Goal: Task Accomplishment & Management: Manage account settings

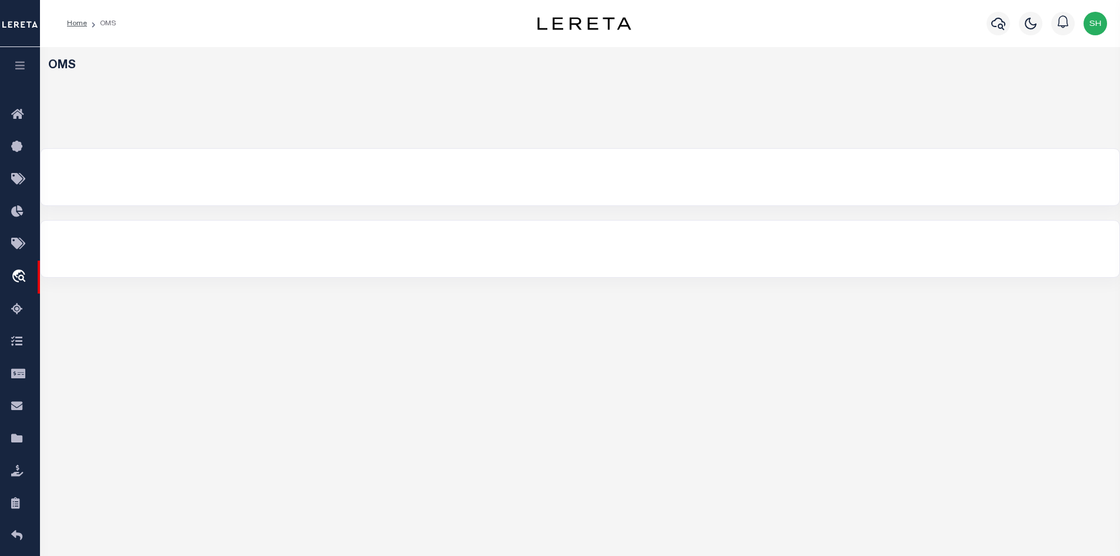
select select "200"
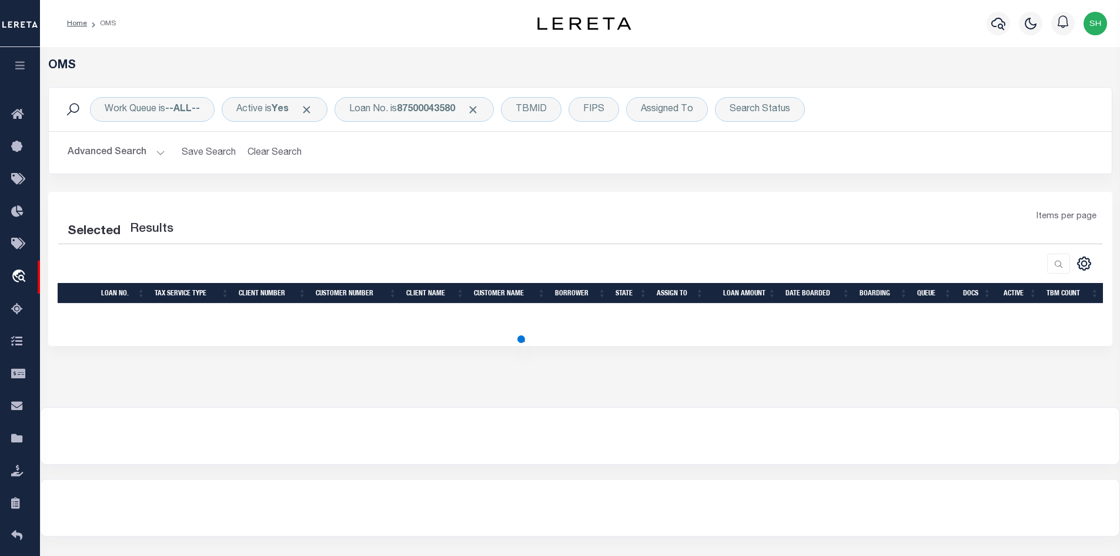
select select "200"
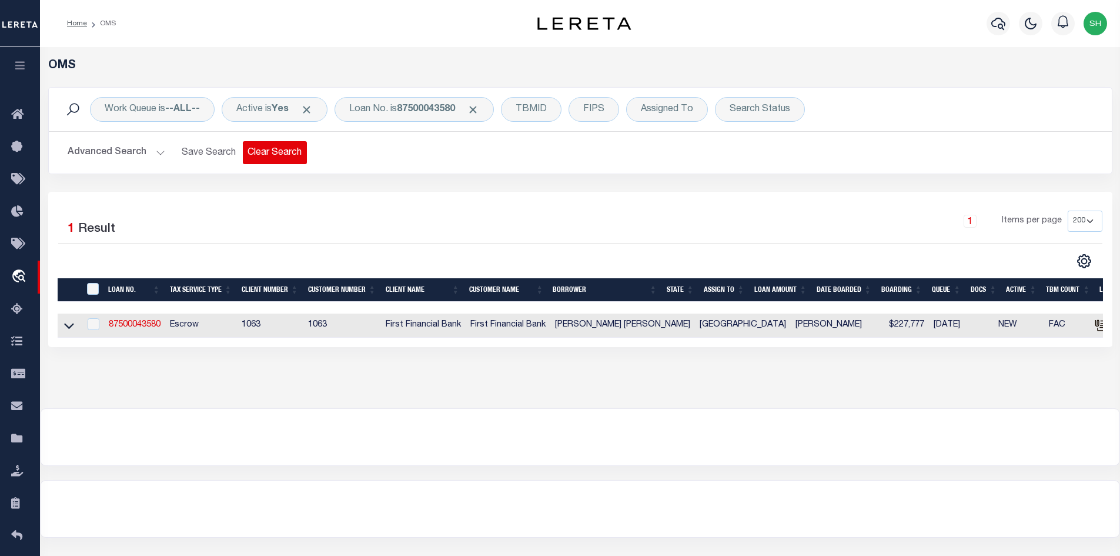
click at [287, 155] on button "Clear Search" at bounding box center [275, 152] width 64 height 23
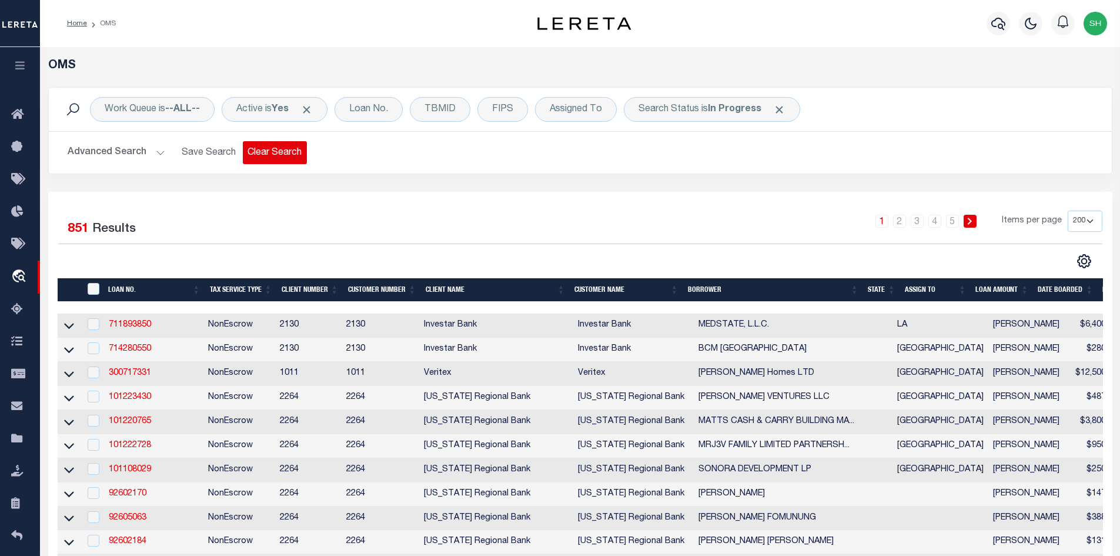
click at [296, 146] on button "Clear Search" at bounding box center [275, 152] width 64 height 23
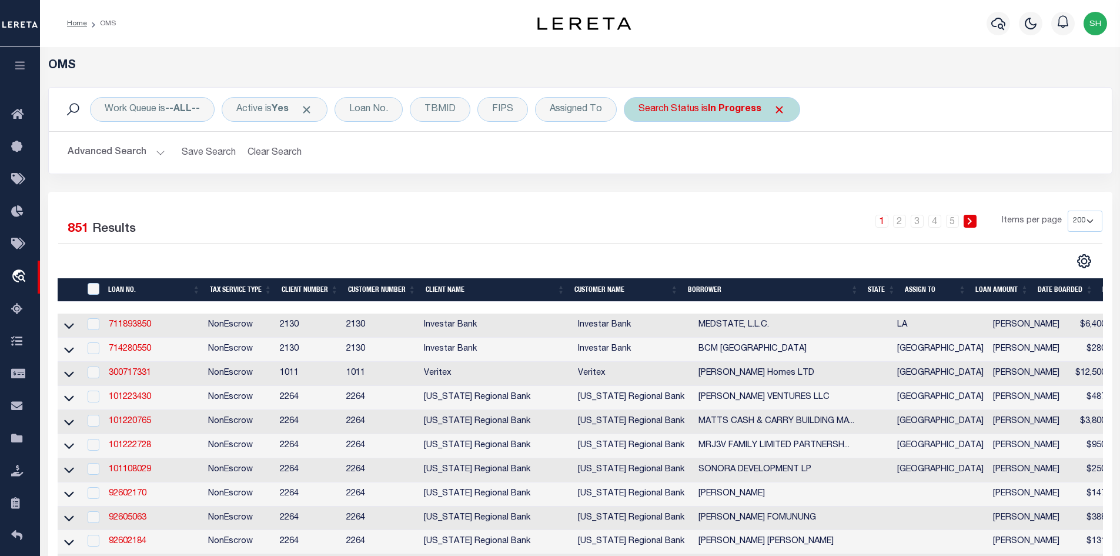
click at [677, 111] on div "Search Status is In Progress" at bounding box center [712, 109] width 176 height 25
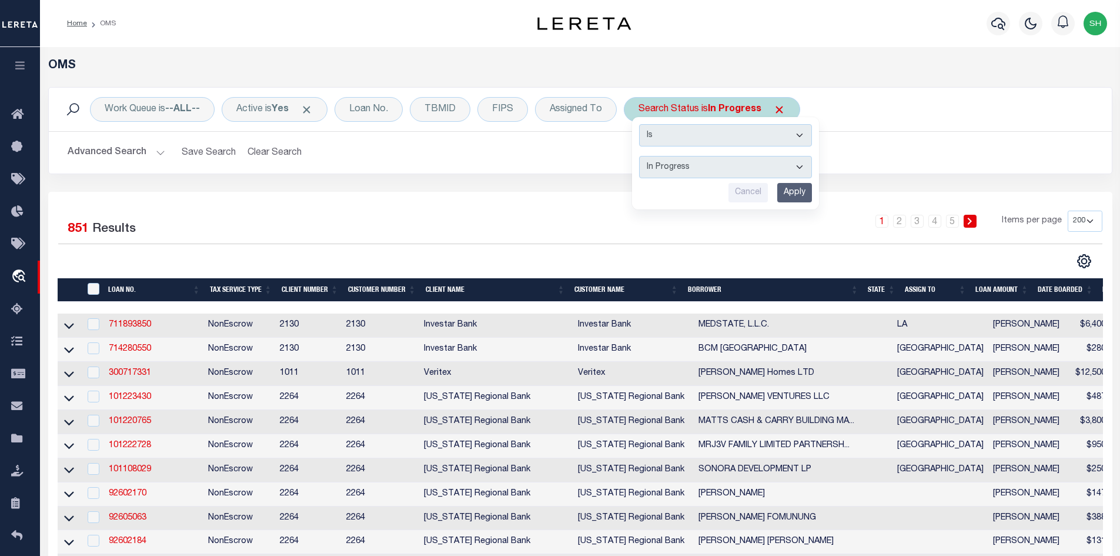
click at [677, 172] on select "Automated Search Bad Parcel Complete Duplicate Parcel High Dollar Reporting In …" at bounding box center [725, 167] width 173 height 22
select select "NP"
click at [640, 156] on select "Automated Search Bad Parcel Complete Duplicate Parcel High Dollar Reporting In …" at bounding box center [725, 167] width 173 height 22
click at [789, 188] on input "Apply" at bounding box center [794, 192] width 35 height 19
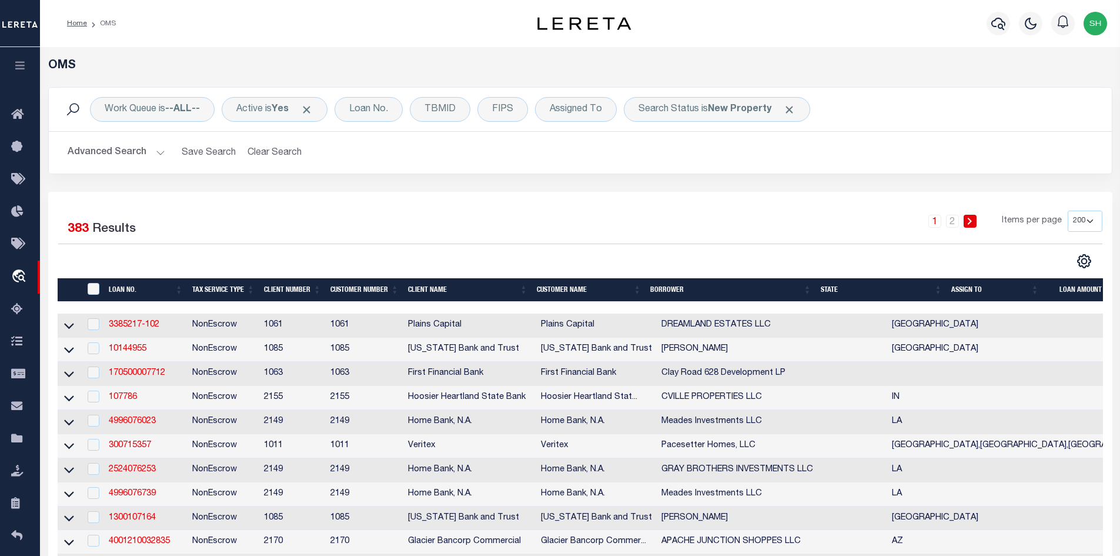
drag, startPoint x: 832, startPoint y: 291, endPoint x: 824, endPoint y: 292, distance: 7.8
click at [832, 290] on th "State" at bounding box center [881, 290] width 131 height 24
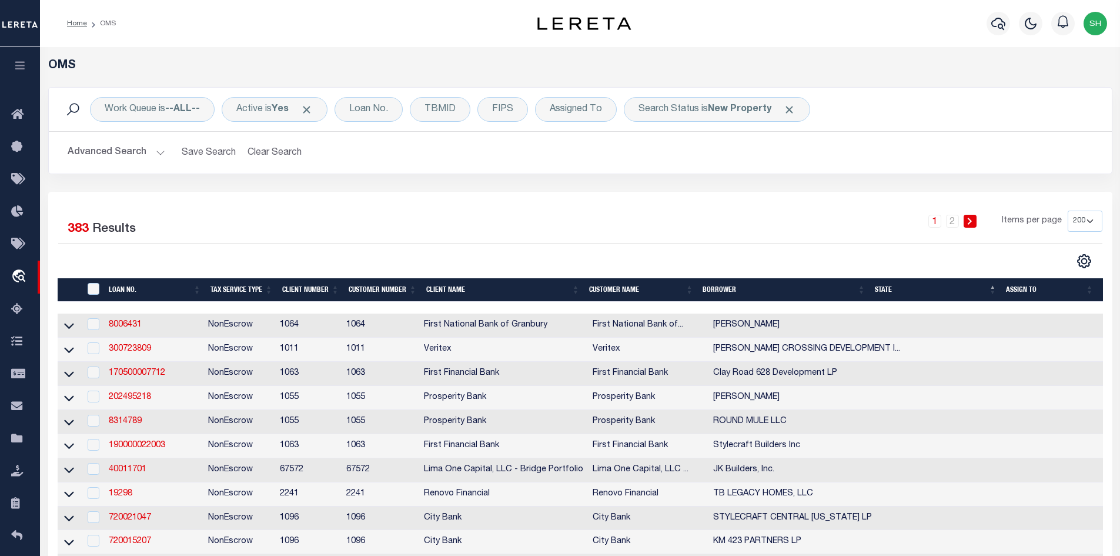
click at [155, 150] on button "Advanced Search" at bounding box center [117, 152] width 98 height 23
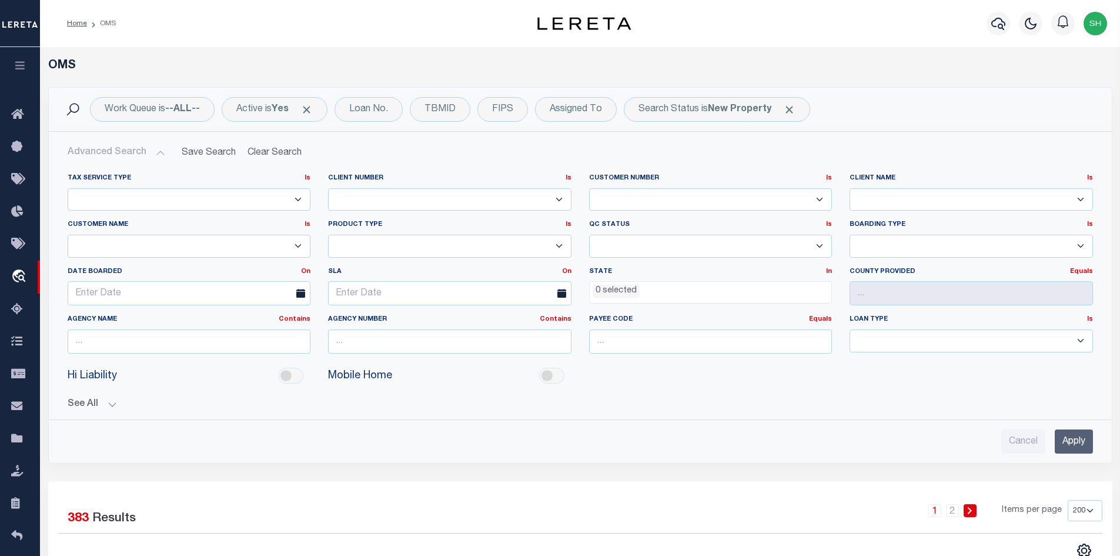
click at [677, 295] on ul "0 selected" at bounding box center [711, 290] width 242 height 16
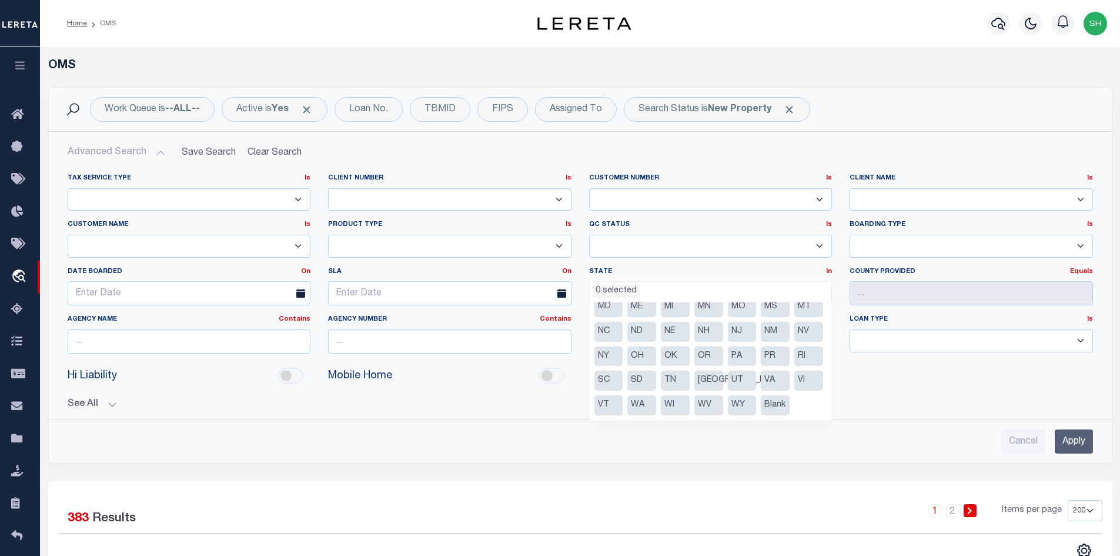
scroll to position [133, 0]
click at [700, 370] on li "TX" at bounding box center [709, 380] width 29 height 20
select select "TX"
click at [1084, 436] on input "Apply" at bounding box center [1074, 441] width 38 height 24
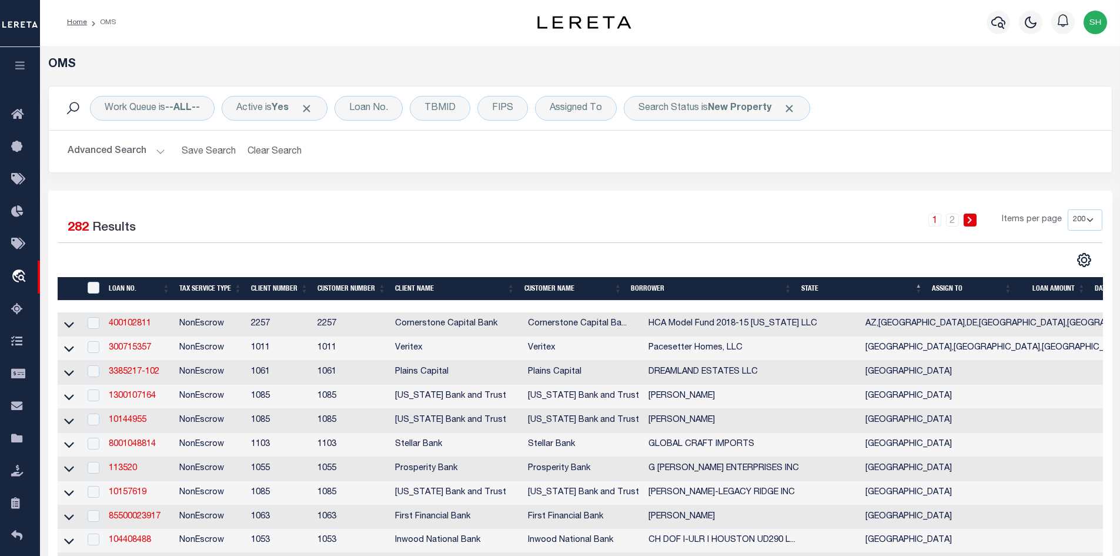
scroll to position [0, 0]
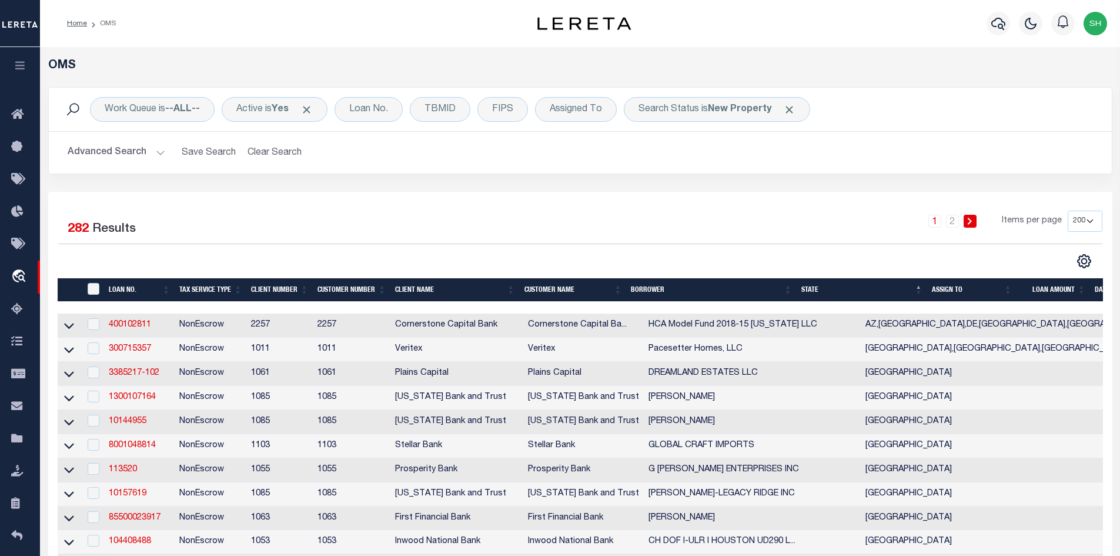
click at [157, 152] on button "Advanced Search" at bounding box center [117, 152] width 98 height 23
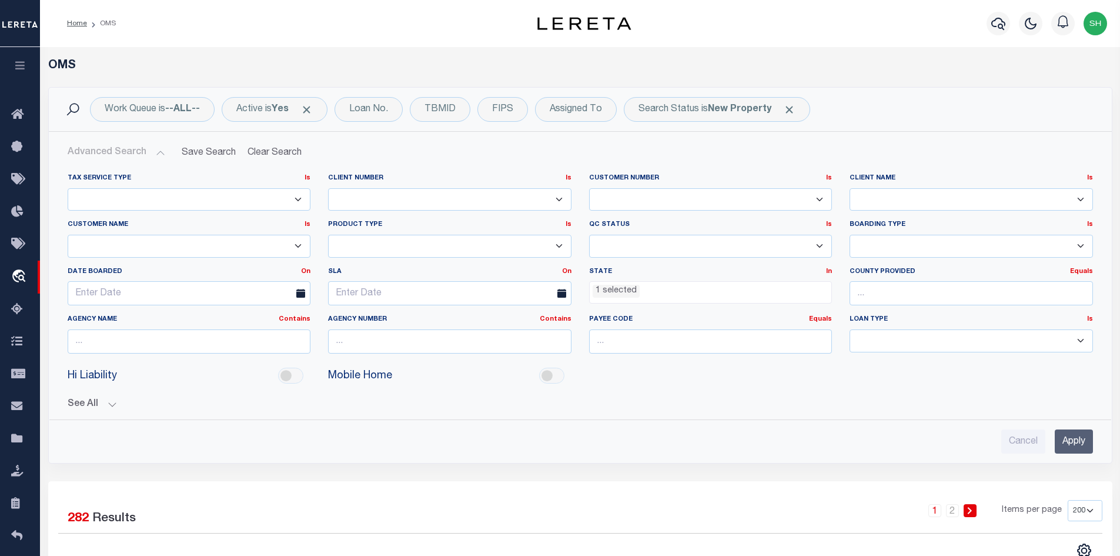
click at [1085, 443] on input "Apply" at bounding box center [1074, 441] width 38 height 24
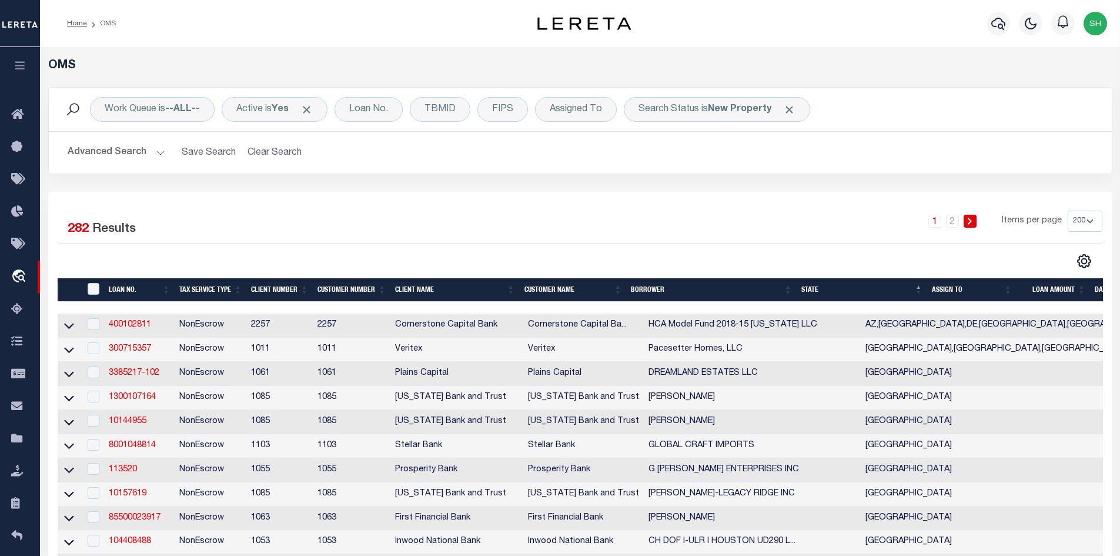
click at [163, 152] on button "Advanced Search" at bounding box center [117, 152] width 98 height 23
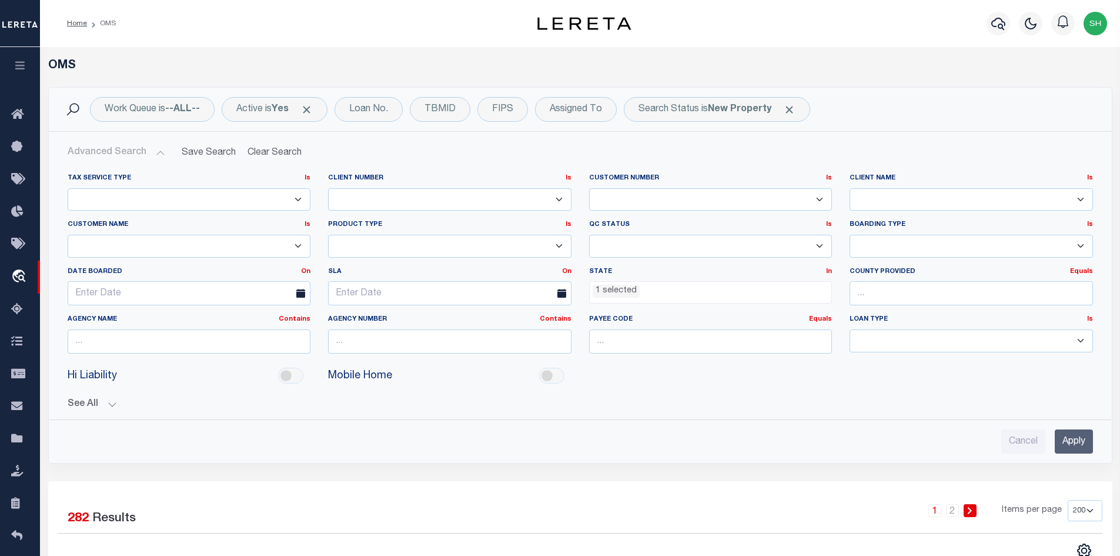
click at [674, 283] on ul "1 selected" at bounding box center [711, 290] width 242 height 16
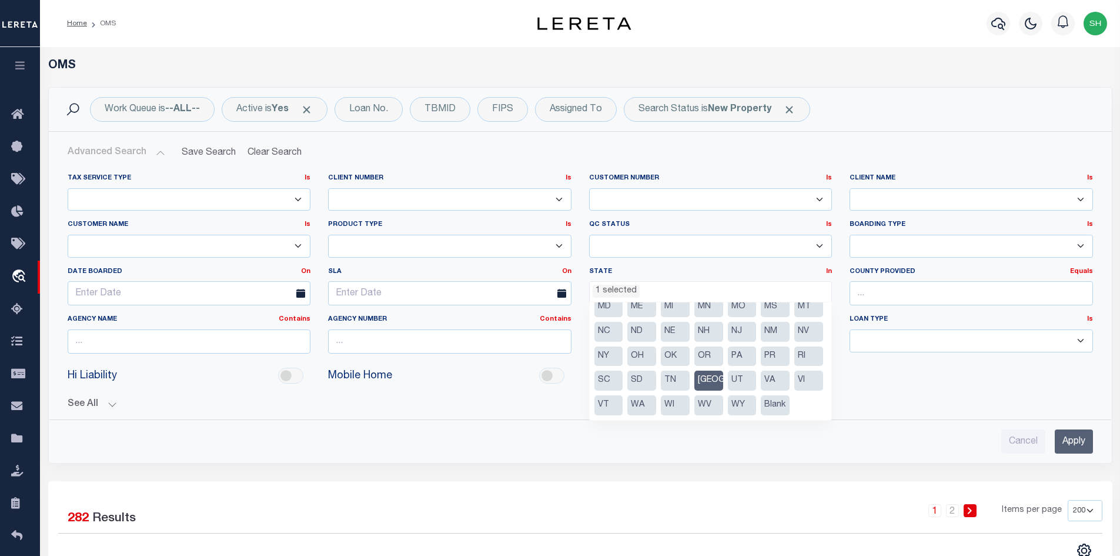
scroll to position [133, 0]
click at [710, 370] on li "TX" at bounding box center [709, 380] width 29 height 20
select select
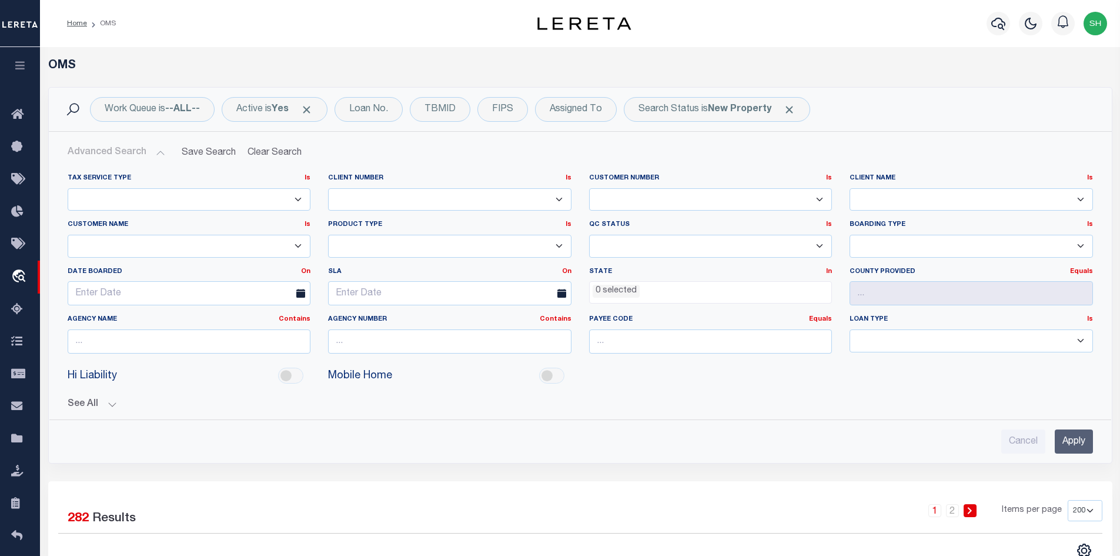
click at [1074, 433] on input "Apply" at bounding box center [1074, 441] width 38 height 24
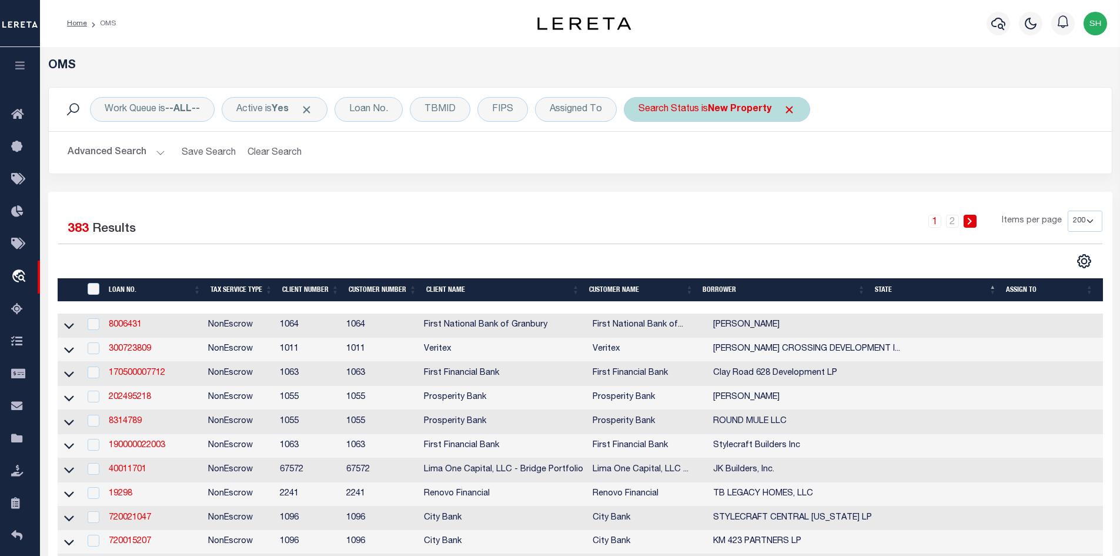
click at [798, 108] on div "Search Status is New Property" at bounding box center [717, 109] width 186 height 25
select select "NP"
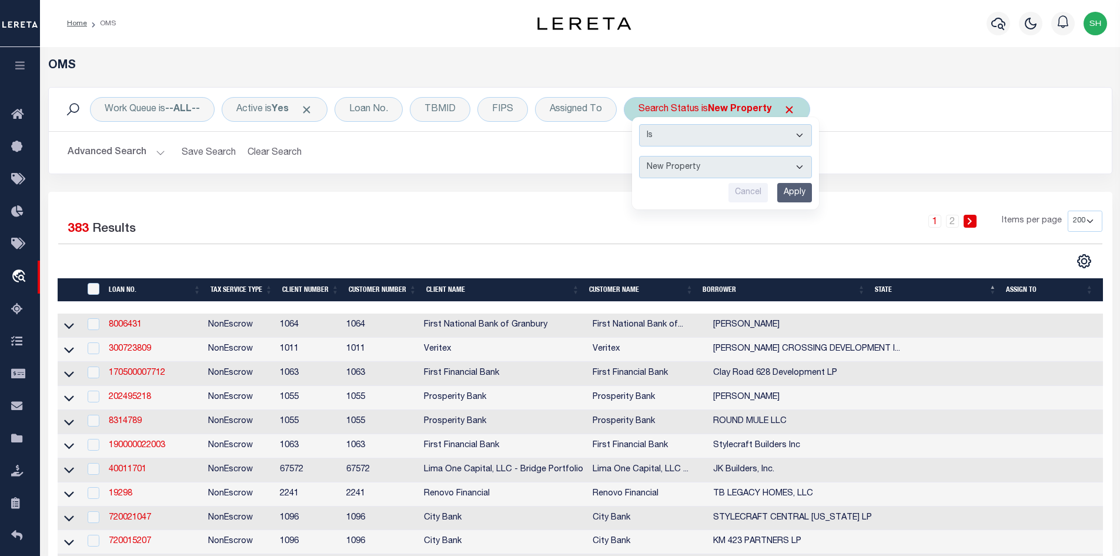
click at [792, 106] on span "Click to Remove" at bounding box center [789, 110] width 12 height 12
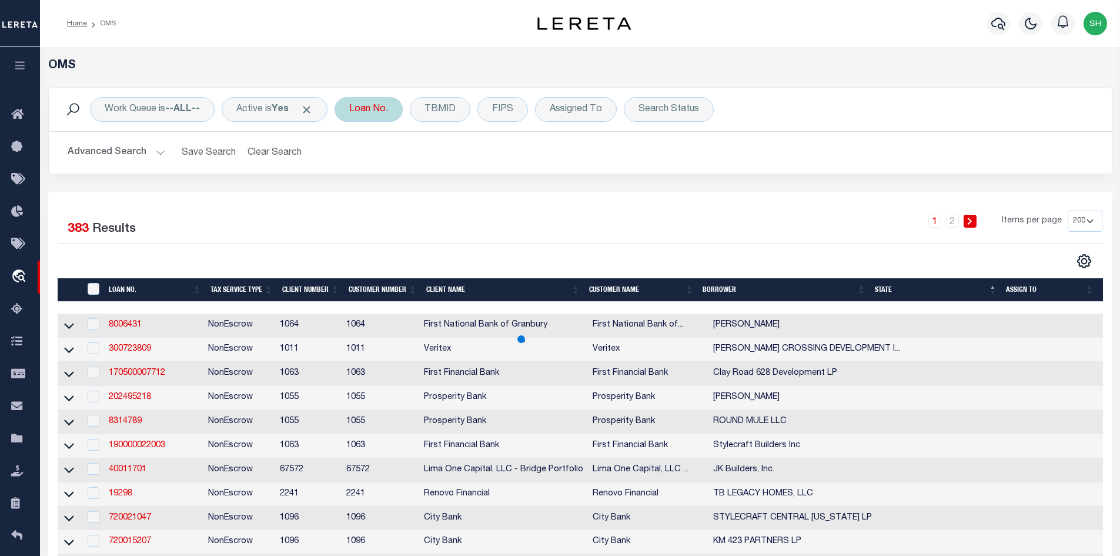
click at [382, 114] on div "Loan No." at bounding box center [369, 109] width 68 height 25
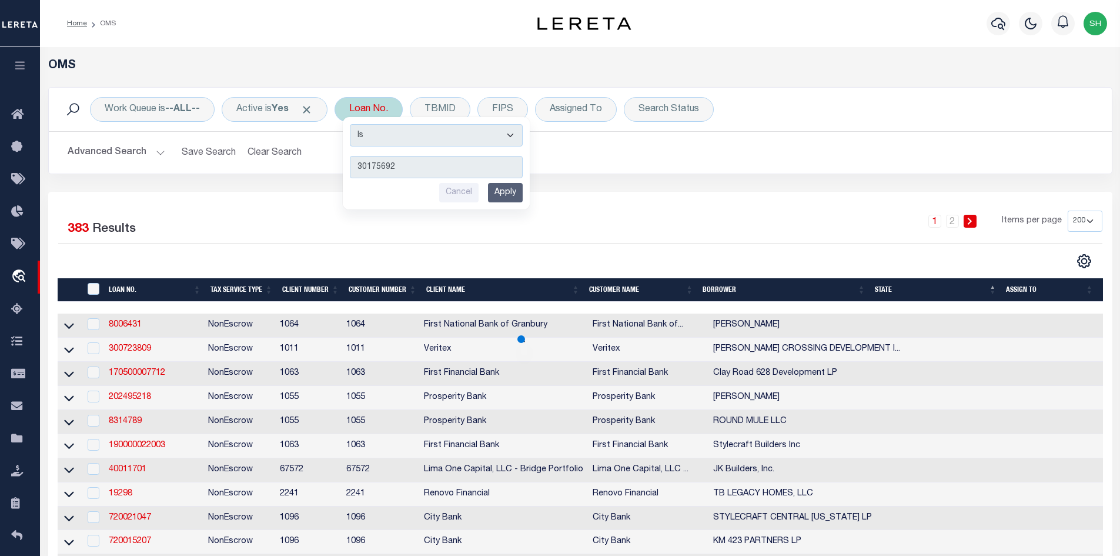
type input "30175692"
click at [516, 191] on input "Apply" at bounding box center [505, 192] width 35 height 19
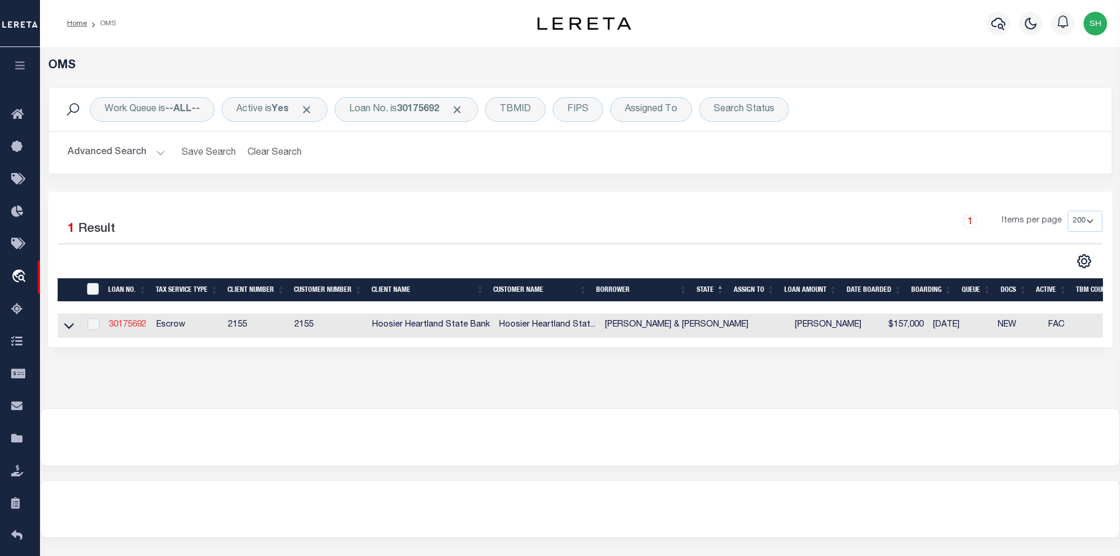
click at [125, 325] on link "30175692" at bounding box center [128, 325] width 38 height 8
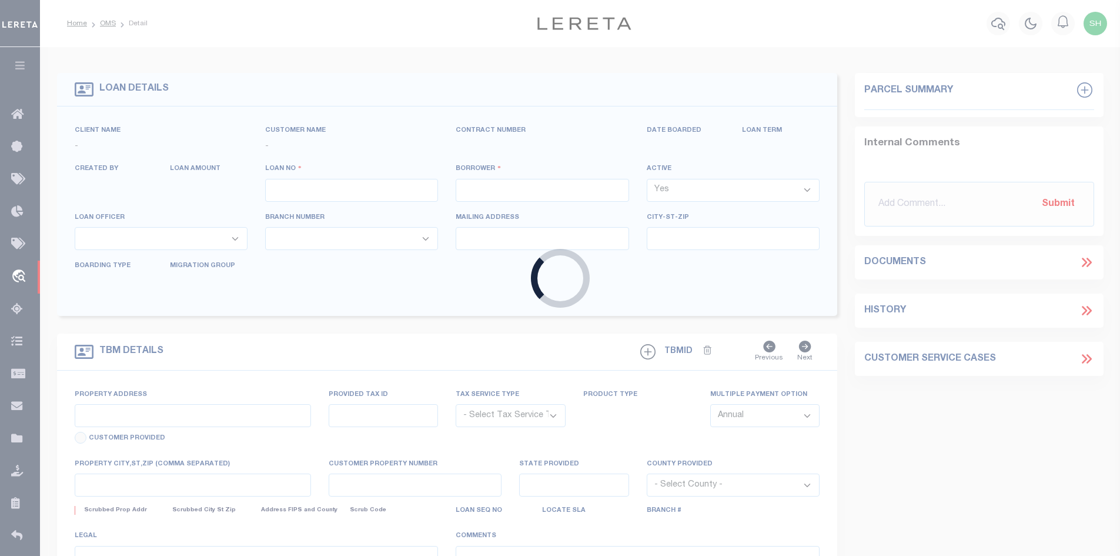
type input "30175692"
type input "JOEL & SARA MIRELEZ"
select select
type input "08/03/2025"
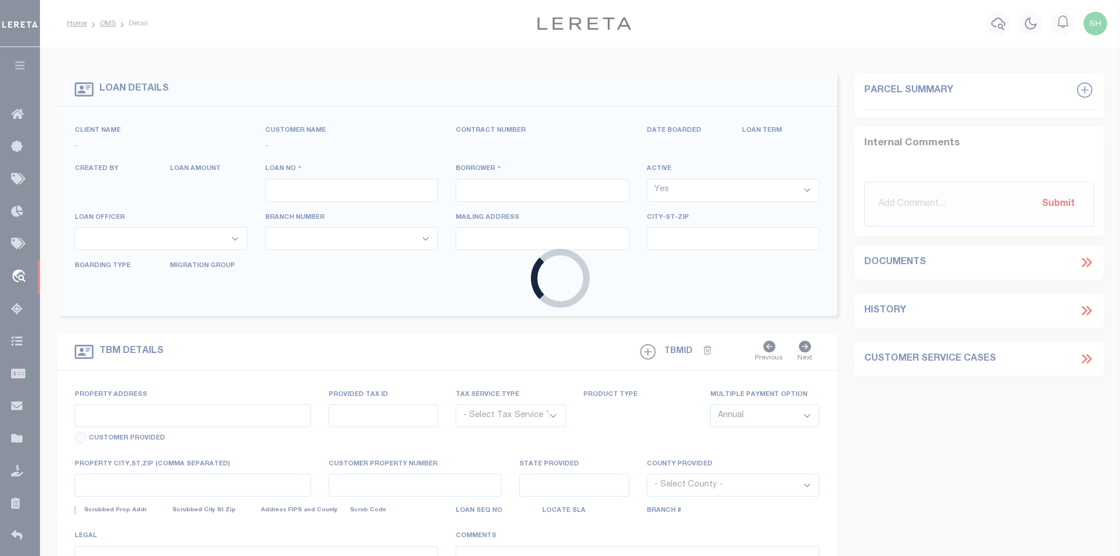
select select "10"
select select "Escrow"
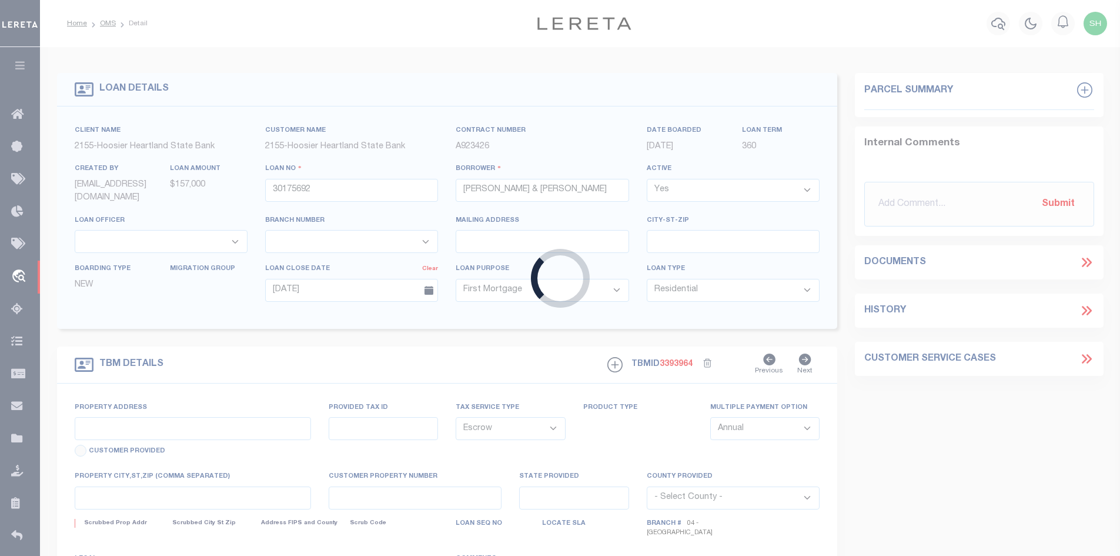
type input "TBD S 200 EAST"
type input "Pt W1/2 SW 1/4 S15 T18N R4W 3.0AC"
select select
type input "CRAWFORDSVILLE IN 47933"
type textarea "Pt W1/2 SW 1/4 S15 T18N R4W 3.0AC LOCATED IN MONTGOMERY COUNTY, STATE OF INDIAN…"
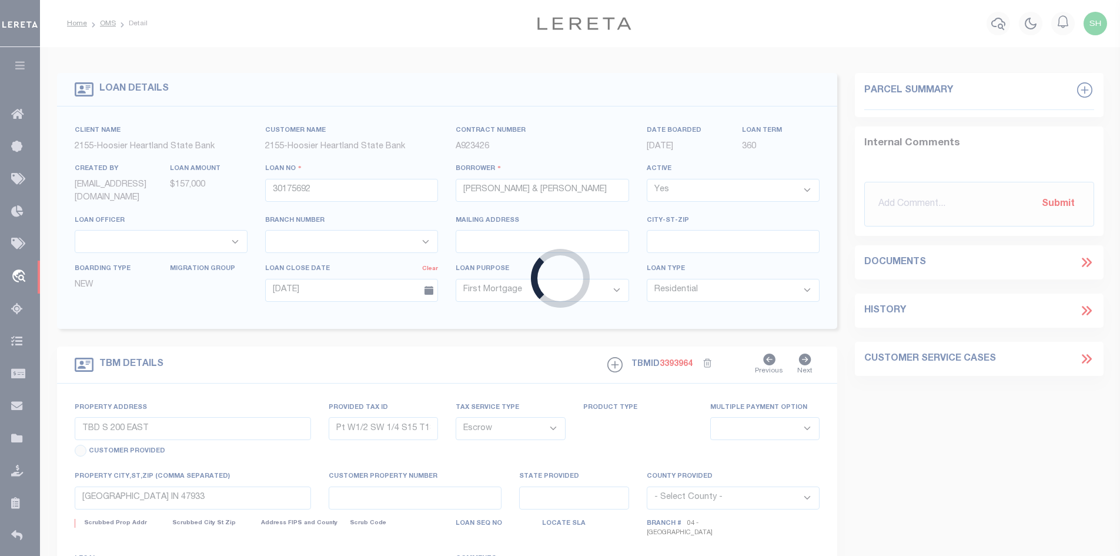
select select "3668"
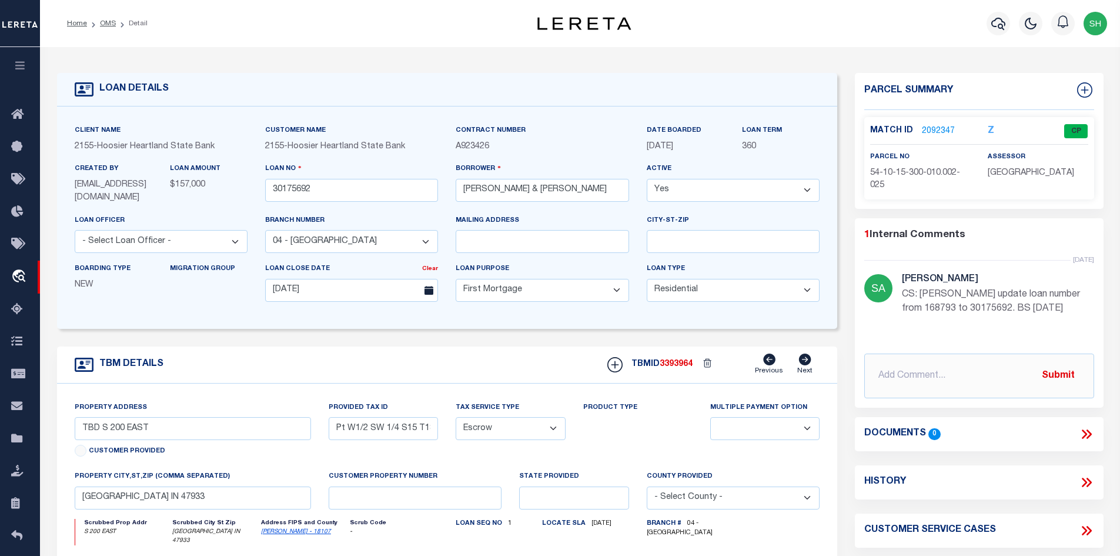
click at [942, 131] on link "2092347" at bounding box center [938, 131] width 33 height 12
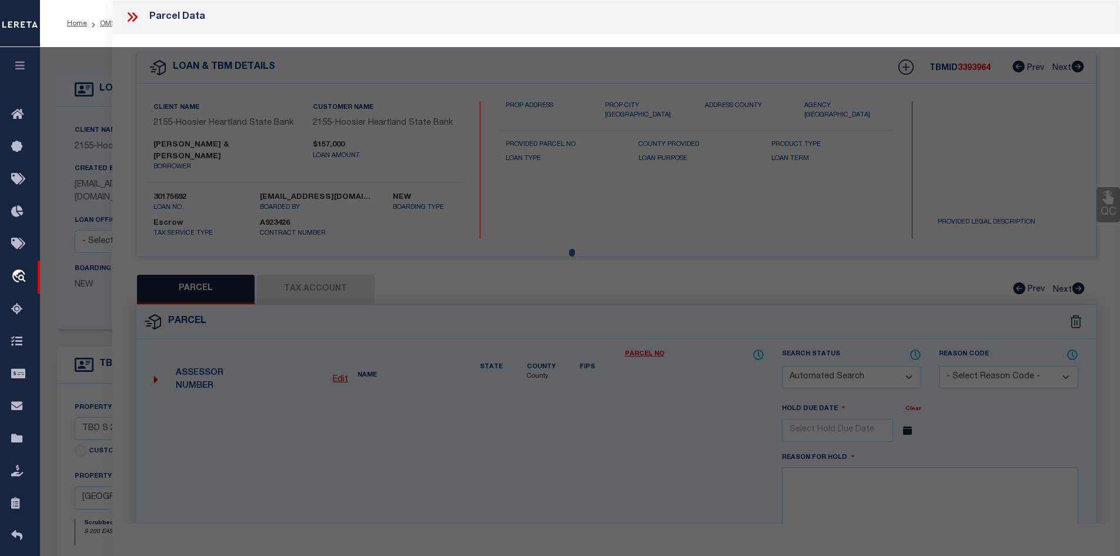
checkbox input "false"
select select "CP"
type input "MIRELEZ JOEL S & SARA R H/W"
select select "AGW"
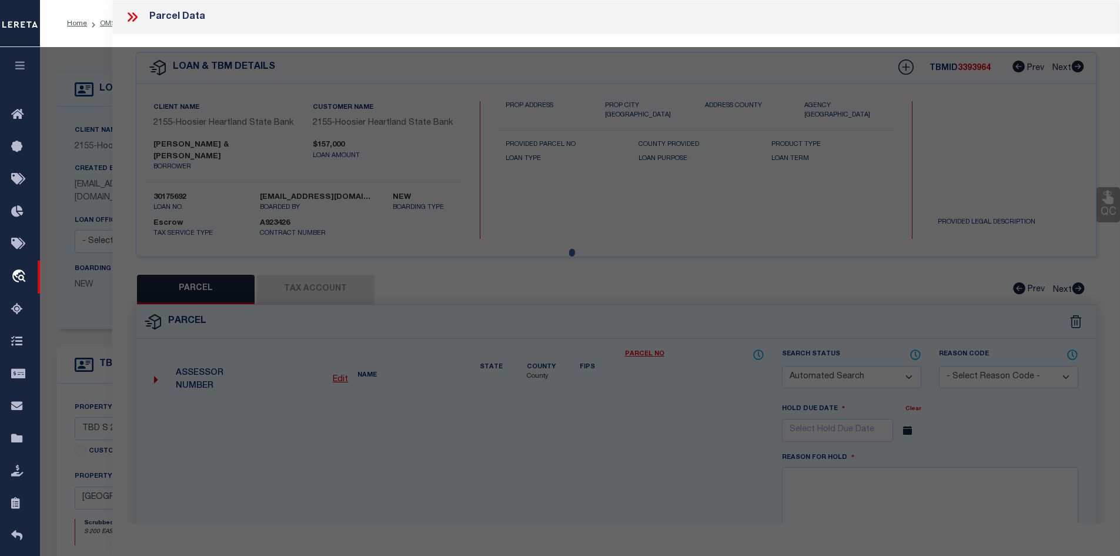
select select
type input "200 E"
type input "CRAWFORDSVILLE IN 47933"
type textarea "PT SWQ SWQ 15-18-4 3.051 A"
type textarea "MC reviewed on 2-6-25 and no longer a new property."
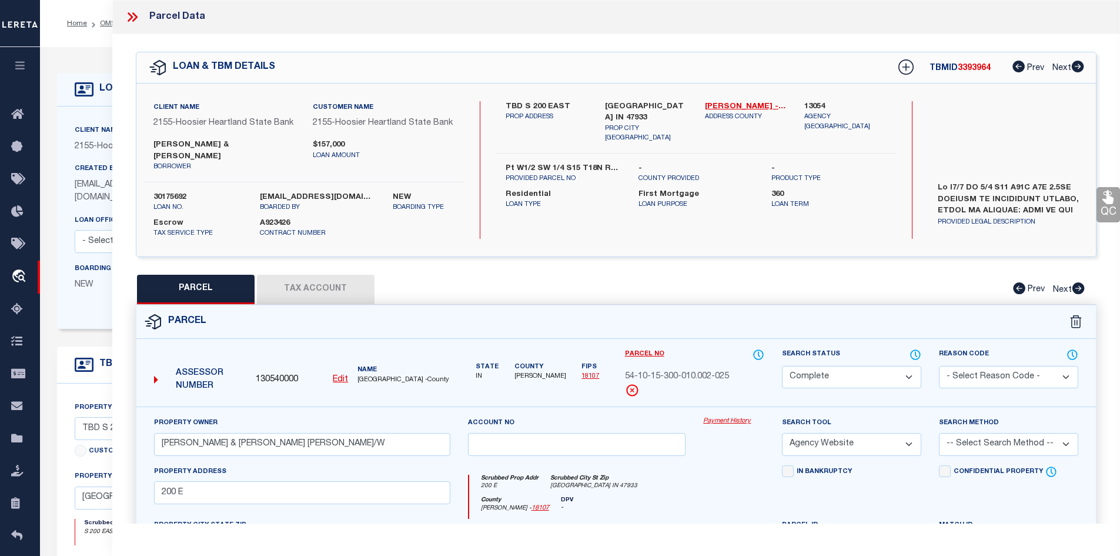
click at [135, 14] on icon at bounding box center [134, 16] width 5 height 9
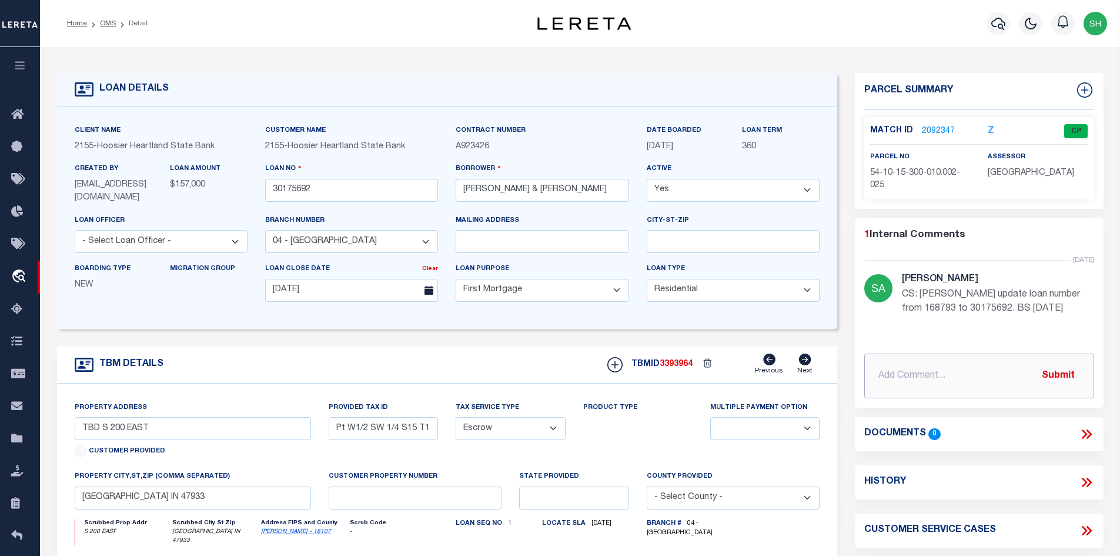
paste input "I have updated the loan number to 30175692. I just need the property address up…"
click at [887, 379] on input "I have updated the loan number to 30175692. I just need the property address up…" at bounding box center [979, 375] width 230 height 45
paste input "Also address is 2858 S CR 200 E, Crawfordsville, IN 47933."
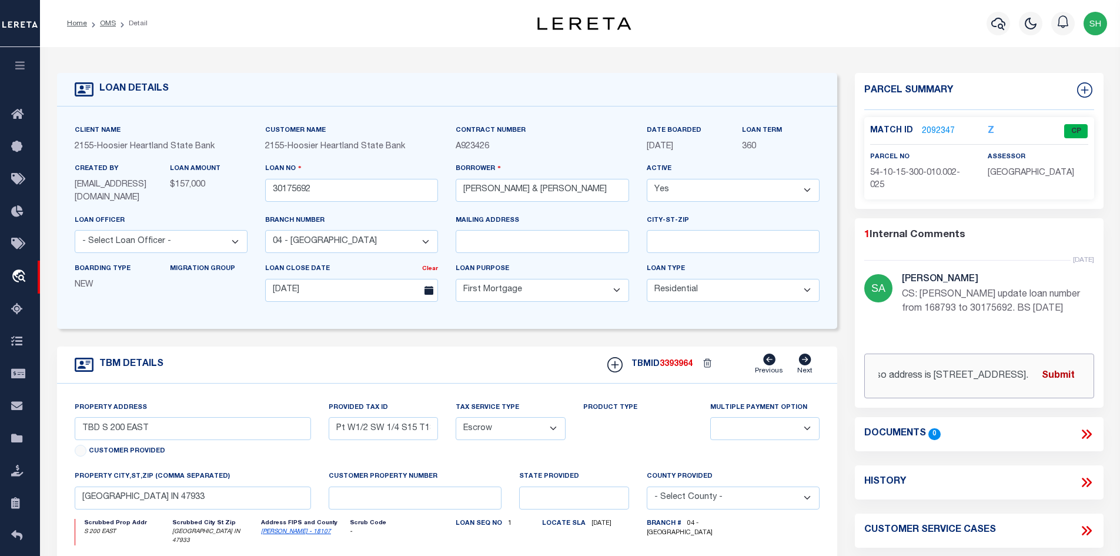
type input "I have updated the loan number to 30175692. I just need the property address up…"
click at [1054, 369] on button "Submit" at bounding box center [1058, 375] width 48 height 24
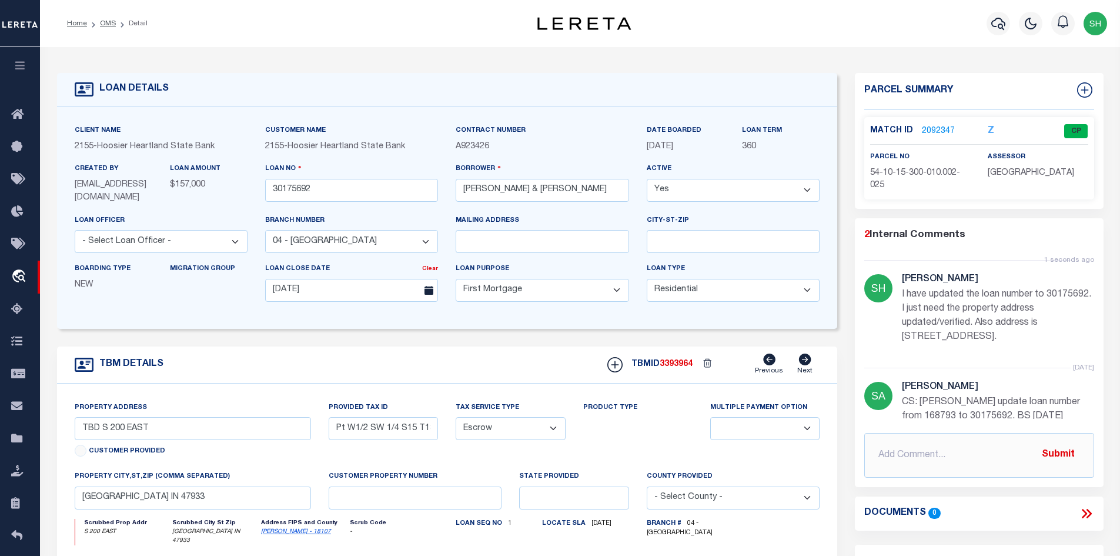
click at [302, 533] on link "Montgomery - 18107" at bounding box center [296, 532] width 70 height 6
drag, startPoint x: 336, startPoint y: 432, endPoint x: 549, endPoint y: 435, distance: 212.9
click at [549, 435] on div "Property Address TBD S 200 EAST Customer Provided Provided Tax ID Pt W1/2 SW 1/…" at bounding box center [447, 532] width 763 height 263
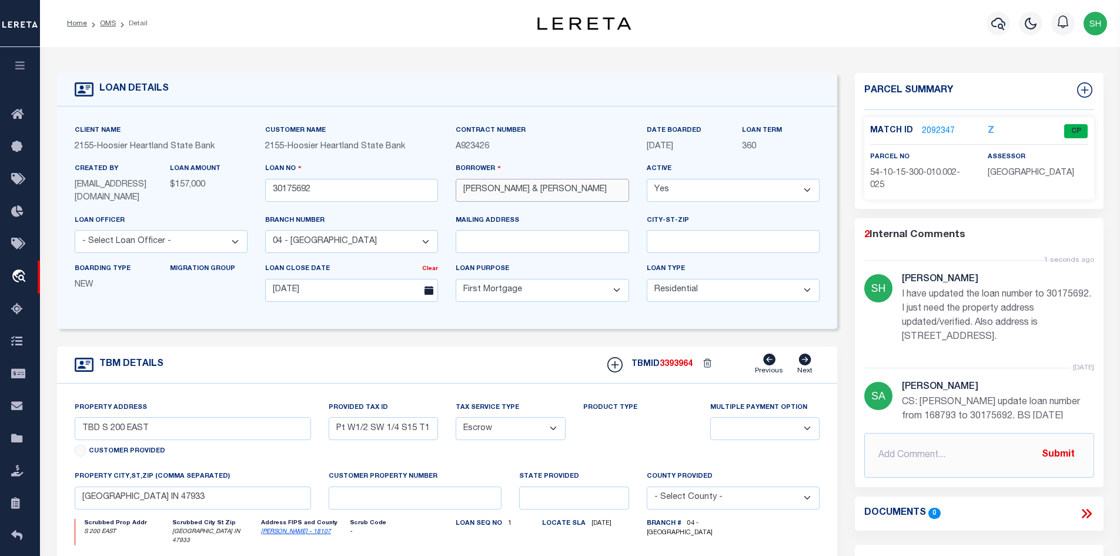
drag, startPoint x: 557, startPoint y: 188, endPoint x: 522, endPoint y: 190, distance: 34.7
click at [522, 190] on input "JOEL & SARA MIRELEZ" at bounding box center [542, 190] width 173 height 23
drag, startPoint x: 518, startPoint y: 192, endPoint x: 459, endPoint y: 191, distance: 58.8
click at [459, 191] on input "JOEL & SARA MIRELEZ" at bounding box center [542, 190] width 173 height 23
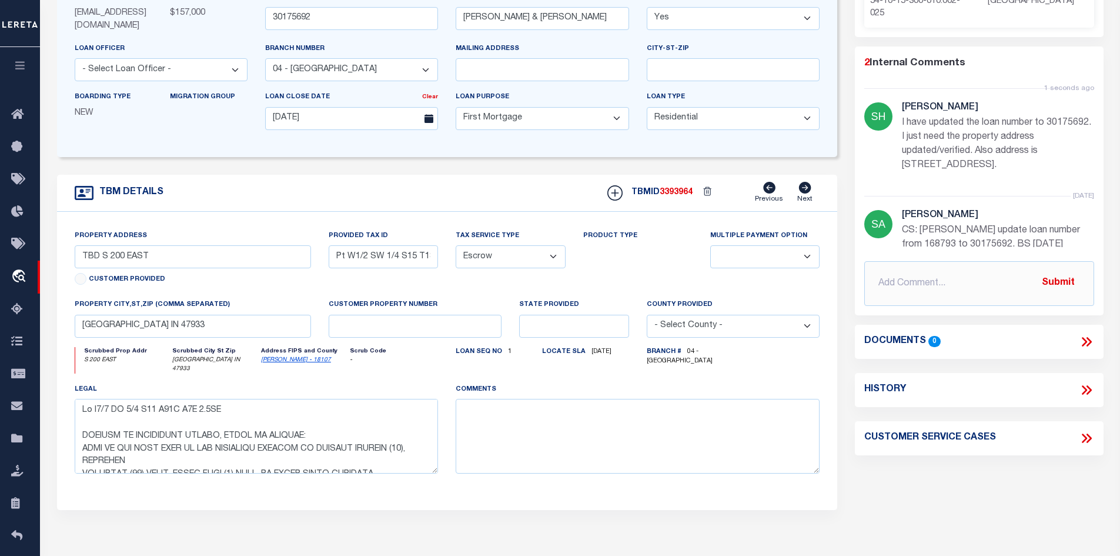
scroll to position [176, 0]
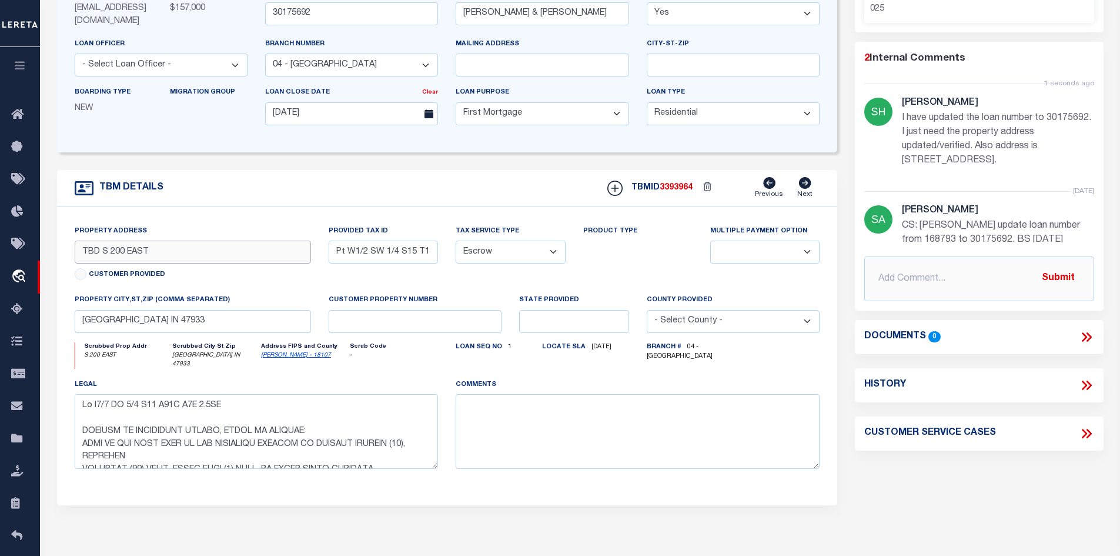
drag, startPoint x: 157, startPoint y: 251, endPoint x: 54, endPoint y: 256, distance: 103.1
click at [54, 256] on div "TBM DETAILS TBMID 3393964" at bounding box center [447, 337] width 799 height 335
paste input "2858 S 200 E CRAWFORDSVILLE"
drag, startPoint x: 139, startPoint y: 252, endPoint x: 244, endPoint y: 255, distance: 105.3
click at [244, 255] on input "2858 S 200 E CRAWFORDSVILLE" at bounding box center [193, 252] width 237 height 23
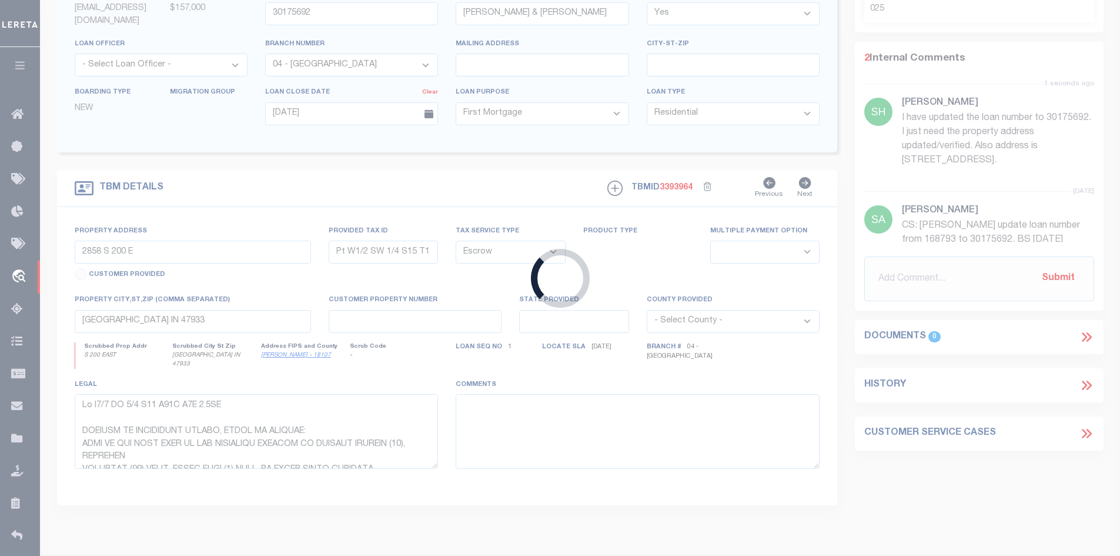
click at [771, 365] on body "Home OMS Detail" at bounding box center [560, 277] width 1120 height 906
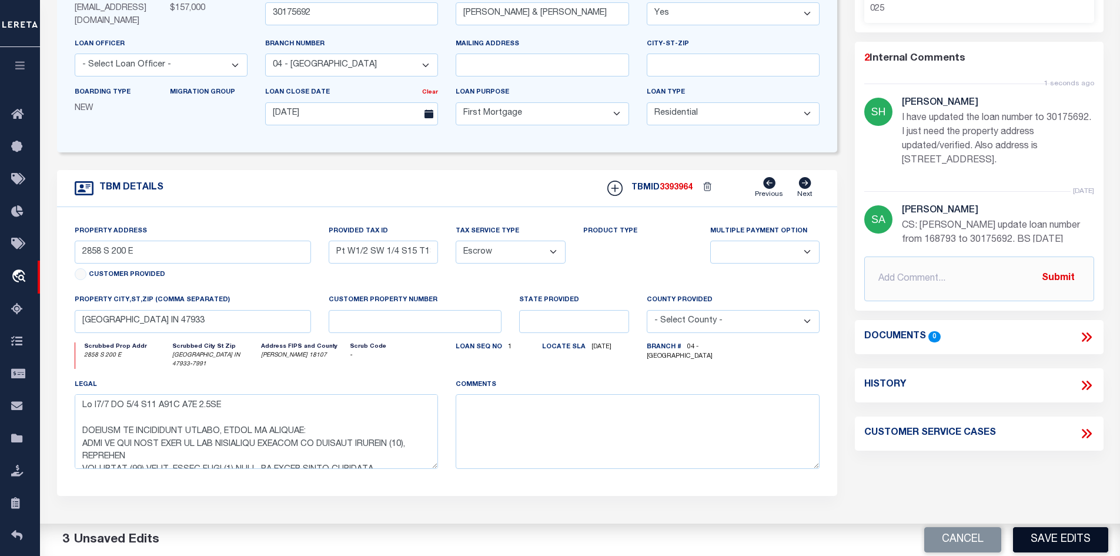
click at [1069, 550] on button "Save Edits" at bounding box center [1060, 539] width 95 height 25
type input "TBD S 200 EAST"
select select
type textarea "Pt W1/2 SW 1/4 S15 T18N R4W 3.0AC LOCATED IN MONTGOMERY COUNTY, STATE OF INDIAN…"
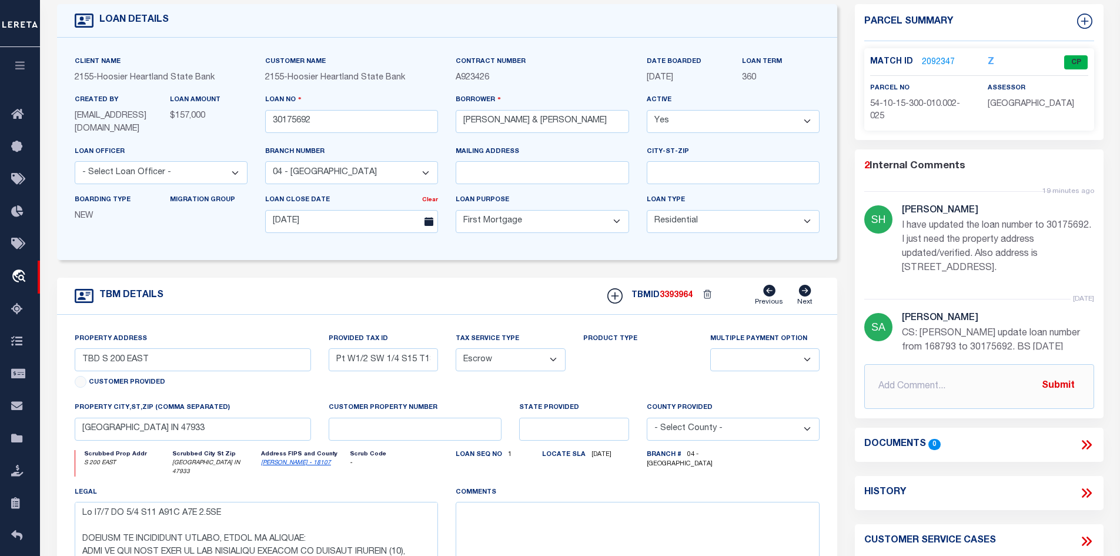
scroll to position [0, 0]
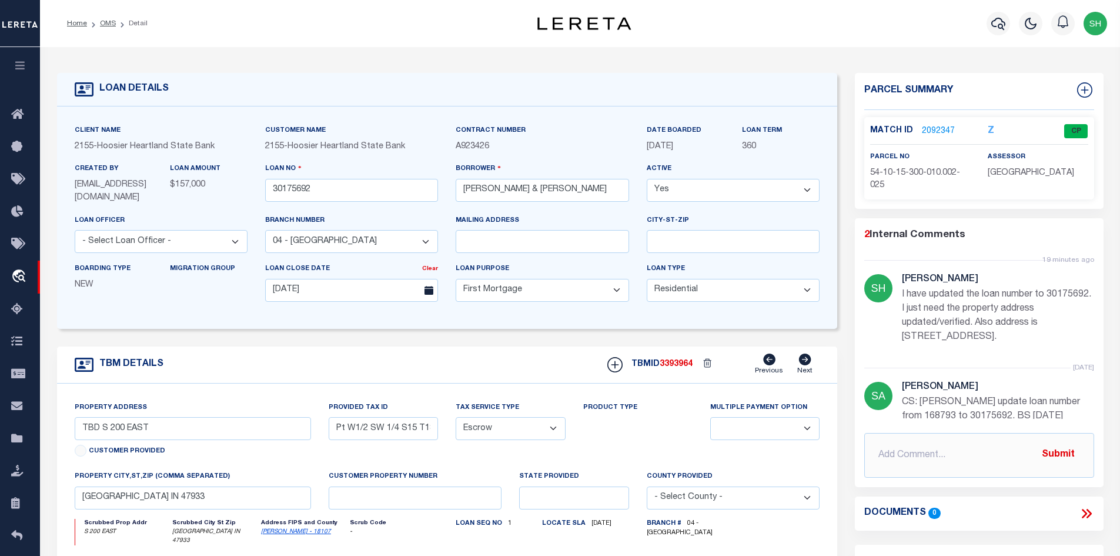
click at [924, 130] on link "2092347" at bounding box center [938, 131] width 33 height 12
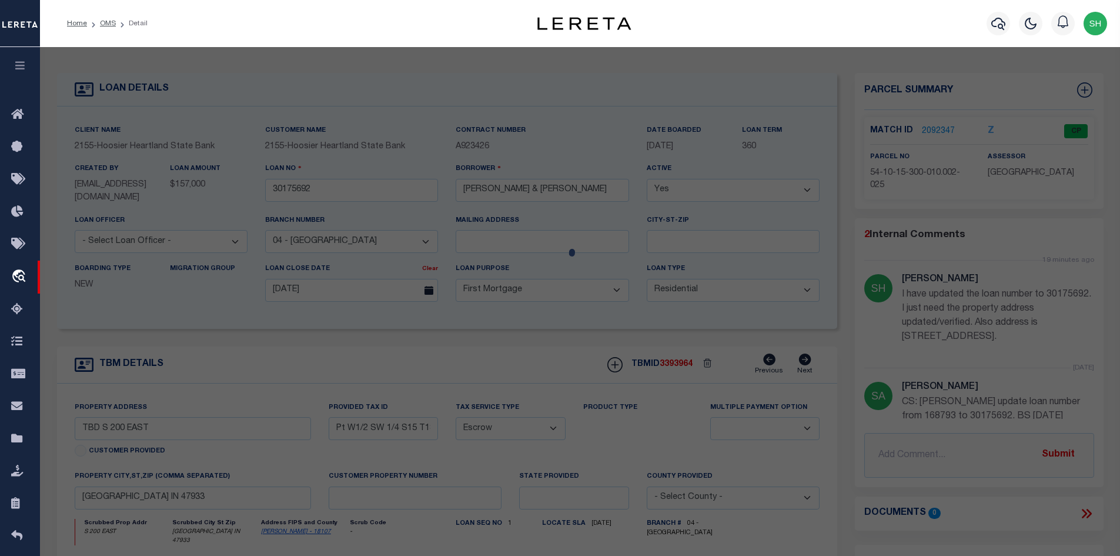
select select "AS"
select select
checkbox input "false"
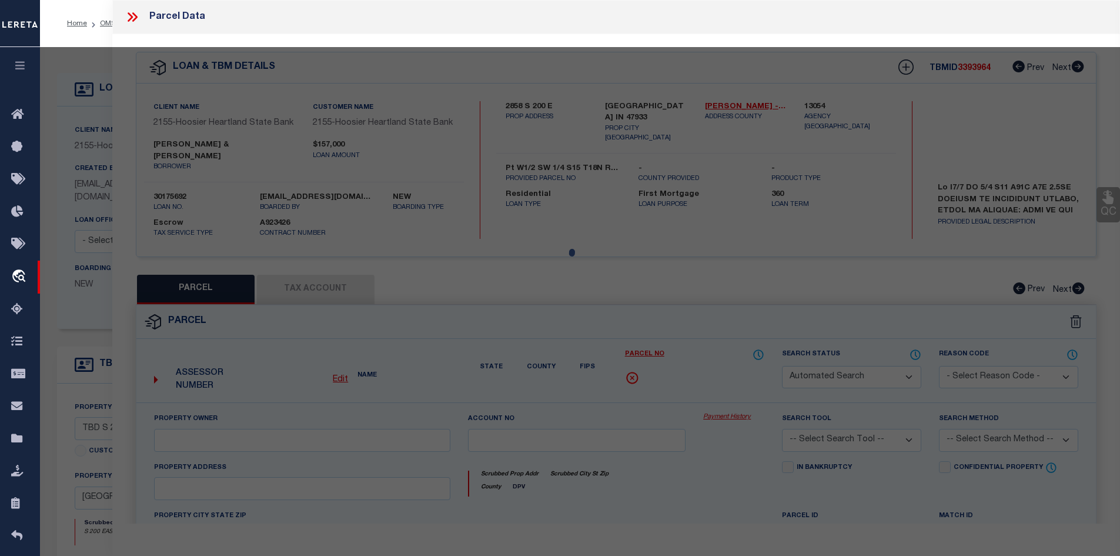
select select "CP"
type input "MIRELEZ JOEL S & SARA R H/W"
select select "AGW"
select select
type input "200 E"
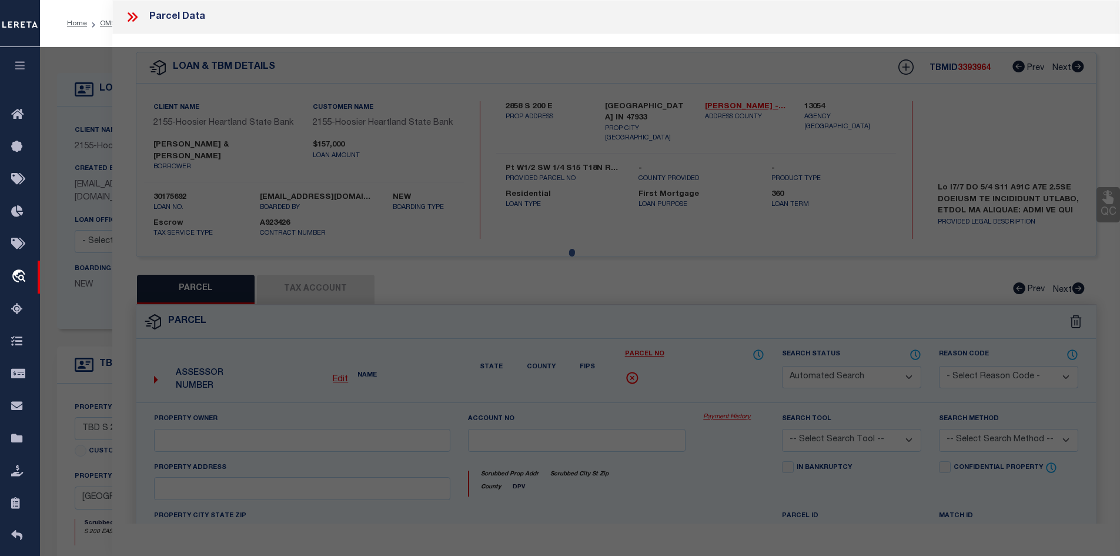
type input "CRAWFORDSVILLE IN 47933"
type textarea "PT SWQ SWQ 15-18-4 3.051 A"
type textarea "MC reviewed on 2-6-25 and no longer a new property."
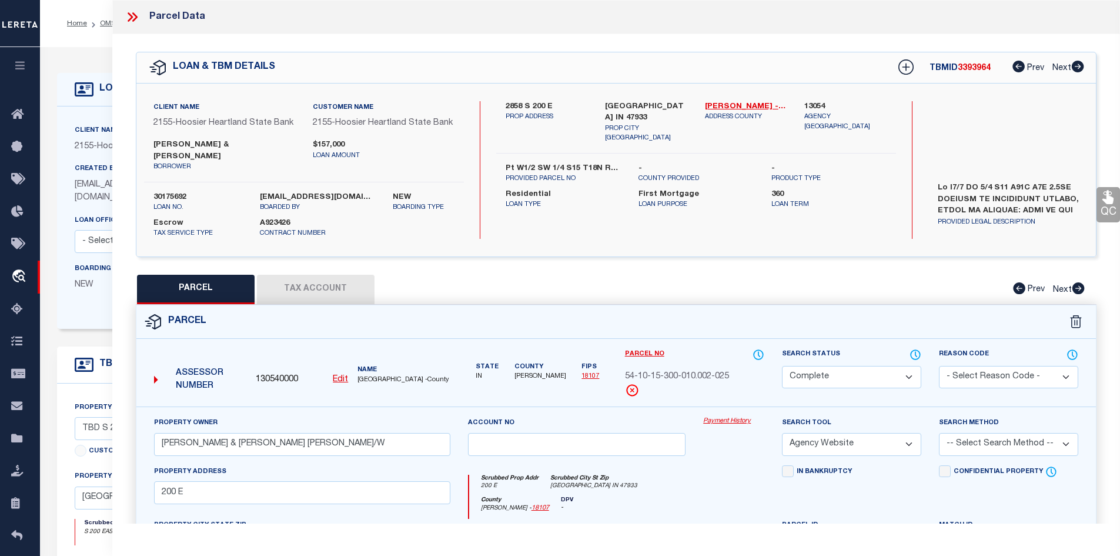
click at [362, 276] on button "Tax Account" at bounding box center [316, 289] width 118 height 29
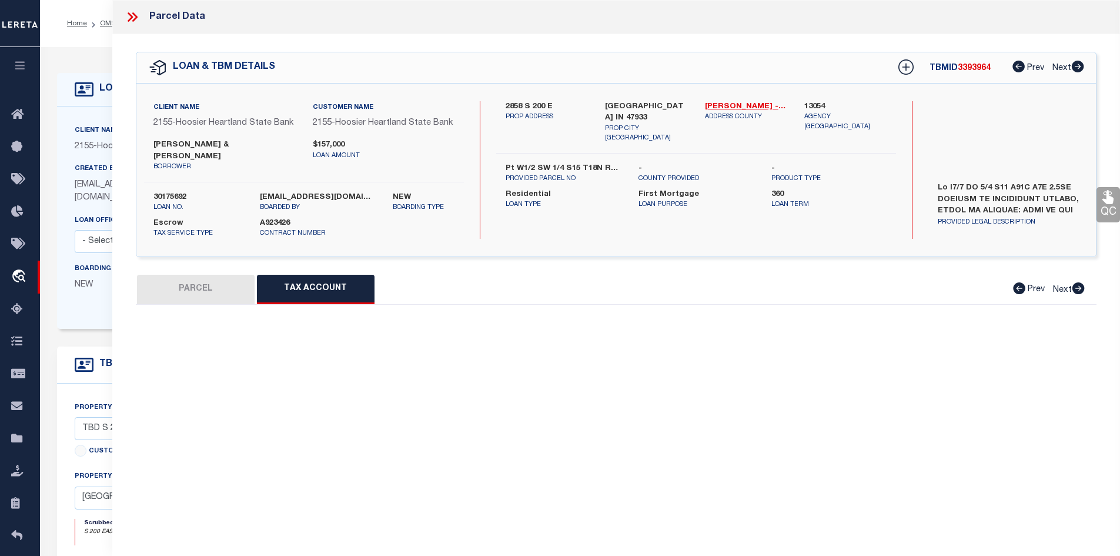
select select "100"
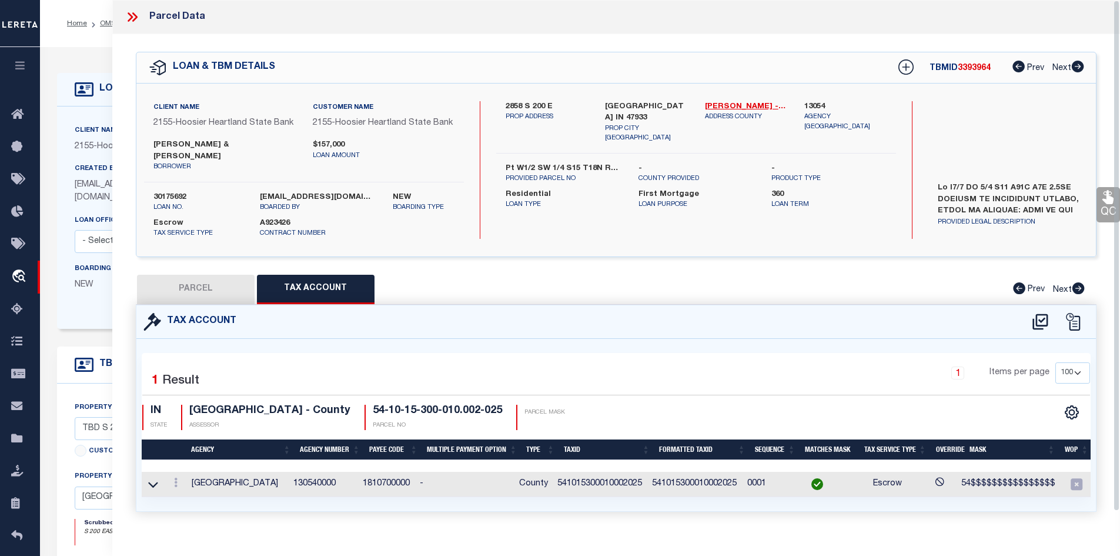
drag, startPoint x: 170, startPoint y: 278, endPoint x: 265, endPoint y: 306, distance: 99.0
click at [171, 281] on button "PARCEL" at bounding box center [196, 289] width 118 height 29
select select "AS"
select select
checkbox input "false"
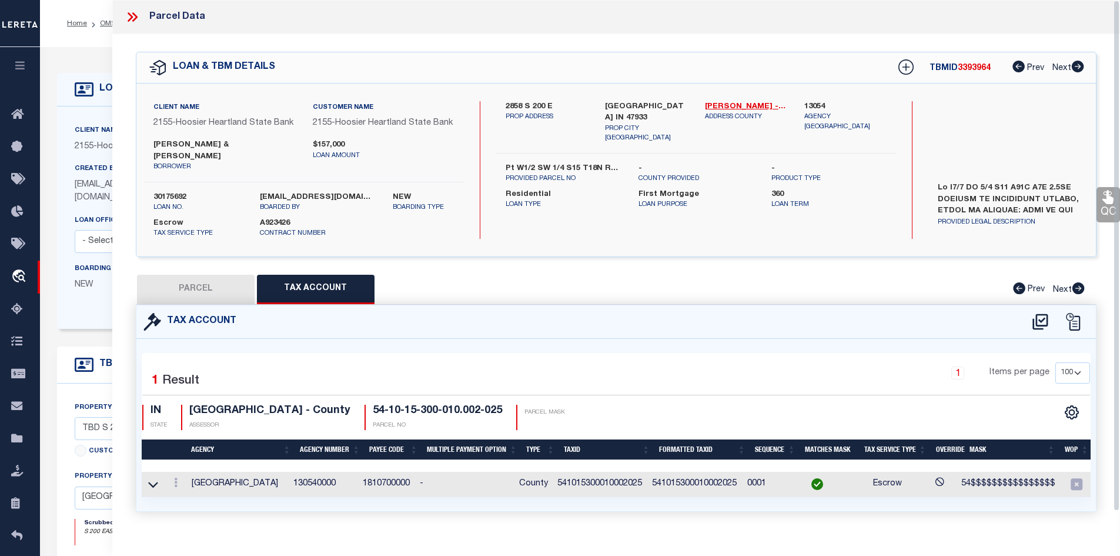
checkbox input "false"
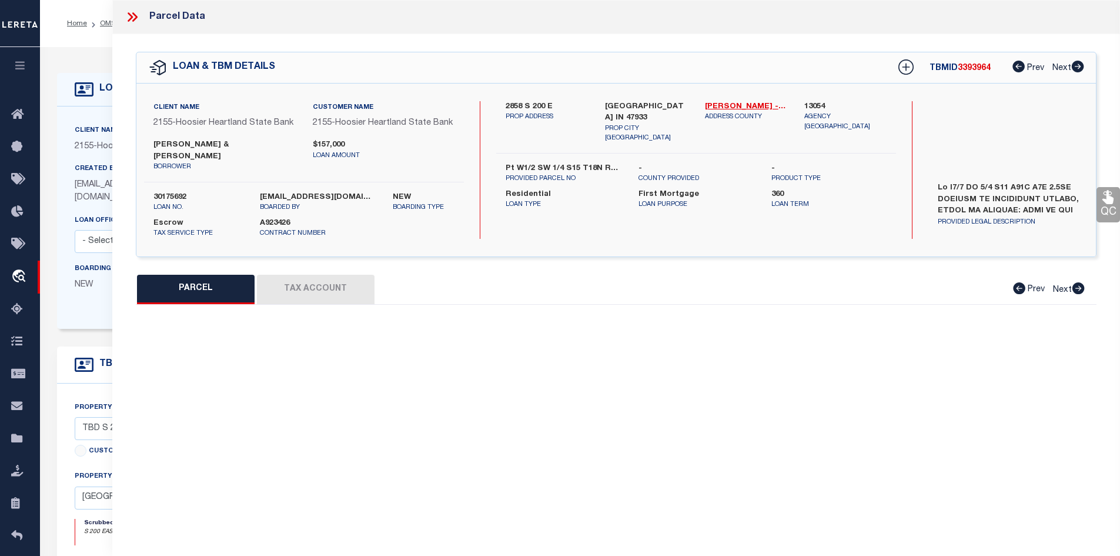
select select "CP"
type input "MIRELEZ JOEL S & SARA R H/W"
select select "AGW"
select select
type input "200 E"
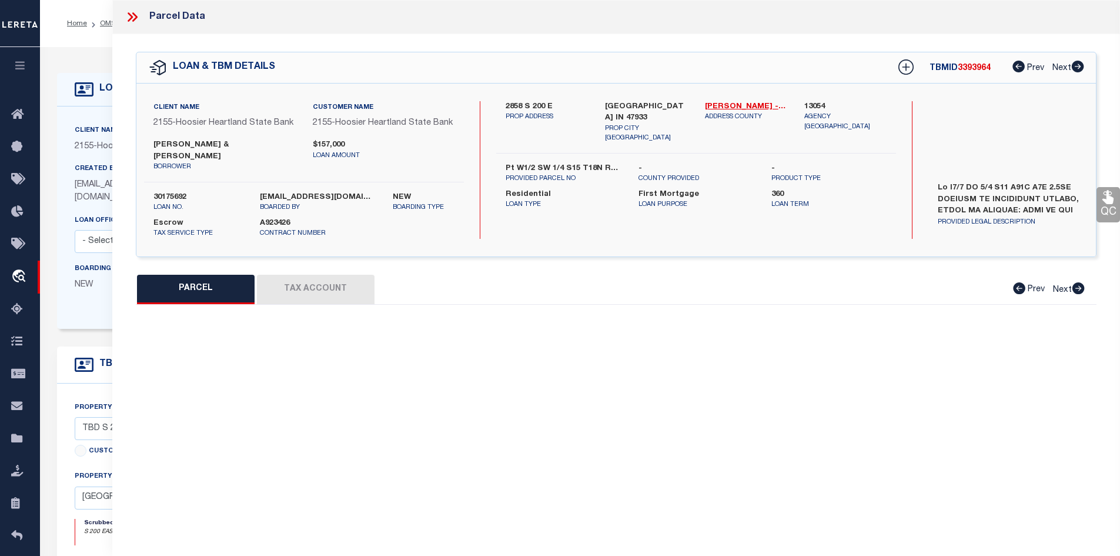
type input "CRAWFORDSVILLE IN 47933"
type textarea "PT SWQ SWQ 15-18-4 3.051 A"
type textarea "MC reviewed on 2-6-25 and no longer a new property."
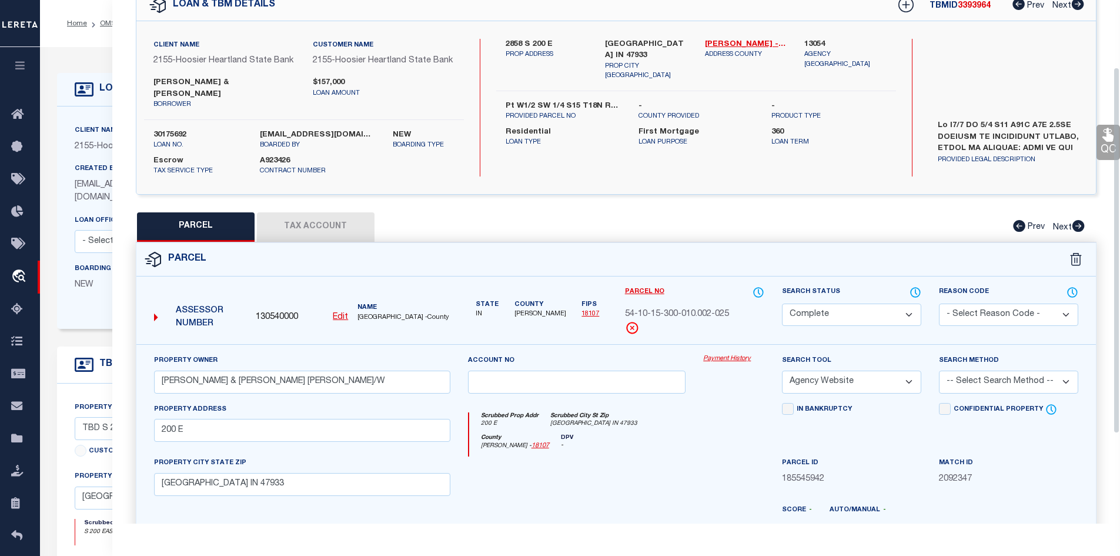
scroll to position [118, 0]
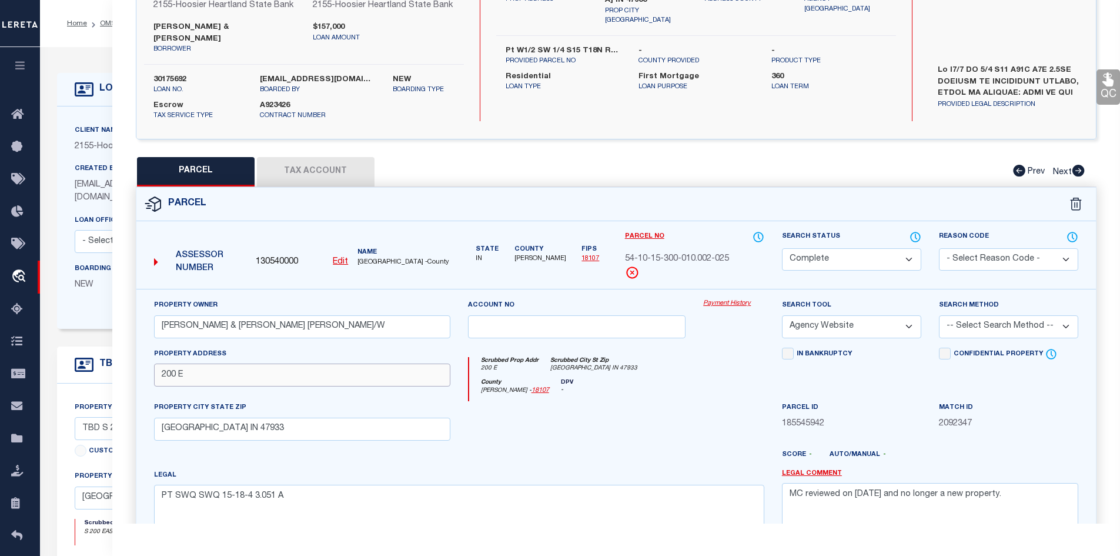
drag, startPoint x: 217, startPoint y: 359, endPoint x: 133, endPoint y: 364, distance: 84.3
click at [133, 364] on div "Property Owner MIRELEZ JOEL S & SARA R H/W Account no Payment History Search To…" at bounding box center [617, 457] width 978 height 336
paste input "2858 S"
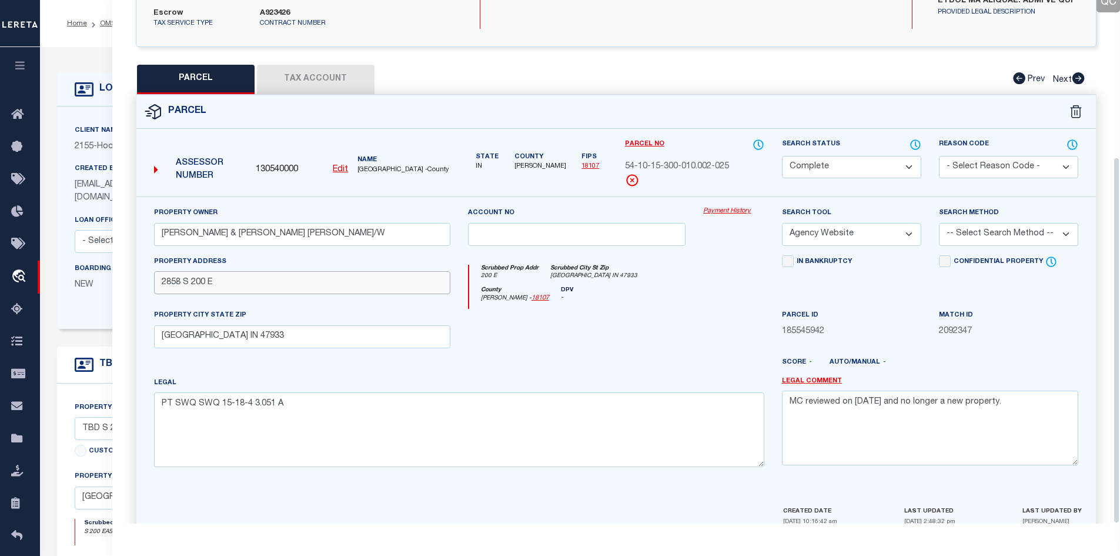
scroll to position [224, 0]
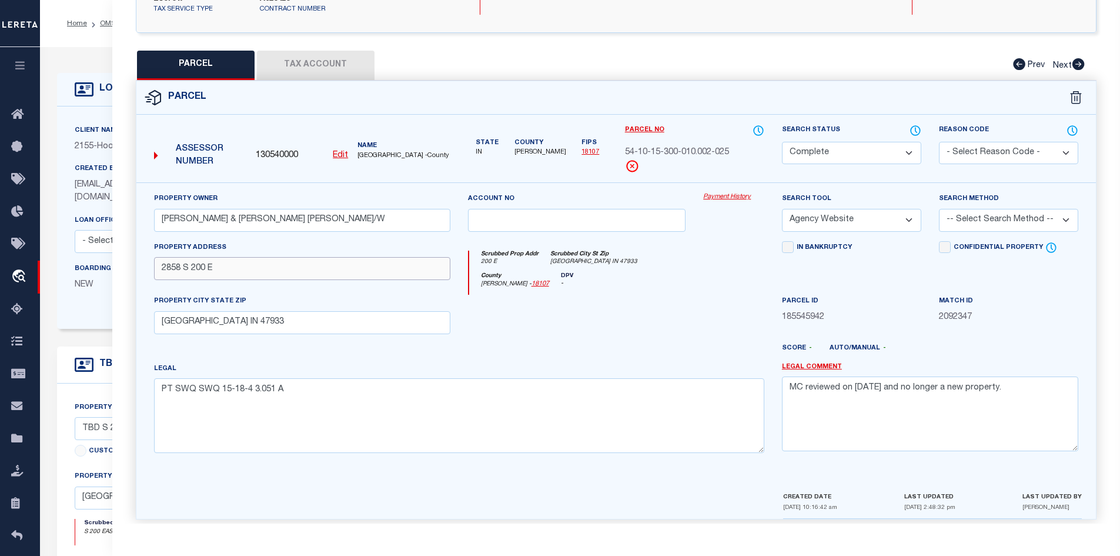
type input "2858 S 200 E"
click at [718, 439] on textarea "PT SWQ SWQ 15-18-4 3.051 A" at bounding box center [459, 415] width 610 height 74
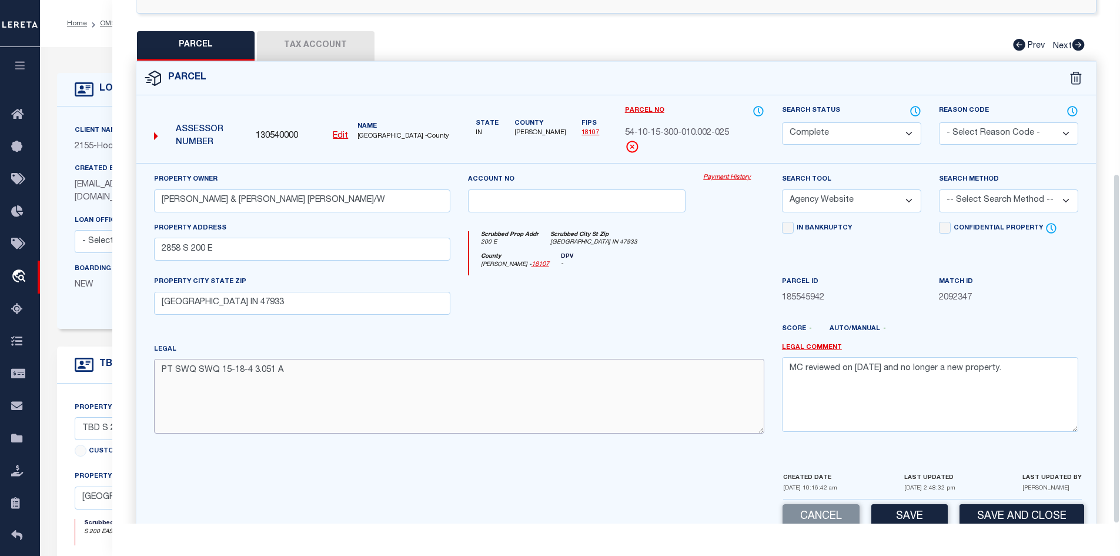
scroll to position [259, 0]
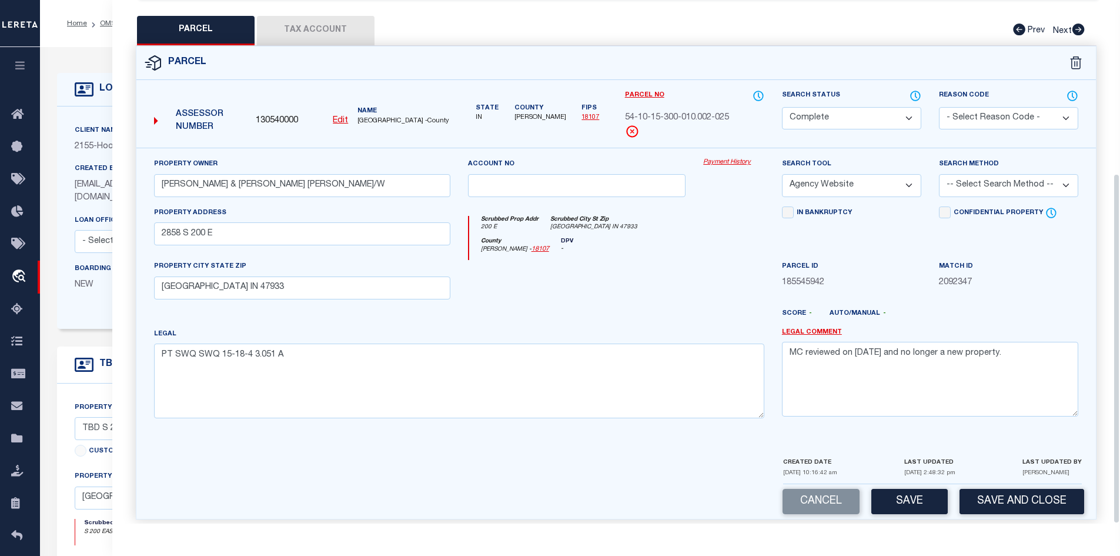
click at [886, 492] on button "Save" at bounding box center [910, 501] width 76 height 25
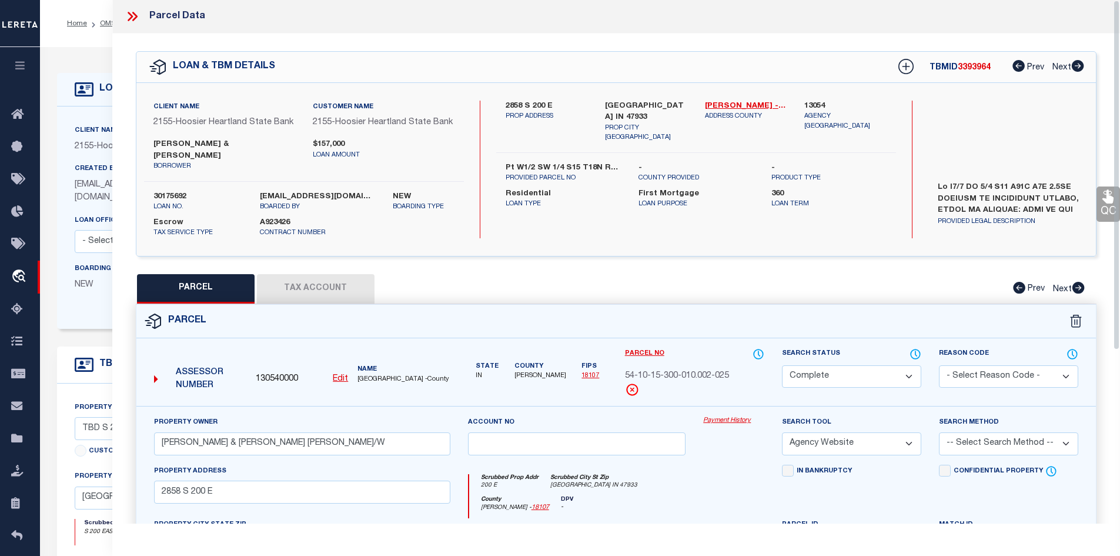
scroll to position [0, 0]
click at [321, 279] on button "Tax Account" at bounding box center [316, 289] width 118 height 29
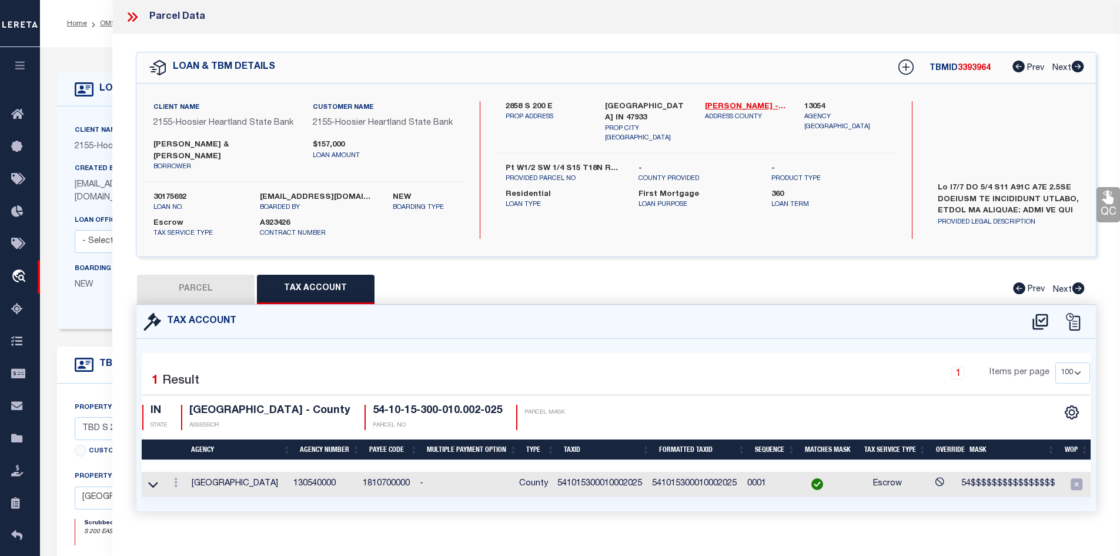
drag, startPoint x: 764, startPoint y: 493, endPoint x: 873, endPoint y: 493, distance: 108.8
click at [873, 493] on div "Selected 1 Result 1 Items per page 10 25 50 100 IN STATE" at bounding box center [616, 425] width 960 height 172
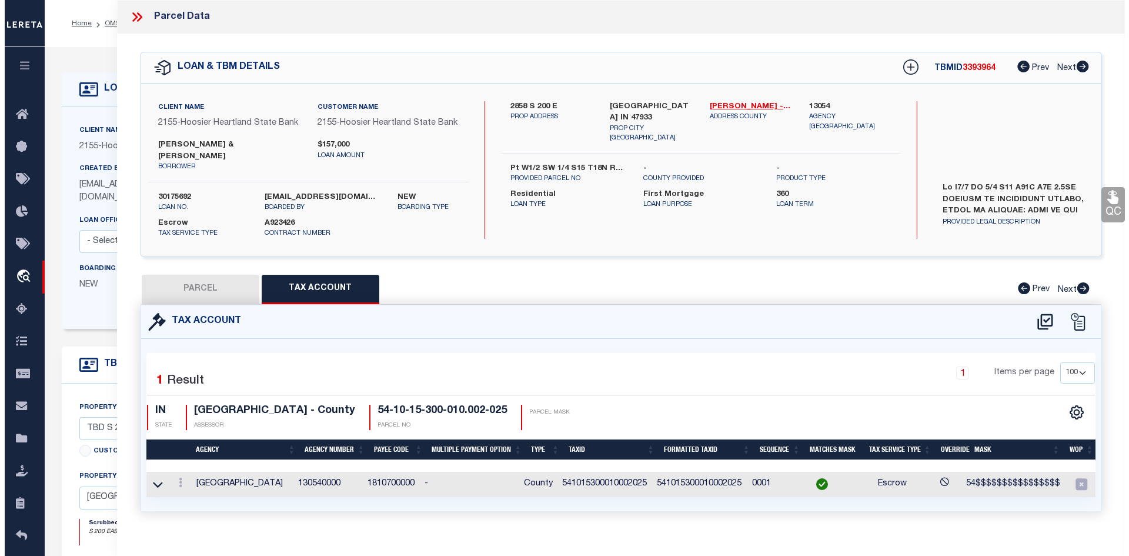
scroll to position [0, 114]
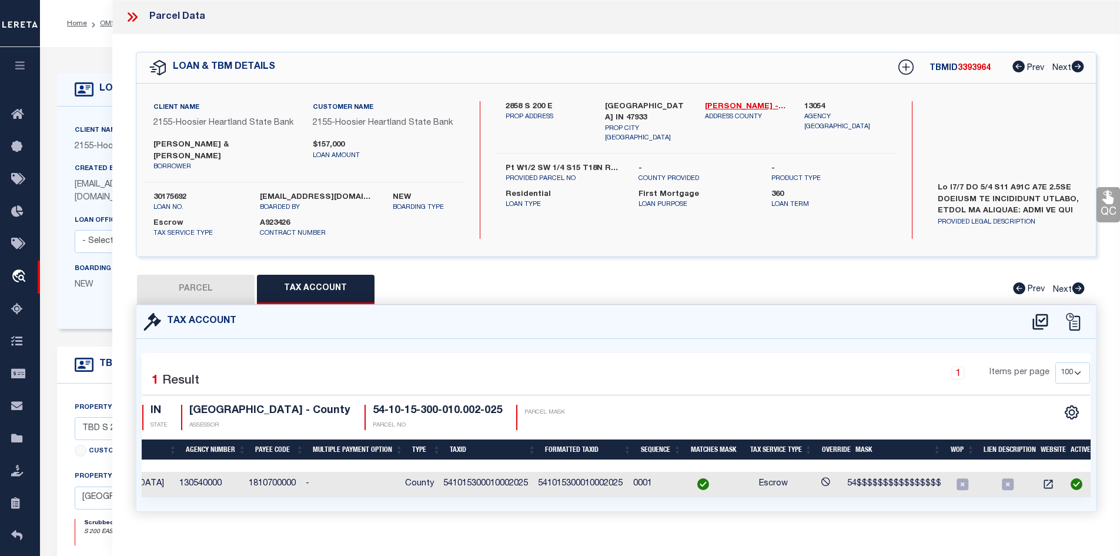
click at [135, 19] on icon at bounding box center [134, 16] width 5 height 9
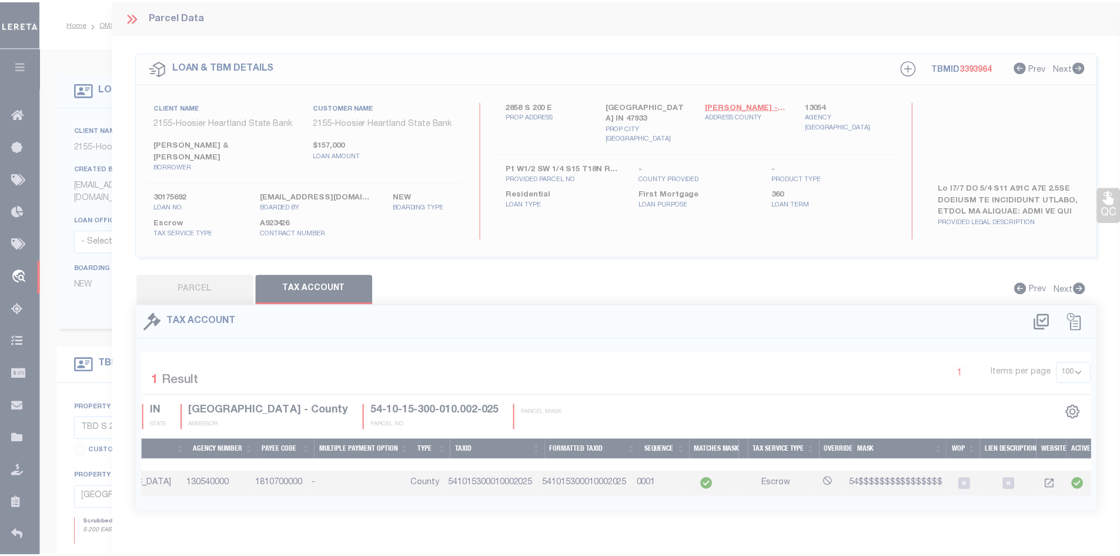
scroll to position [0, 106]
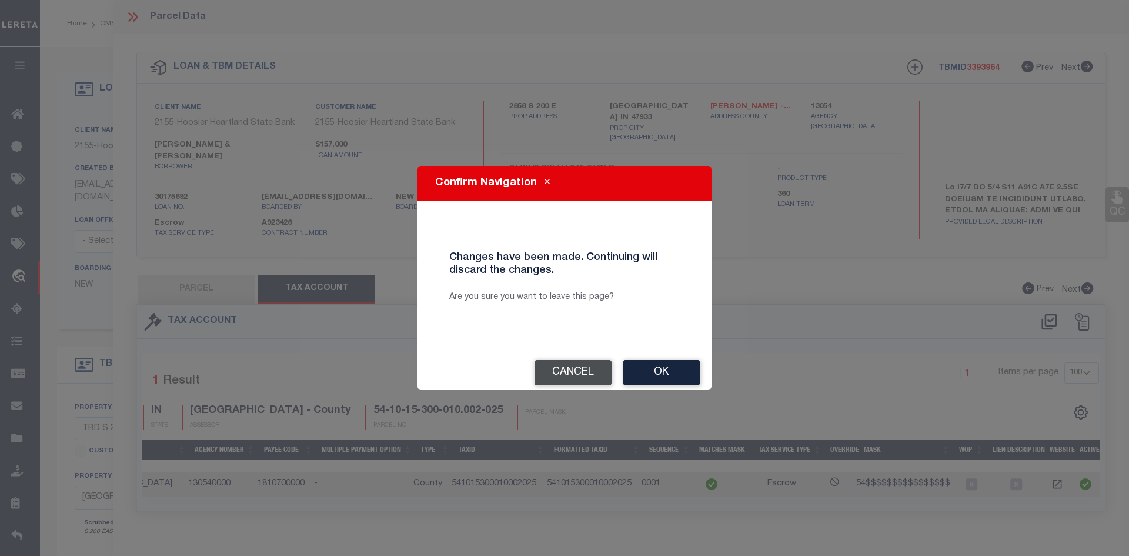
click at [566, 370] on button "Cancel" at bounding box center [573, 372] width 77 height 25
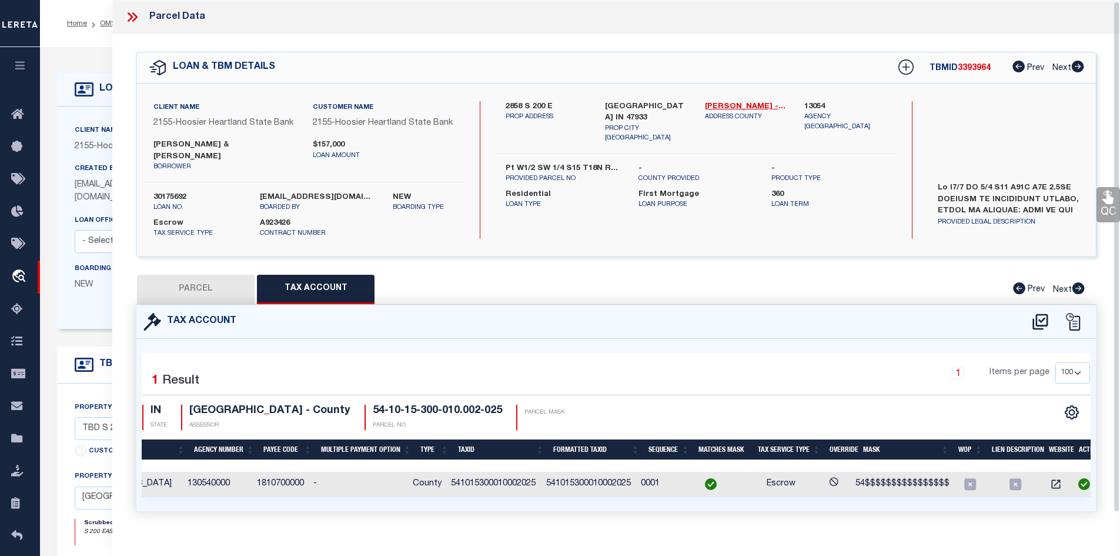
scroll to position [12, 0]
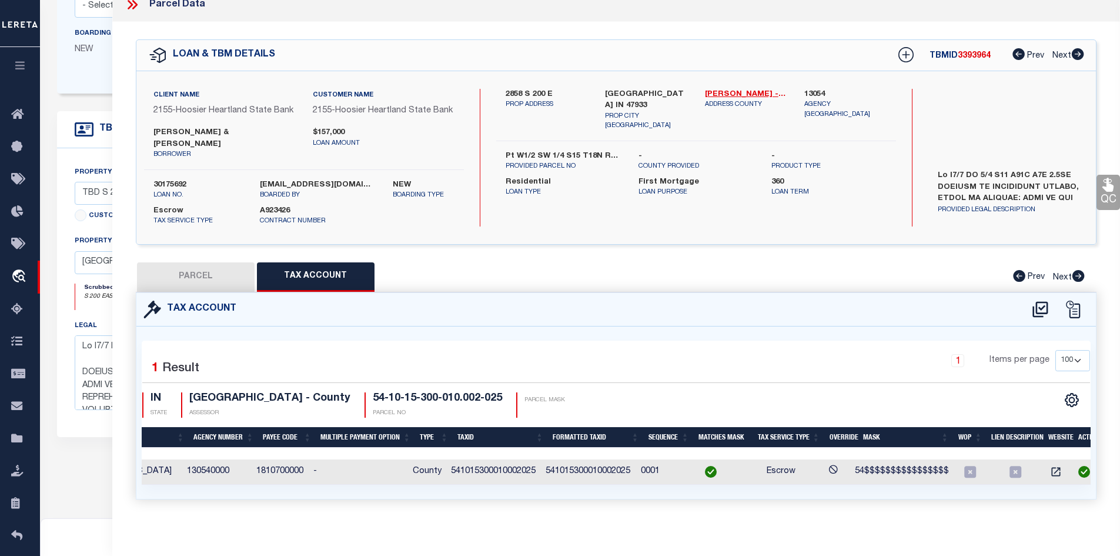
click at [603, 352] on div "1 Items per page 10 25 50 100" at bounding box center [736, 365] width 707 height 31
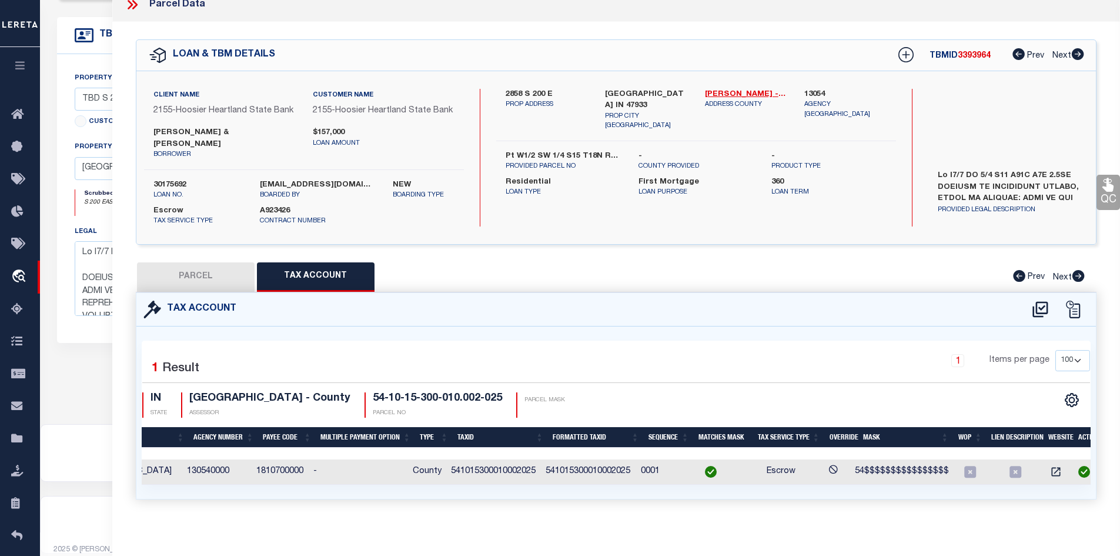
select select "100"
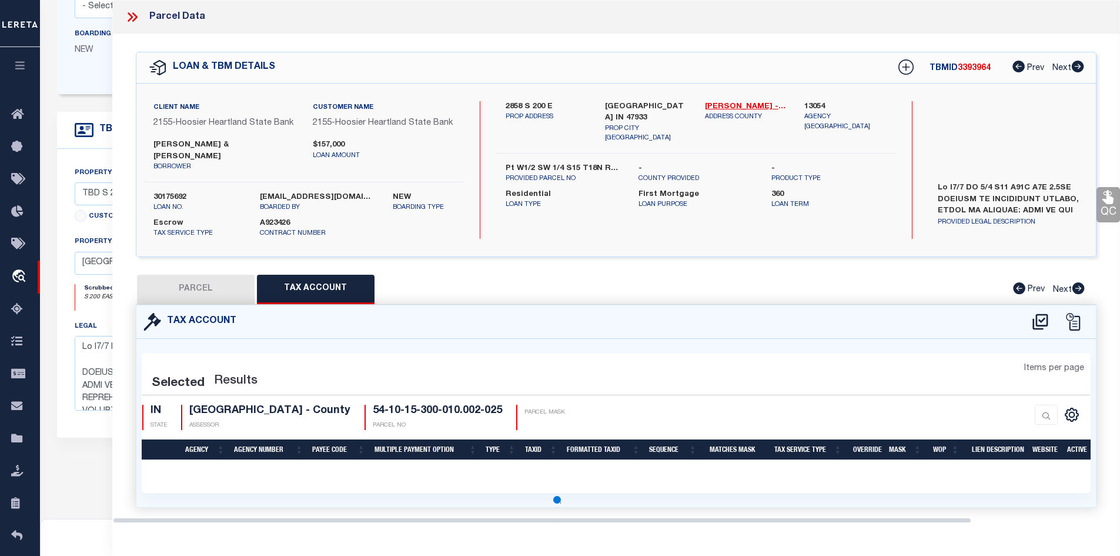
scroll to position [167, 0]
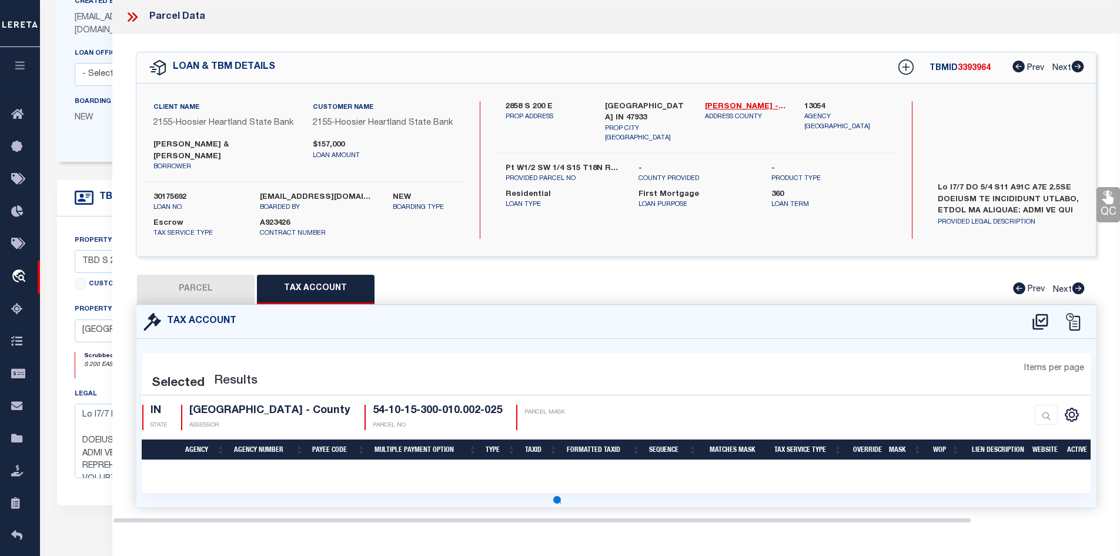
select select "100"
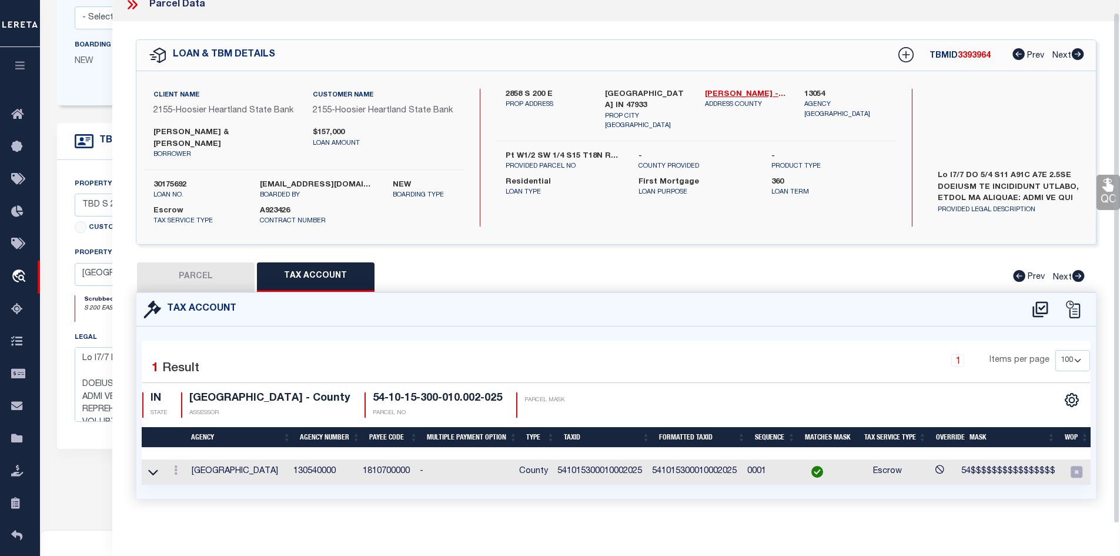
scroll to position [226, 0]
click at [213, 262] on button "PARCEL" at bounding box center [196, 276] width 118 height 29
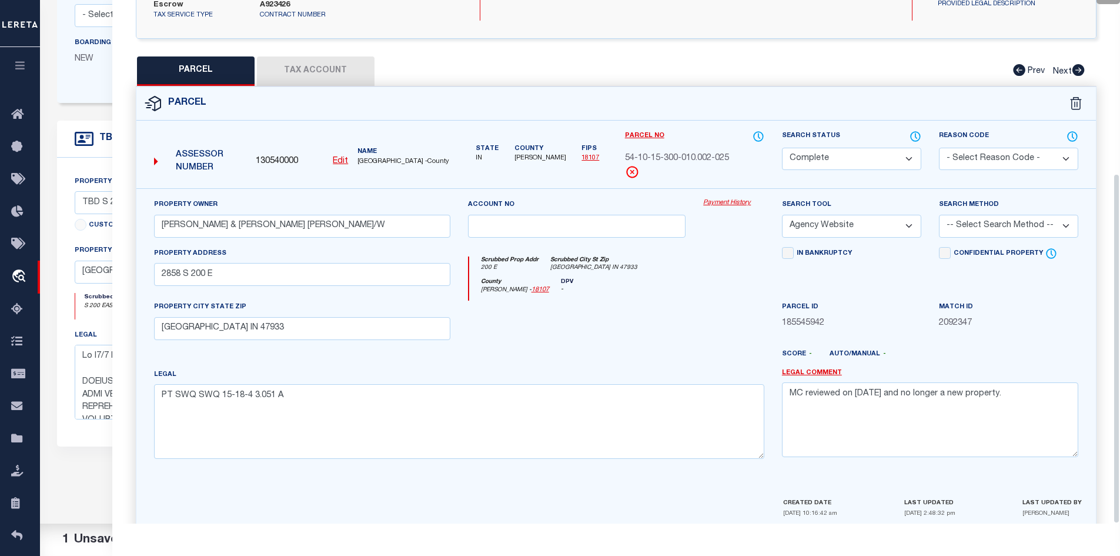
scroll to position [259, 0]
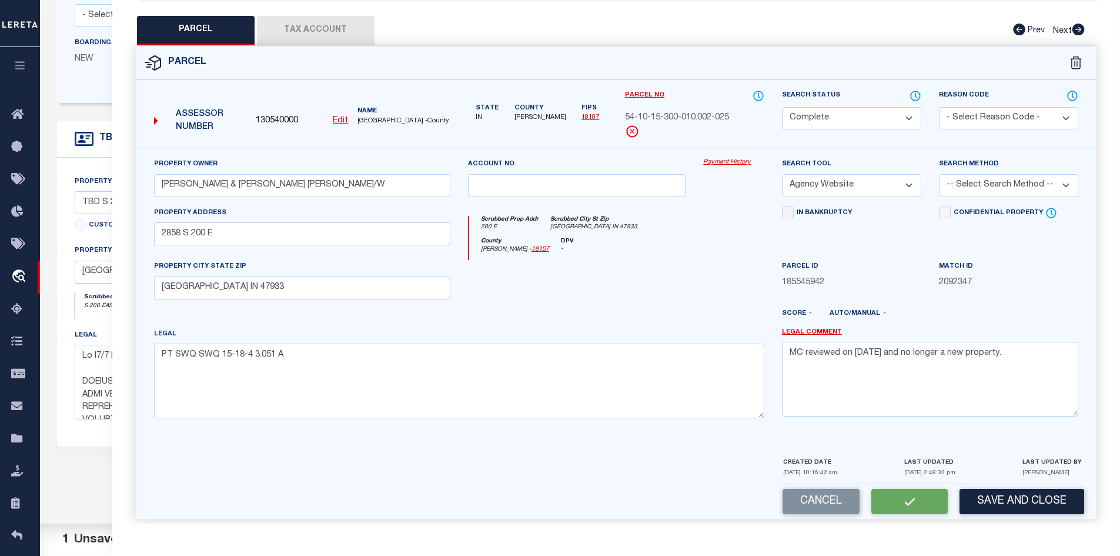
select select "AS"
select select
checkbox input "false"
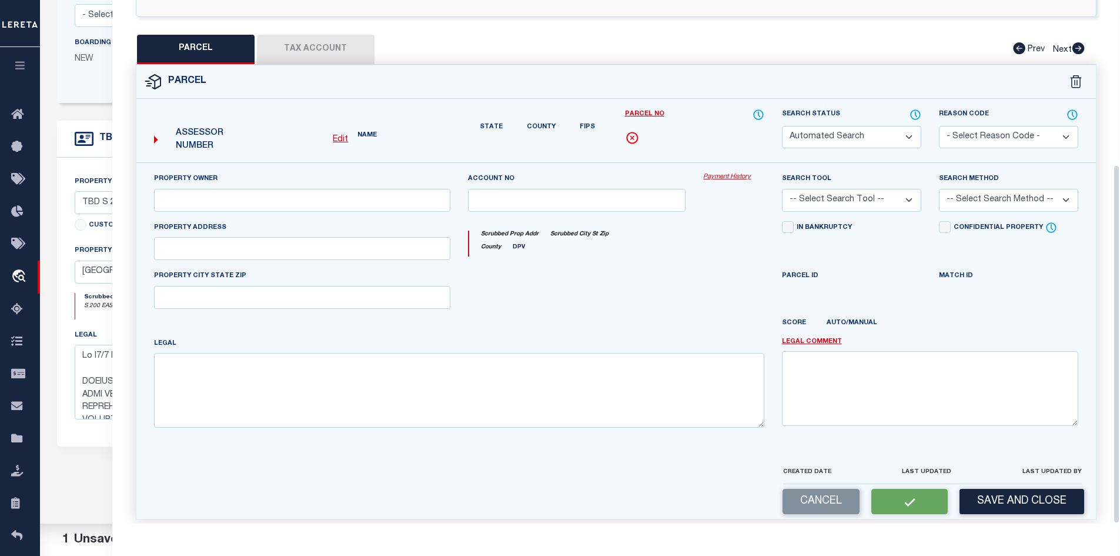
select select "CP"
type input "MIRELEZ JOEL S & SARA R H/W"
select select "AGW"
select select
type input "2858 S 200 E"
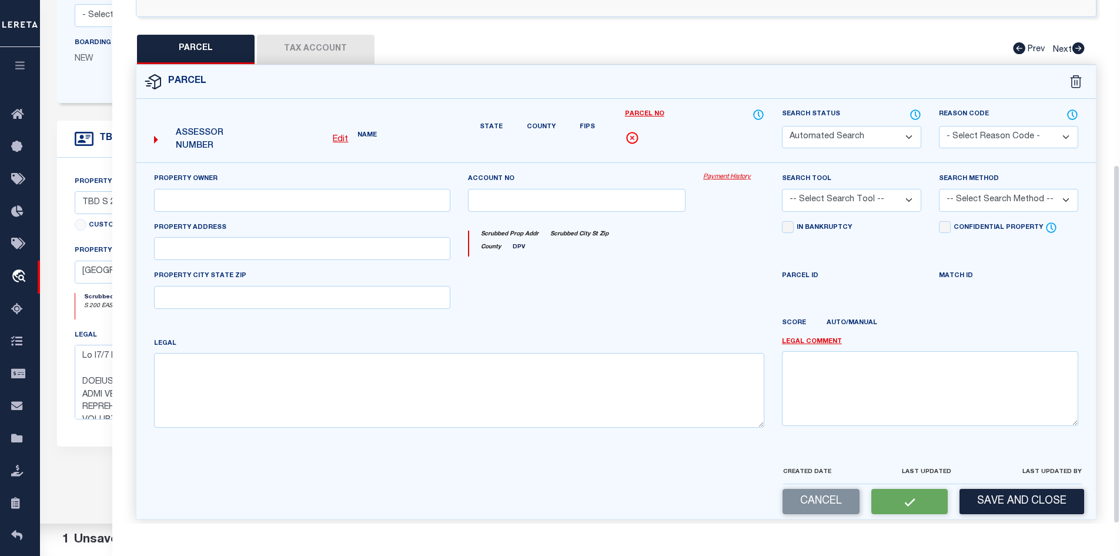
type input "CRAWFORDSVILLE IN 47933"
type textarea "PT SWQ SWQ 15-18-4 3.051 A"
type textarea "MC reviewed on 2-6-25 and no longer a new property."
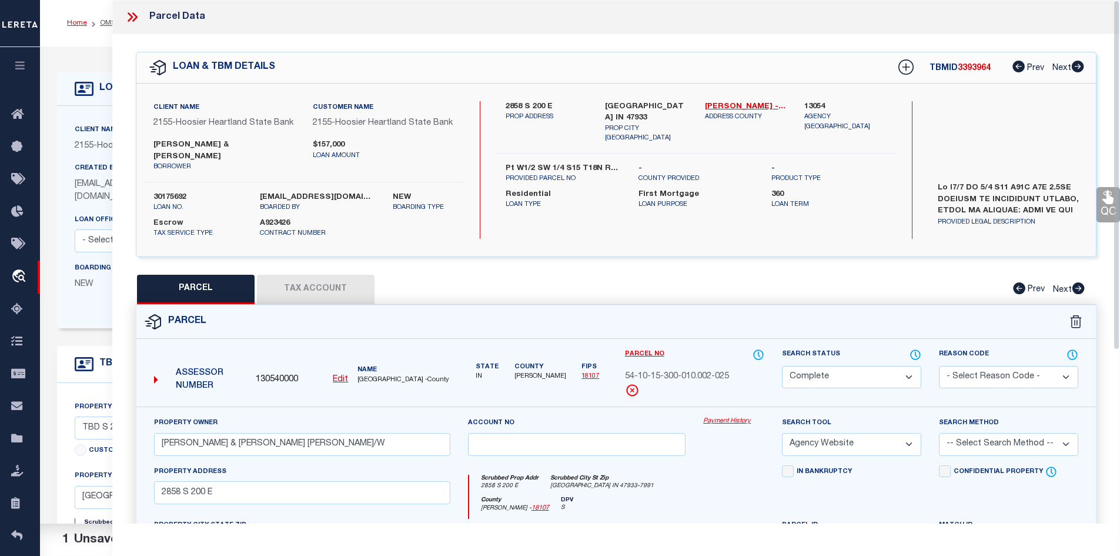
scroll to position [0, 0]
click at [132, 18] on icon at bounding box center [130, 16] width 5 height 9
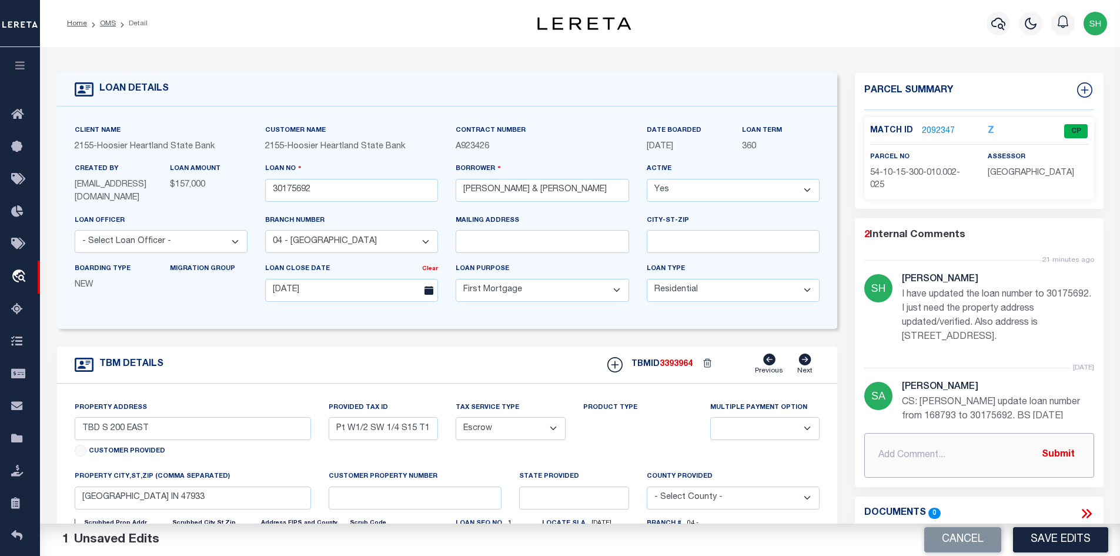
paste input "Parcel is verified correct – update property address from TBD S 200 EAST to 285…"
type input "Parcel is verified correct – update property address from TBD S 200 EAST to 285…"
click at [1056, 538] on button "Save Edits" at bounding box center [1060, 539] width 95 height 25
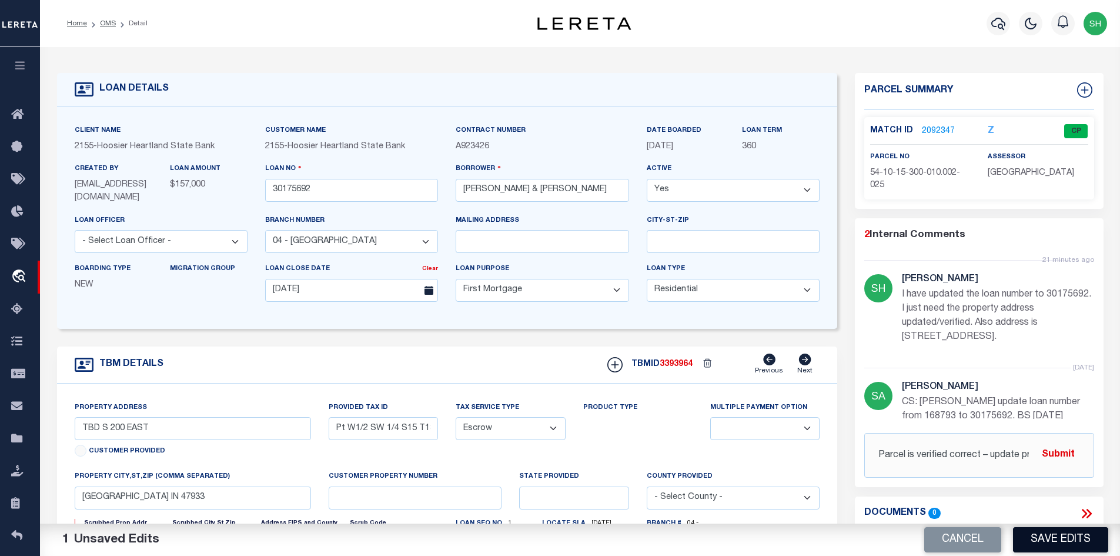
type input "2858 S 200 E"
select select
type textarea "Pt W1/2 SW 1/4 S15 T18N R4W 3.0AC LOCATED IN MONTGOMERY COUNTY, STATE OF INDIAN…"
drag, startPoint x: 108, startPoint y: 24, endPoint x: 122, endPoint y: 48, distance: 27.9
click at [108, 24] on link "OMS" at bounding box center [108, 23] width 16 height 7
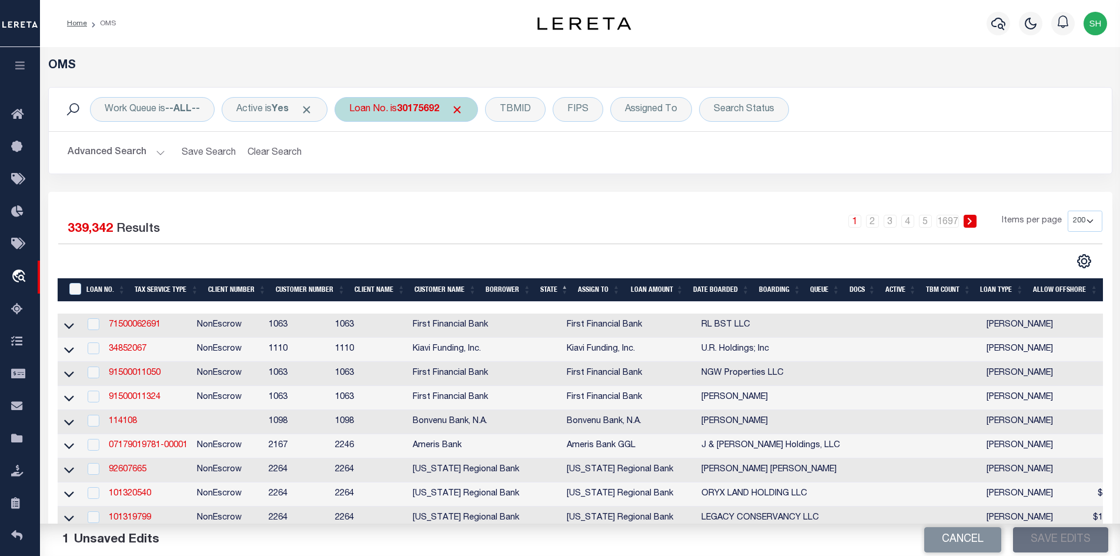
click at [420, 109] on b "30175692" at bounding box center [418, 109] width 42 height 9
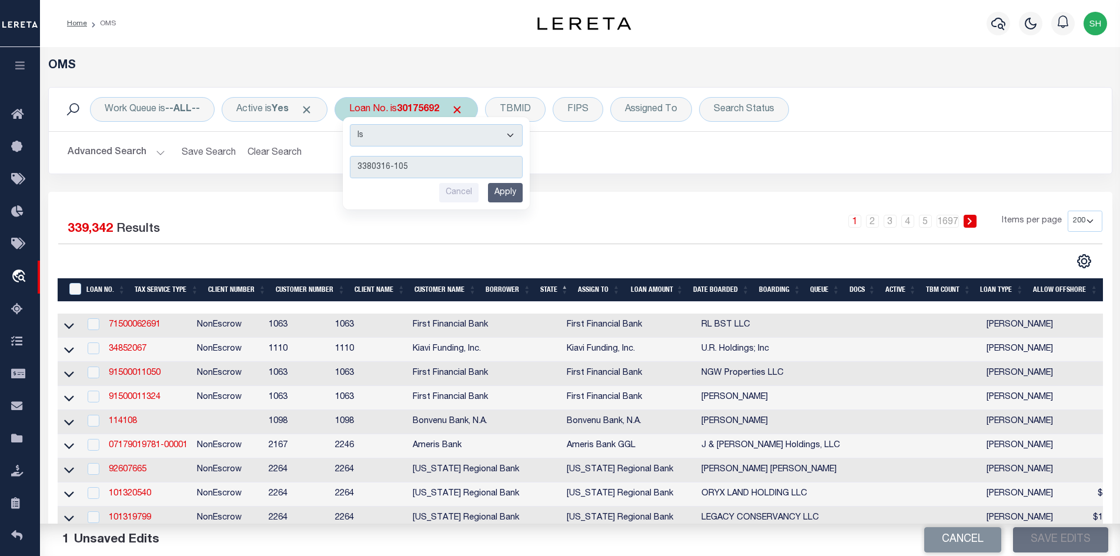
type input "3380316-105"
click at [509, 192] on input "Apply" at bounding box center [505, 192] width 35 height 19
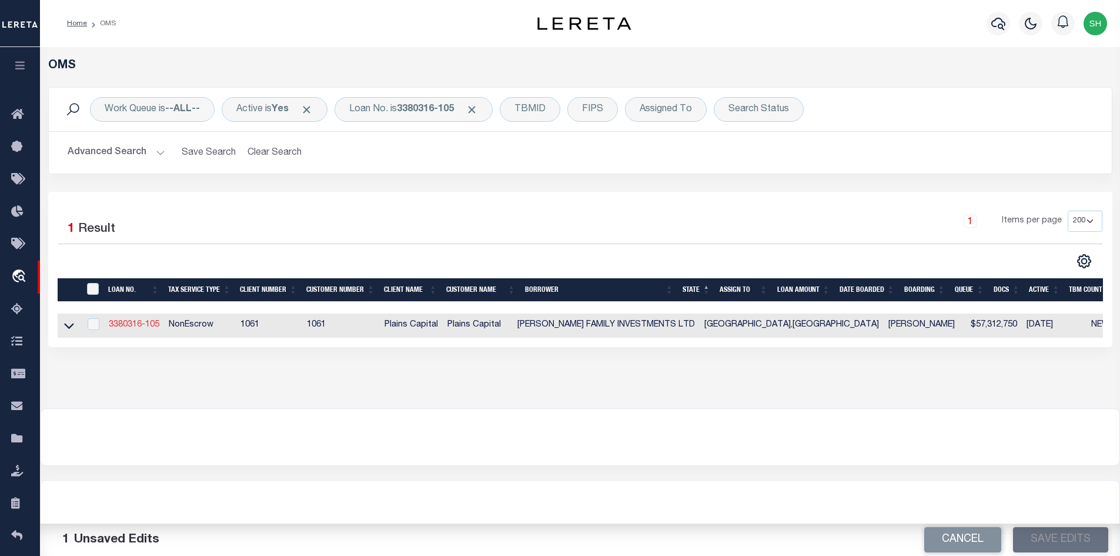
click at [135, 324] on link "3380316-105" at bounding box center [134, 325] width 51 height 8
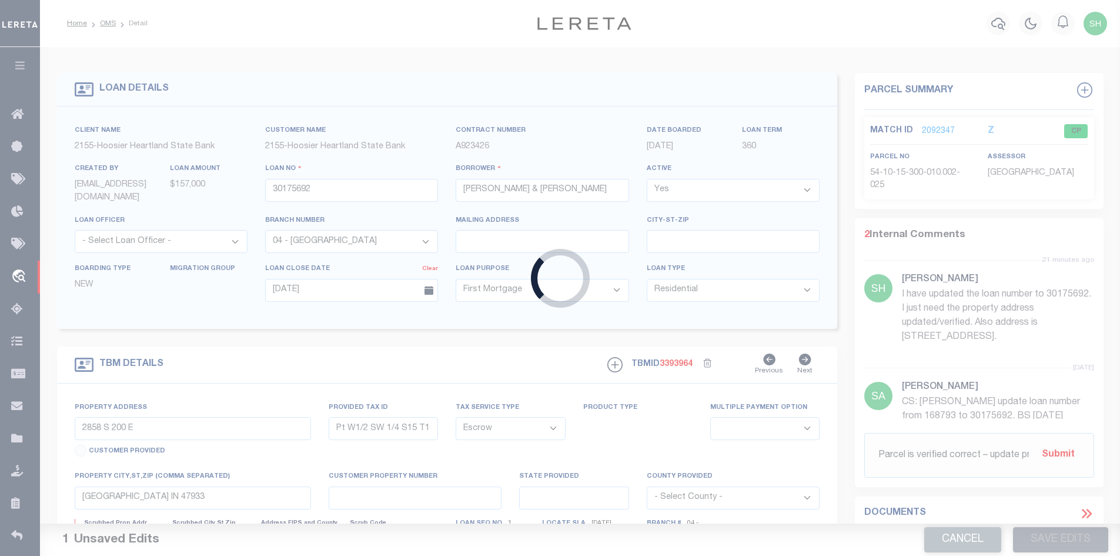
type input "3380316-105"
type input "CARROLL FAMILY INVESTMENTS LTD"
select select
type input "2340 INTERSTATE 20 W"
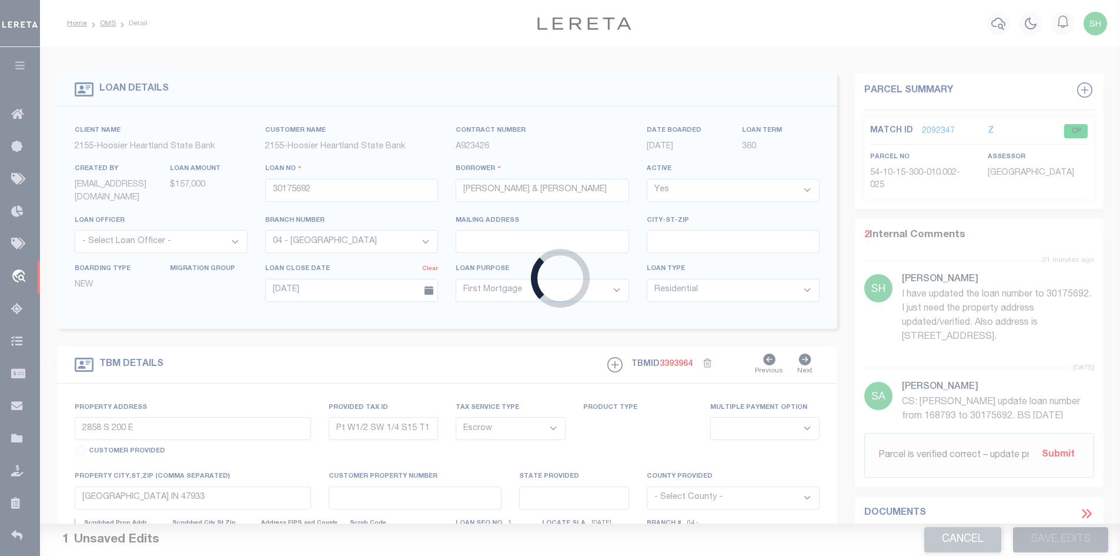
type input "ARLINGTON TX 76017"
select select
select select "NonEscrow"
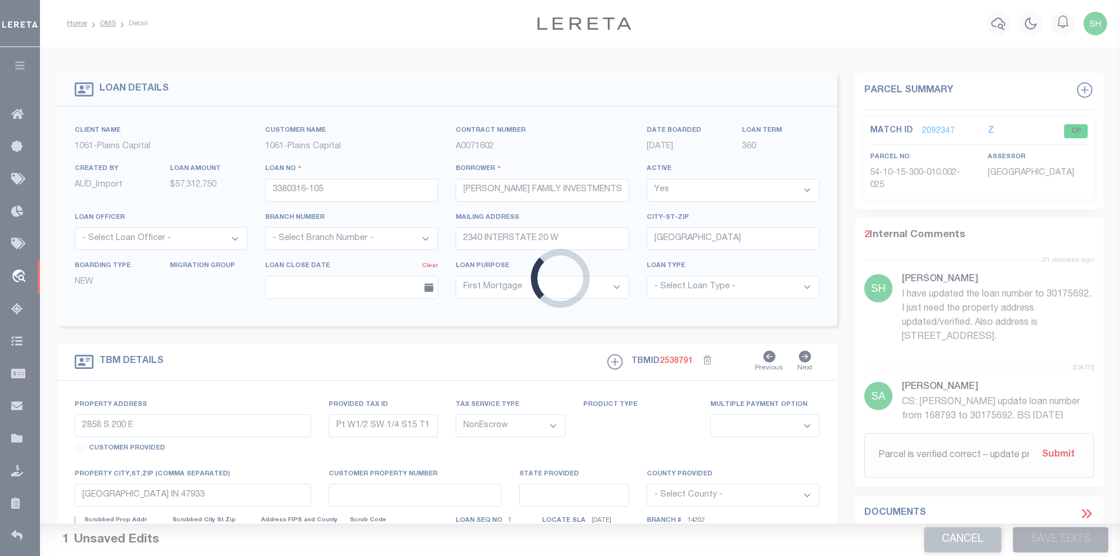
type input "1620 E COPELAND RD"
select select
type input "ARLINGTON TX 76011"
type input "TX"
select select
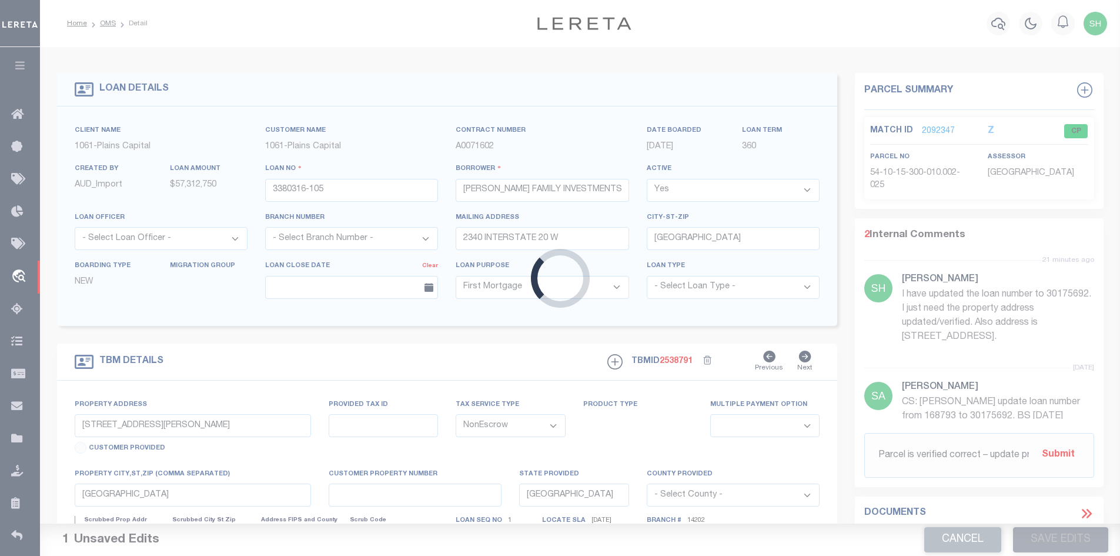
type textarea "LOT 6B BLK A THE BALLPARK ADD, TARRANT C"
select select "3092"
select select "1411"
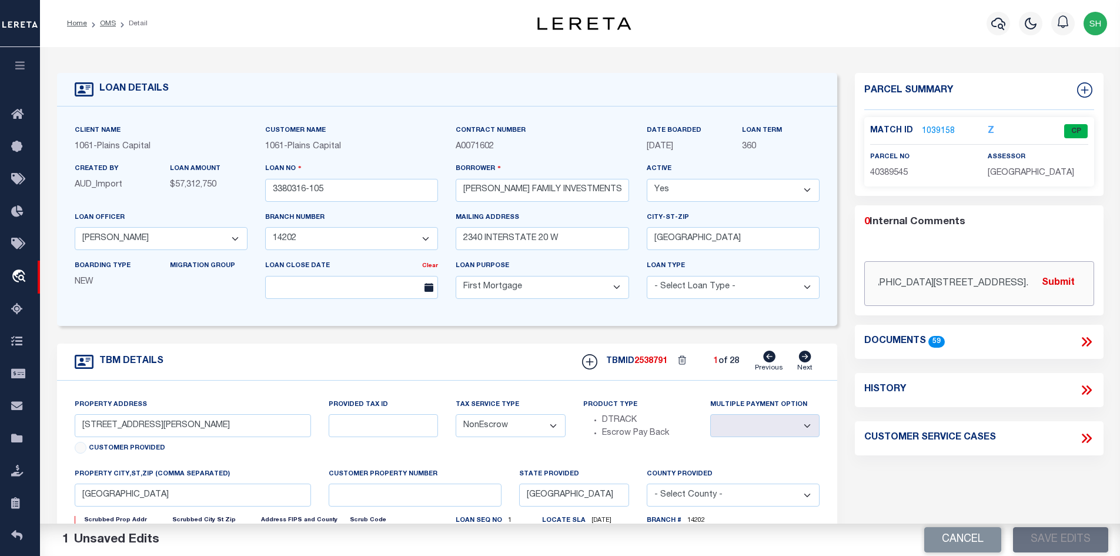
scroll to position [0, 323]
drag, startPoint x: 878, startPoint y: 285, endPoint x: 1129, endPoint y: 283, distance: 250.5
click at [1120, 283] on html "Home OMS Detail" at bounding box center [560, 442] width 1120 height 885
paste input "Per lender request please remove parcel 1290840010003 for the following agencie…"
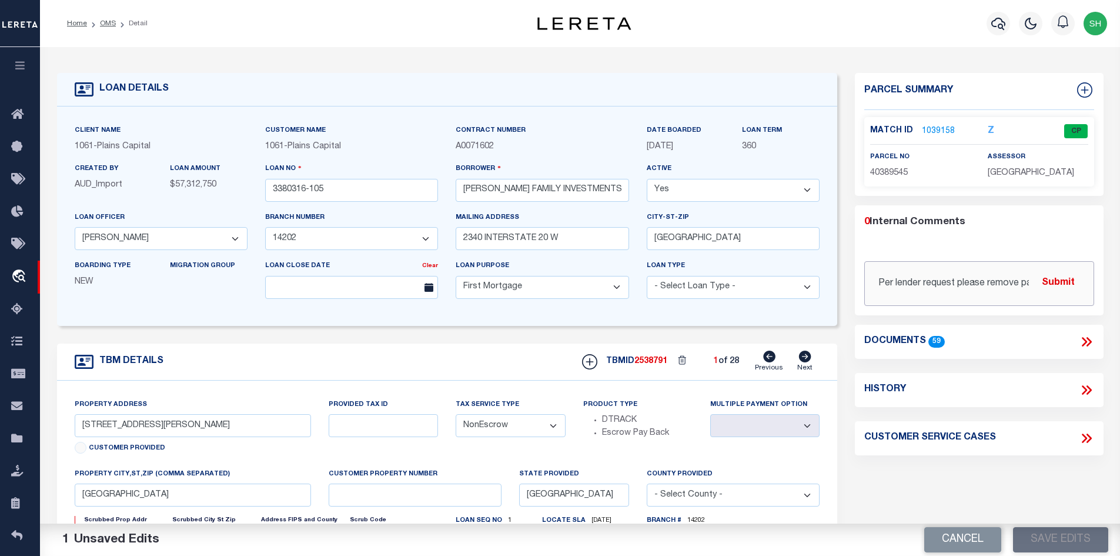
scroll to position [0, 390]
type input "Per lender request please remove parcel 1290840010003 for the following agencie…"
click at [1060, 278] on button "Submit" at bounding box center [1058, 283] width 48 height 24
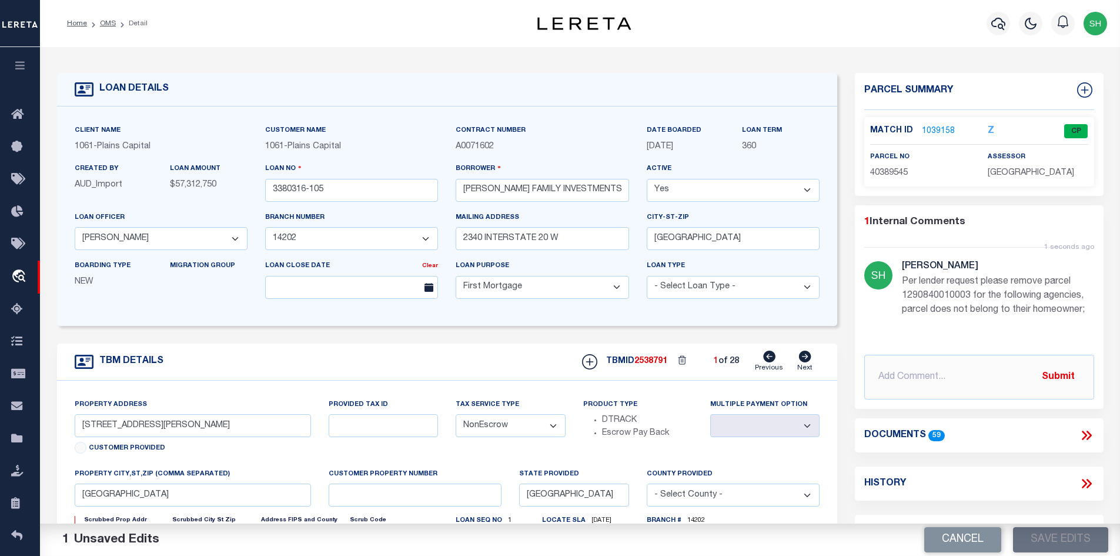
click at [799, 358] on icon at bounding box center [805, 357] width 13 height 12
type input "315 E HWY 377"
select select
type input "GRANBURY TX 76048"
select select
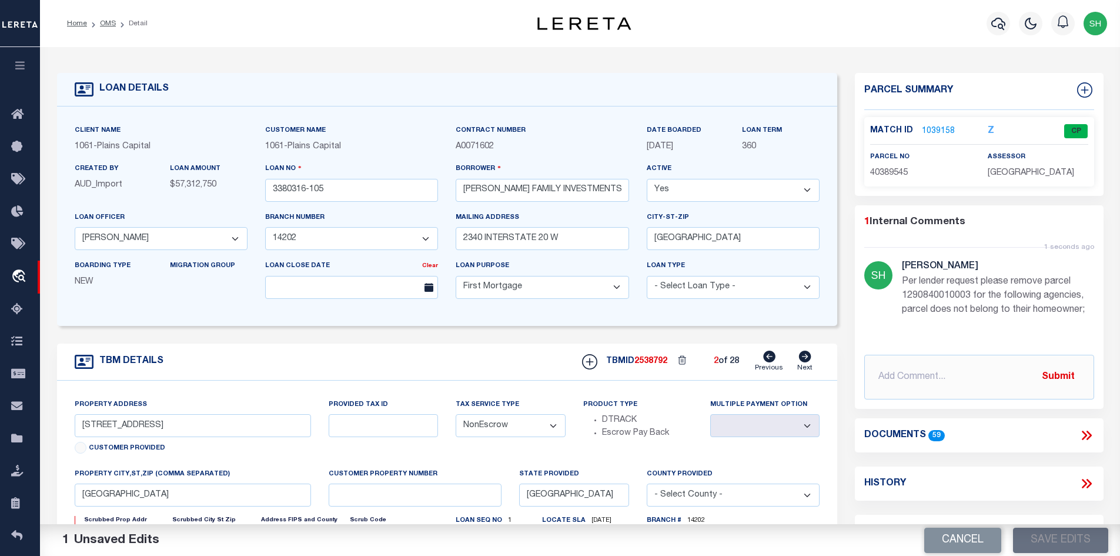
type textarea "LOT 2 BLK 1 THE SHOPS OF GRANBURY PH 1,"
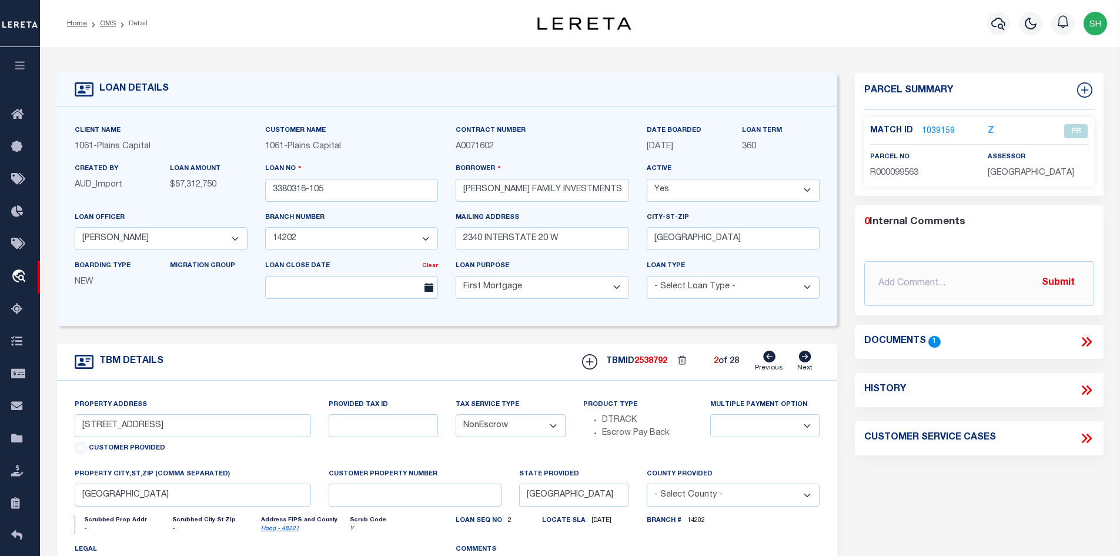
click at [799, 358] on icon at bounding box center [805, 357] width 13 height 12
type input "3300 WIND RIVER LN"
select select
type input "DENTON TX 76210"
select select
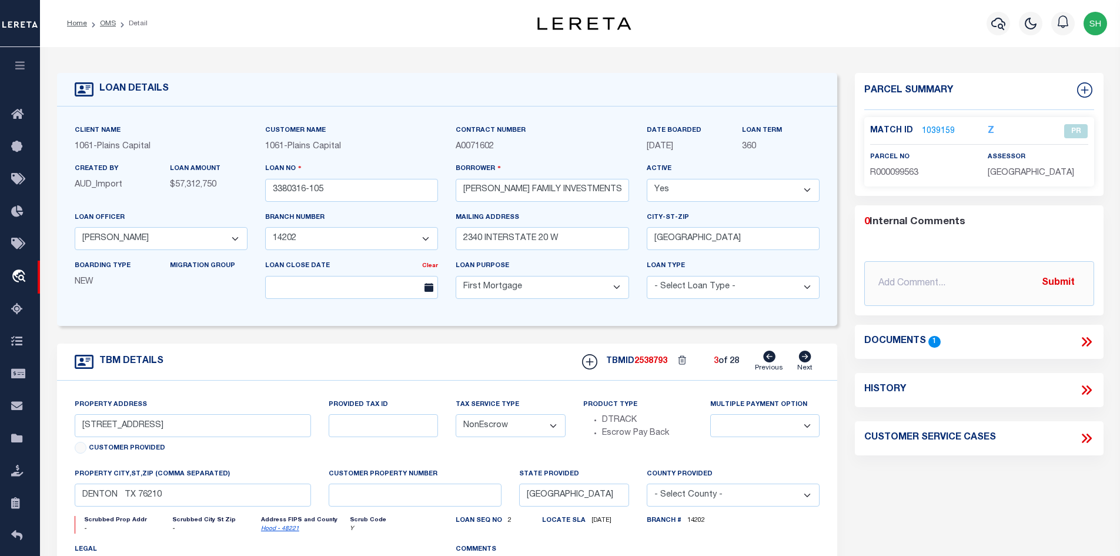
type textarea "LOT 1R BLK B UNICORN LAKE, DENTON COUNTY"
click at [799, 358] on icon at bounding box center [805, 357] width 13 height 12
type input "3408 CENTRAL EXPWY"
select select
type input "PLANO TX 75074"
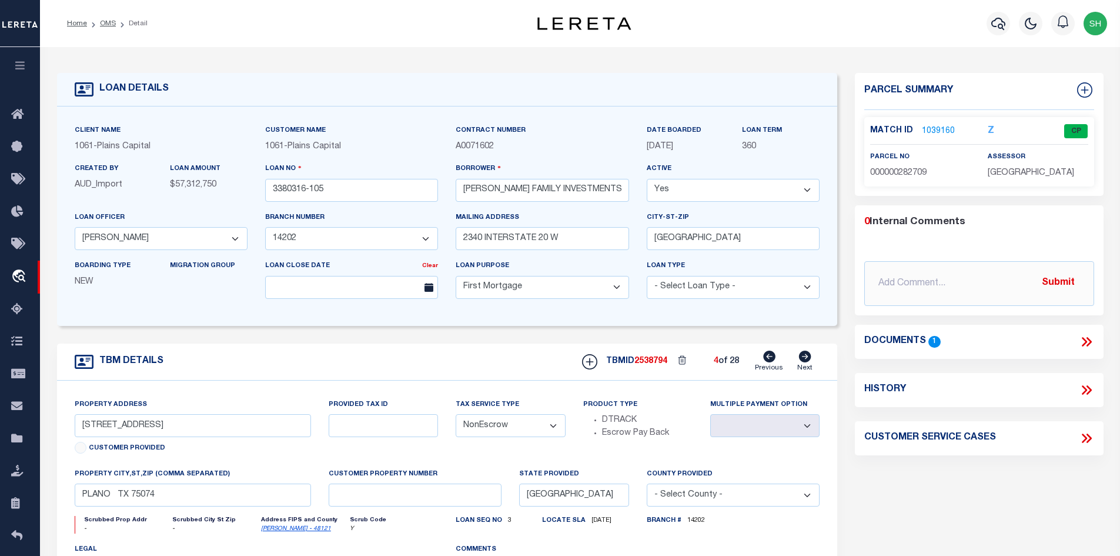
select select
type textarea "LOT 7 BLK A FAIRVIEW FARM MARKETPLACE, C"
click at [799, 358] on icon at bounding box center [805, 357] width 13 height 12
type input "6650 NORTH FWY"
select select
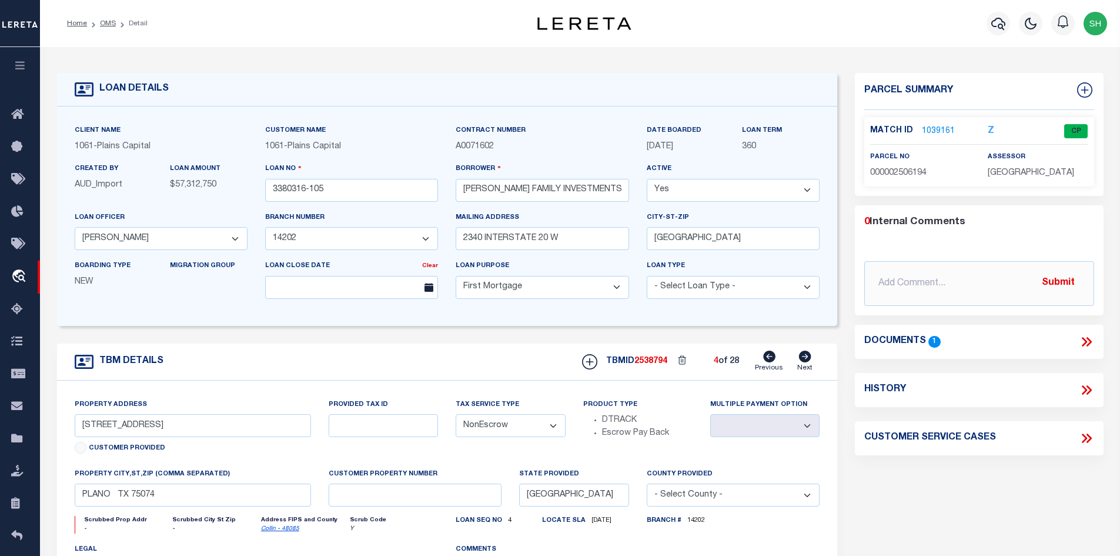
type input "FT WORTH TX 76137"
select select
type textarea "LOT 2RA BLK 3 EMERGING PROPERTIES ADD, T"
click at [799, 358] on icon at bounding box center [805, 357] width 13 height 12
type input "1400 AIRPORT FWY"
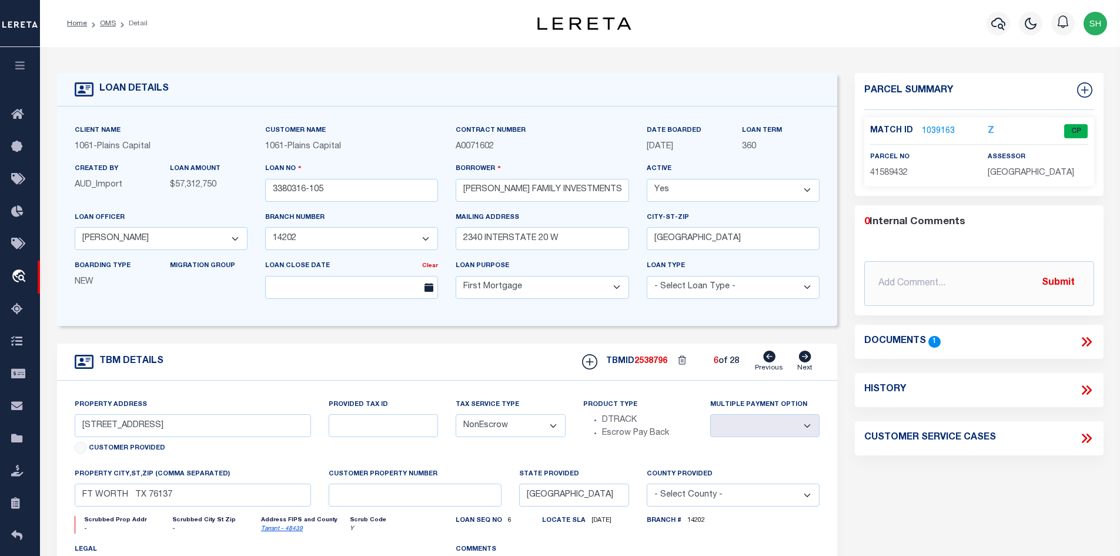
select select
type input "BEDFORD TX 76022"
select select
type textarea "LOT 5R BLK 1 CIMARRON PLAZA ADD, TARRANT"
click at [799, 358] on icon at bounding box center [805, 357] width 13 height 12
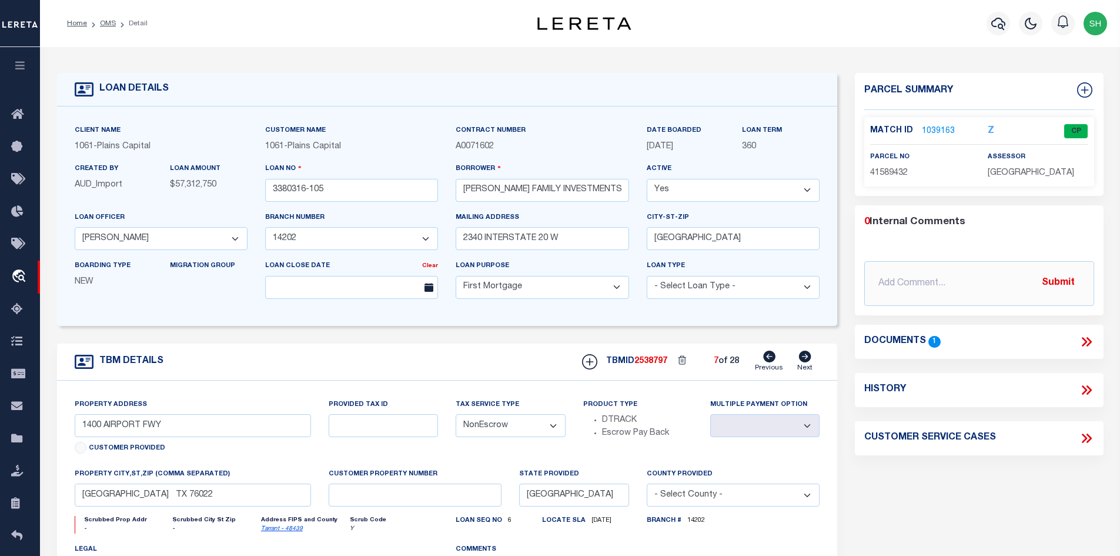
type input "1722 HWY 287"
select select
type input "MANSFIELD TX 76063"
select select
type textarea "LOT 2 MANSFIELD DEBBIE LANE ADD, TARRANT"
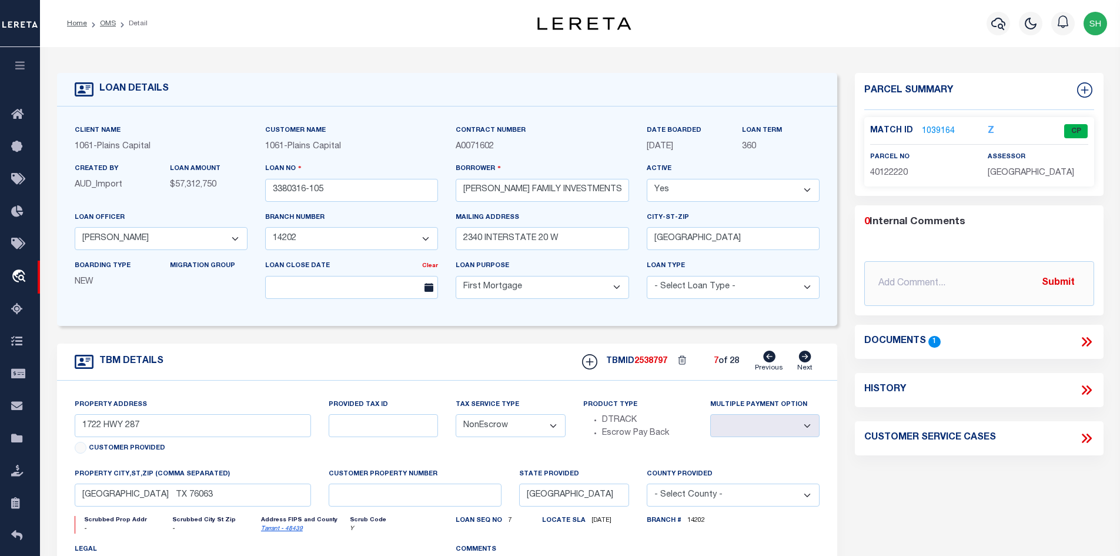
click at [799, 358] on icon at bounding box center [805, 357] width 13 height 12
type input "19099 I-45"
select select
type input "SHENANDOAH TX 77385"
select select
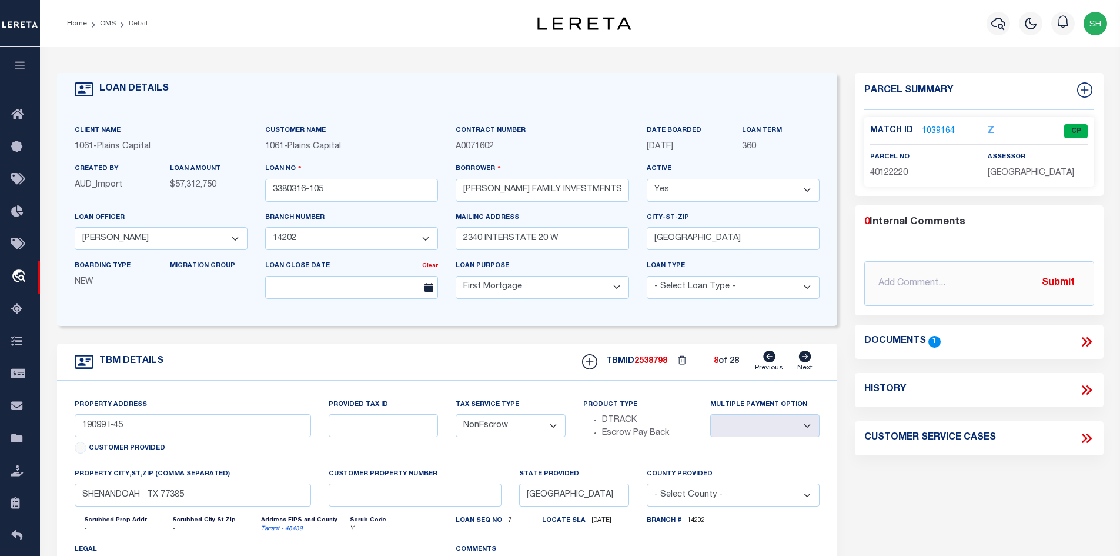
type textarea "0.9254 ACRES BLK 1 RES A2 HOME DEPOT WOO"
click at [799, 358] on icon at bounding box center [805, 357] width 13 height 12
type input "1993 N CENTRAL EXPWY"
select select
type input "MCKINNEY TX 75070"
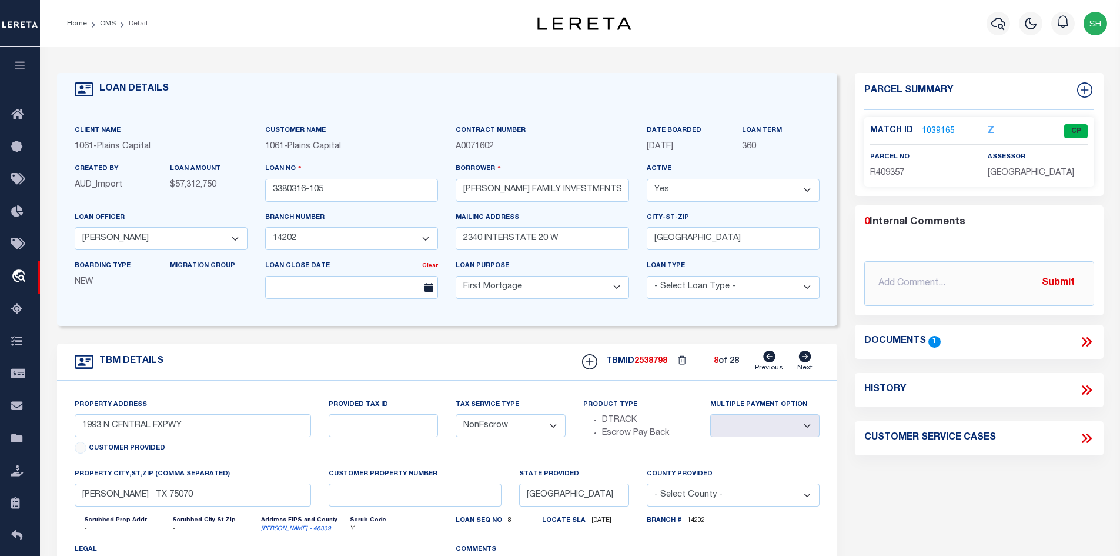
select select
type textarea "LOT 7R BLK A 380 TOWNE CROSSING ADDITION"
click at [799, 358] on icon at bounding box center [805, 357] width 13 height 12
type input "21000 KATY FWY"
select select
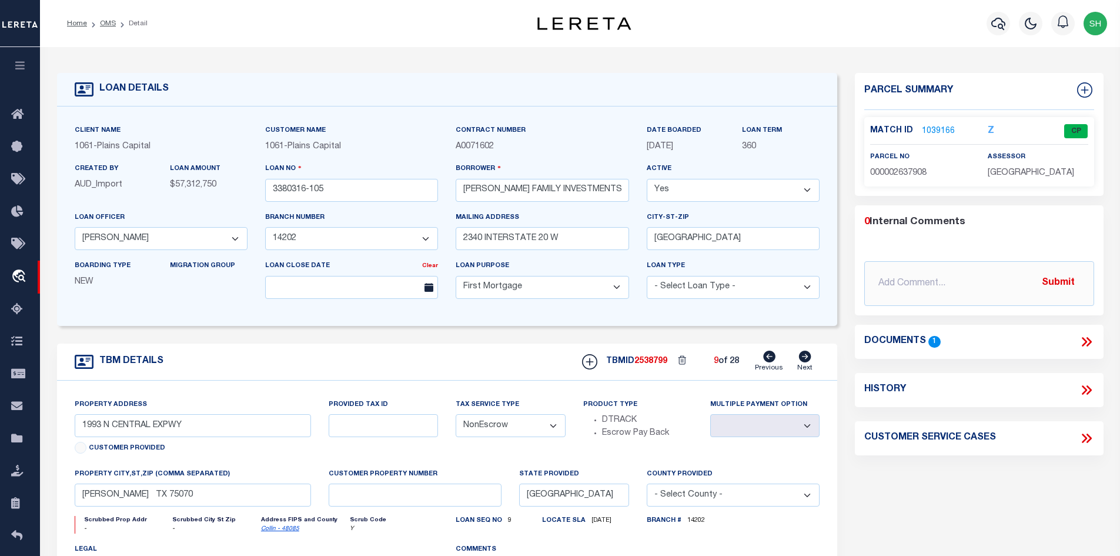
type input "KATY TX 77449"
select select
type textarea "RES A3 BLK 1 WESTGREEN CENTER, HARRIS CO"
click at [799, 358] on icon at bounding box center [805, 357] width 13 height 12
type input "21746 TOMBALL PKWY"
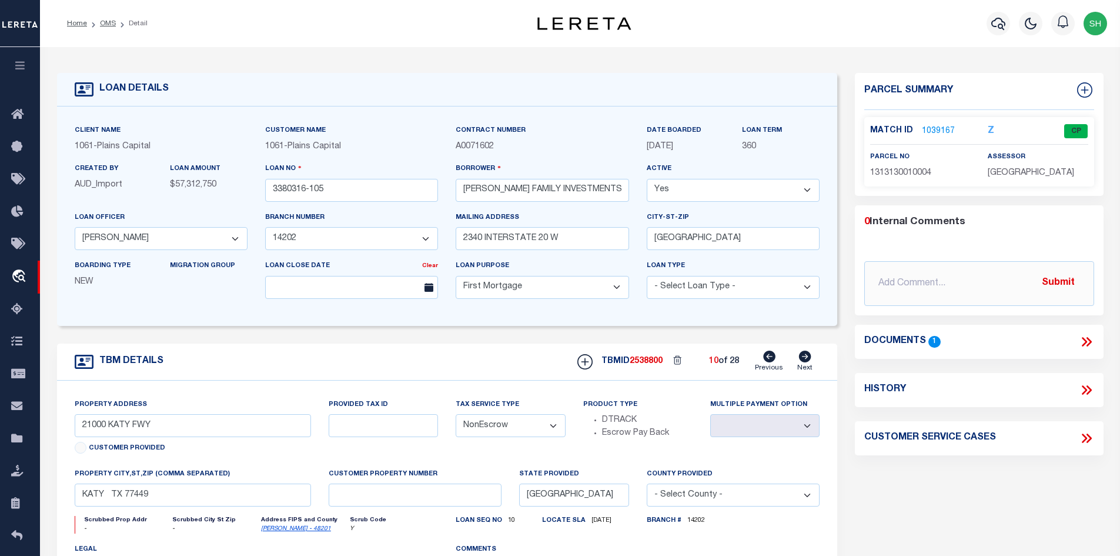
select select
type input "HOUSTON TX 77070"
select select
type textarea "RES A BLK 1 BAKERS ACRES, HARRIS COUNTY"
click at [799, 358] on icon at bounding box center [805, 357] width 13 height 12
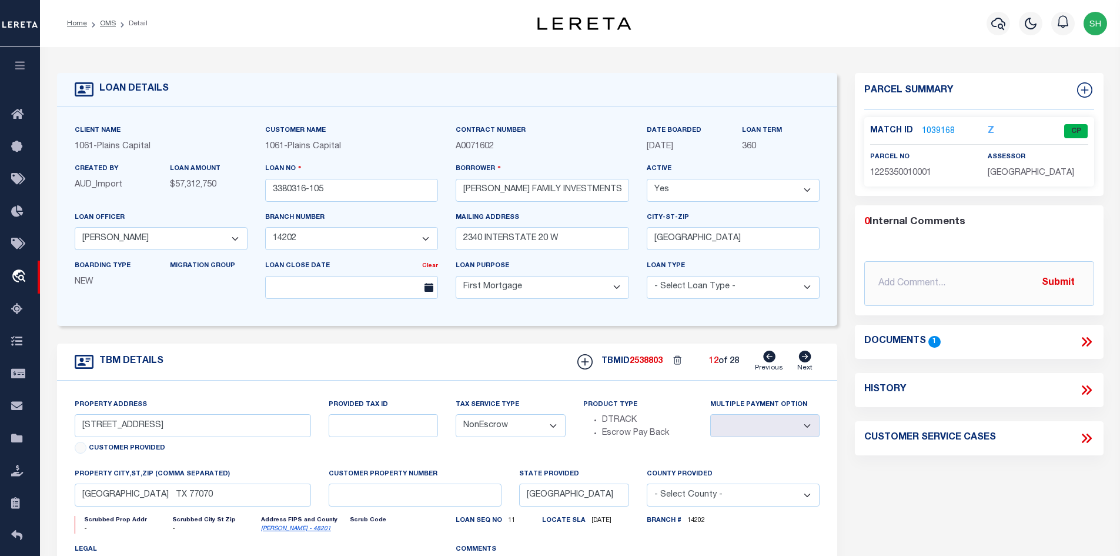
type input "2710 GULF FREEWAY"
select select
type input "LEAGUE CITY TX 77573"
select select
type textarea "1.1058 ACRES LOT 5A BLK 1 VICTORY LAKES"
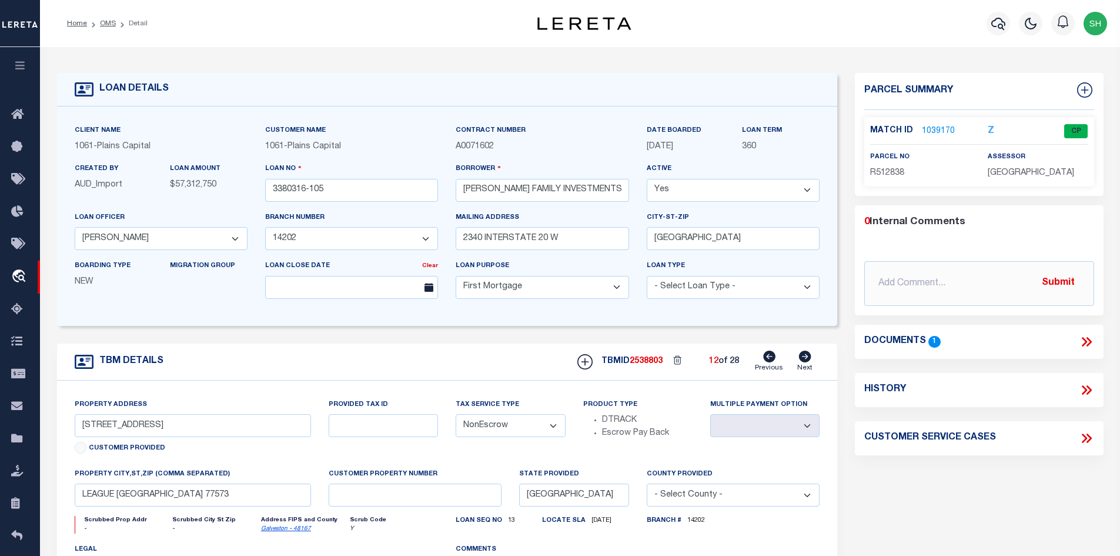
click at [799, 358] on icon at bounding box center [805, 357] width 13 height 12
type input "3773 PRESTON RD"
select select
type input "FRISCO TX 75034"
select select
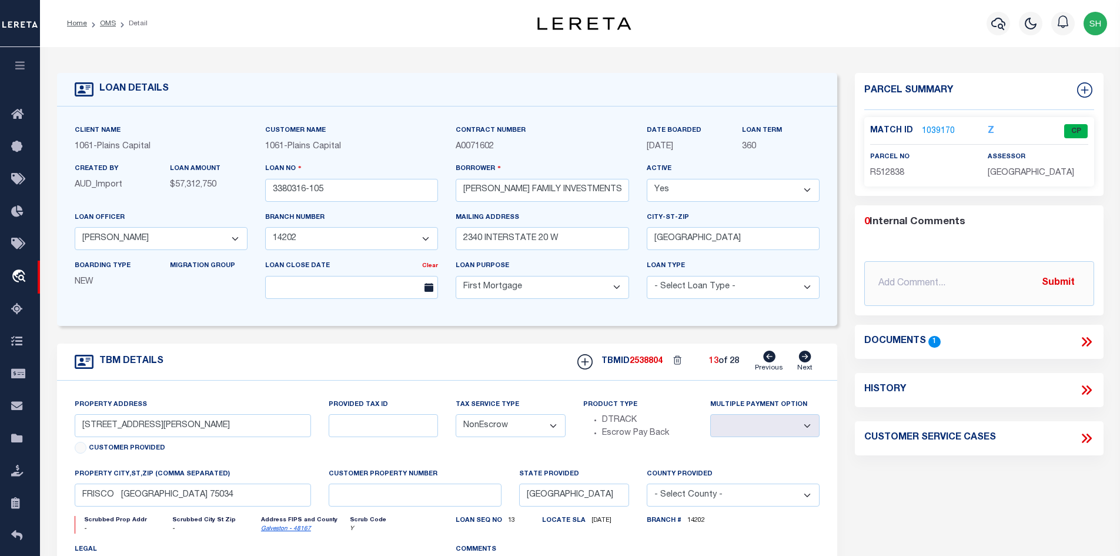
type textarea "LOT 3R BLK 1 FRISCO BRIDGES NORTH, COLLI"
click at [799, 358] on icon at bounding box center [805, 357] width 13 height 12
type input "4108 S CARRIER PKWY"
select select
type input "GRAND PRAIRIE TX 75052"
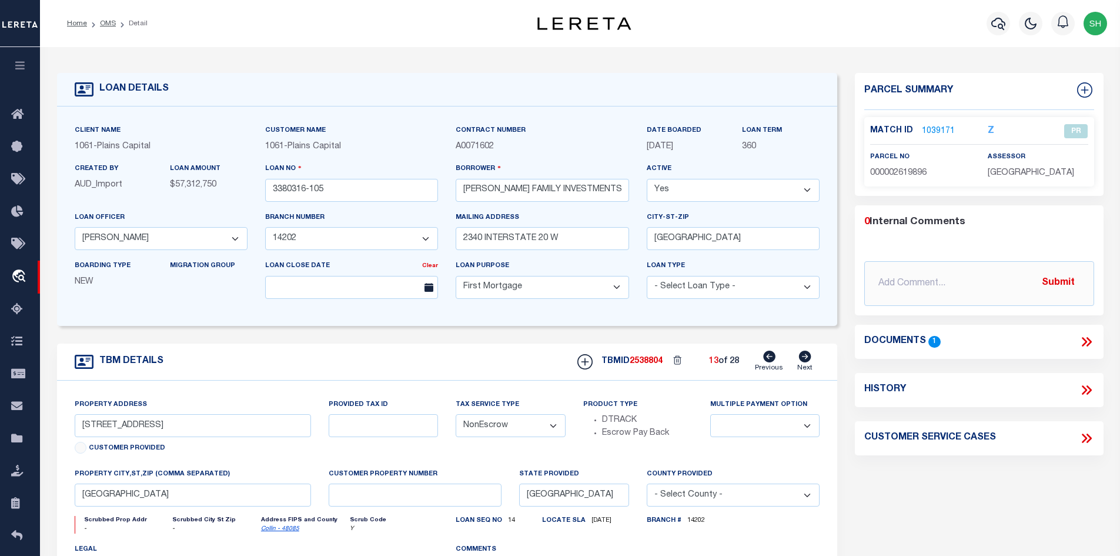
select select
type textarea "1.6002 ACRES LOT 2 BLK A WESTCHESTER COM"
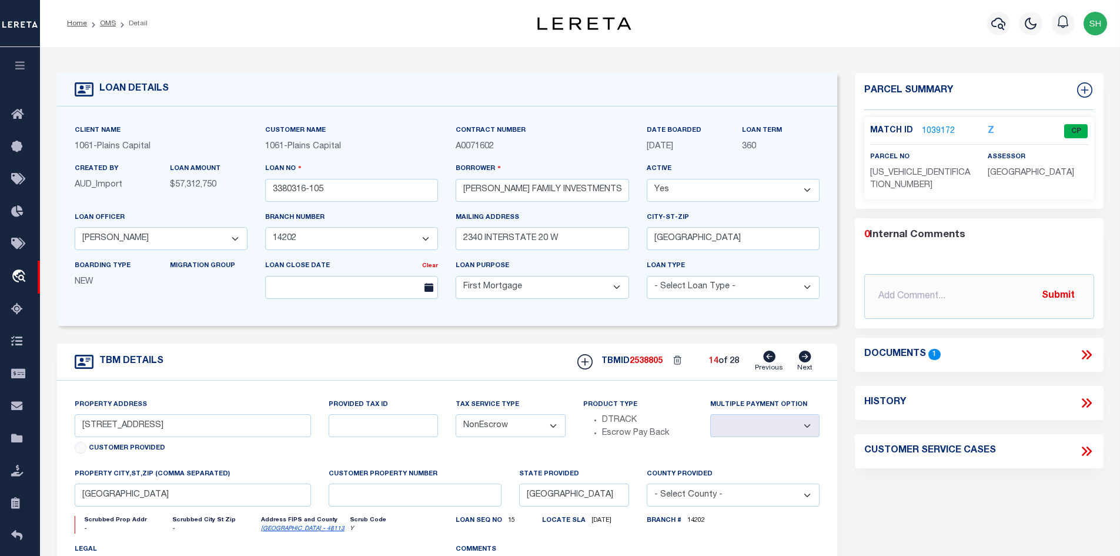
click at [799, 358] on icon at bounding box center [805, 357] width 13 height 12
type input "4220 FM 1960"
select select
type input "HOUSTON TX 77068"
select select
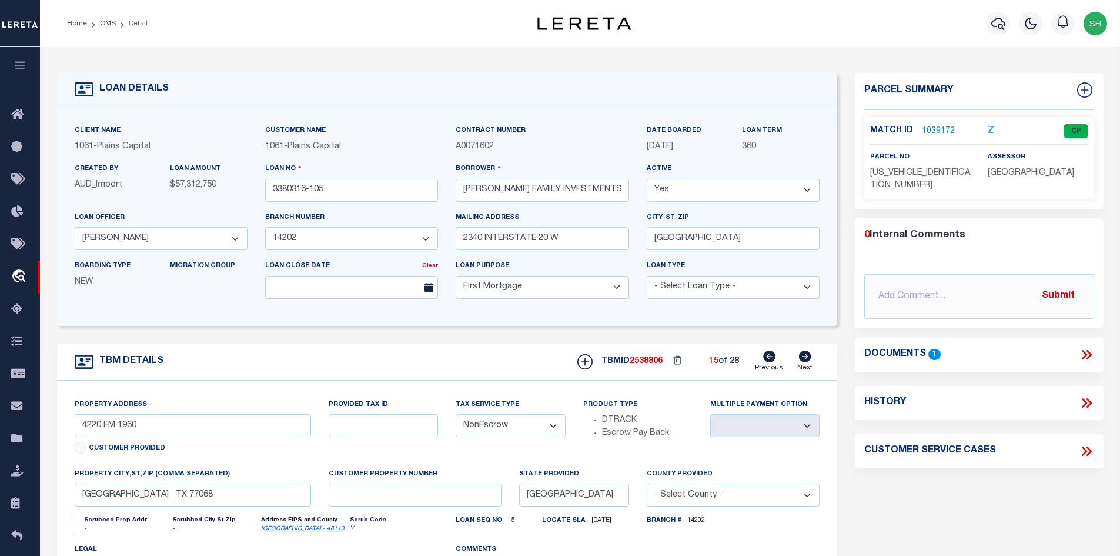
type textarea "RES A1 BLK 1 TOWN STREET, HARRIS COUNTY"
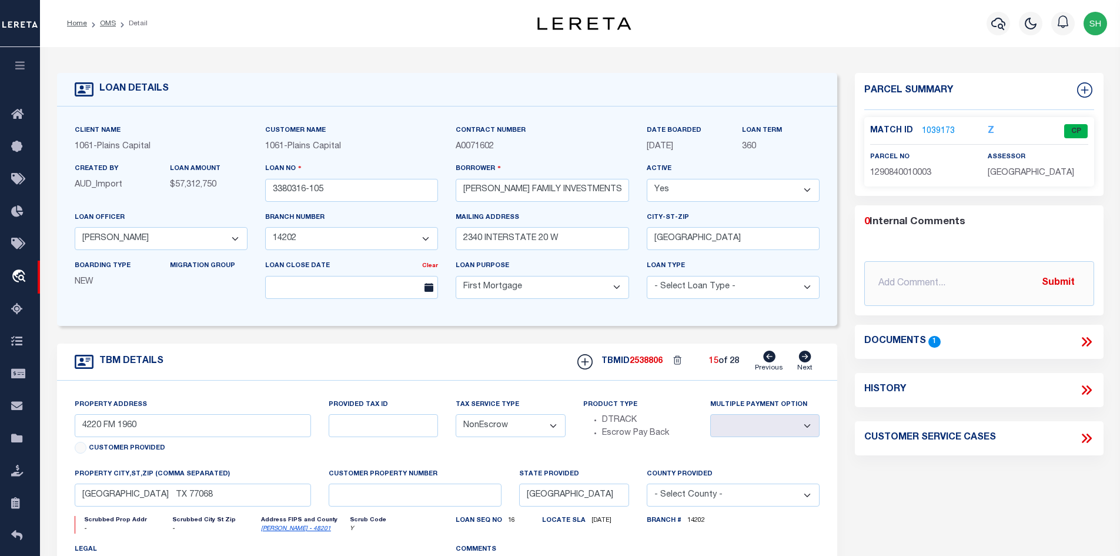
click at [799, 358] on icon at bounding box center [805, 357] width 13 height 12
type input "4895 ST HWY 6"
select select
type input "MISSOURI CITY TX 77459"
type textarea "1.272 ACRES BLK 1 RESTRICTED RESERVE F C"
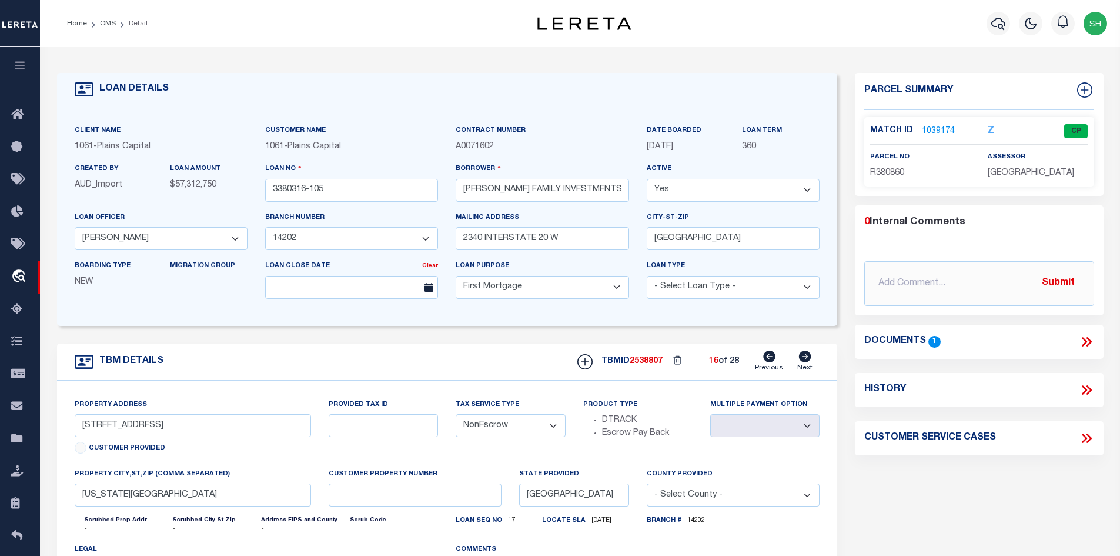
click at [770, 360] on icon at bounding box center [769, 357] width 12 height 12
type input "4220 FM 1960"
select select
type input "HOUSTON TX 77068"
select select
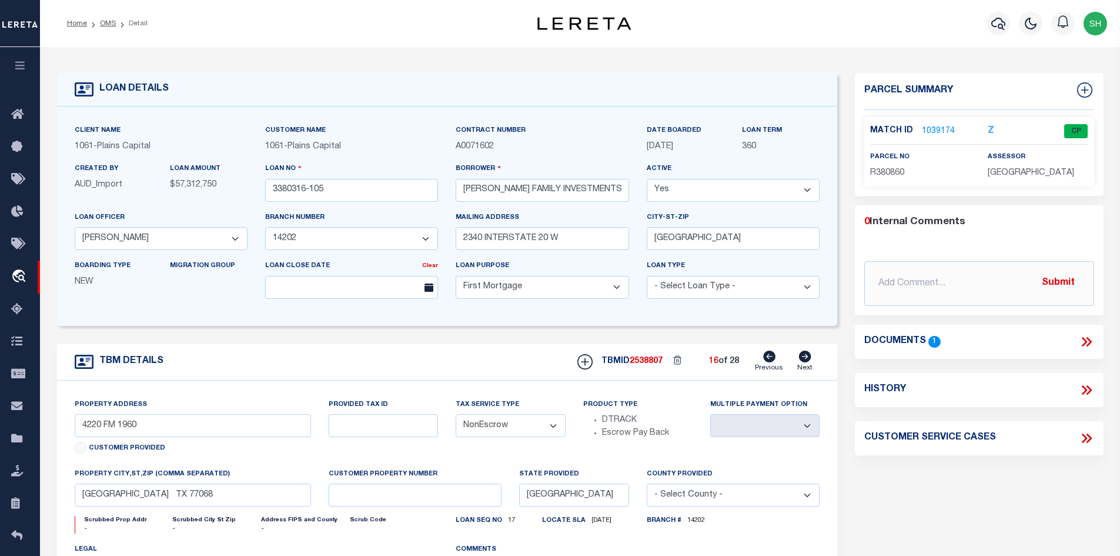
type textarea "RES A1 BLK 1 TOWN STREET, HARRIS COUNTY"
click at [942, 125] on link "1039173" at bounding box center [938, 131] width 33 height 12
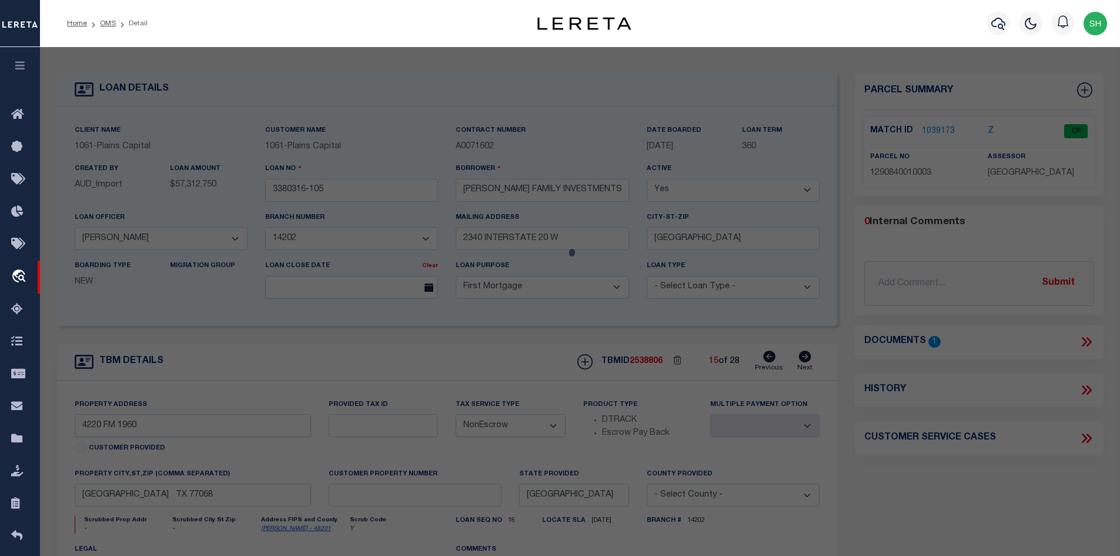
select select "AS"
select select
checkbox input "false"
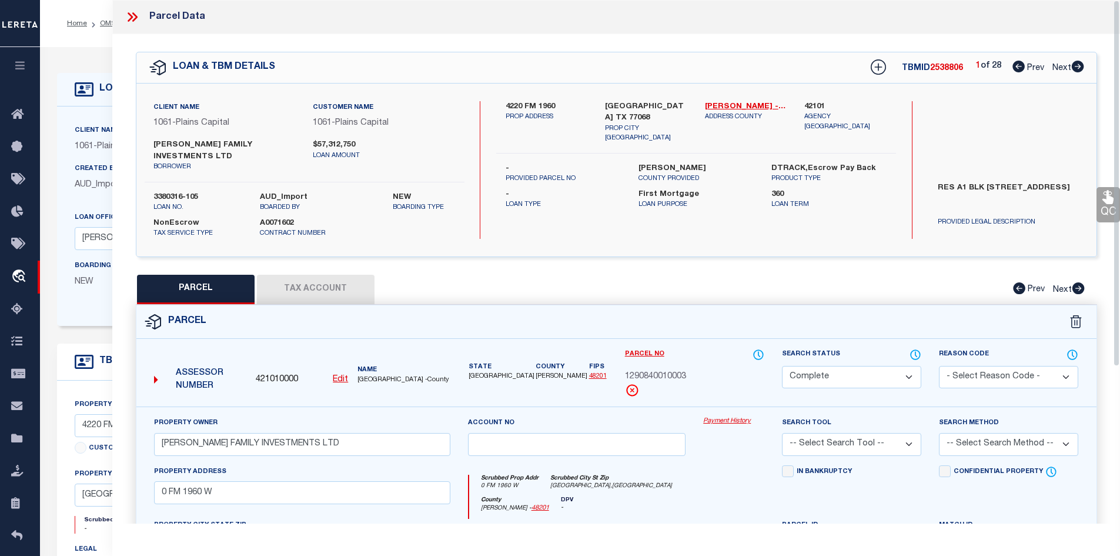
click at [823, 372] on select "Automated Search Bad Parcel Complete Duplicate Parcel High Dollar Reporting In …" at bounding box center [851, 377] width 139 height 23
click at [782, 366] on select "Automated Search Bad Parcel Complete Duplicate Parcel High Dollar Reporting In …" at bounding box center [851, 377] width 139 height 23
click at [732, 312] on div "Parcel" at bounding box center [616, 322] width 960 height 34
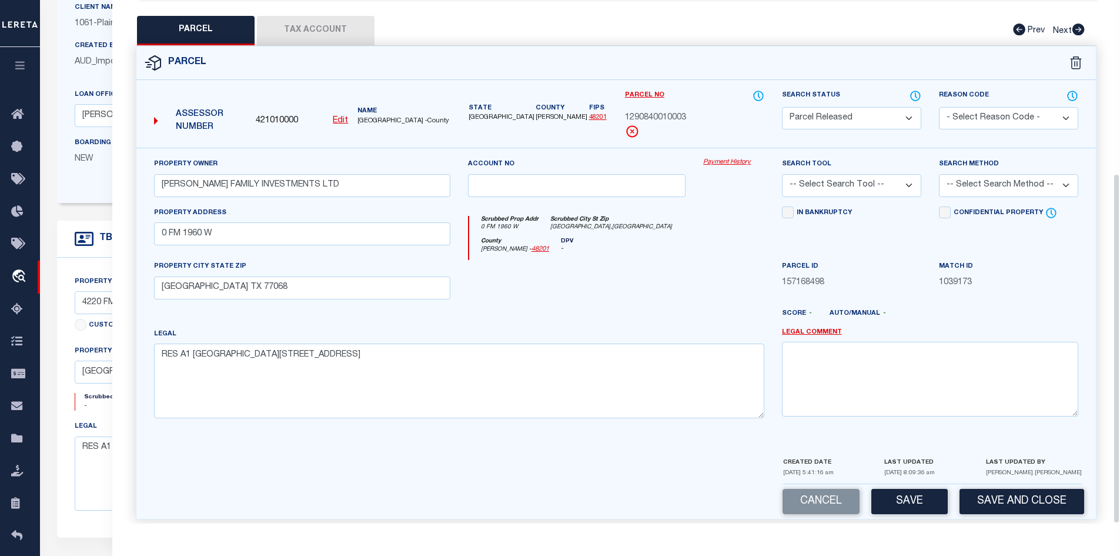
scroll to position [176, 0]
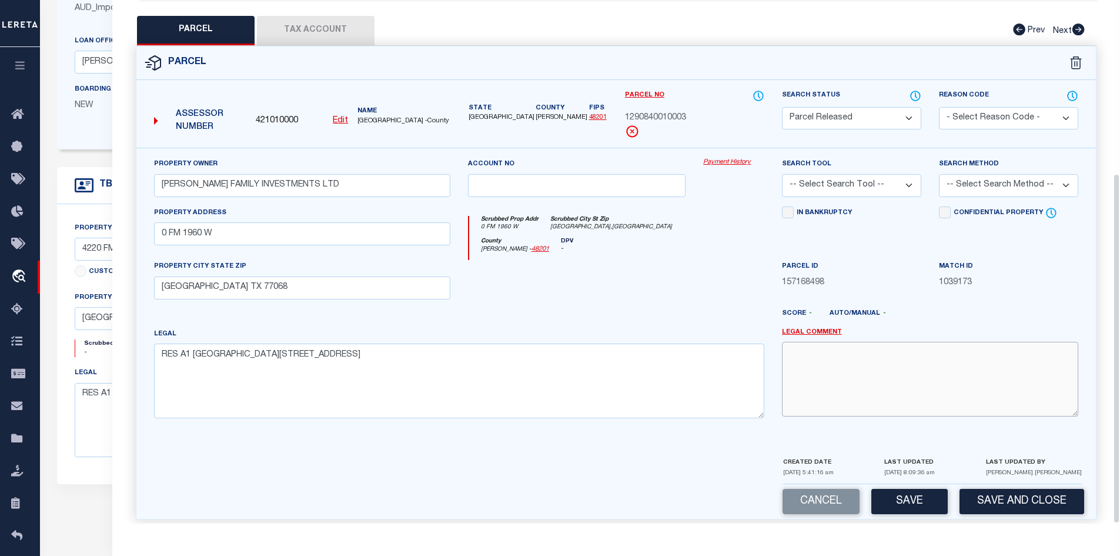
click at [883, 350] on textarea at bounding box center [930, 379] width 296 height 74
click at [882, 489] on button "Save" at bounding box center [910, 501] width 76 height 25
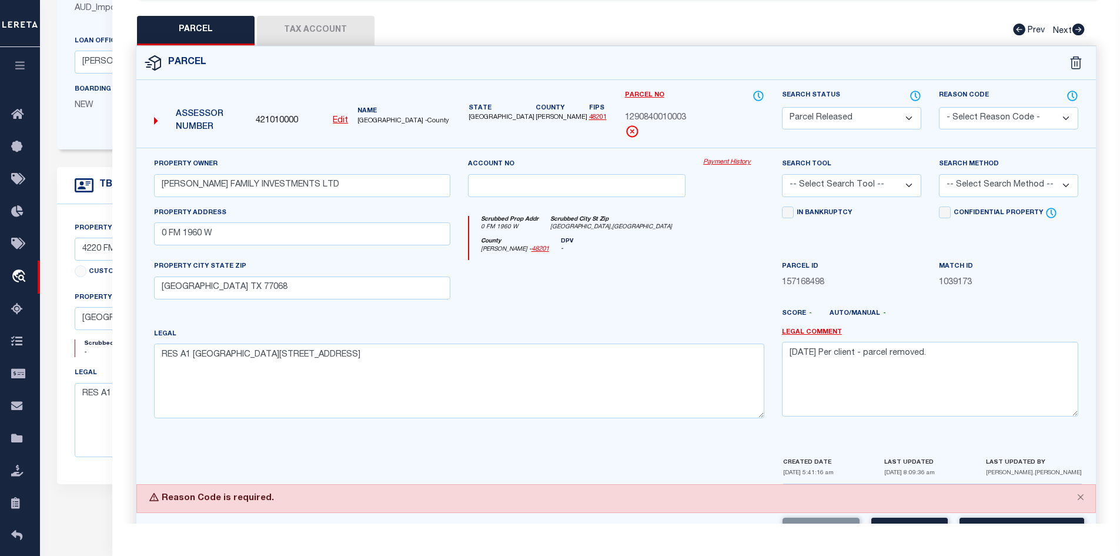
click at [964, 107] on select "- Select Reason Code - 099 - Other (Provide additional detail) ACT - Agency Cha…" at bounding box center [1008, 118] width 139 height 23
drag, startPoint x: 937, startPoint y: 339, endPoint x: 753, endPoint y: 338, distance: 184.7
click at [753, 338] on div "Property Owner CARROLL FAMILY INVESTMENTS LTD Account no Payment History Search…" at bounding box center [616, 292] width 943 height 269
click at [975, 107] on select "- Select Reason Code - 099 - Other (Provide additional detail) ACT - Agency Cha…" at bounding box center [1008, 118] width 139 height 23
click at [939, 107] on select "- Select Reason Code - 099 - Other (Provide additional detail) ACT - Agency Cha…" at bounding box center [1008, 118] width 139 height 23
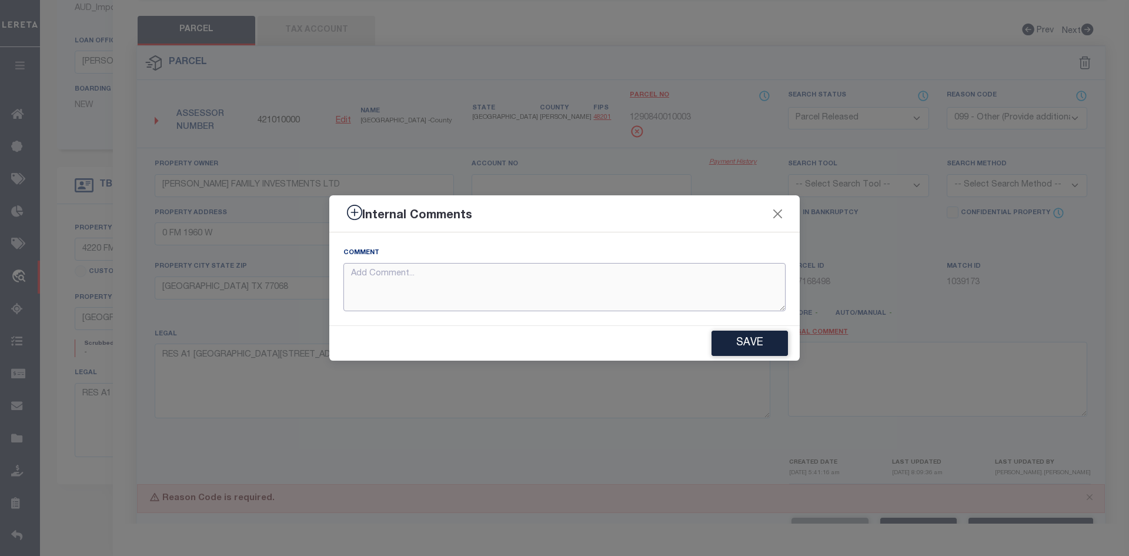
paste textarea "8/11/25 Per client - parcel removed."
click at [735, 348] on button "Save" at bounding box center [750, 343] width 76 height 25
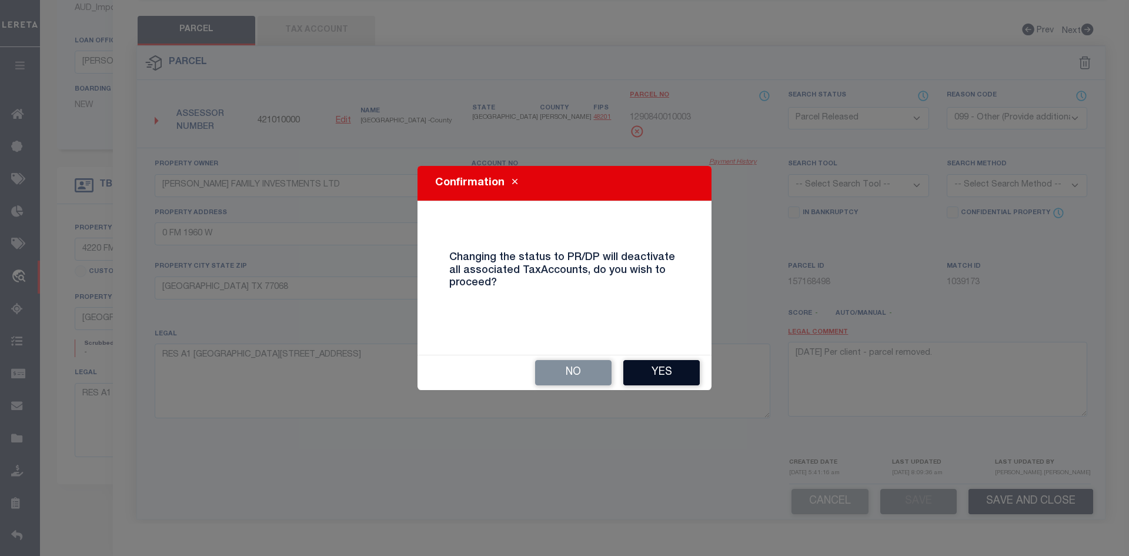
click at [660, 370] on button "Yes" at bounding box center [661, 372] width 76 height 25
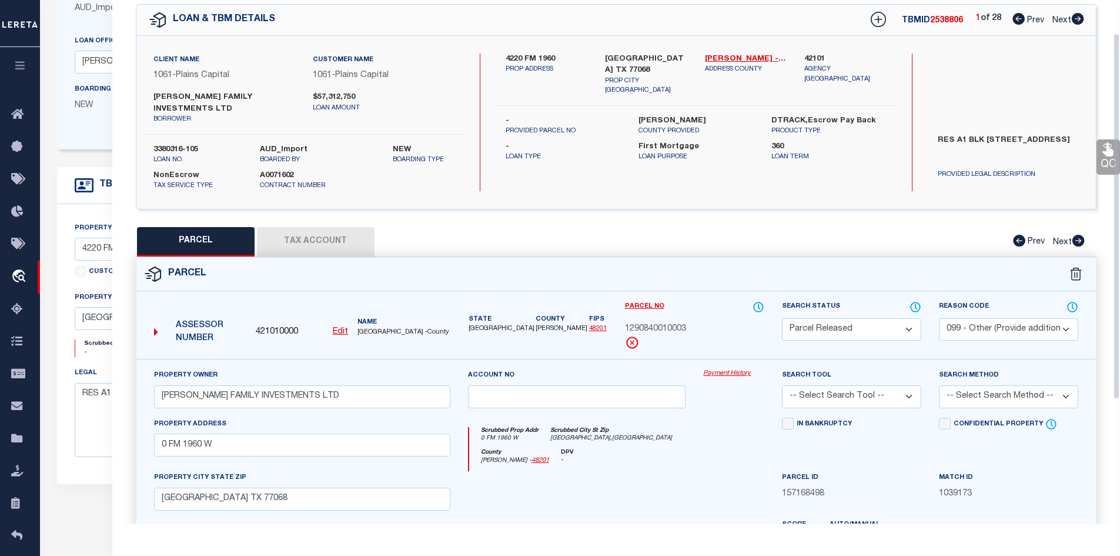
scroll to position [0, 0]
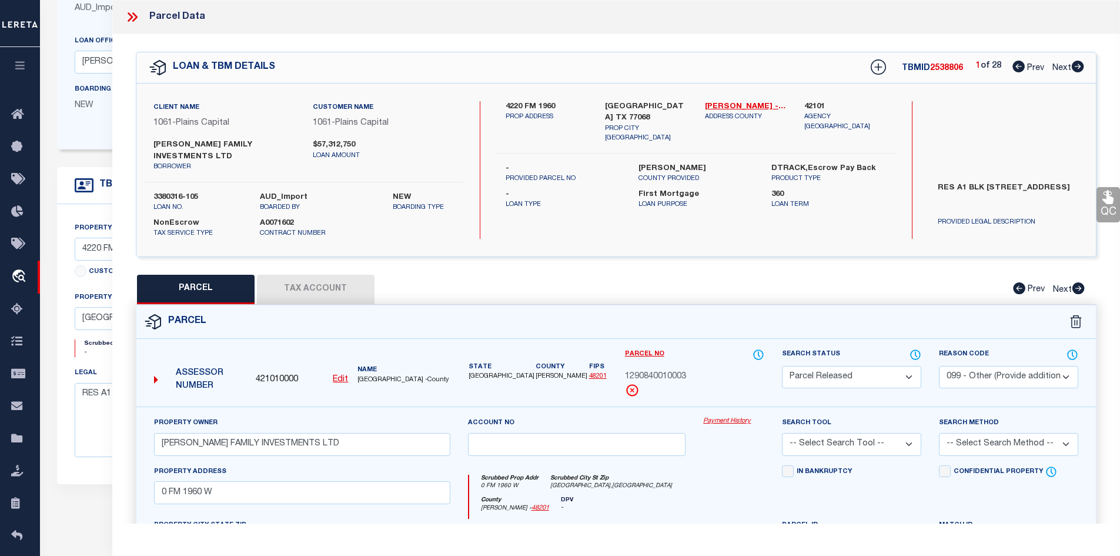
click at [317, 275] on button "Tax Account" at bounding box center [316, 289] width 118 height 29
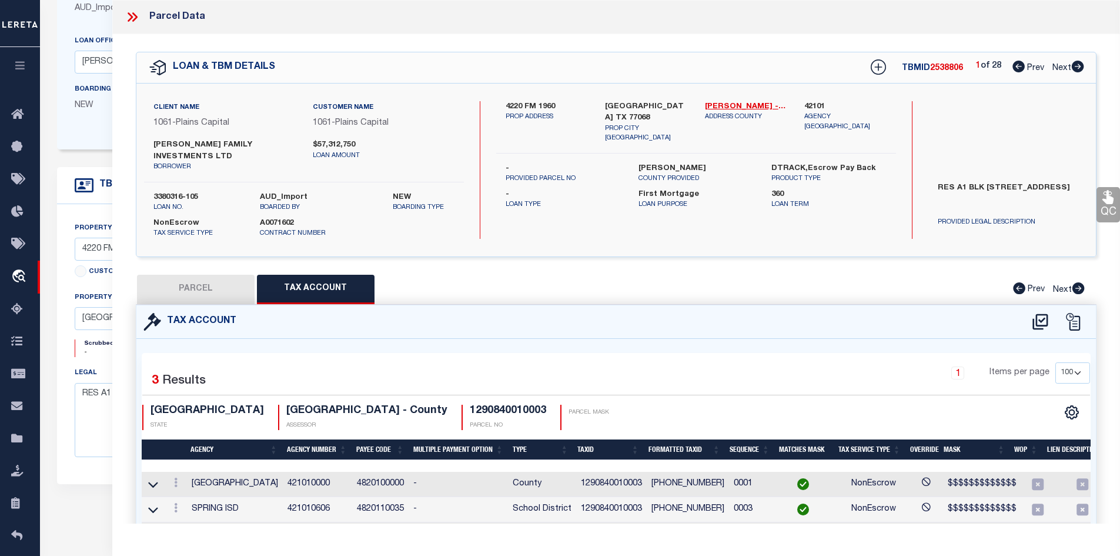
click at [225, 281] on button "PARCEL" at bounding box center [196, 289] width 118 height 29
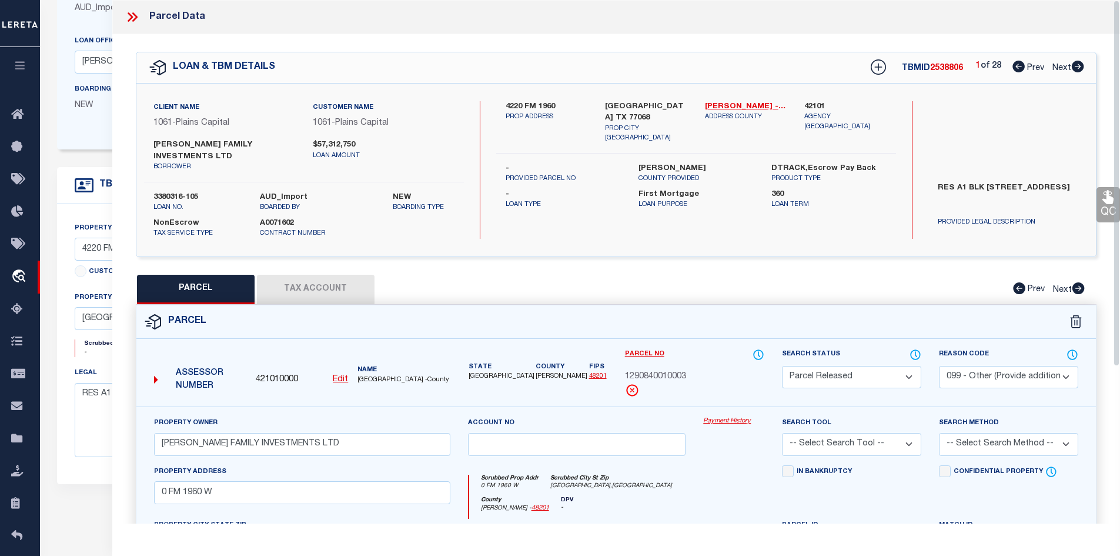
click at [133, 12] on icon at bounding box center [132, 16] width 15 height 15
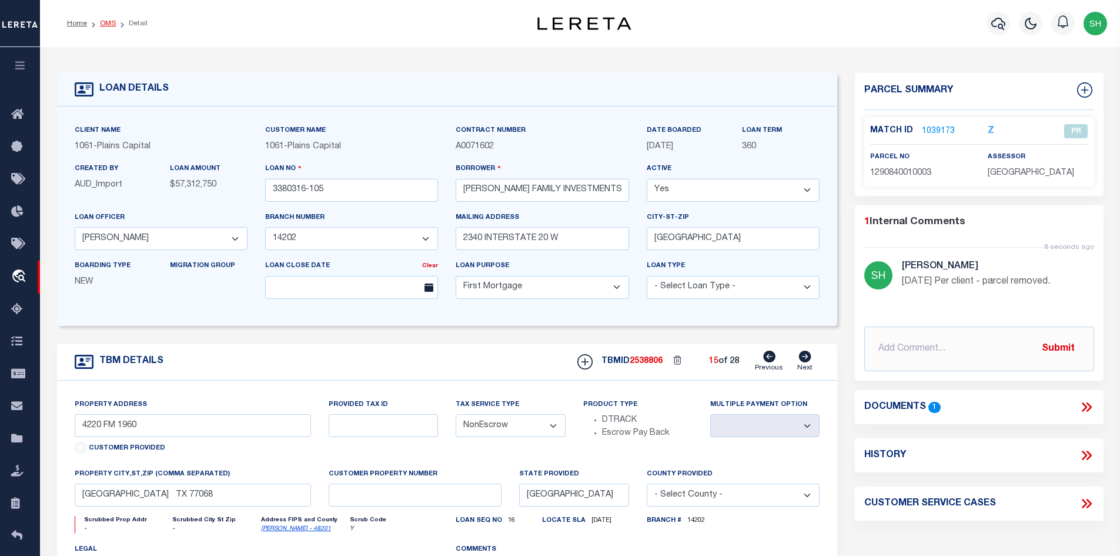
click at [103, 26] on link "OMS" at bounding box center [108, 23] width 16 height 7
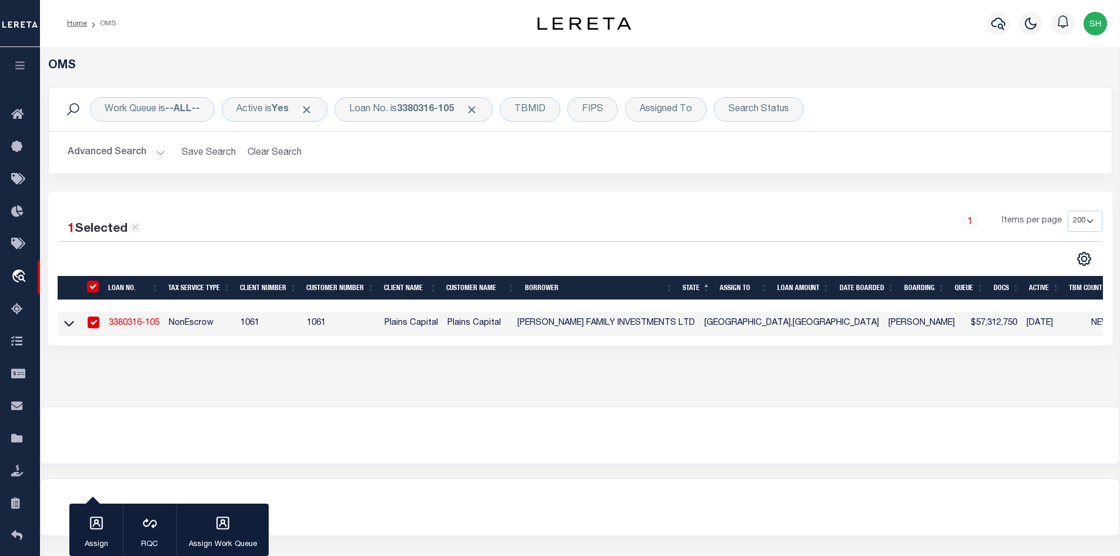
click at [119, 325] on link "3380316-105" at bounding box center [134, 323] width 51 height 8
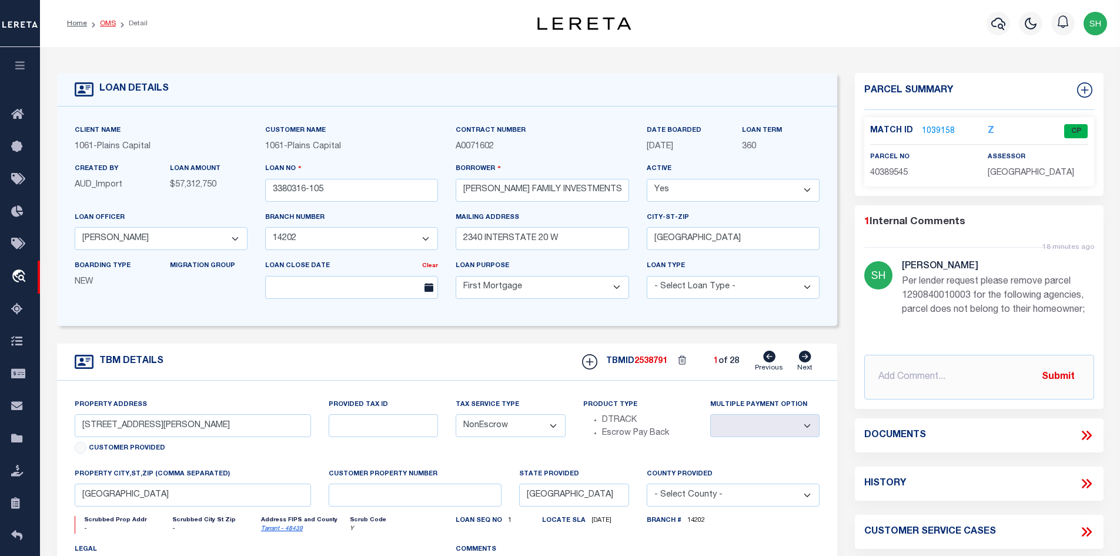
click at [104, 22] on link "OMS" at bounding box center [108, 23] width 16 height 7
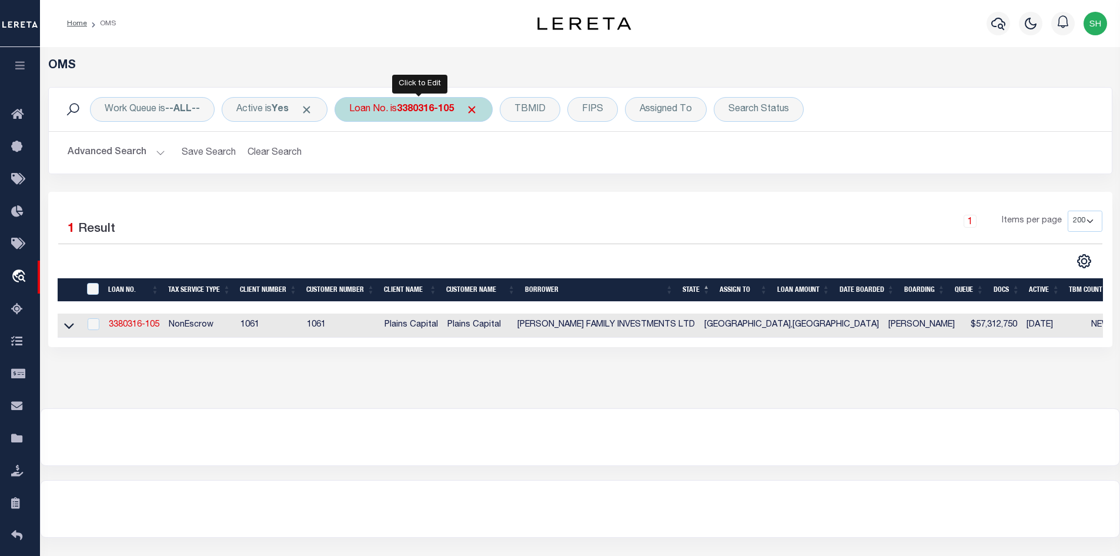
click at [448, 107] on b "3380316-105" at bounding box center [425, 109] width 57 height 9
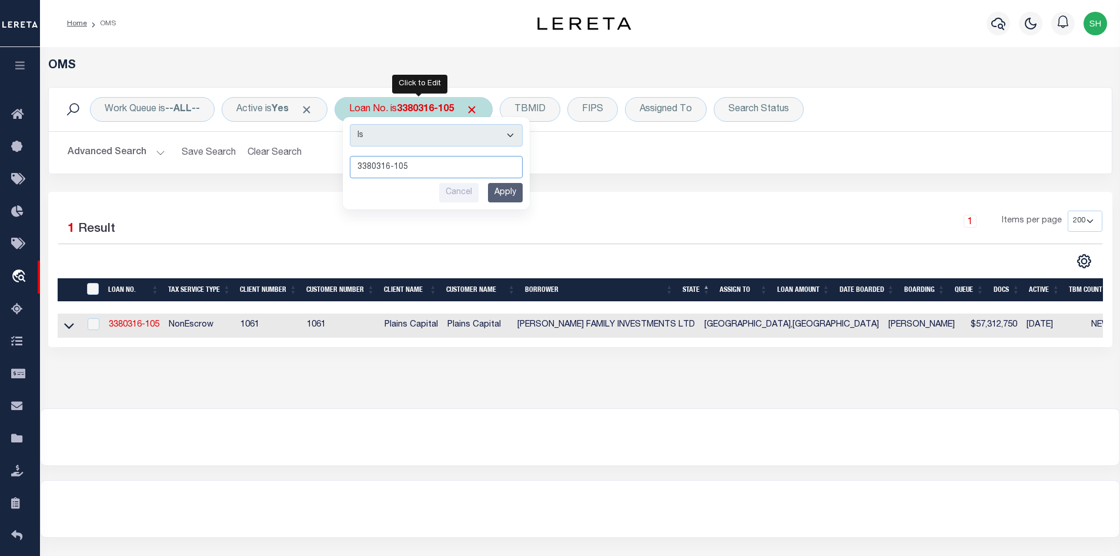
paste input "1006251008612"
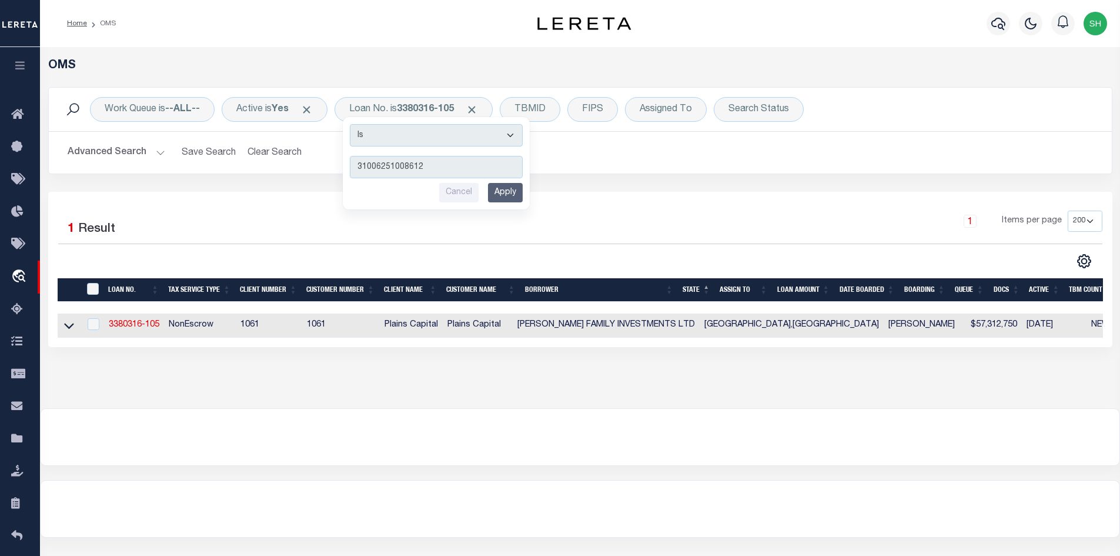
click at [545, 190] on div "Work Queue is --ALL-- Active is Yes Loan No. is 3380316-105 Is Contains 3100625…" at bounding box center [580, 139] width 1082 height 105
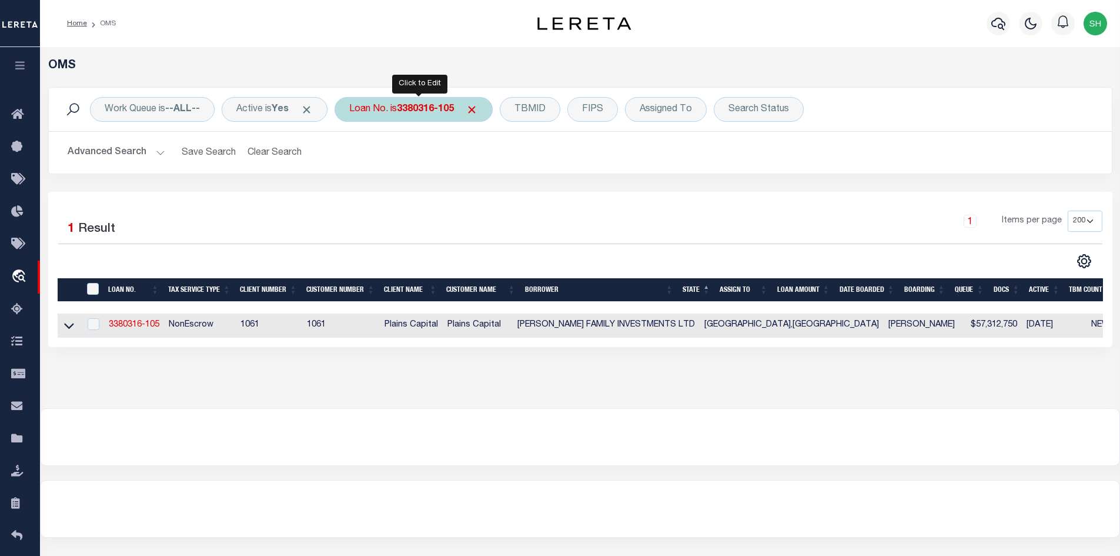
click at [398, 111] on div "Loan No. is 3380316-105 Is Contains 31006251008612 Cancel Apply" at bounding box center [414, 109] width 158 height 25
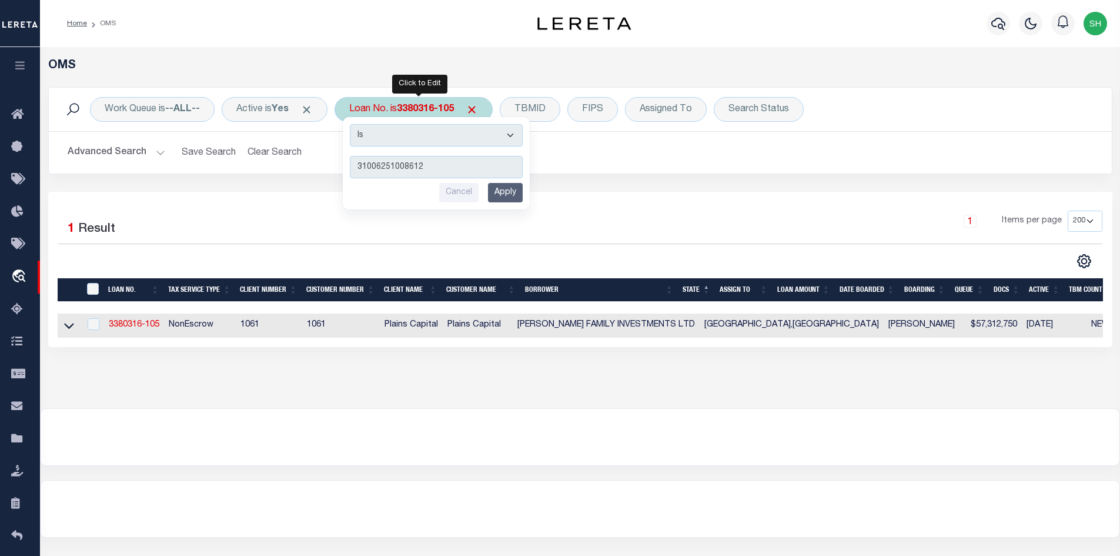
click at [506, 195] on input "Apply" at bounding box center [505, 192] width 35 height 19
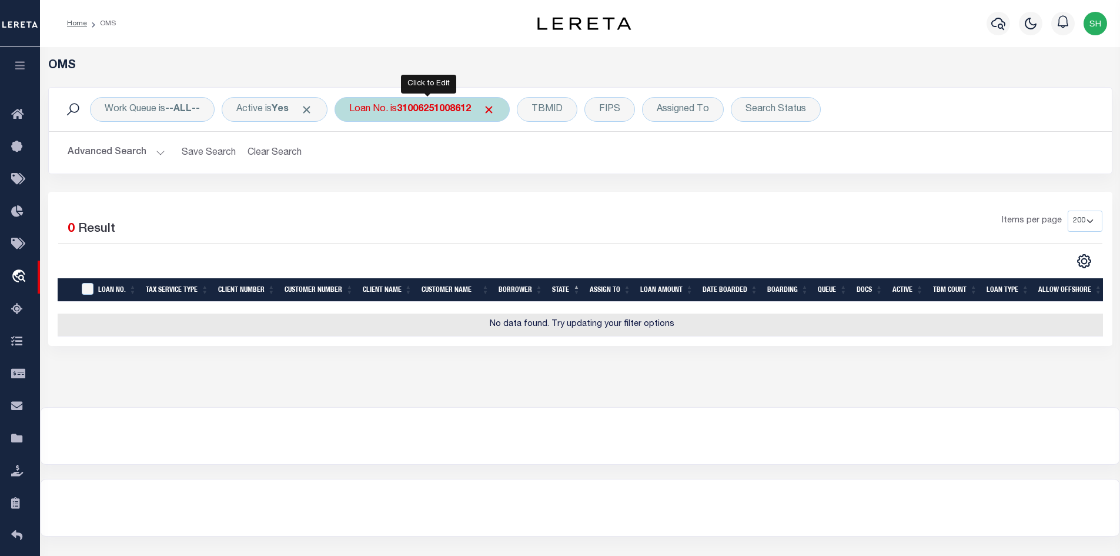
click at [415, 114] on b "31006251008612" at bounding box center [434, 109] width 74 height 9
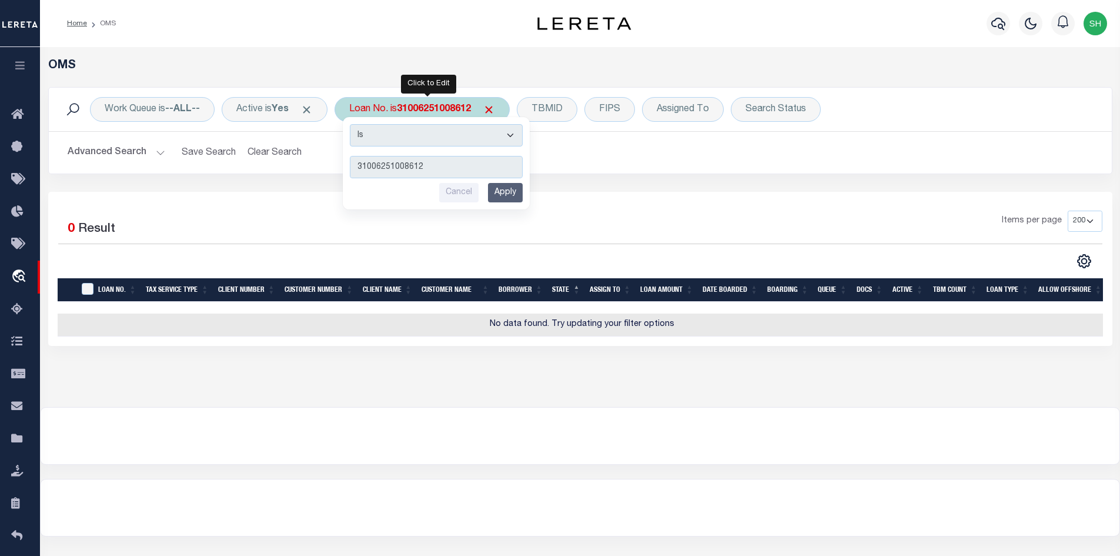
click at [517, 191] on input "Apply" at bounding box center [505, 192] width 35 height 19
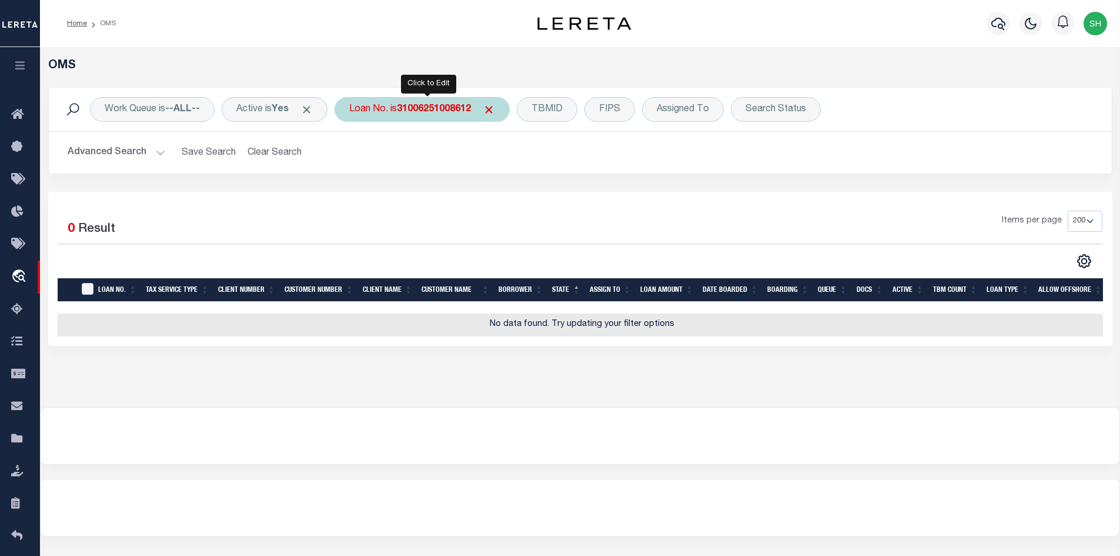
click at [426, 116] on div "Loan No. is 31006251008612" at bounding box center [422, 109] width 175 height 25
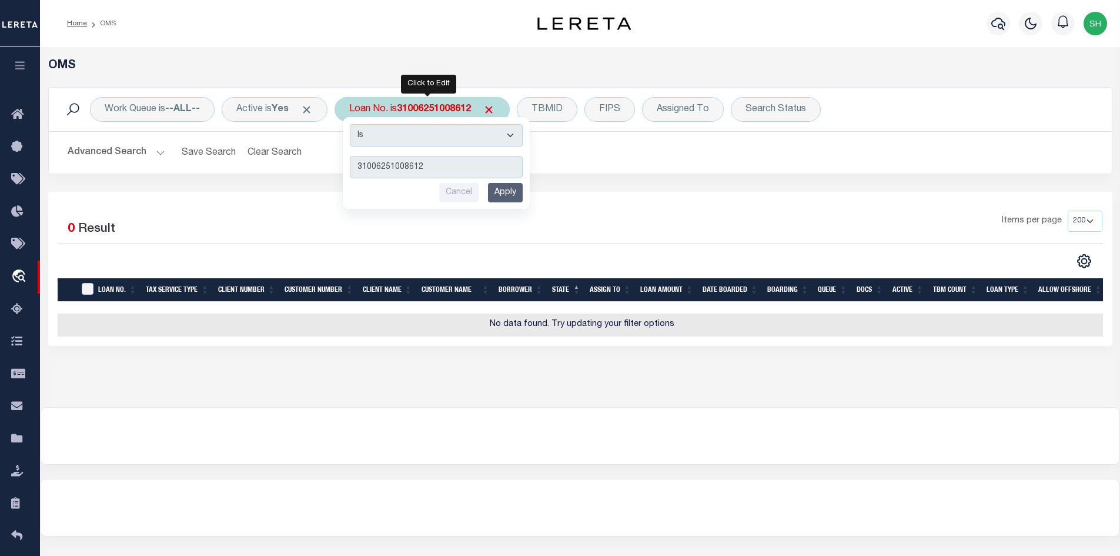
click at [515, 194] on input "Apply" at bounding box center [505, 192] width 35 height 19
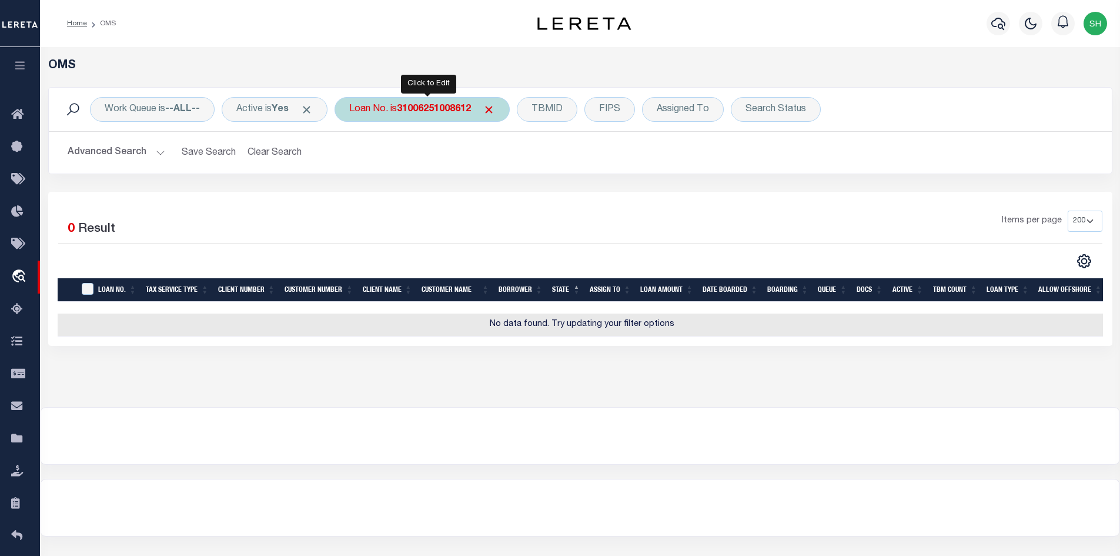
click at [413, 106] on b "31006251008612" at bounding box center [434, 109] width 74 height 9
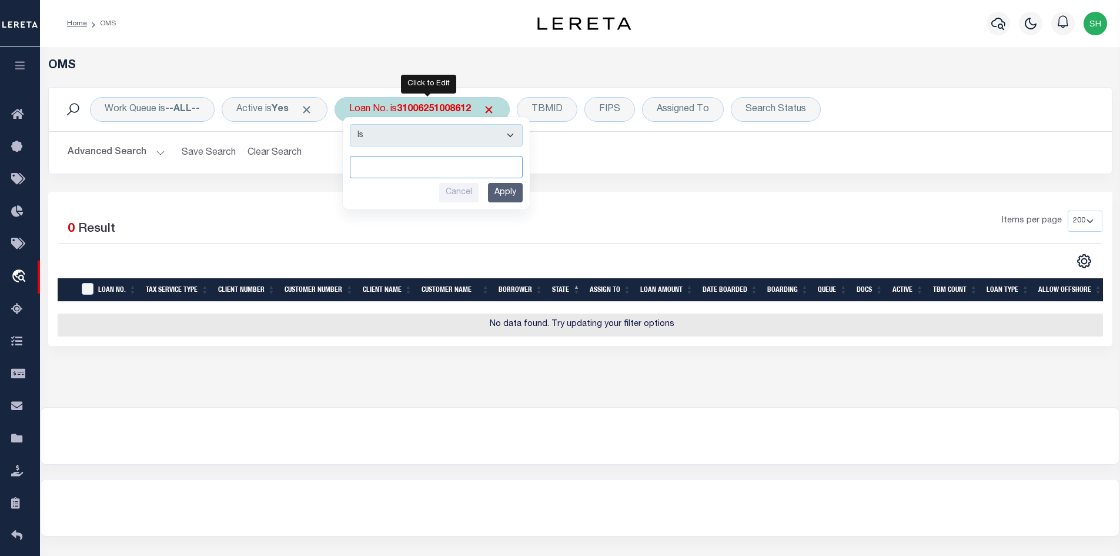
paste input "3106251008612"
click at [513, 192] on input "Apply" at bounding box center [505, 192] width 35 height 19
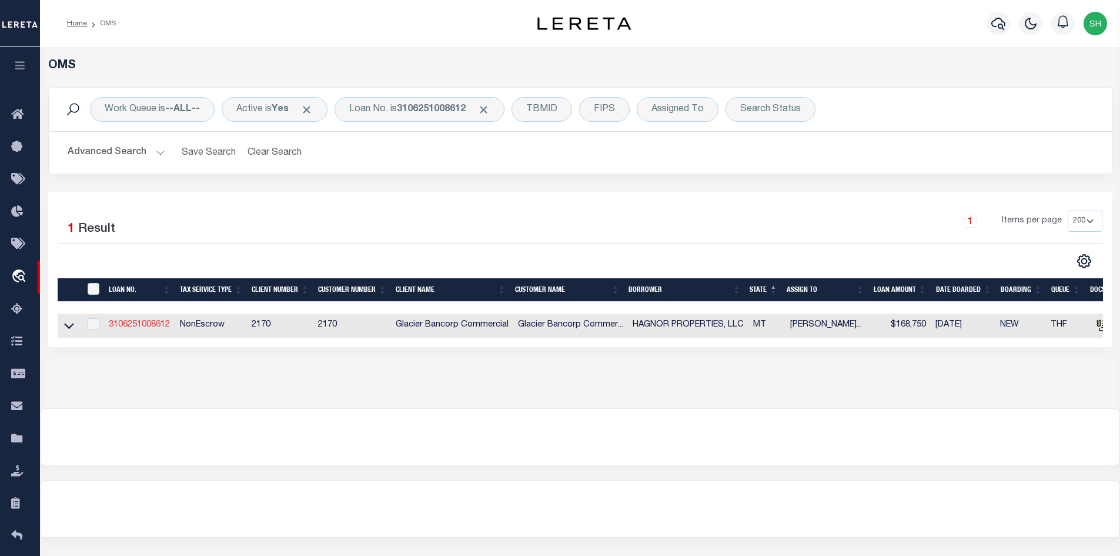
click at [130, 323] on link "3106251008612" at bounding box center [139, 325] width 61 height 8
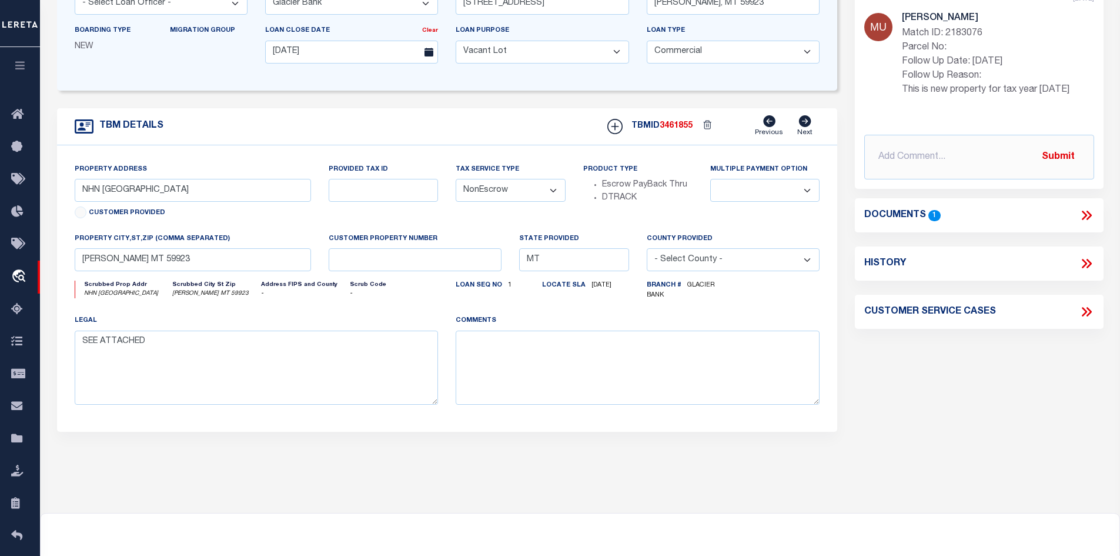
scroll to position [59, 0]
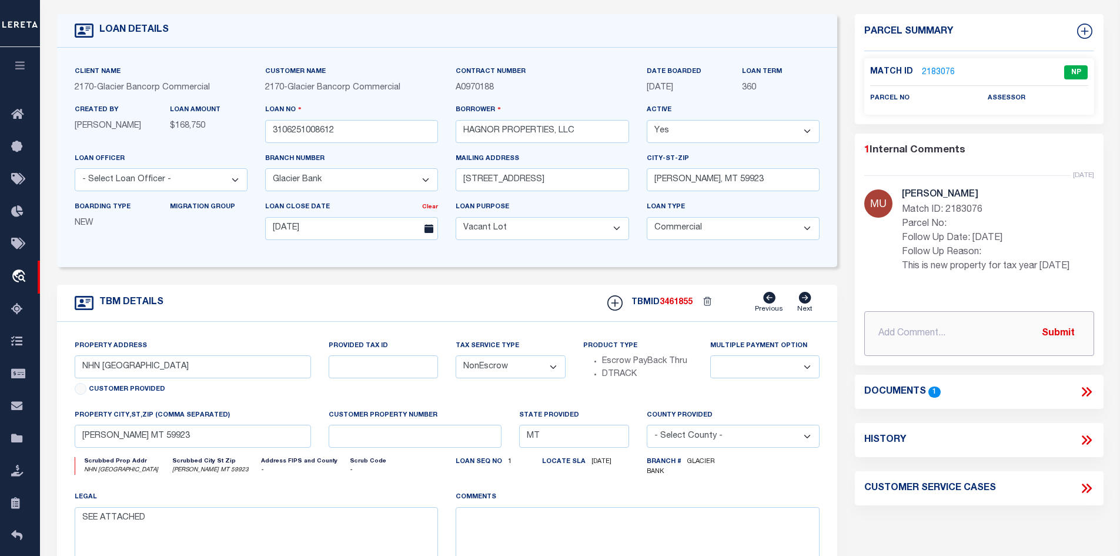
paste input "Please advise if there is still an issue with uploading the Deed and was loan 3…"
click at [1056, 331] on button "Submit" at bounding box center [1058, 333] width 48 height 24
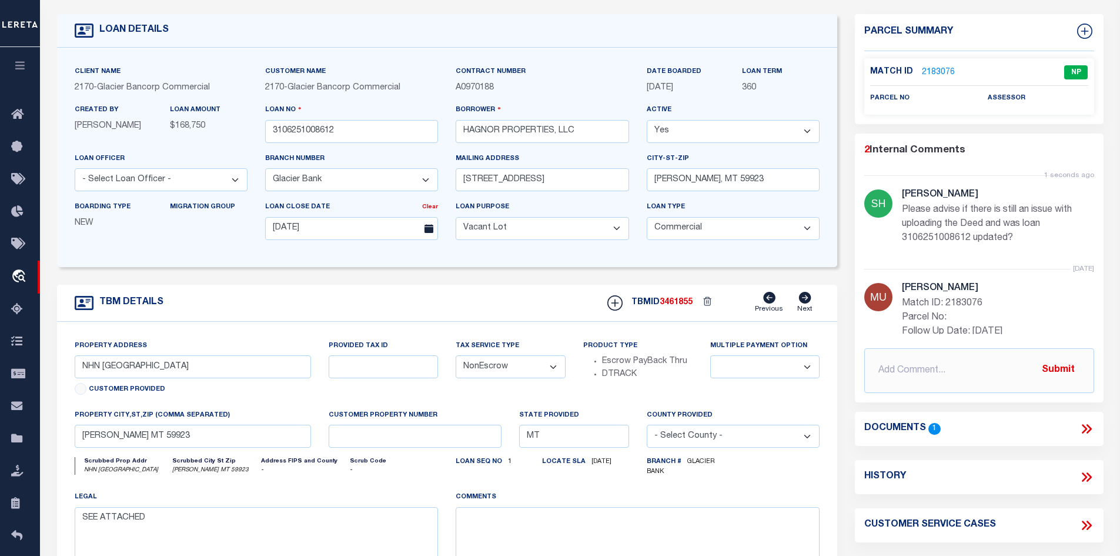
click at [1088, 425] on icon at bounding box center [1088, 428] width 5 height 9
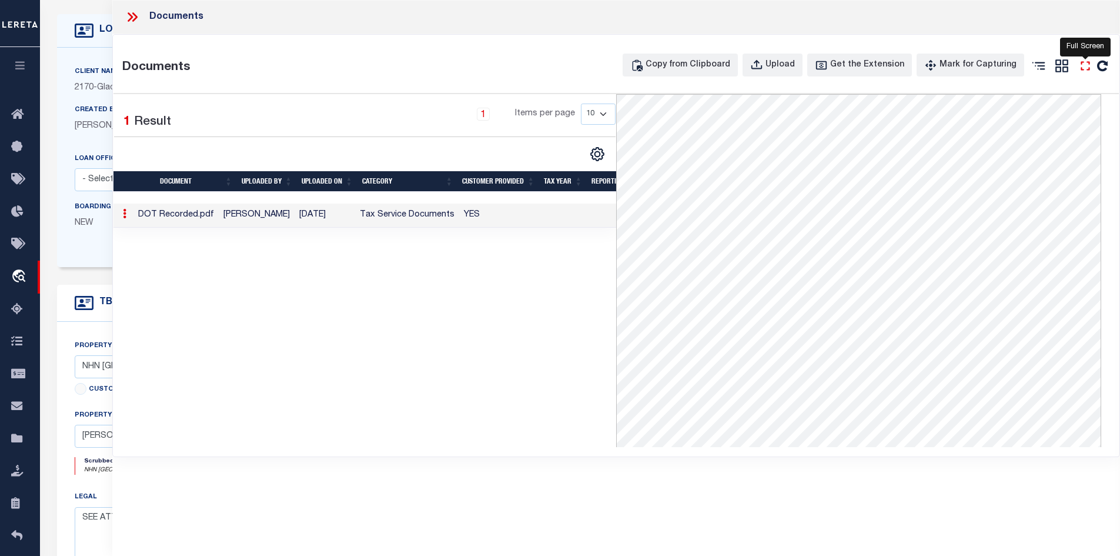
click at [1087, 69] on icon "" at bounding box center [1085, 65] width 15 height 15
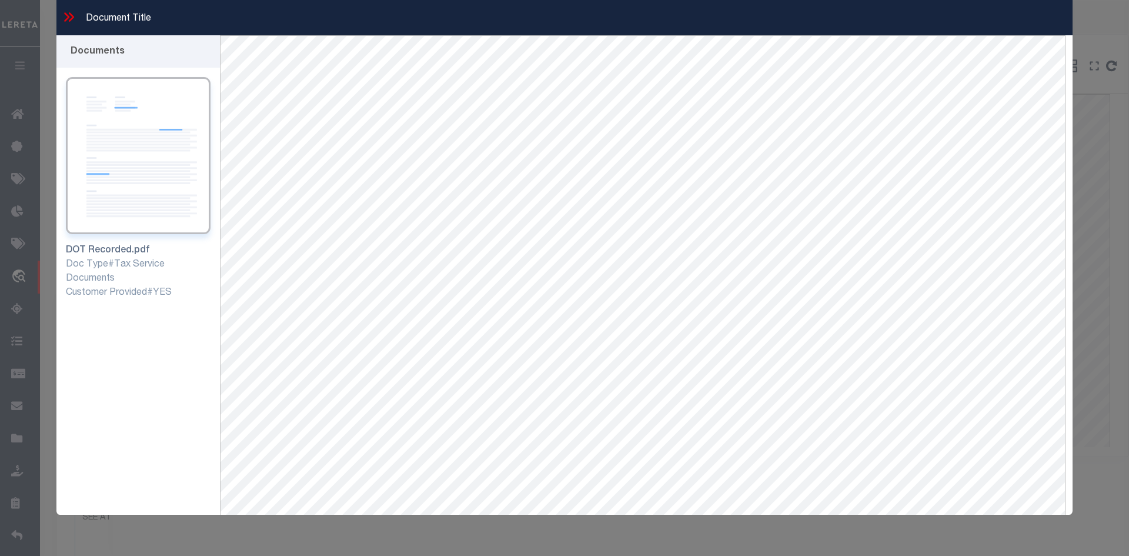
click at [71, 28] on div "Document Title" at bounding box center [564, 17] width 1016 height 35
click at [71, 21] on icon at bounding box center [68, 16] width 15 height 15
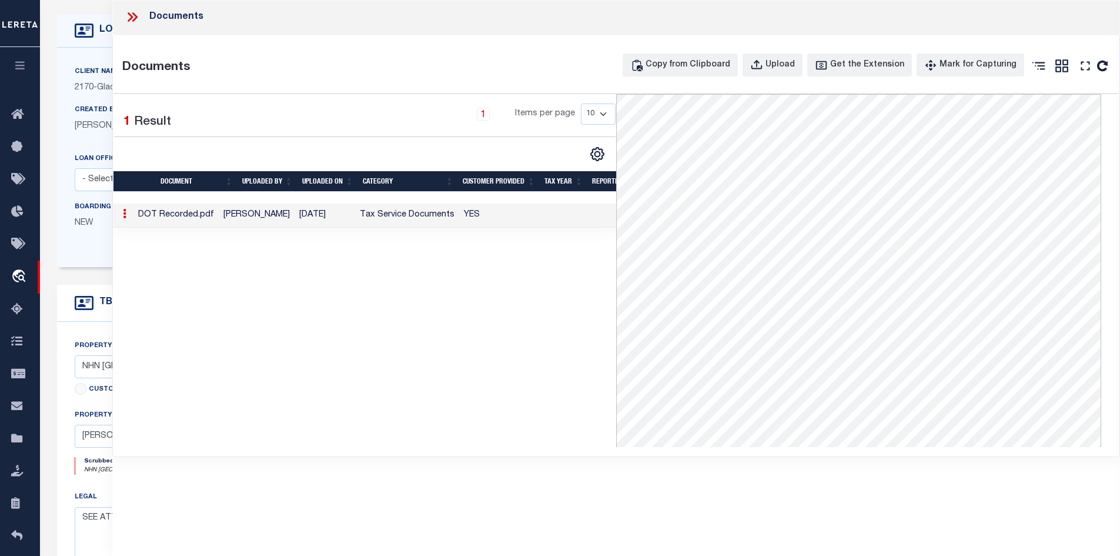
click at [131, 12] on icon at bounding box center [132, 16] width 15 height 15
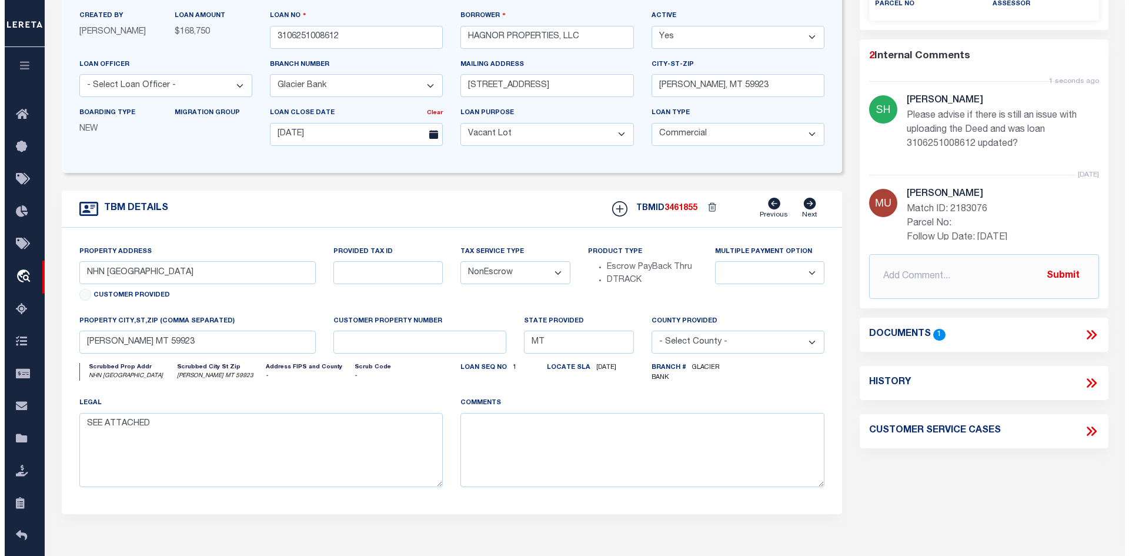
scroll to position [118, 0]
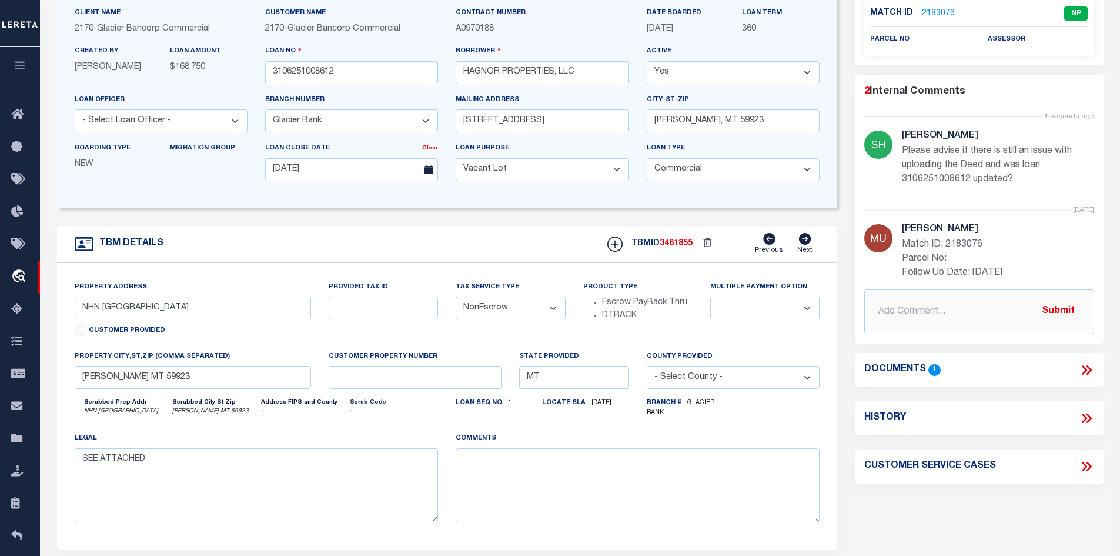
click at [1086, 368] on icon at bounding box center [1084, 369] width 5 height 9
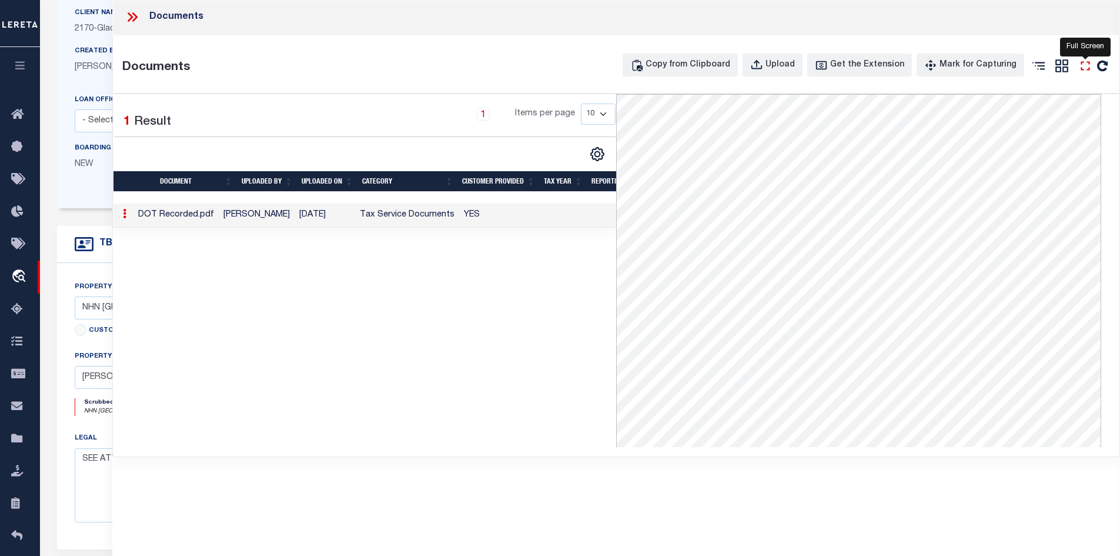
click at [1086, 66] on icon "" at bounding box center [1085, 65] width 15 height 15
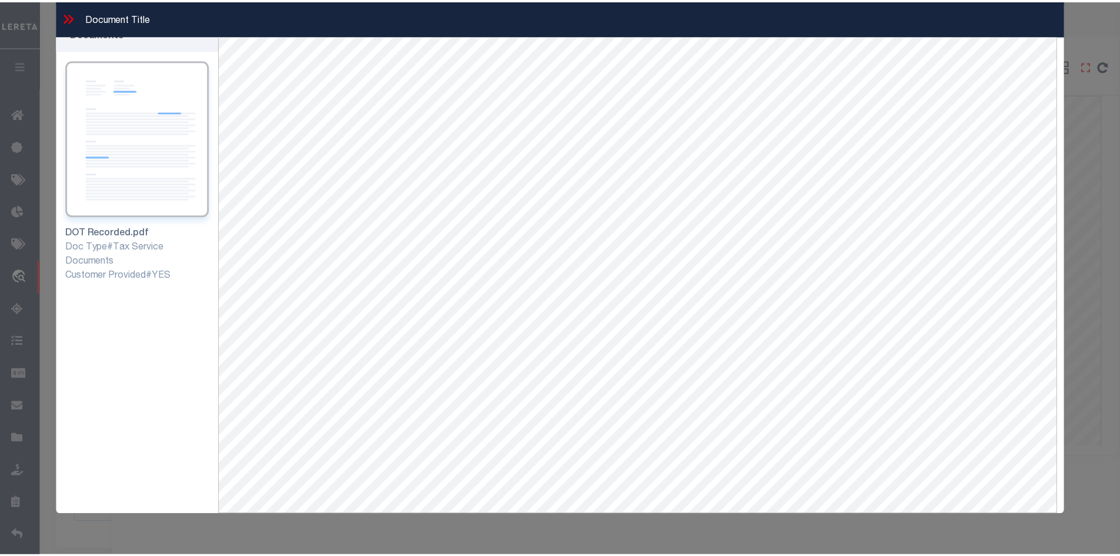
scroll to position [0, 0]
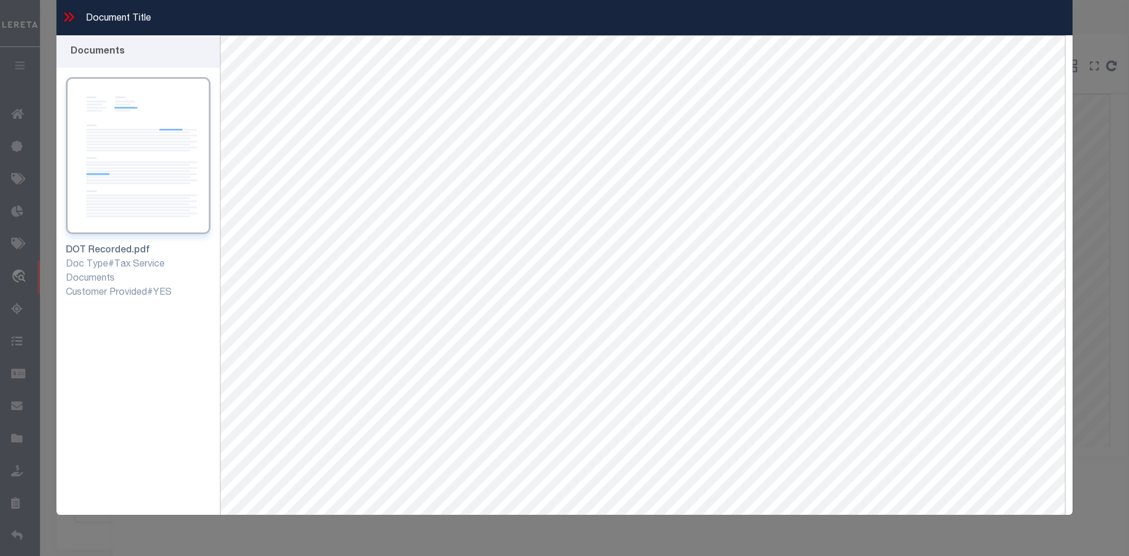
click at [74, 17] on icon at bounding box center [71, 16] width 5 height 9
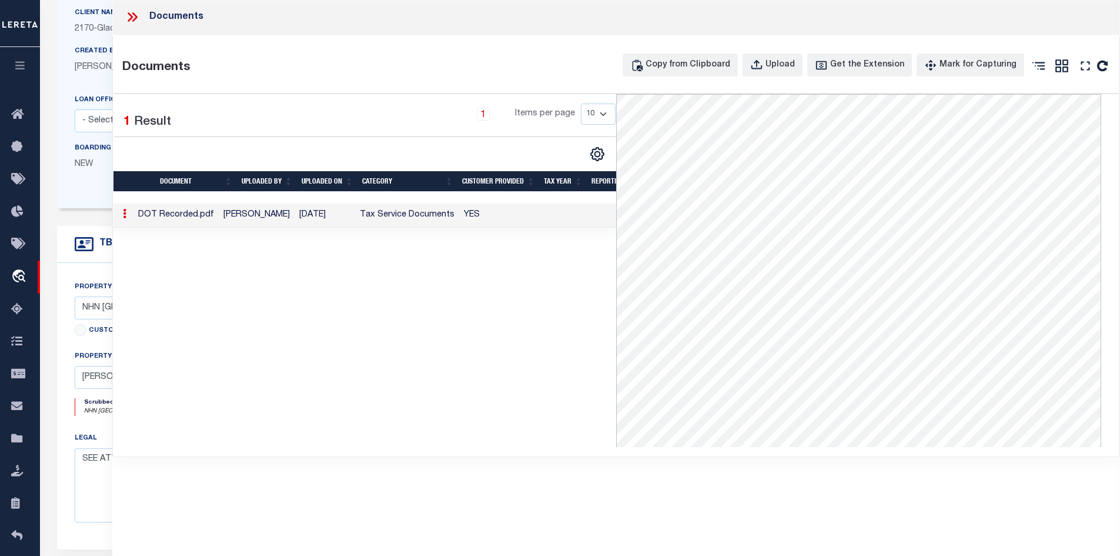
click at [139, 15] on icon at bounding box center [132, 16] width 15 height 15
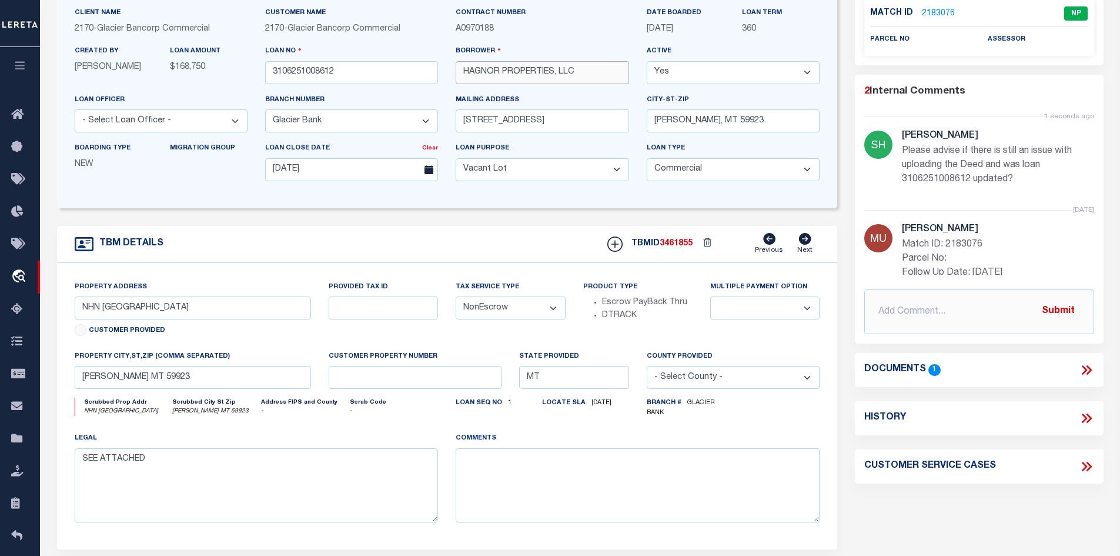
drag, startPoint x: 555, startPoint y: 72, endPoint x: 435, endPoint y: 74, distance: 120.6
click at [435, 74] on div "Client Name 2170 - Glacier Bancorp Commercial Customer Name 2170 - Glacier Banc…" at bounding box center [447, 98] width 763 height 184
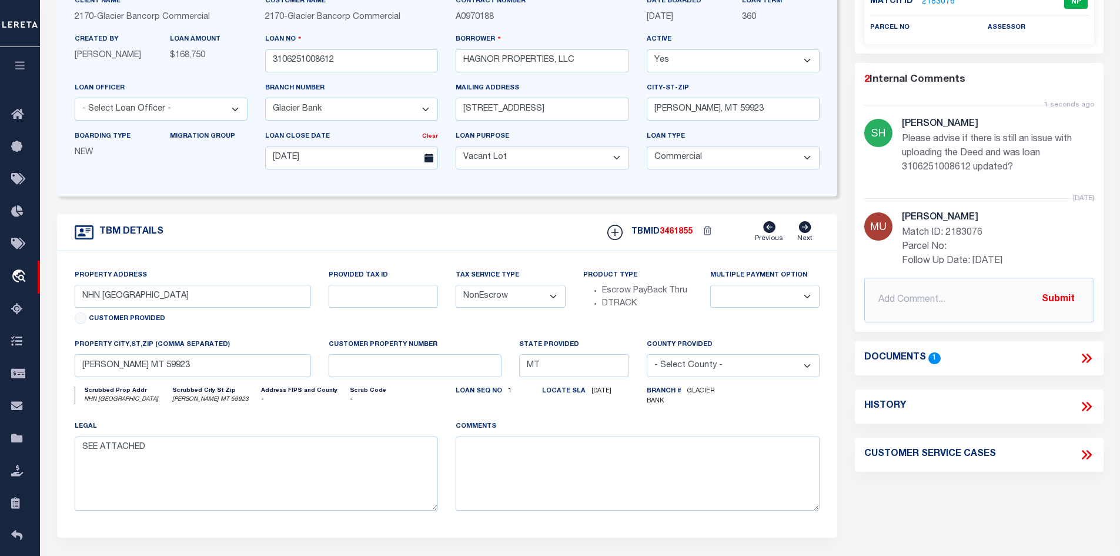
scroll to position [118, 0]
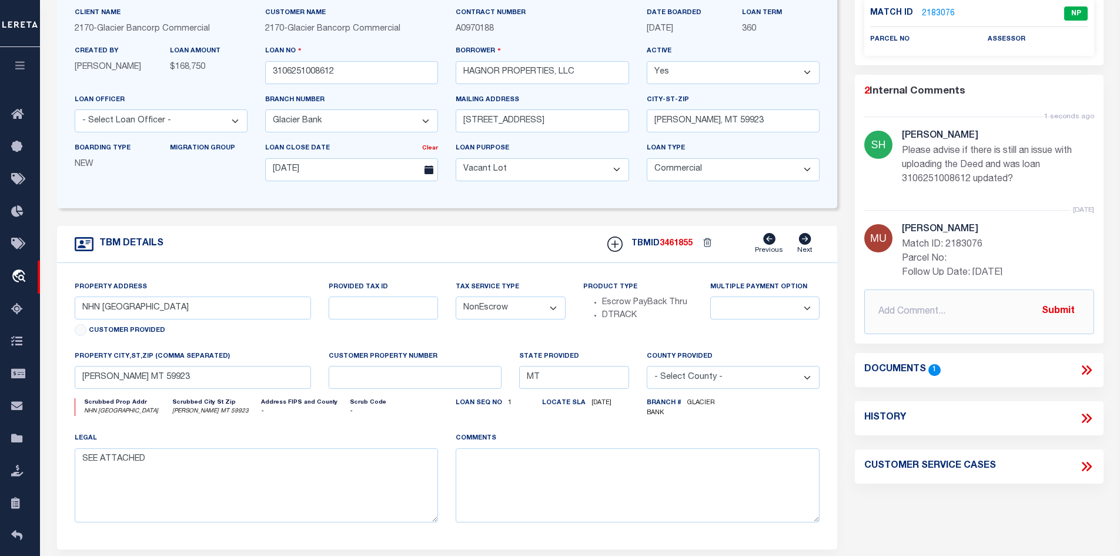
click at [1084, 368] on icon at bounding box center [1084, 369] width 5 height 9
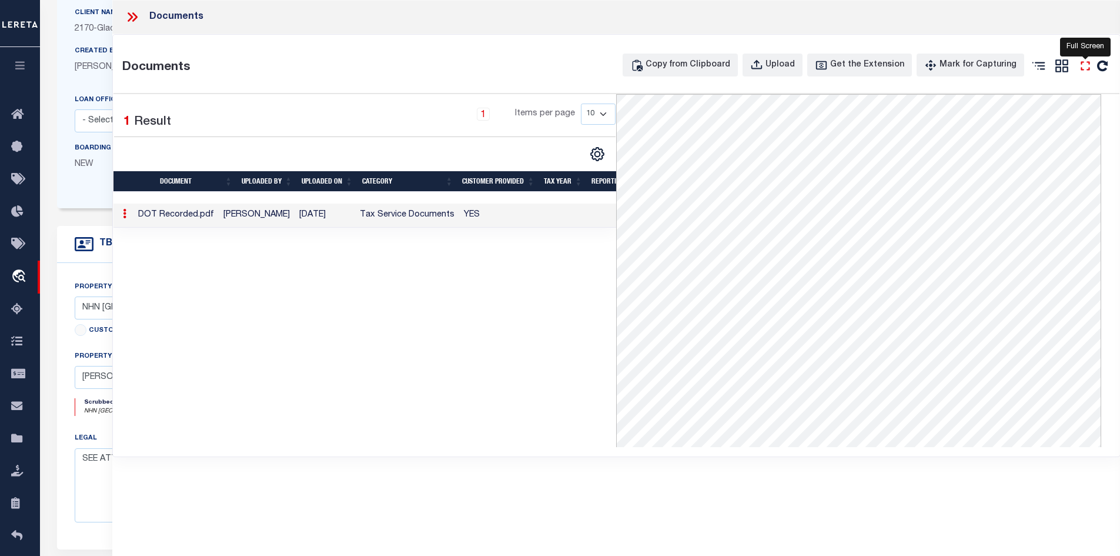
click at [1083, 67] on icon "" at bounding box center [1085, 65] width 15 height 15
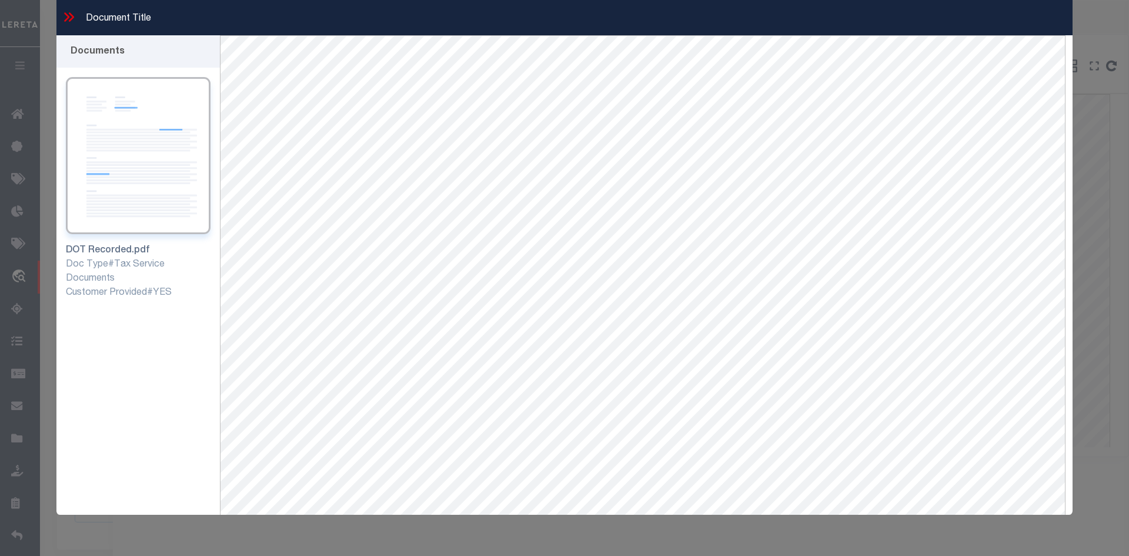
click at [71, 18] on icon at bounding box center [68, 16] width 15 height 15
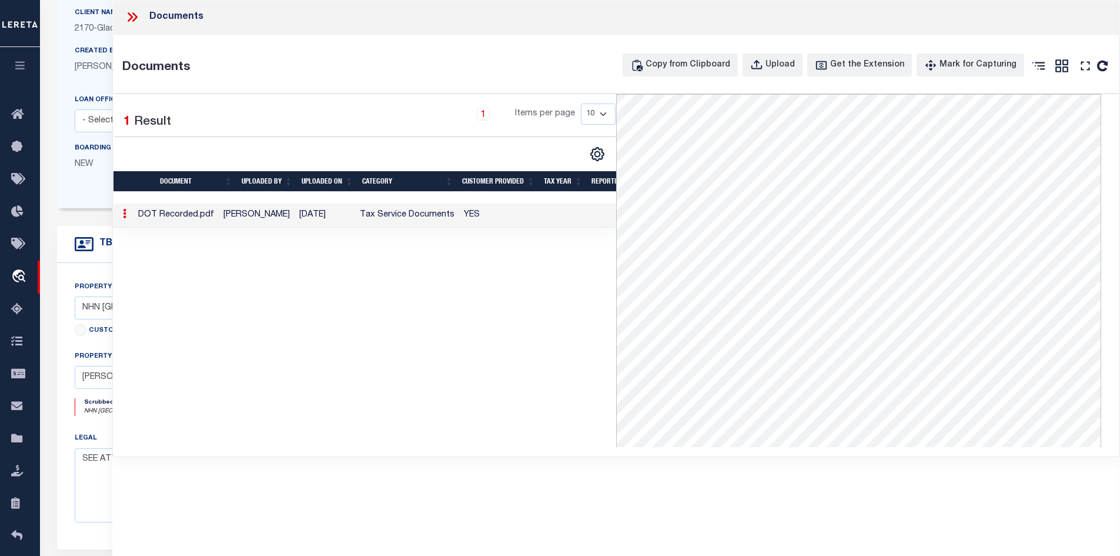
click at [135, 17] on icon at bounding box center [132, 16] width 15 height 15
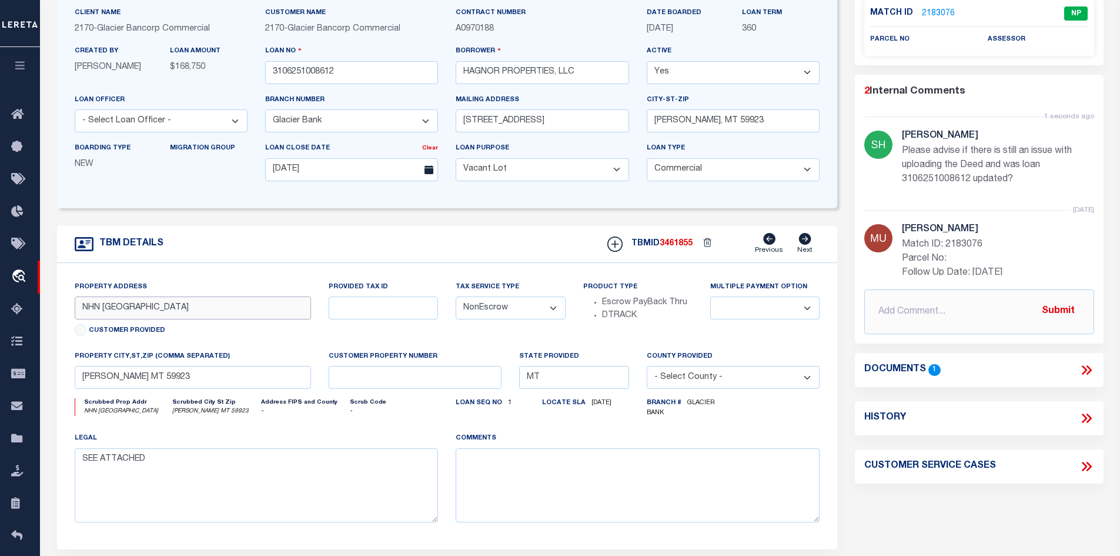
drag, startPoint x: 182, startPoint y: 311, endPoint x: 74, endPoint y: 311, distance: 108.2
click at [74, 311] on div "Property Address NHN WOODLAND ROAD Customer Provided" at bounding box center [193, 315] width 255 height 69
drag, startPoint x: 149, startPoint y: 384, endPoint x: 72, endPoint y: 383, distance: 77.0
click at [72, 383] on div "property city,st,zip (Comma separated) LIBBY MT 59923" at bounding box center [193, 374] width 255 height 48
drag, startPoint x: 178, startPoint y: 312, endPoint x: 106, endPoint y: 311, distance: 71.8
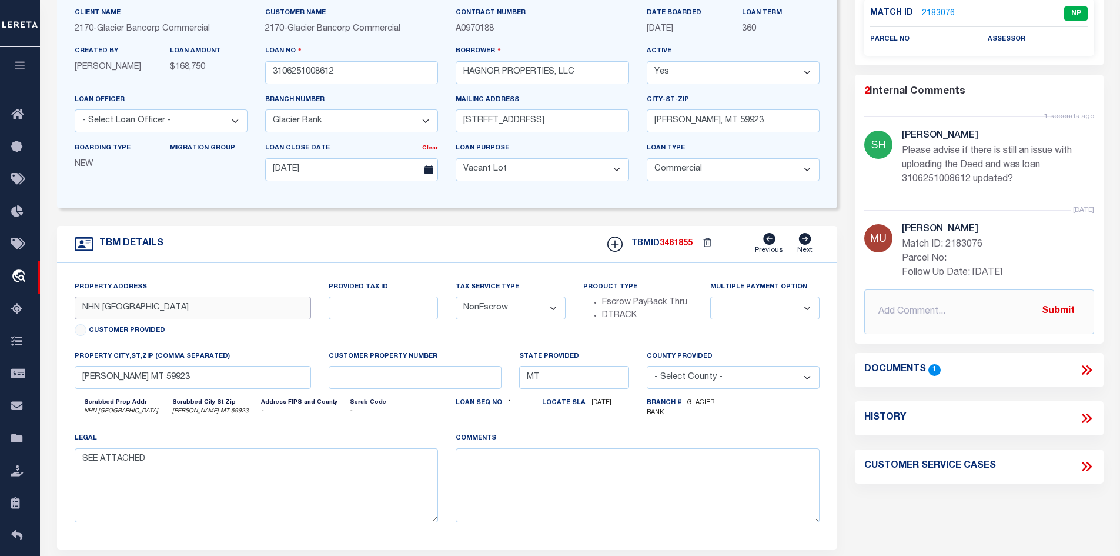
click at [106, 311] on input "NHN WOODLAND ROAD" at bounding box center [193, 307] width 237 height 23
drag, startPoint x: 161, startPoint y: 383, endPoint x: 78, endPoint y: 384, distance: 82.9
click at [78, 384] on input "LIBBY MT 59923" at bounding box center [193, 377] width 237 height 23
drag, startPoint x: 552, startPoint y: 74, endPoint x: 453, endPoint y: 74, distance: 98.8
click at [453, 74] on div "Borrower HAGNOR PROPERTIES, LLC" at bounding box center [542, 69] width 191 height 48
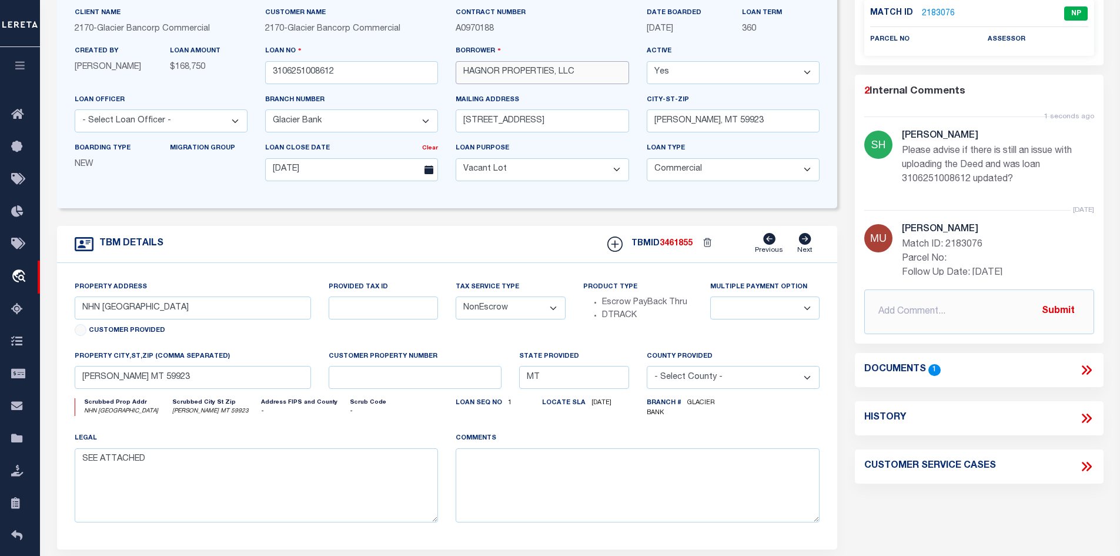
drag, startPoint x: 555, startPoint y: 71, endPoint x: 452, endPoint y: 75, distance: 103.6
click at [452, 75] on div "Borrower HAGNOR PROPERTIES, LLC" at bounding box center [542, 69] width 191 height 48
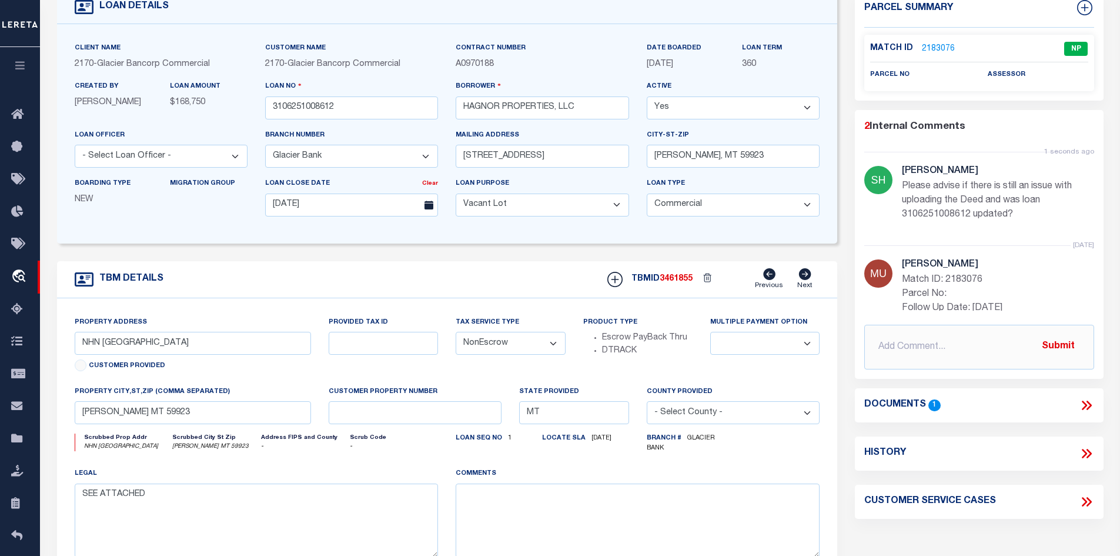
scroll to position [0, 0]
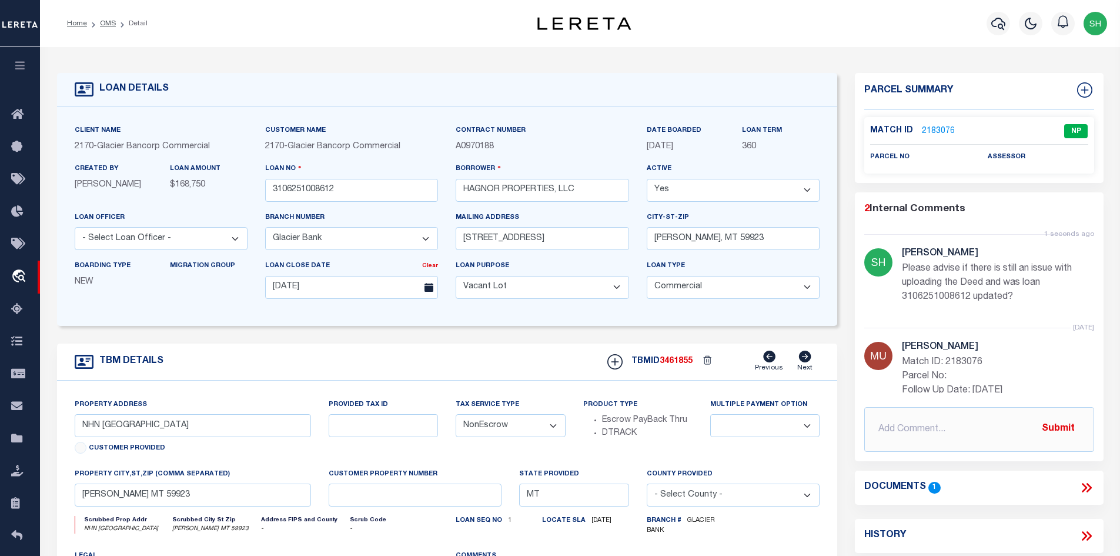
click at [484, 336] on form "LOAN DETAILS Client Name 2170 - Customer Name" at bounding box center [447, 393] width 781 height 640
click at [1090, 486] on icon at bounding box center [1088, 487] width 5 height 9
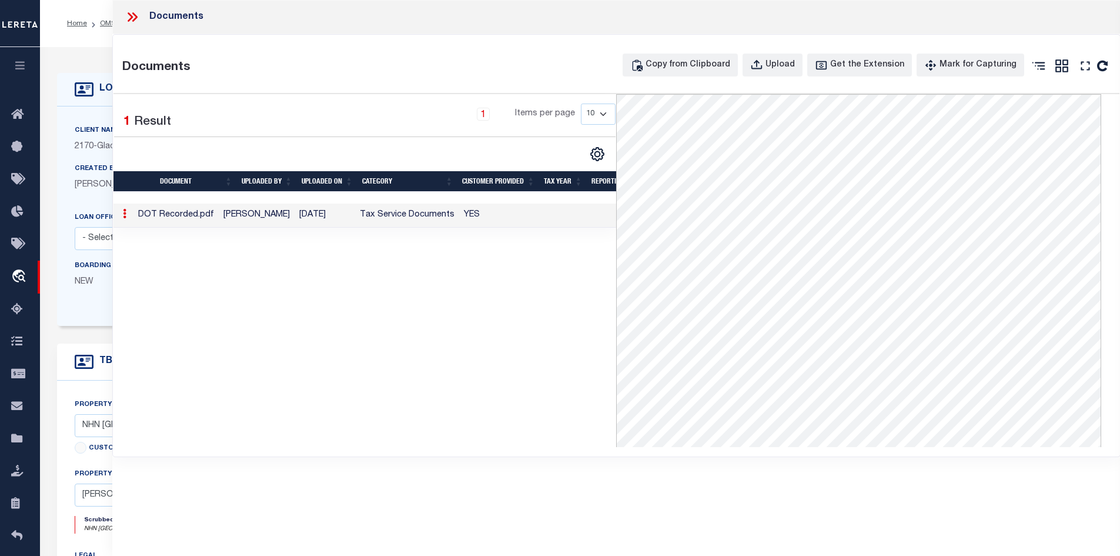
click at [132, 15] on icon at bounding box center [132, 16] width 15 height 15
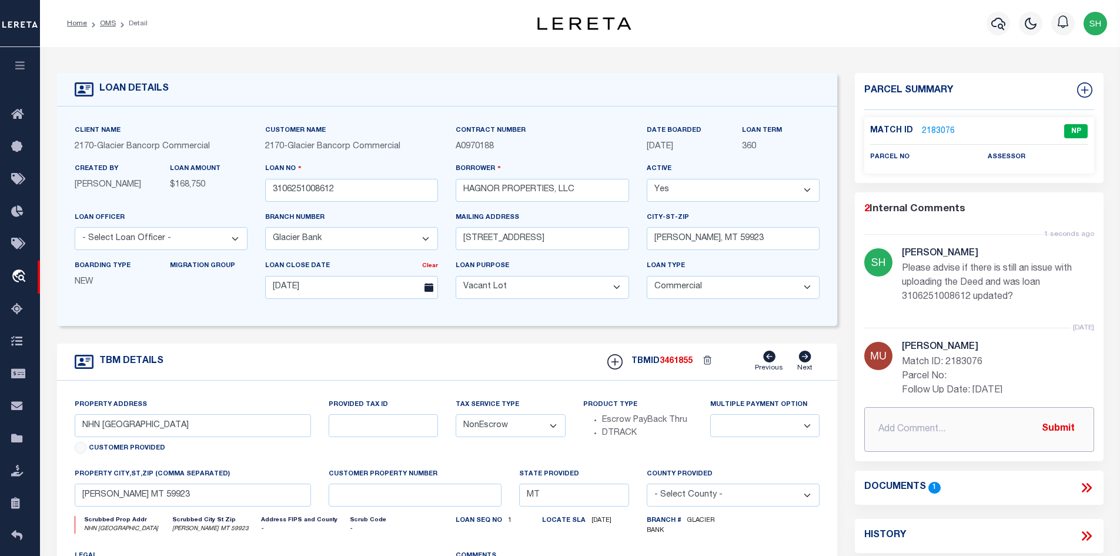
click at [912, 422] on input "text" at bounding box center [979, 429] width 230 height 45
click at [916, 428] on input "8/11/25 New property" at bounding box center [979, 429] width 230 height 45
click at [1046, 426] on button "Submit" at bounding box center [1058, 429] width 48 height 24
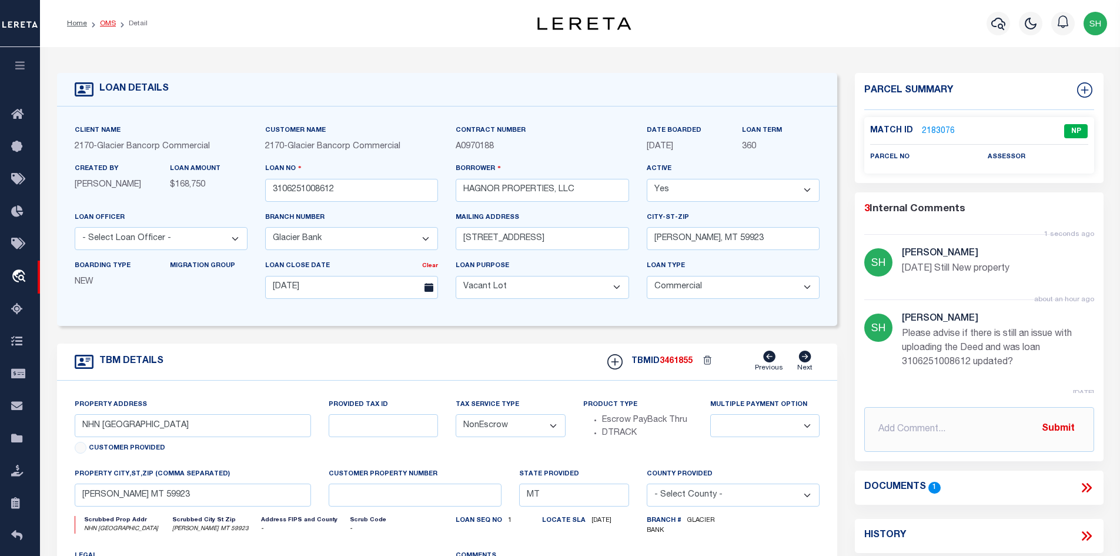
click at [108, 26] on link "OMS" at bounding box center [108, 23] width 16 height 7
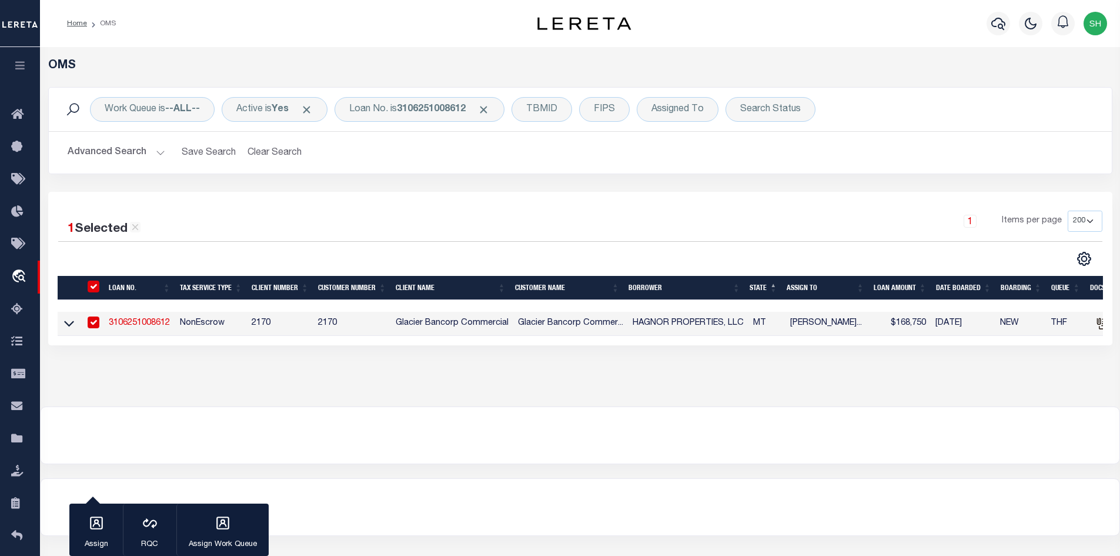
click at [125, 322] on link "3106251008612" at bounding box center [139, 323] width 61 height 8
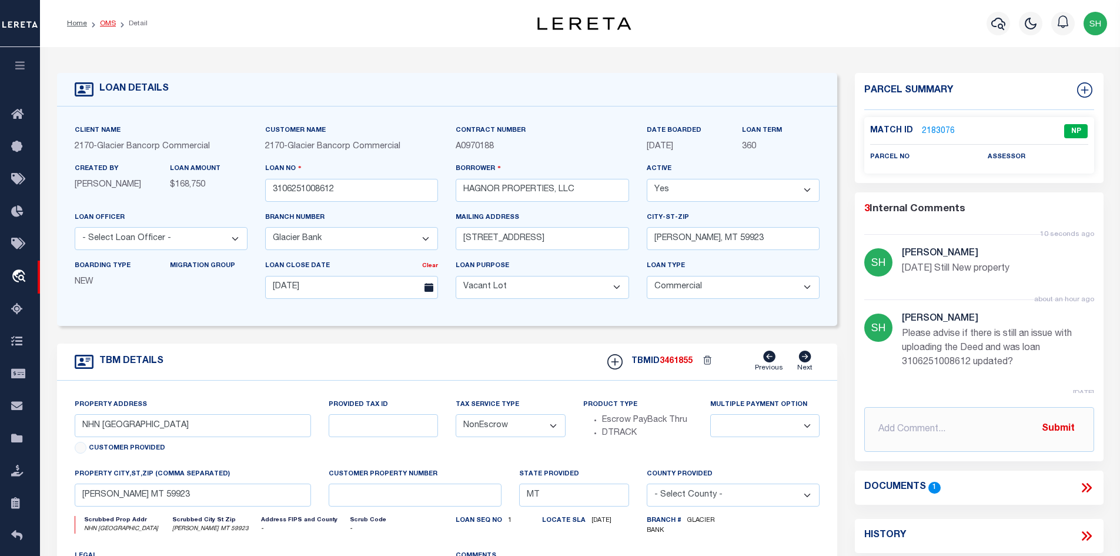
click at [108, 23] on link "OMS" at bounding box center [108, 23] width 16 height 7
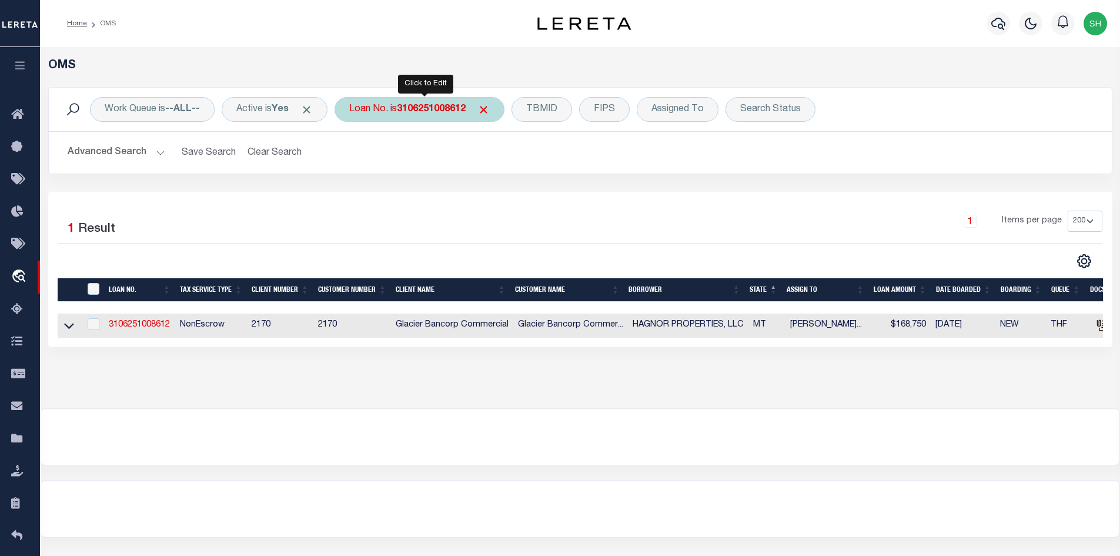
click at [411, 108] on b "3106251008612" at bounding box center [431, 109] width 69 height 9
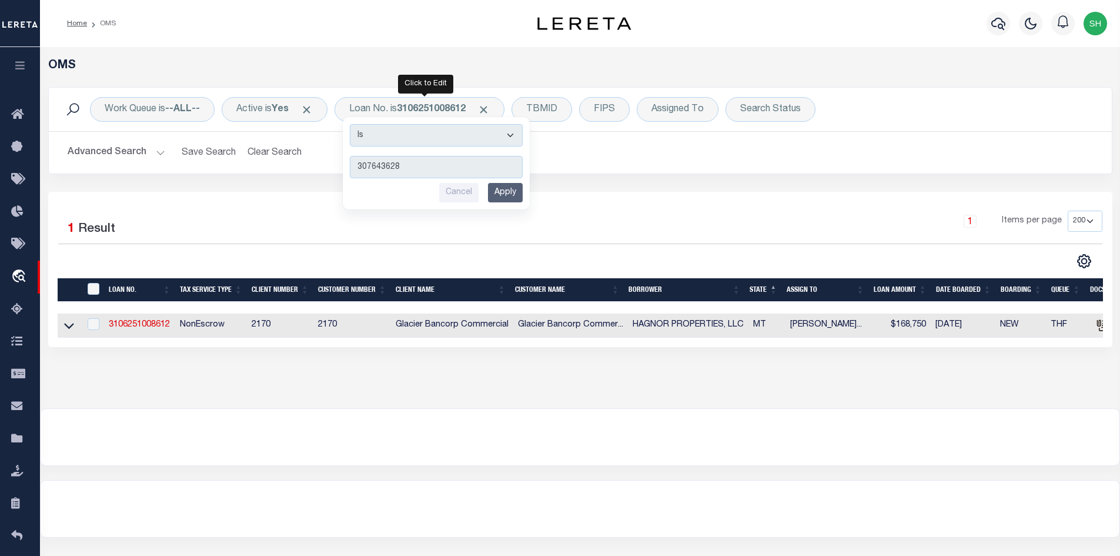
click at [503, 189] on input "Apply" at bounding box center [505, 192] width 35 height 19
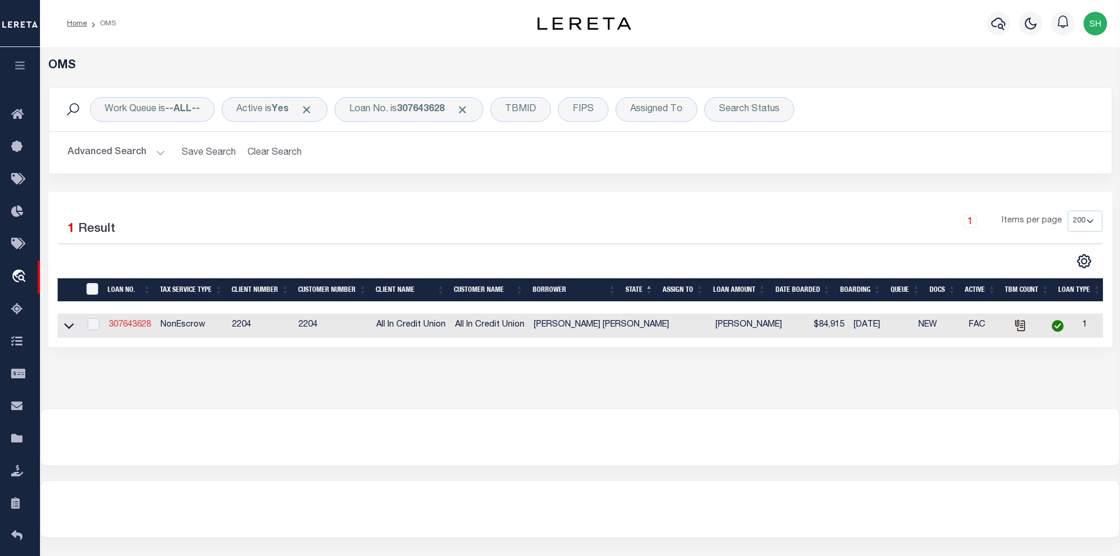
click at [125, 325] on link "307643628" at bounding box center [130, 325] width 42 height 8
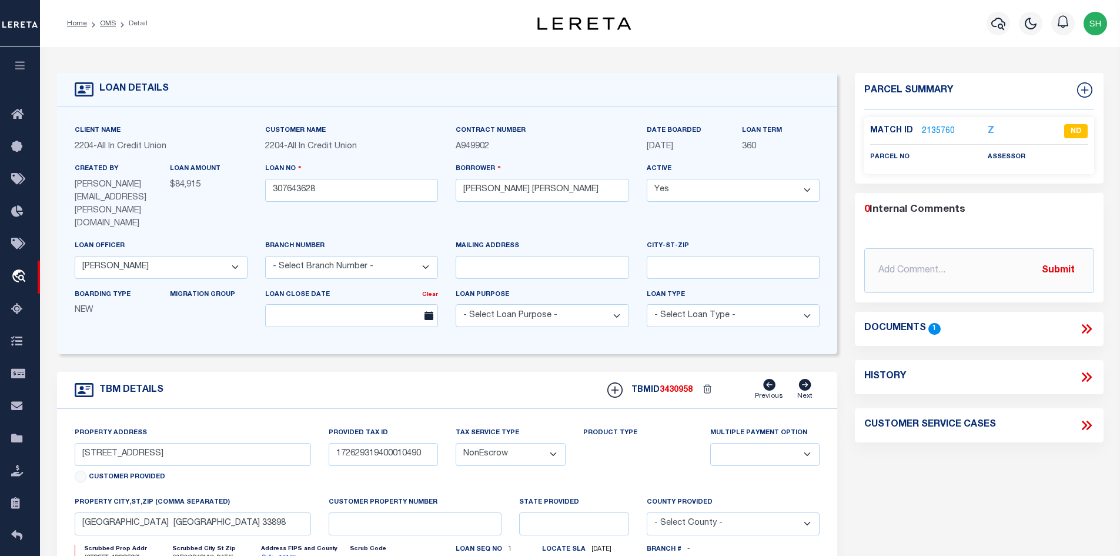
click at [1090, 326] on icon at bounding box center [1088, 328] width 5 height 9
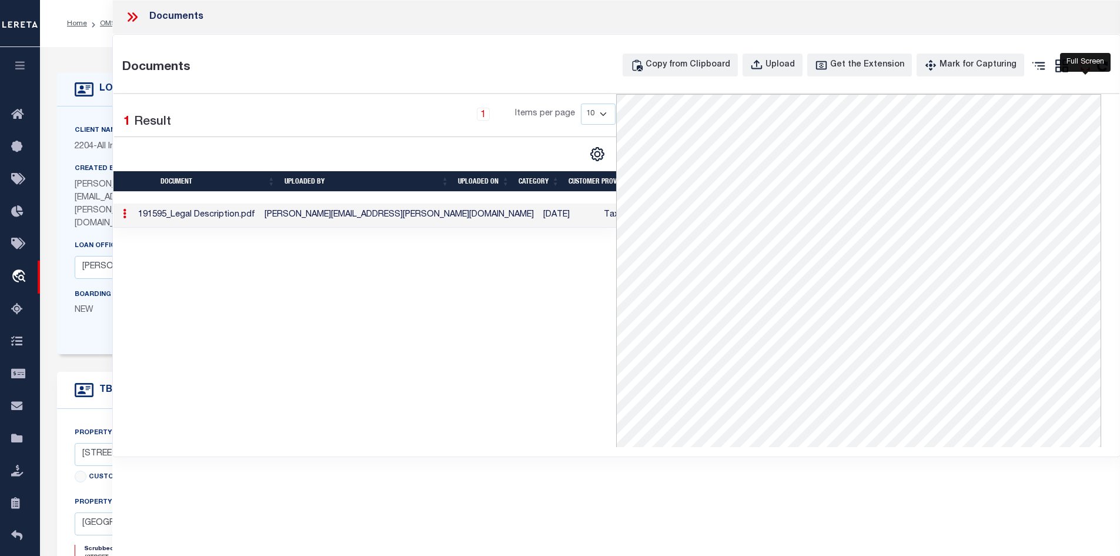
click at [1081, 73] on icon "" at bounding box center [1085, 65] width 15 height 15
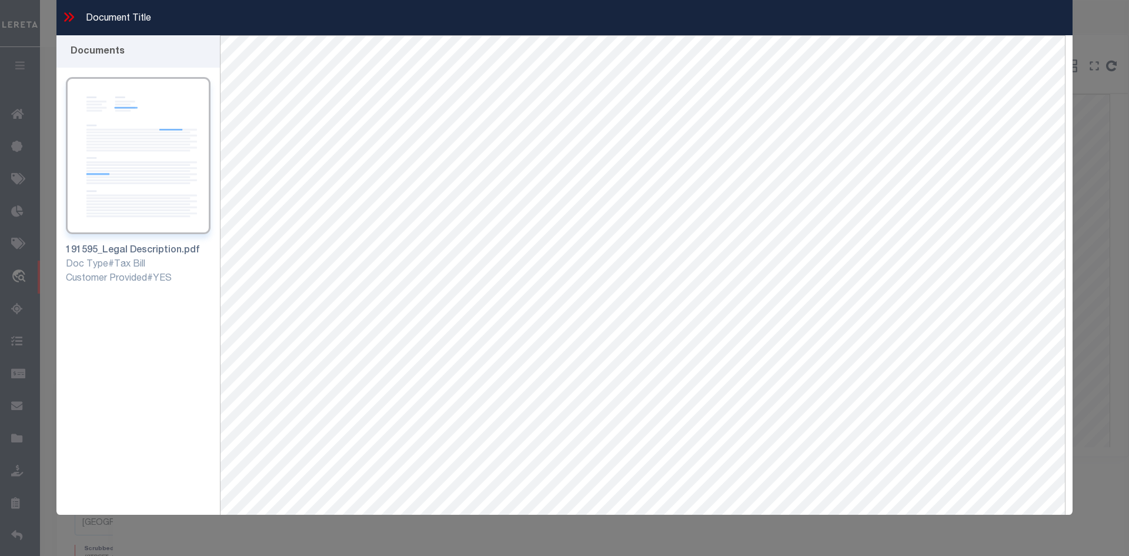
click at [66, 22] on icon at bounding box center [68, 16] width 15 height 15
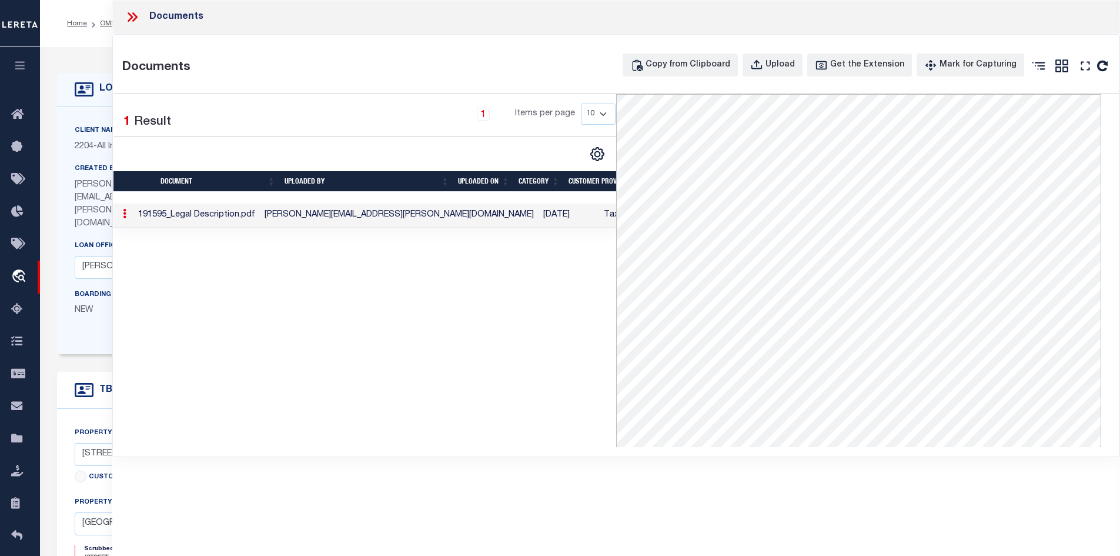
click at [131, 21] on icon at bounding box center [132, 16] width 15 height 15
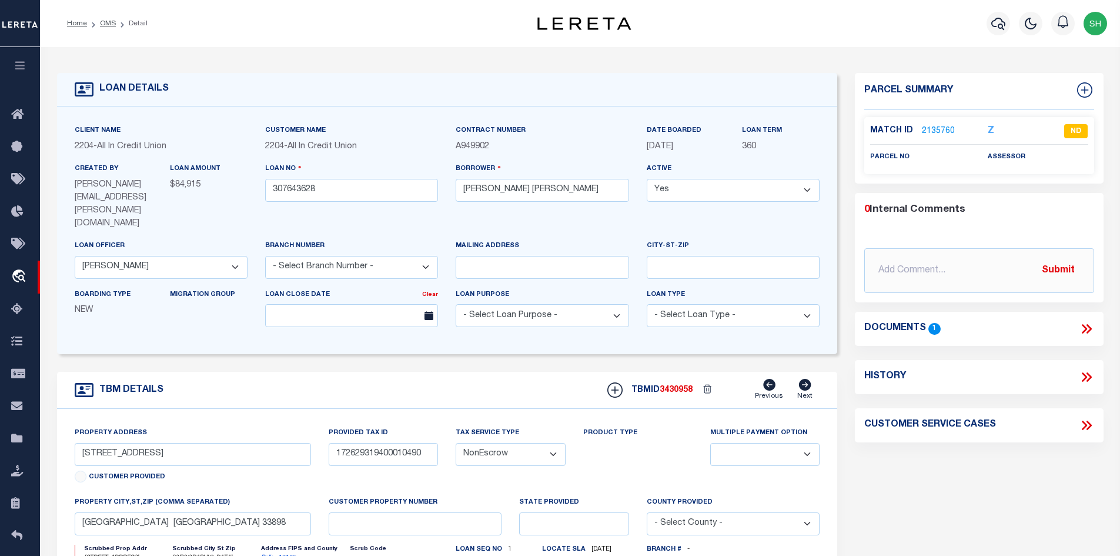
click at [280, 555] on link "Polk - 12105" at bounding box center [278, 558] width 35 height 6
drag, startPoint x: 143, startPoint y: 443, endPoint x: 108, endPoint y: 443, distance: 34.7
click at [108, 443] on input "16950 Hwy 630 E Unit 44" at bounding box center [193, 454] width 237 height 23
drag, startPoint x: 553, startPoint y: 193, endPoint x: 526, endPoint y: 193, distance: 27.1
click at [526, 193] on input "Robert Johnson Lewis" at bounding box center [542, 190] width 173 height 23
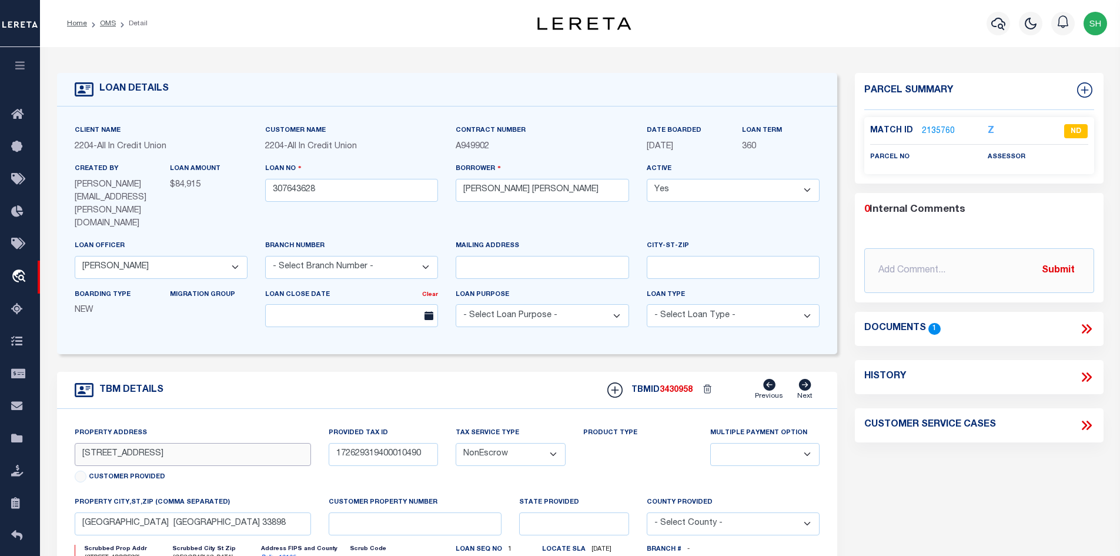
drag, startPoint x: 141, startPoint y: 443, endPoint x: 108, endPoint y: 441, distance: 33.0
click at [108, 443] on input "16950 Hwy 630 E Unit 44" at bounding box center [193, 454] width 237 height 23
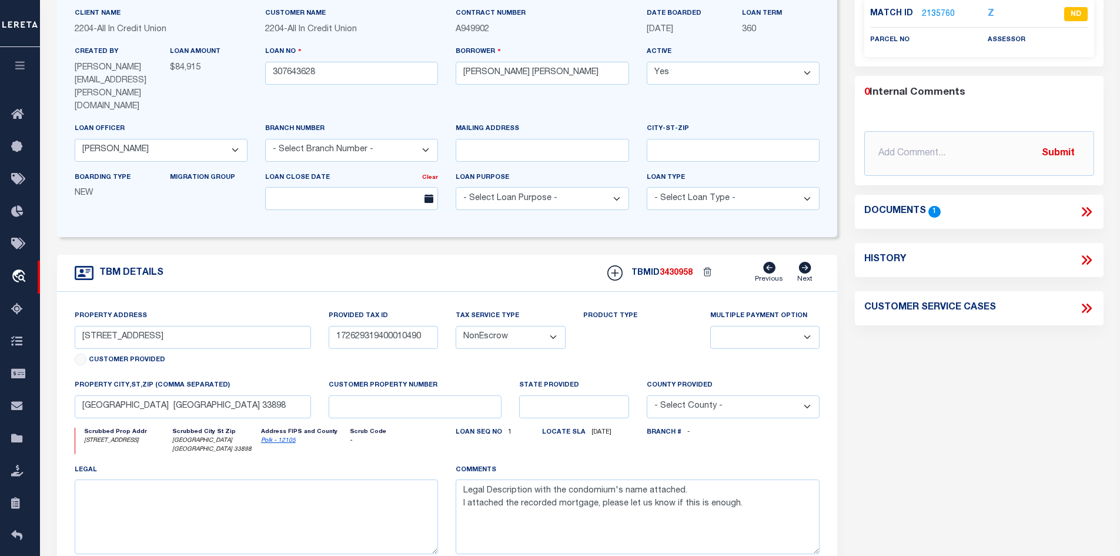
scroll to position [118, 0]
drag, startPoint x: 422, startPoint y: 328, endPoint x: 255, endPoint y: 323, distance: 167.7
click at [255, 323] on div "Property Address 16950 Hwy 630 E Unit 44 Customer Provided Provided Tax ID 1726…" at bounding box center [447, 435] width 763 height 253
drag, startPoint x: 559, startPoint y: 71, endPoint x: 527, endPoint y: 74, distance: 31.8
click at [527, 74] on input "Robert Johnson Lewis" at bounding box center [542, 72] width 173 height 23
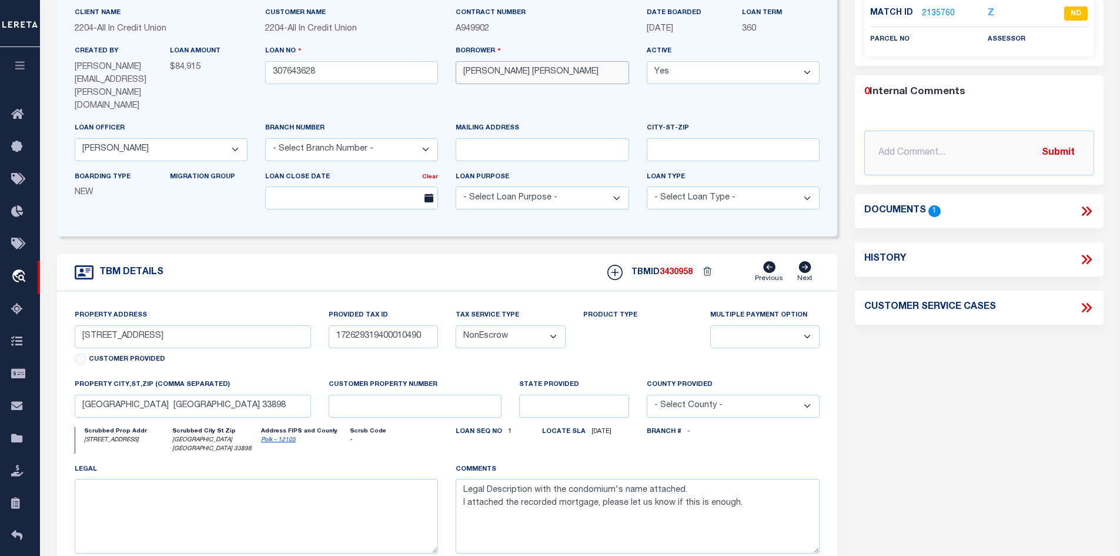
drag, startPoint x: 489, startPoint y: 74, endPoint x: 464, endPoint y: 72, distance: 25.3
click at [464, 72] on input "Robert Johnson Lewis" at bounding box center [542, 72] width 173 height 23
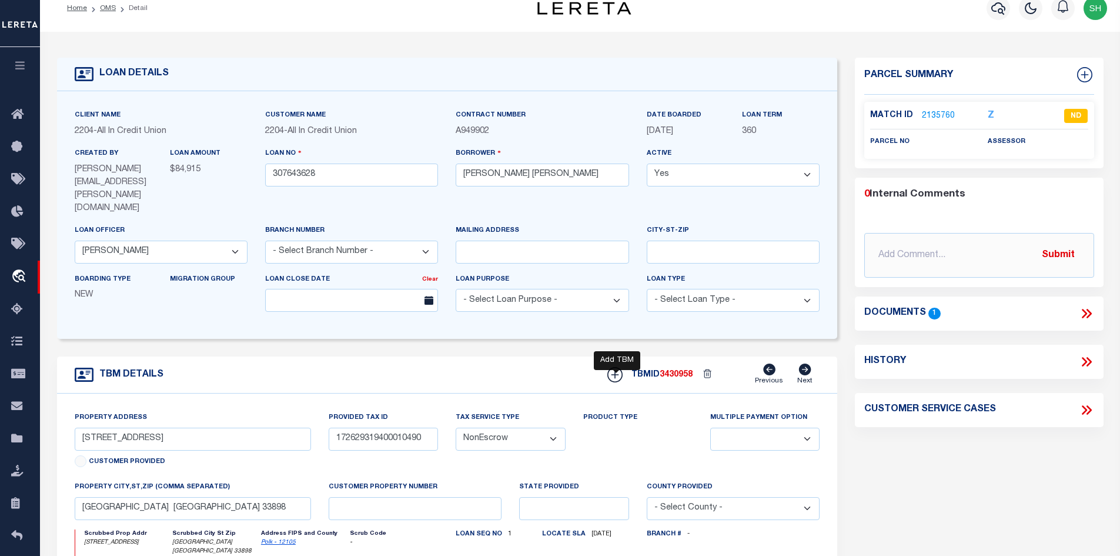
scroll to position [59, 0]
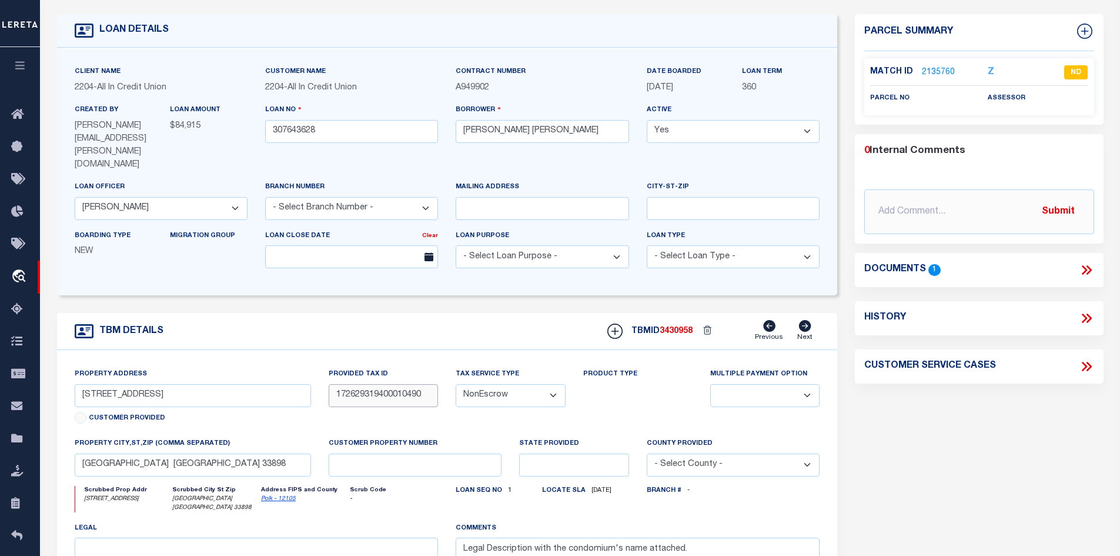
drag, startPoint x: 432, startPoint y: 385, endPoint x: 263, endPoint y: 385, distance: 168.8
click at [263, 385] on div "Property Address 16950 Hwy 630 E Unit 44 Customer Provided Provided Tax ID 1726…" at bounding box center [447, 494] width 763 height 253
drag, startPoint x: 552, startPoint y: 135, endPoint x: 529, endPoint y: 132, distance: 23.1
click at [529, 132] on input "Robert Johnson Lewis" at bounding box center [542, 131] width 173 height 23
drag, startPoint x: 422, startPoint y: 385, endPoint x: 330, endPoint y: 385, distance: 91.7
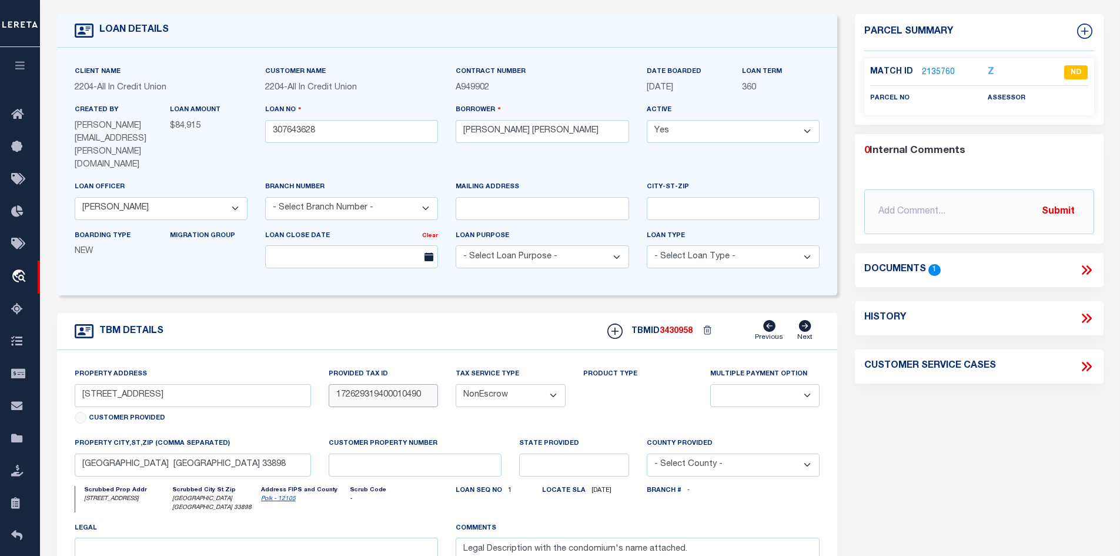
click at [330, 385] on input "172629319400010490" at bounding box center [383, 395] width 109 height 23
click at [140, 385] on input "16950 Hwy 630 E Unit 44" at bounding box center [193, 395] width 237 height 23
drag, startPoint x: 140, startPoint y: 384, endPoint x: 81, endPoint y: 383, distance: 58.8
click at [81, 384] on input "16950 Hwy 630 E Unit 44" at bounding box center [193, 395] width 237 height 23
drag, startPoint x: 426, startPoint y: 384, endPoint x: 330, endPoint y: 386, distance: 95.9
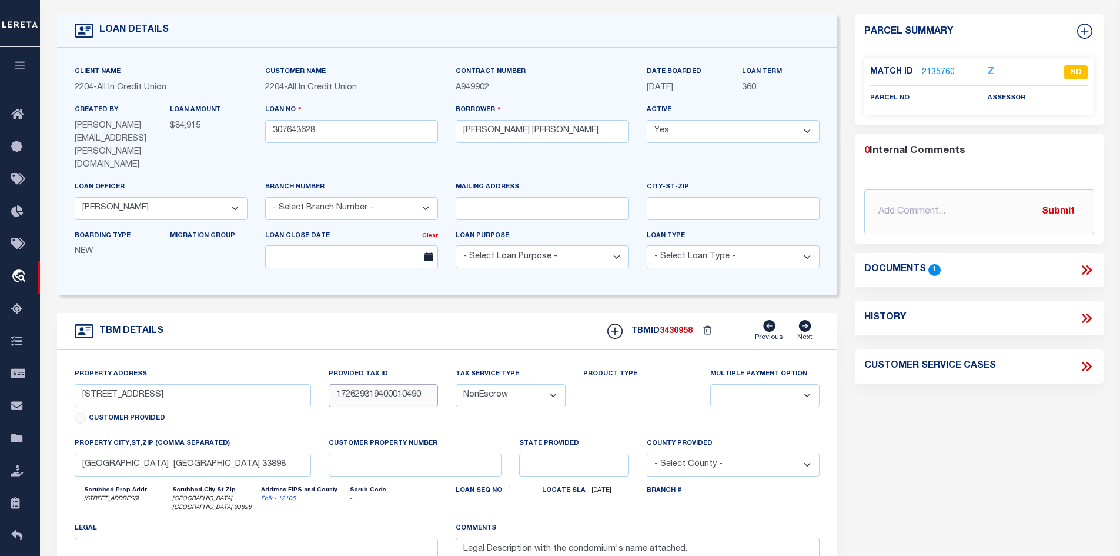
click at [330, 386] on input "172629319400010490" at bounding box center [383, 395] width 109 height 23
drag, startPoint x: 141, startPoint y: 385, endPoint x: 110, endPoint y: 387, distance: 30.6
click at [110, 387] on input "16950 Hwy 630 E Unit 44" at bounding box center [193, 395] width 237 height 23
drag, startPoint x: 550, startPoint y: 129, endPoint x: 527, endPoint y: 132, distance: 23.8
click at [527, 132] on input "Robert Johnson Lewis" at bounding box center [542, 131] width 173 height 23
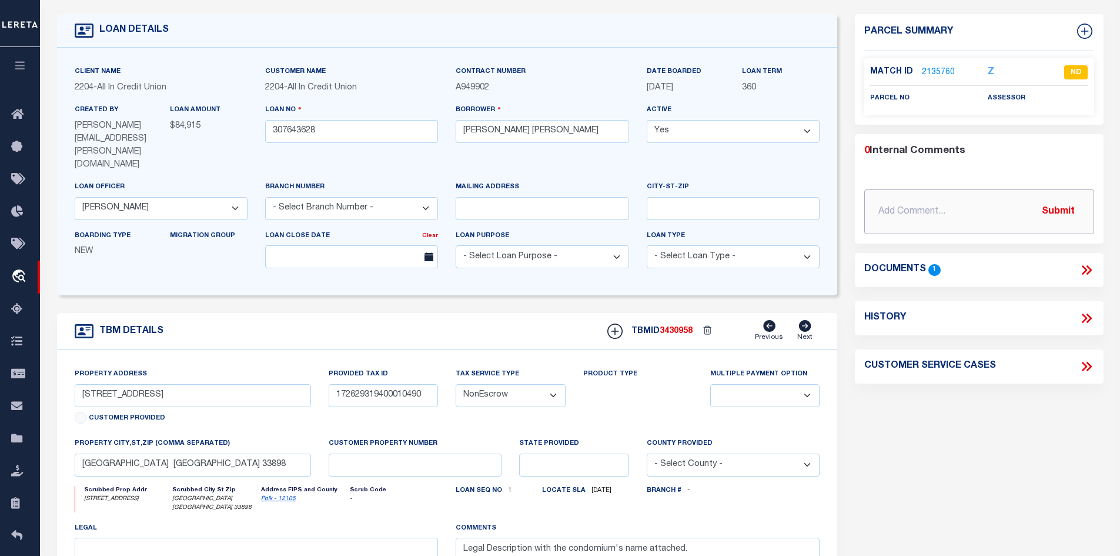
click at [977, 211] on input "text" at bounding box center [979, 211] width 230 height 45
paste input "Spoke with assessor, state property is land only – RV lot – no address at this …"
click at [1057, 213] on button "Submit" at bounding box center [1058, 211] width 48 height 24
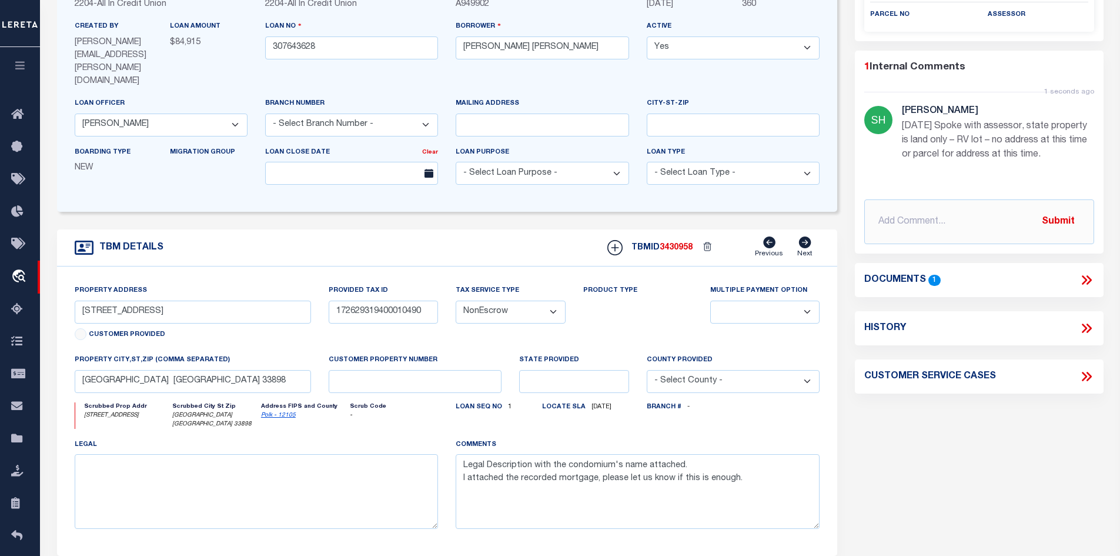
scroll to position [176, 0]
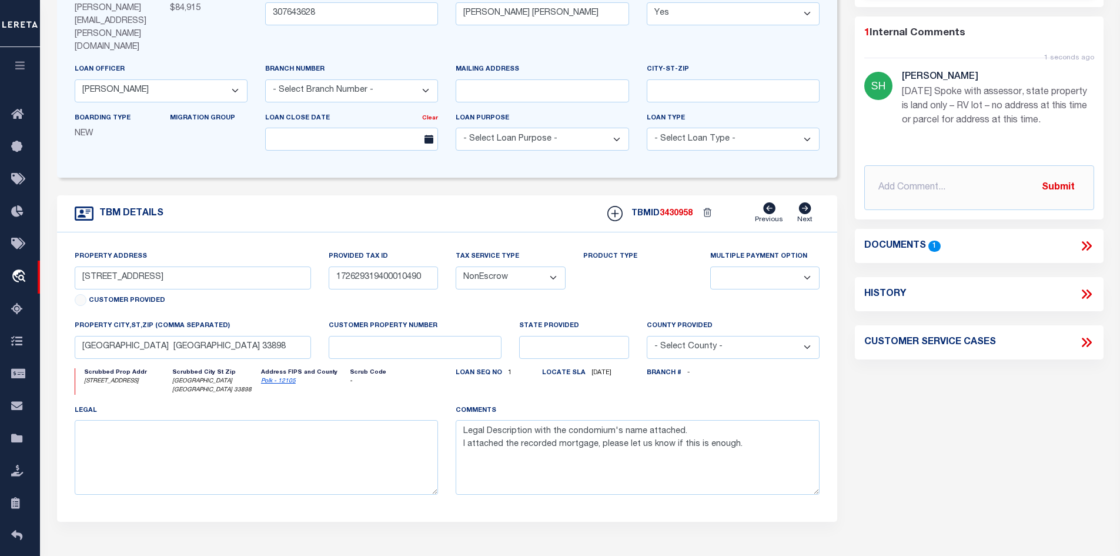
click at [1086, 249] on icon at bounding box center [1086, 245] width 15 height 15
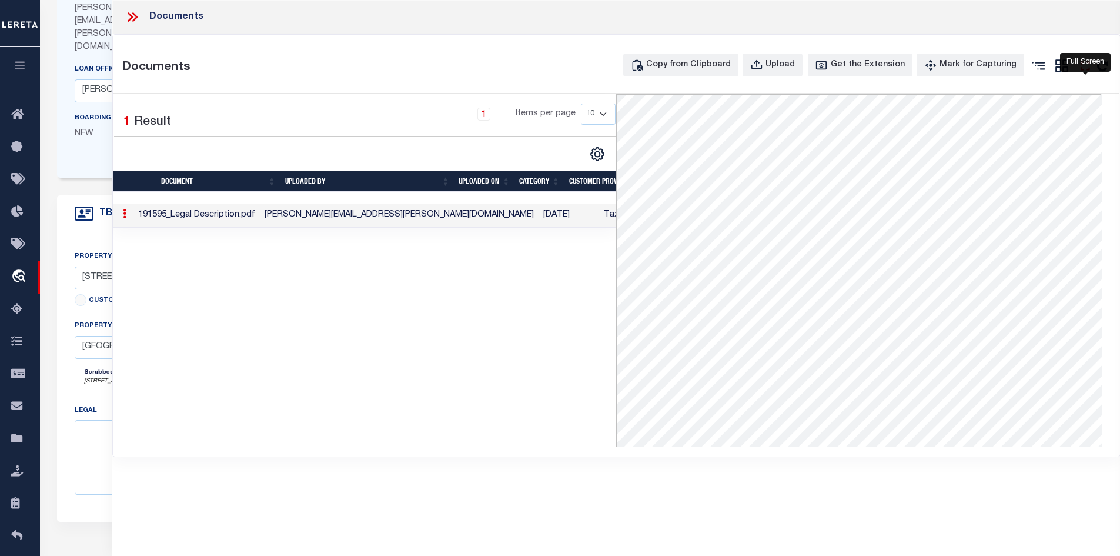
click at [1084, 70] on icon "" at bounding box center [1085, 65] width 9 height 9
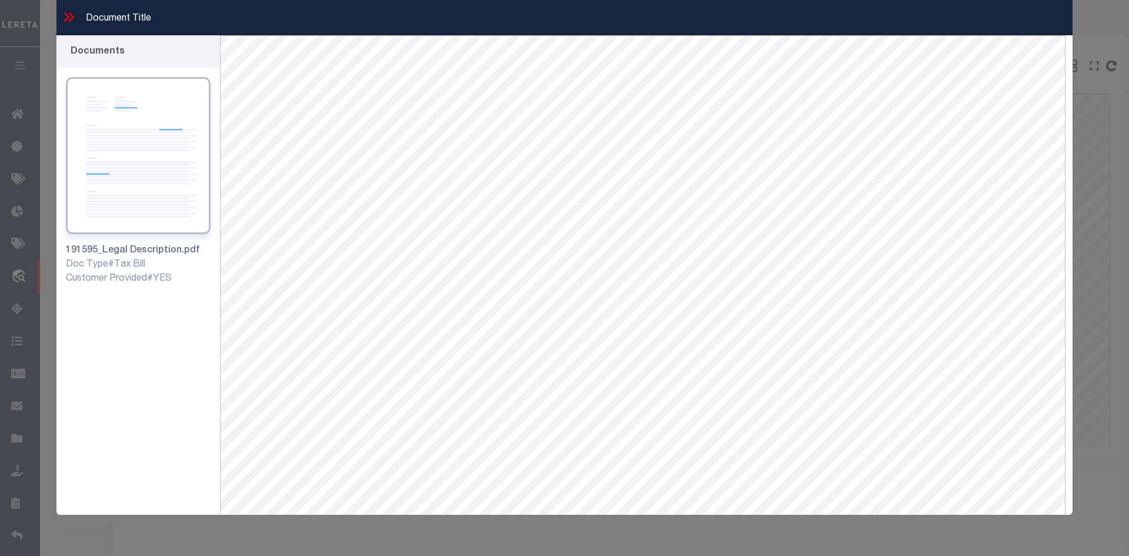
click at [68, 22] on icon at bounding box center [68, 16] width 15 height 15
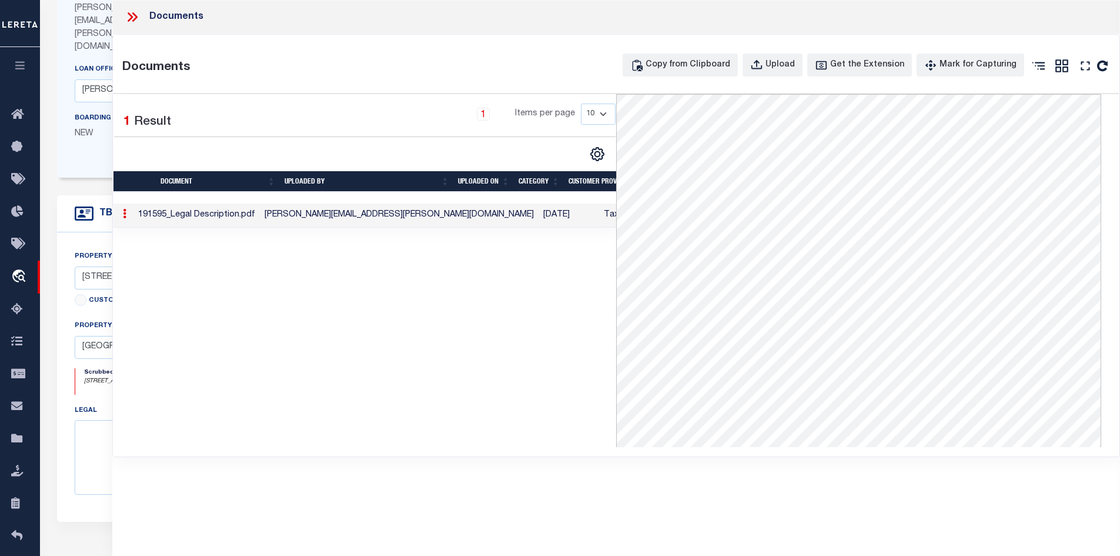
click at [130, 19] on icon at bounding box center [130, 16] width 5 height 9
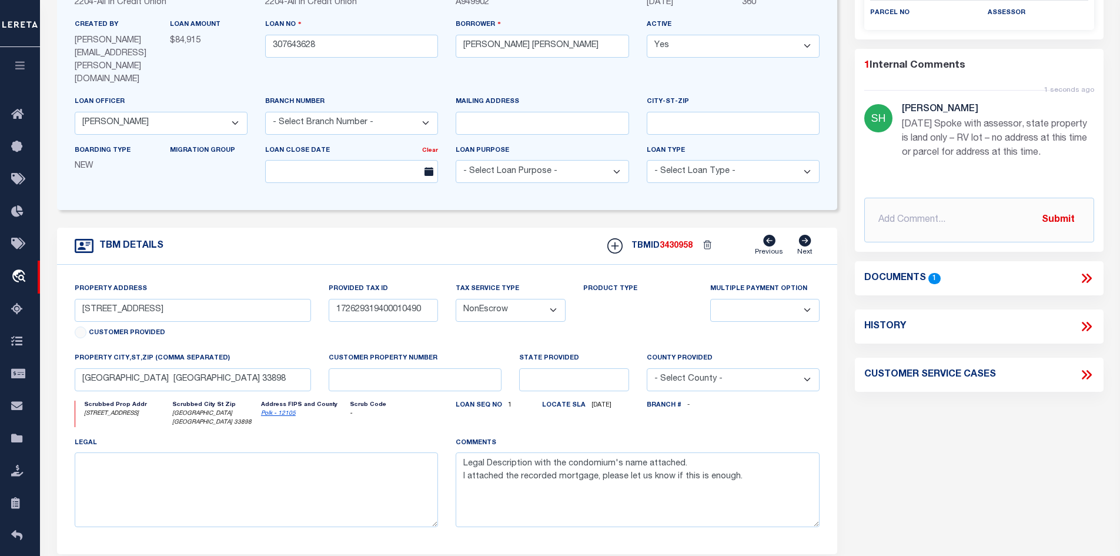
scroll to position [59, 0]
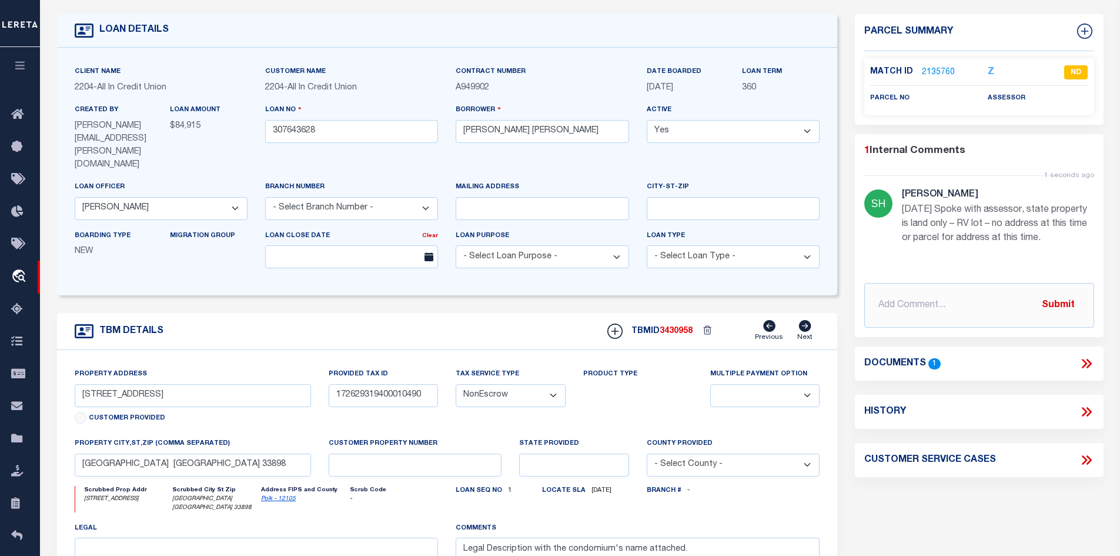
click at [1083, 362] on icon at bounding box center [1086, 363] width 15 height 15
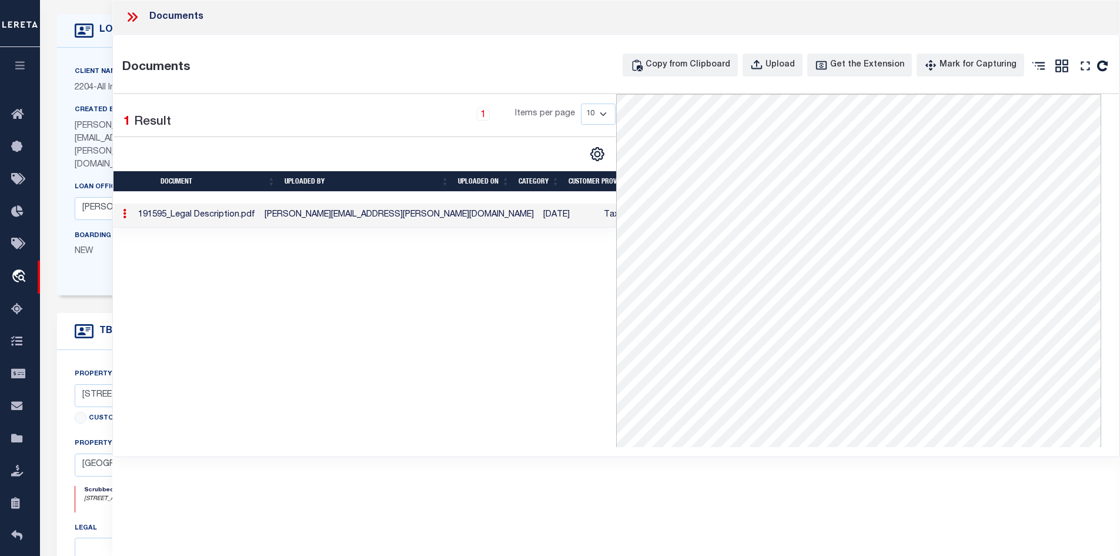
click at [138, 14] on icon at bounding box center [132, 16] width 15 height 15
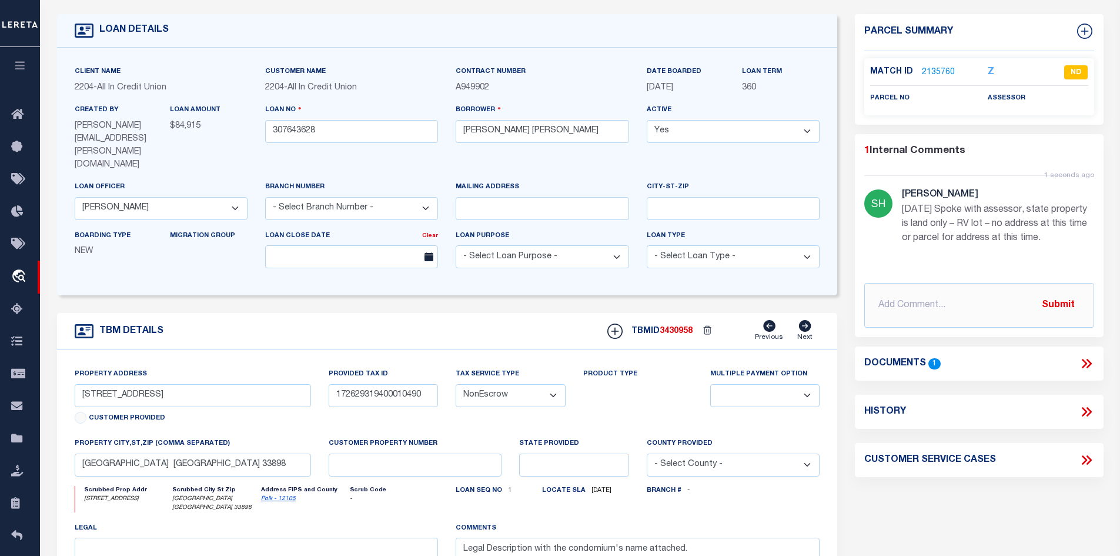
click at [1085, 359] on icon at bounding box center [1086, 363] width 15 height 15
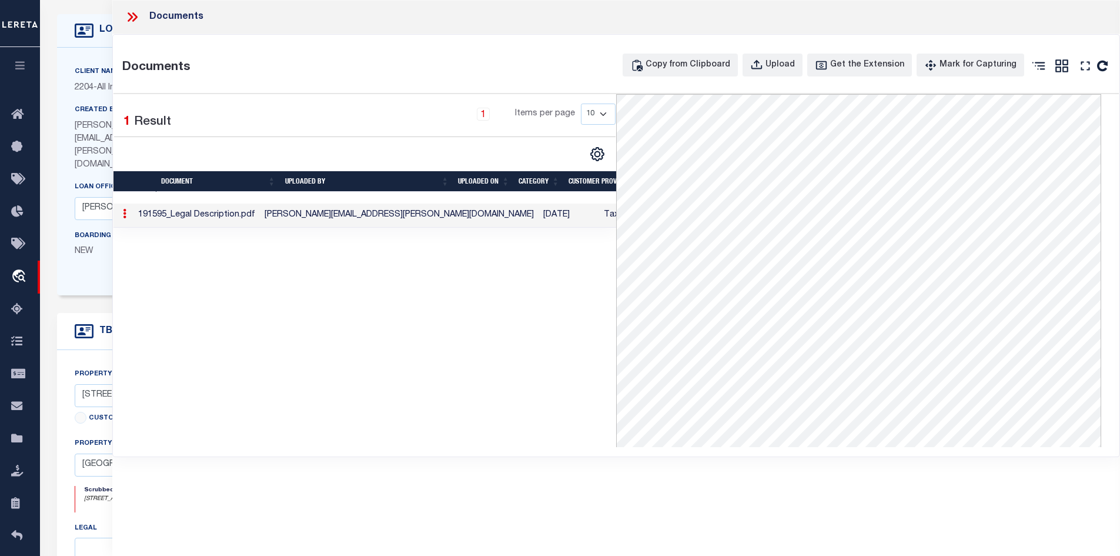
click at [147, 18] on div at bounding box center [137, 16] width 25 height 15
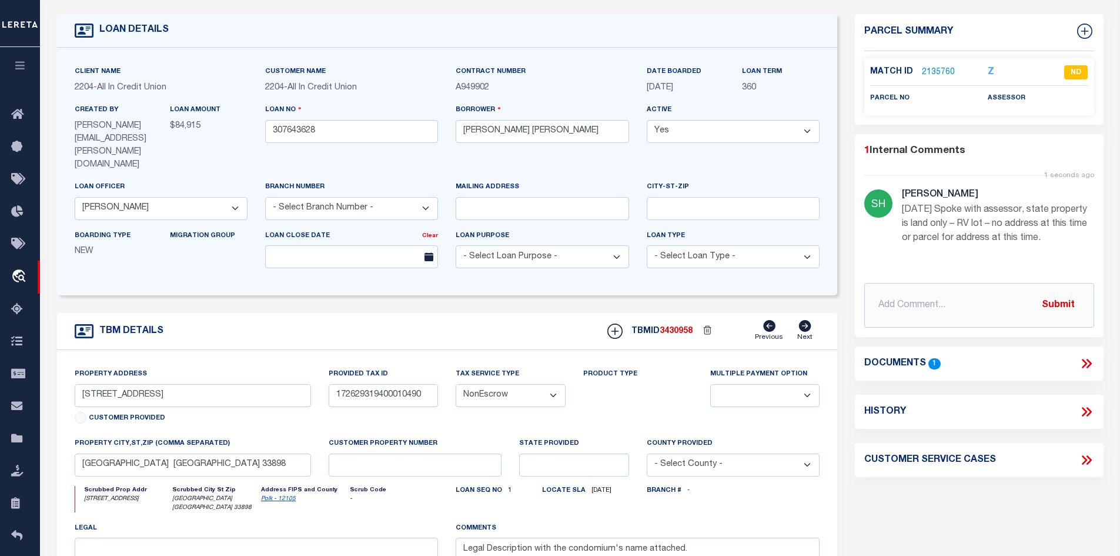
click at [1087, 361] on icon at bounding box center [1086, 363] width 15 height 15
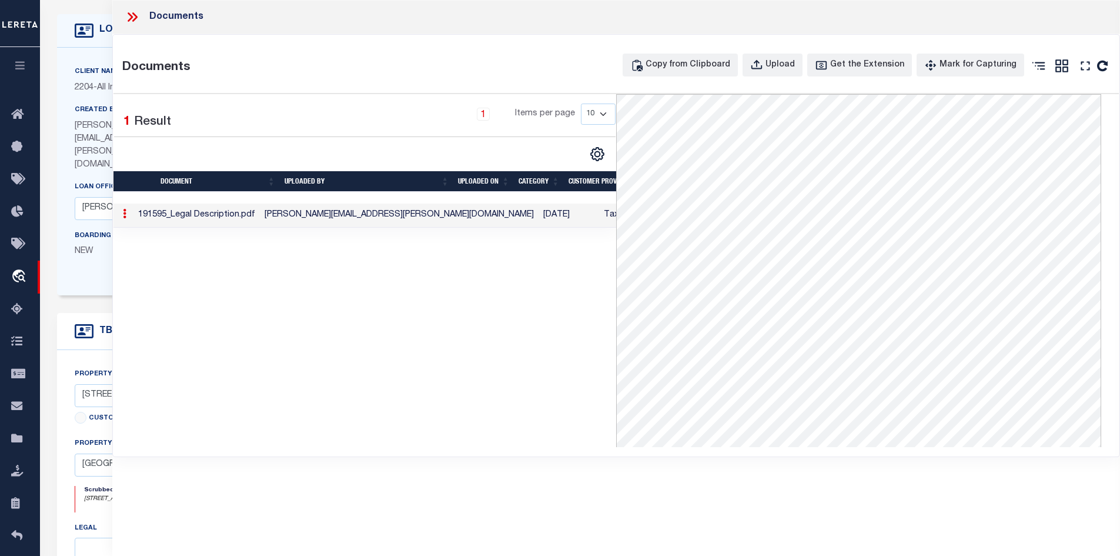
click at [129, 19] on icon at bounding box center [130, 16] width 5 height 9
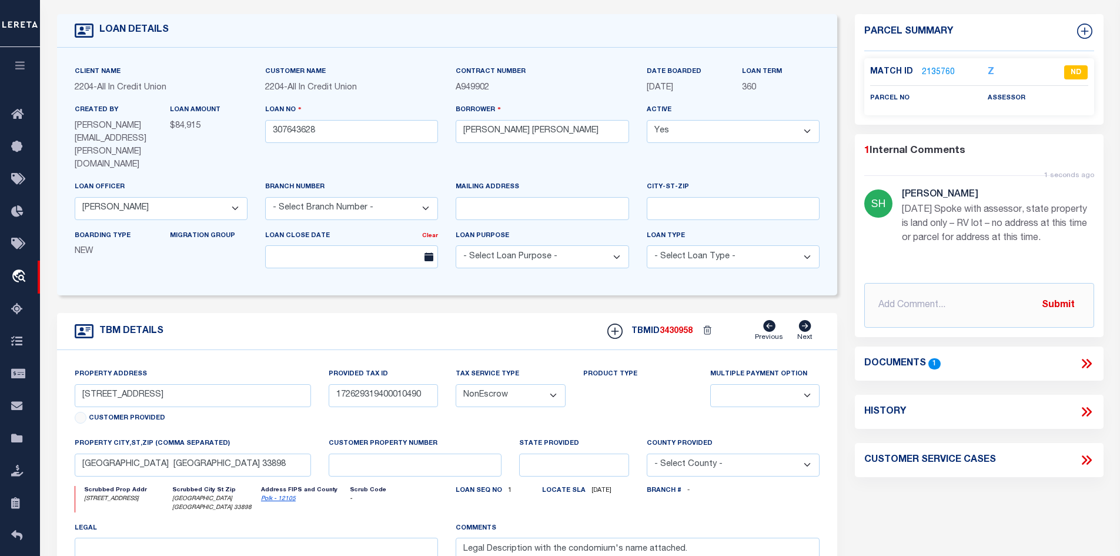
scroll to position [176, 0]
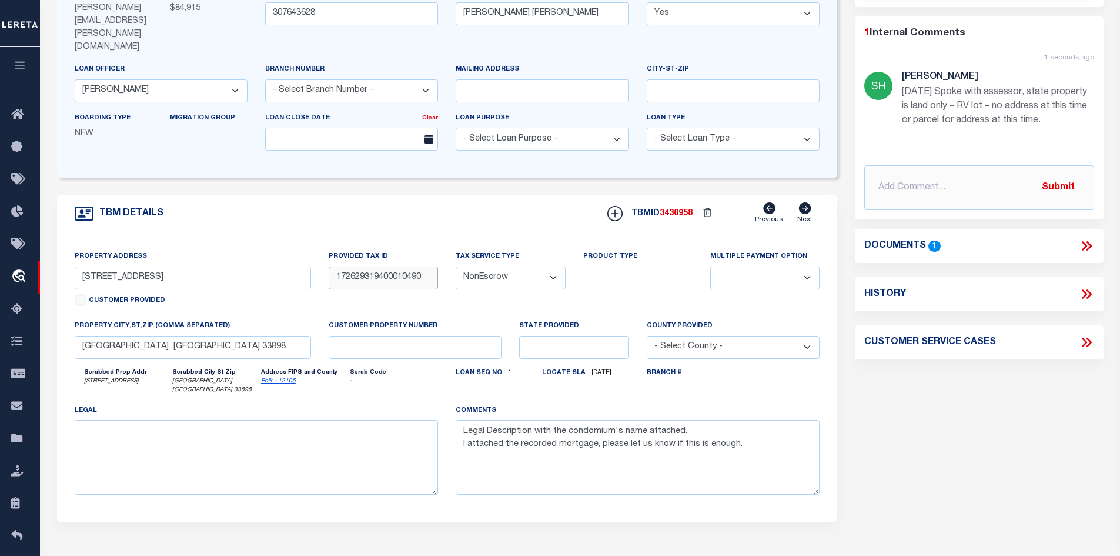
drag, startPoint x: 429, startPoint y: 265, endPoint x: 335, endPoint y: 266, distance: 93.5
click at [335, 266] on input "172629319400010490" at bounding box center [383, 277] width 109 height 23
click at [278, 378] on link "Polk - 12105" at bounding box center [278, 381] width 35 height 6
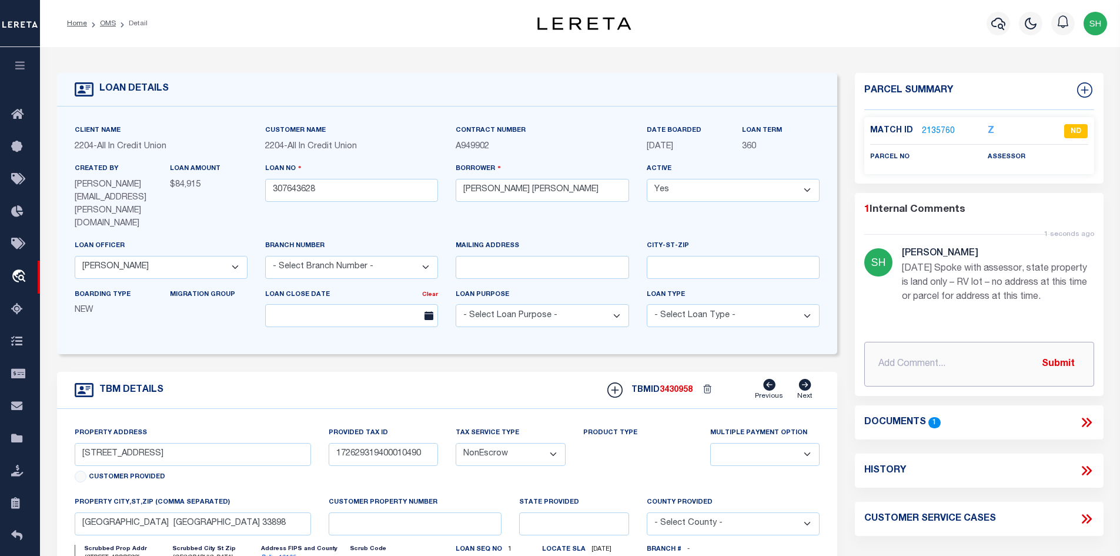
click at [917, 363] on input "text" at bounding box center [979, 364] width 230 height 45
paste input "172629319400010490"
click at [1063, 355] on button "Submit" at bounding box center [1058, 364] width 48 height 24
click at [952, 126] on link "2135760" at bounding box center [938, 131] width 33 height 12
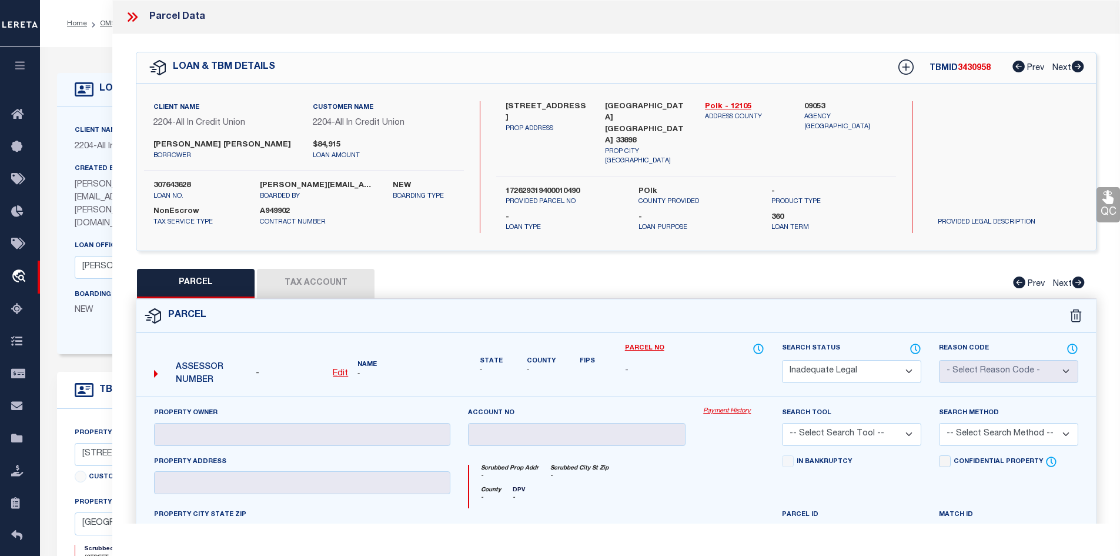
click at [340, 369] on u "Edit" at bounding box center [340, 373] width 15 height 8
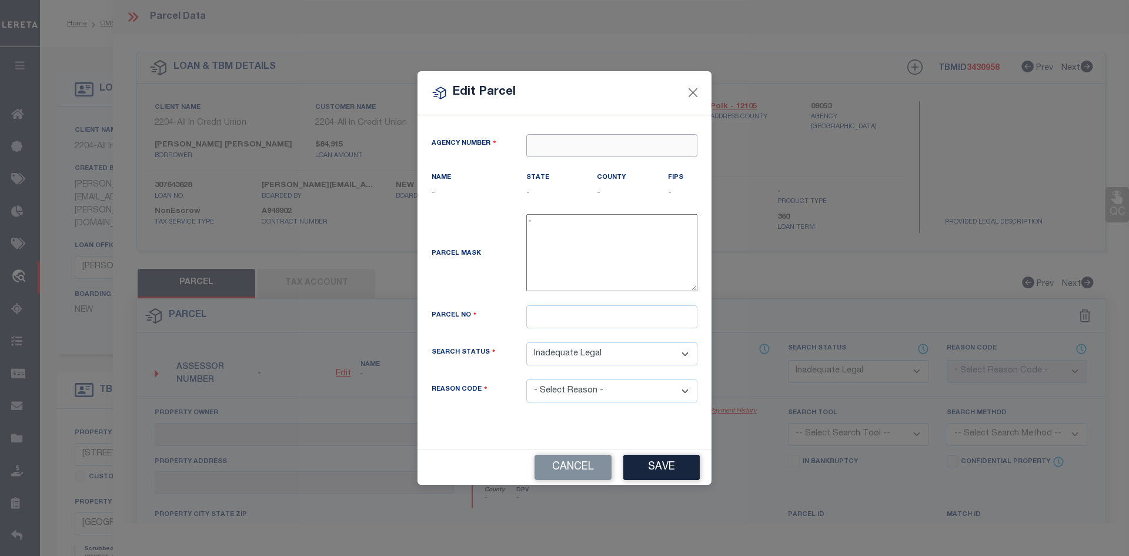
click at [552, 145] on input "text" at bounding box center [611, 145] width 171 height 23
click at [544, 161] on div "090530000 : POLK COUNTY" at bounding box center [612, 175] width 170 height 34
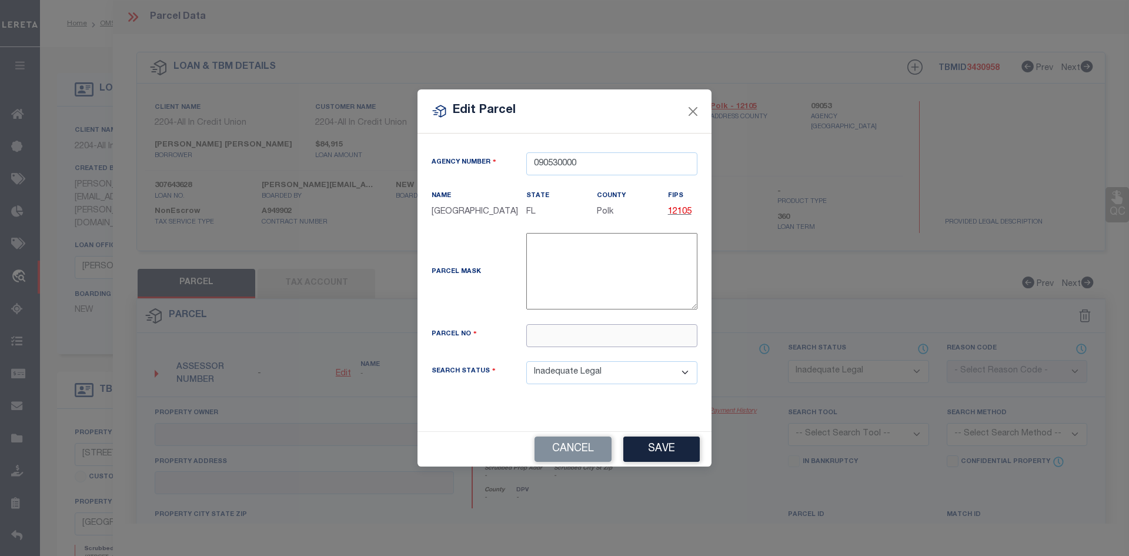
click at [559, 325] on input "text" at bounding box center [611, 335] width 171 height 23
paste input "172629319400010490"
click at [574, 377] on div "Search Status Automated Search Bad Parcel Complete Duplicate Parcel High Dollar…" at bounding box center [564, 379] width 283 height 37
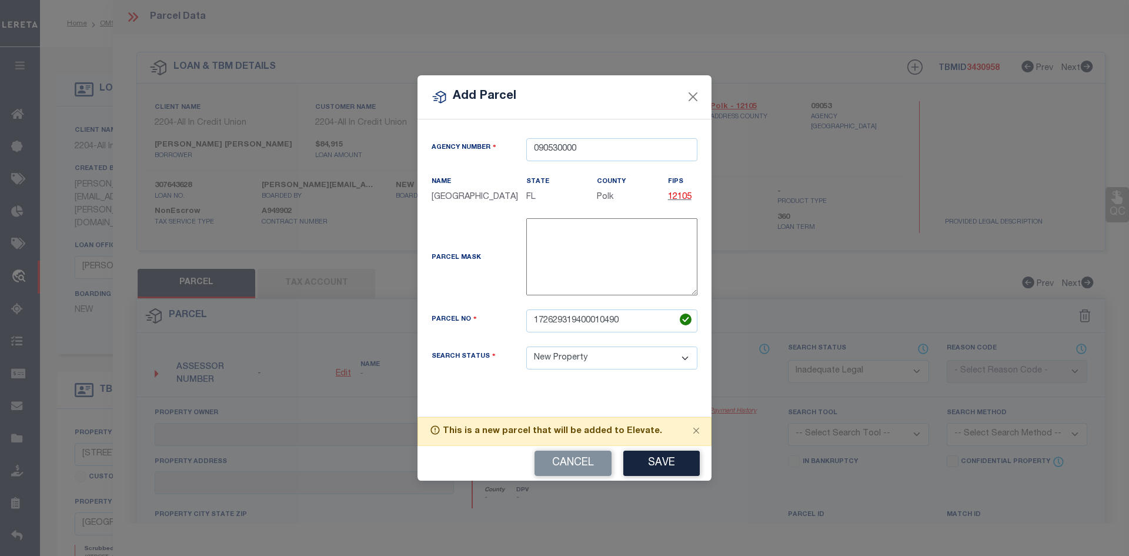
click at [526, 346] on select "Automated Search Bad Parcel Complete Duplicate Parcel High Dollar Reporting In …" at bounding box center [611, 357] width 171 height 23
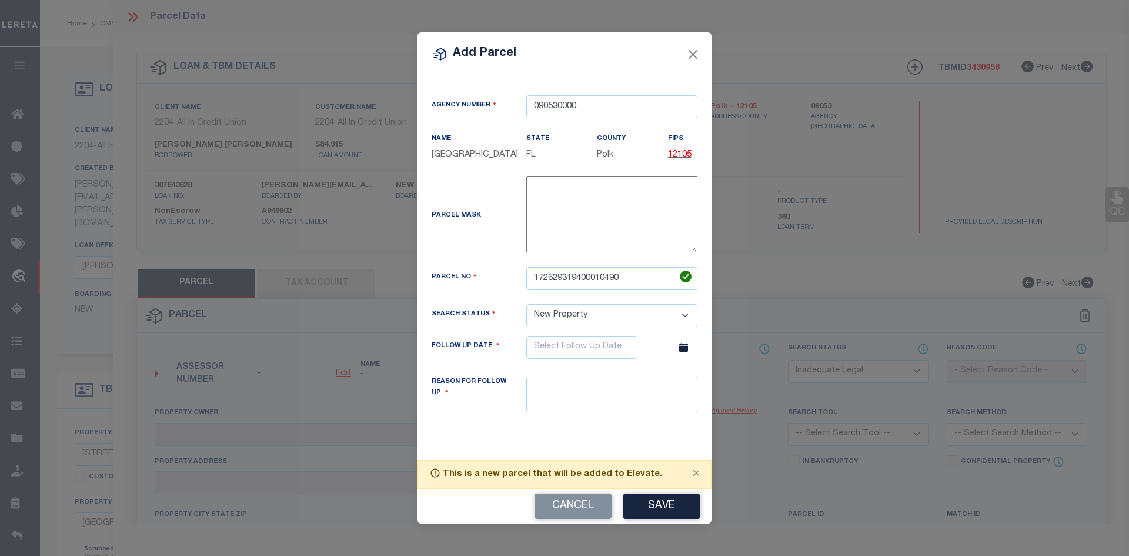
click at [685, 345] on icon at bounding box center [683, 347] width 9 height 9
click at [625, 346] on input "text" at bounding box center [581, 347] width 111 height 23
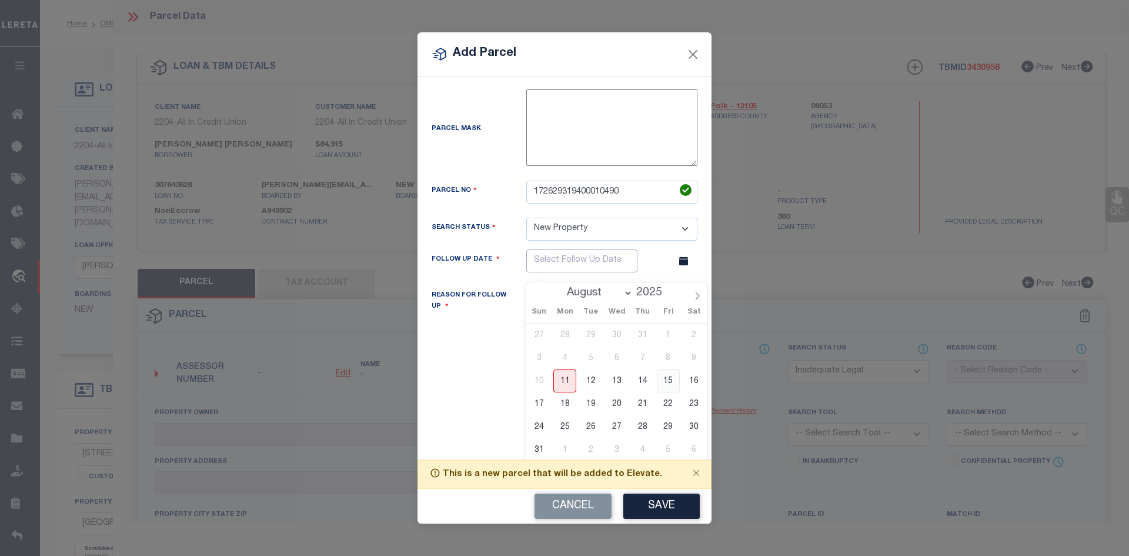
scroll to position [88, 0]
click at [626, 290] on select "August September October November December" at bounding box center [598, 291] width 72 height 12
click at [562, 285] on select "August September October November December" at bounding box center [598, 291] width 72 height 12
click at [586, 422] on span "30" at bounding box center [590, 424] width 23 height 23
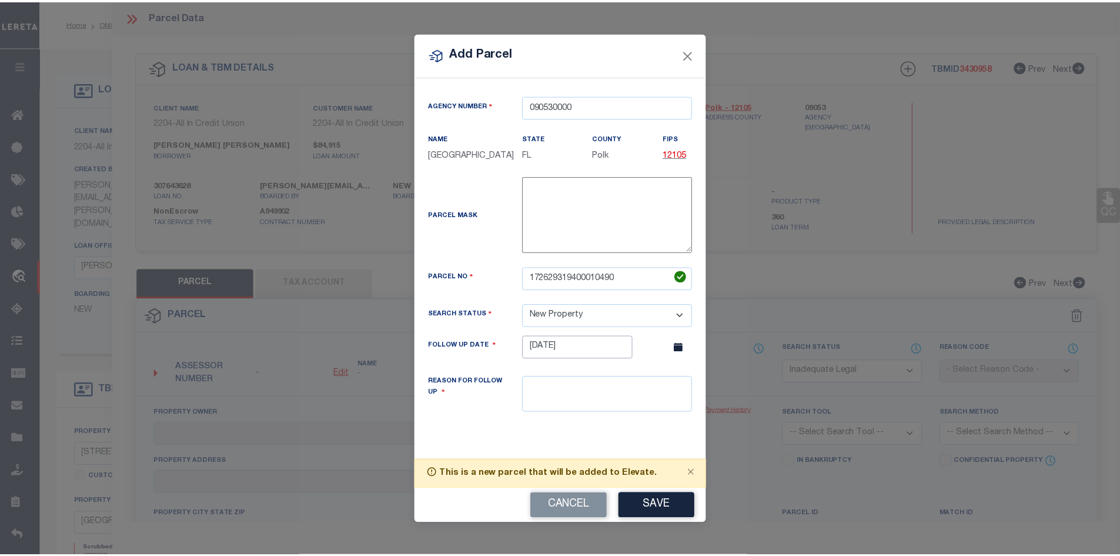
scroll to position [0, 0]
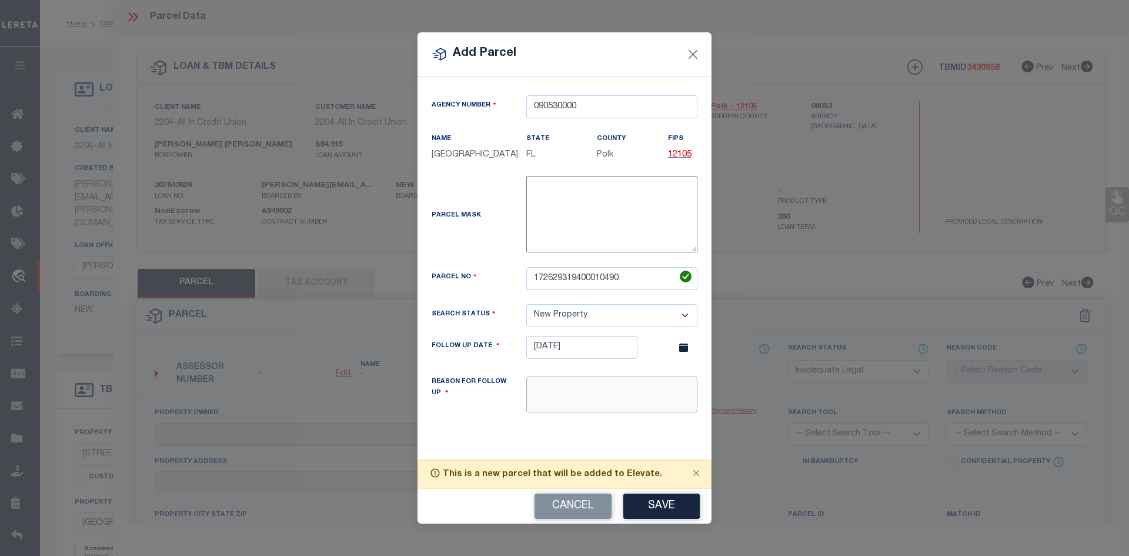
click at [587, 400] on textarea at bounding box center [611, 394] width 171 height 36
click at [530, 396] on textarea at bounding box center [611, 394] width 171 height 36
click at [556, 386] on textarea at bounding box center [611, 394] width 171 height 36
paste textarea "state property is land only"
click at [683, 500] on button "Save" at bounding box center [661, 505] width 76 height 25
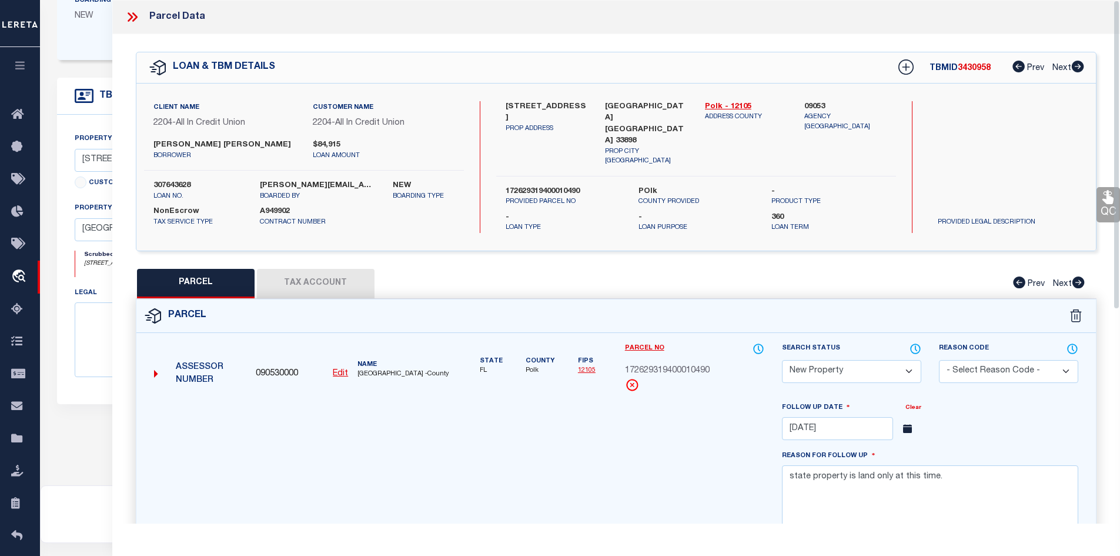
click at [351, 282] on button "Tax Account" at bounding box center [316, 283] width 118 height 29
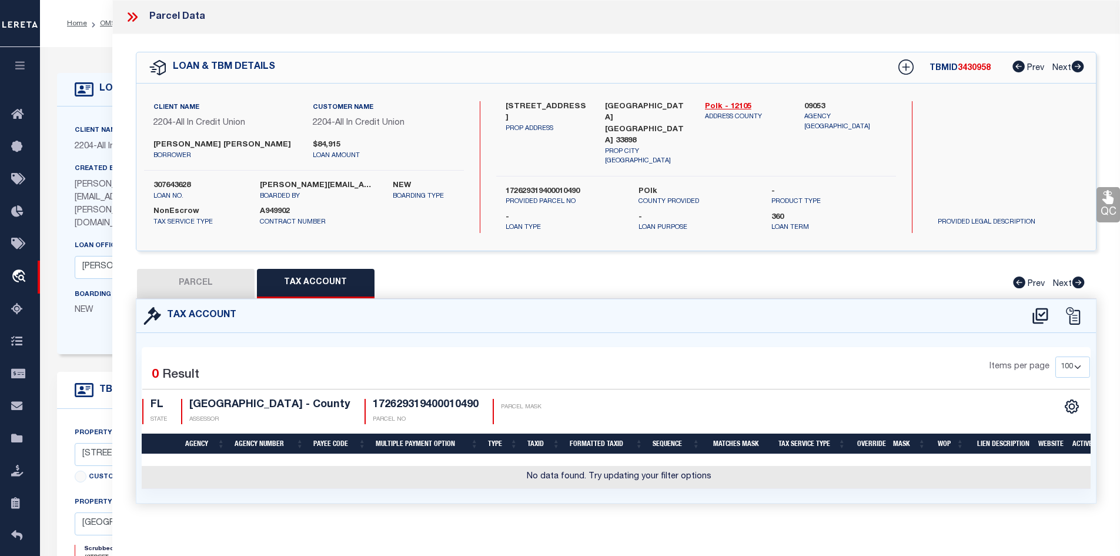
click at [126, 15] on icon at bounding box center [132, 16] width 15 height 15
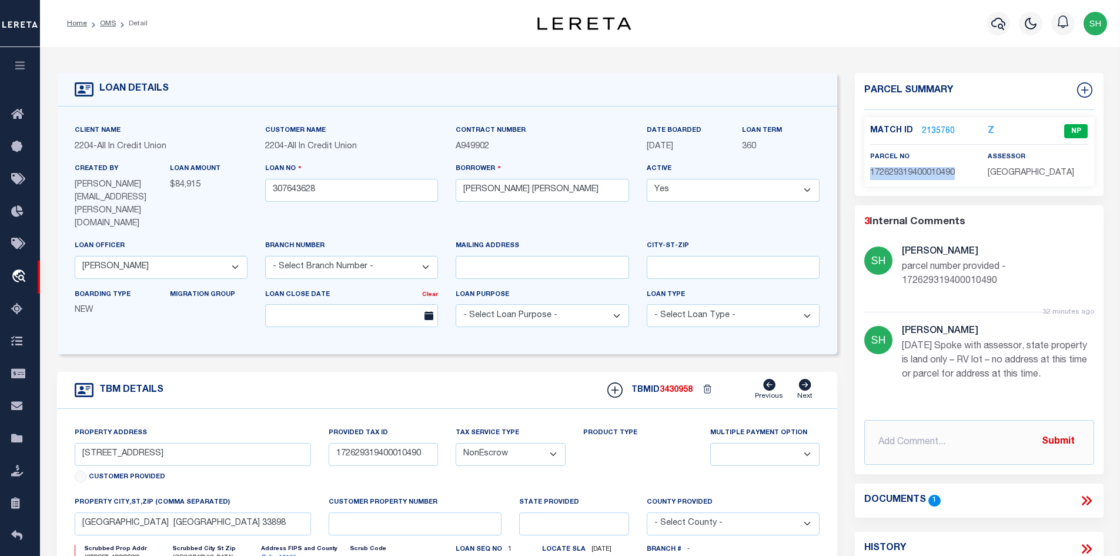
drag, startPoint x: 961, startPoint y: 172, endPoint x: 866, endPoint y: 173, distance: 95.3
click at [866, 173] on div "parcel no 172629319400010490" at bounding box center [921, 165] width 118 height 29
drag, startPoint x: 872, startPoint y: 172, endPoint x: 936, endPoint y: 324, distance: 165.3
click at [936, 339] on p "8/11/25 Spoke with assessor, state property is land only – RV lot – no address …" at bounding box center [998, 360] width 192 height 42
drag, startPoint x: 937, startPoint y: 327, endPoint x: 1070, endPoint y: 370, distance: 139.9
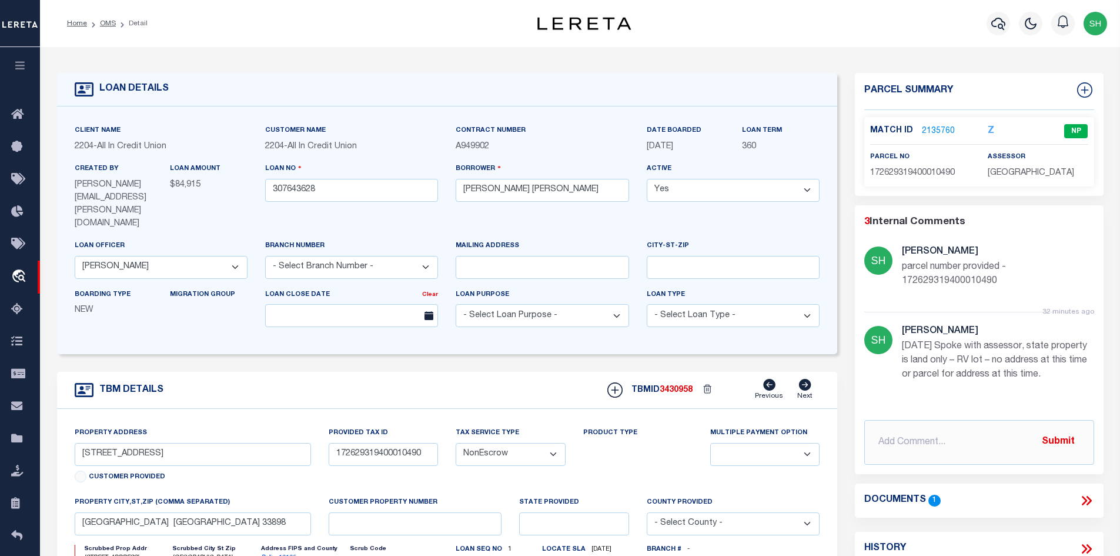
click at [1070, 370] on p "8/11/25 Spoke with assessor, state property is land only – RV lot – no address …" at bounding box center [998, 360] width 192 height 42
copy p "Spoke with assessor, state property is land only – RV lot – no address at this …"
click at [109, 22] on link "OMS" at bounding box center [108, 23] width 16 height 7
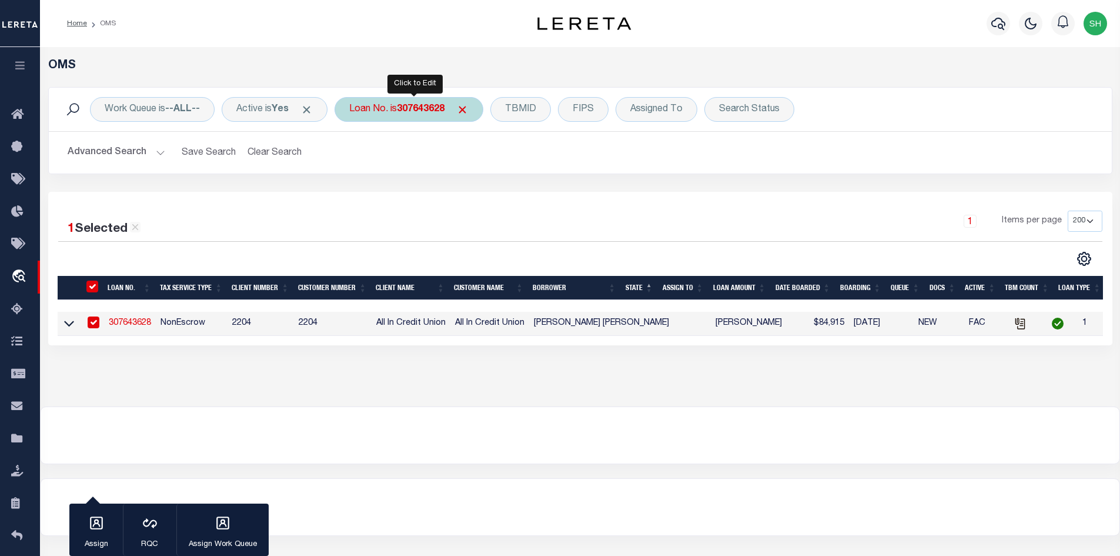
click at [432, 98] on div "Loan No. is 307643628" at bounding box center [409, 109] width 149 height 25
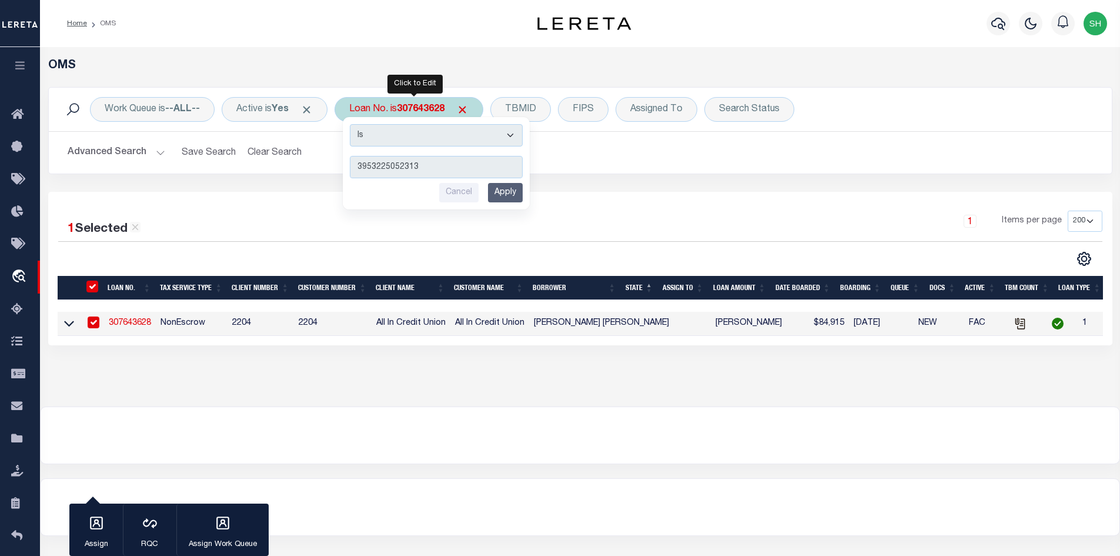
click at [503, 202] on input "Apply" at bounding box center [505, 192] width 35 height 19
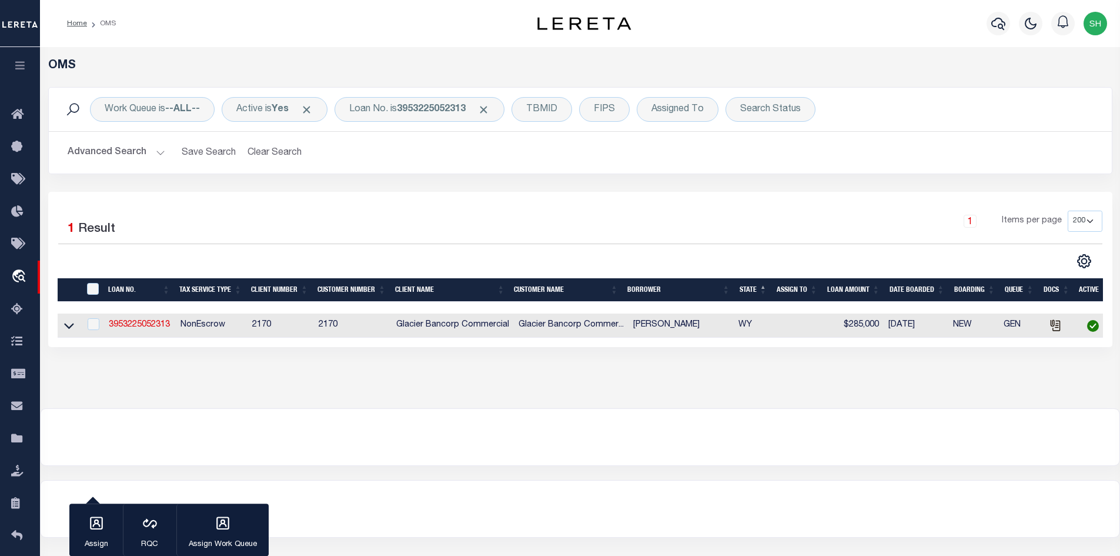
click at [146, 320] on td "3953225052313" at bounding box center [140, 325] width 72 height 24
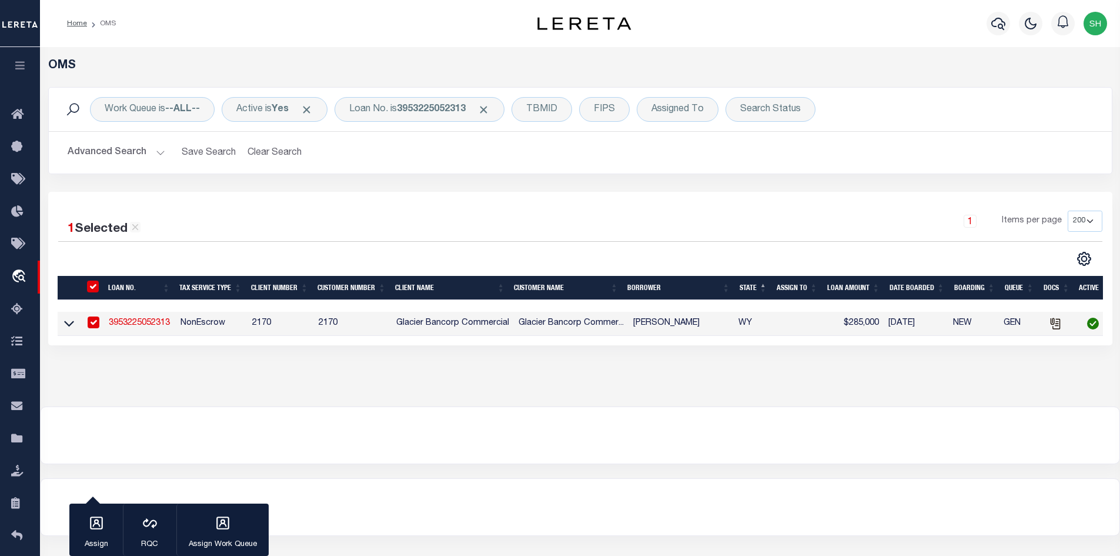
click at [146, 320] on link "3953225052313" at bounding box center [139, 323] width 61 height 8
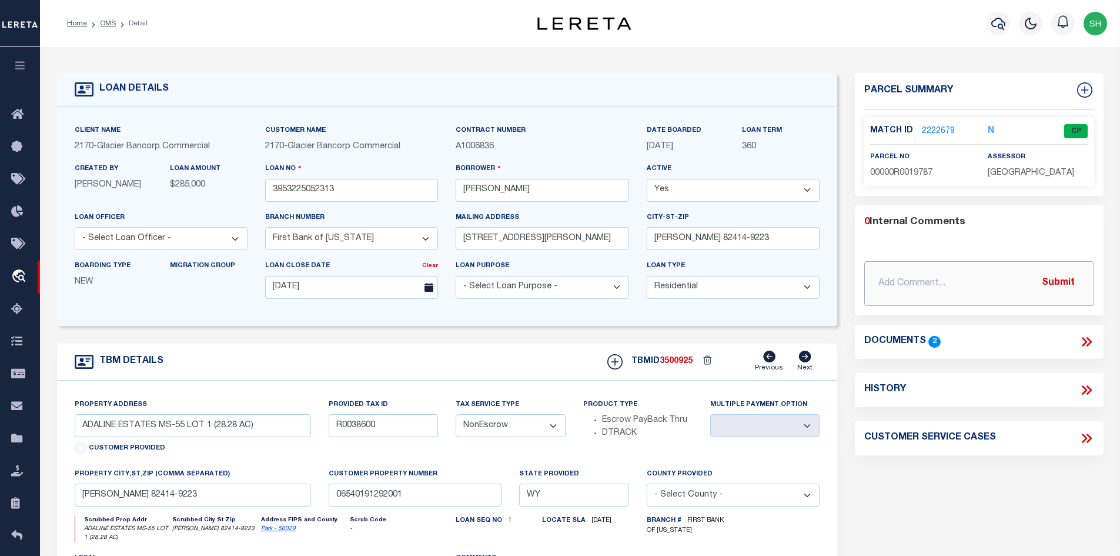
click at [899, 287] on input "text" at bounding box center [979, 283] width 230 height 45
paste input "Please verify tax id R0038600 per document attached.."
click at [1061, 275] on button "Submit" at bounding box center [1058, 283] width 48 height 24
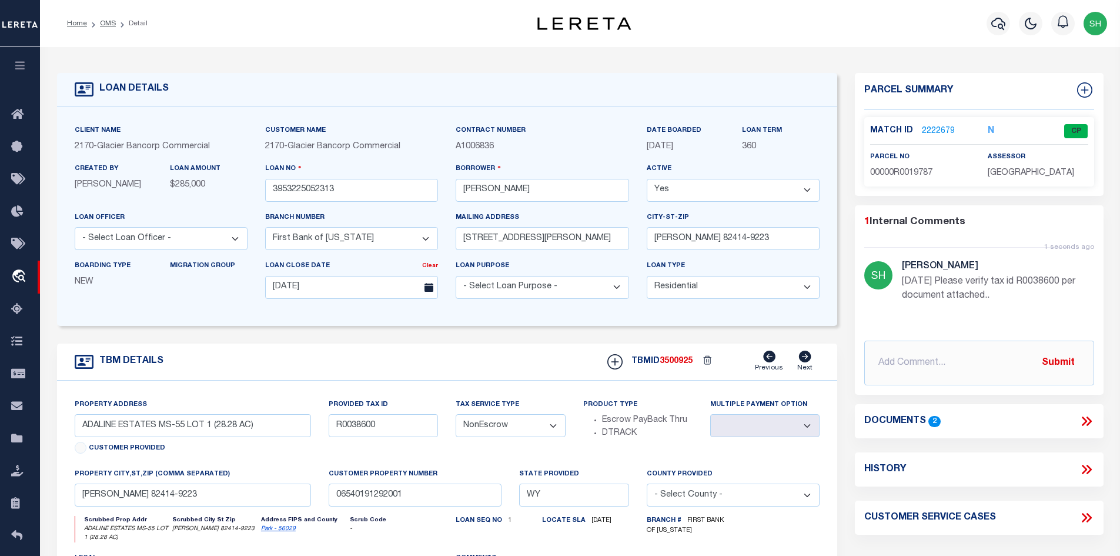
click at [1081, 422] on icon at bounding box center [1086, 420] width 15 height 15
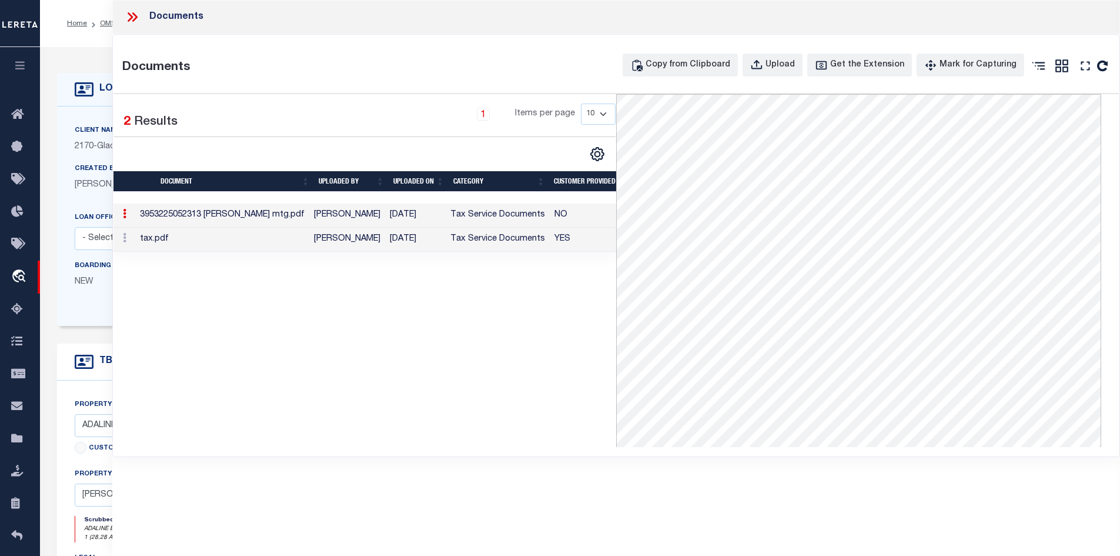
click at [349, 216] on td "Joanne Butler" at bounding box center [347, 215] width 76 height 24
click at [206, 220] on td "3953225052313 SCHAULAND mtg.pdf" at bounding box center [222, 215] width 174 height 24
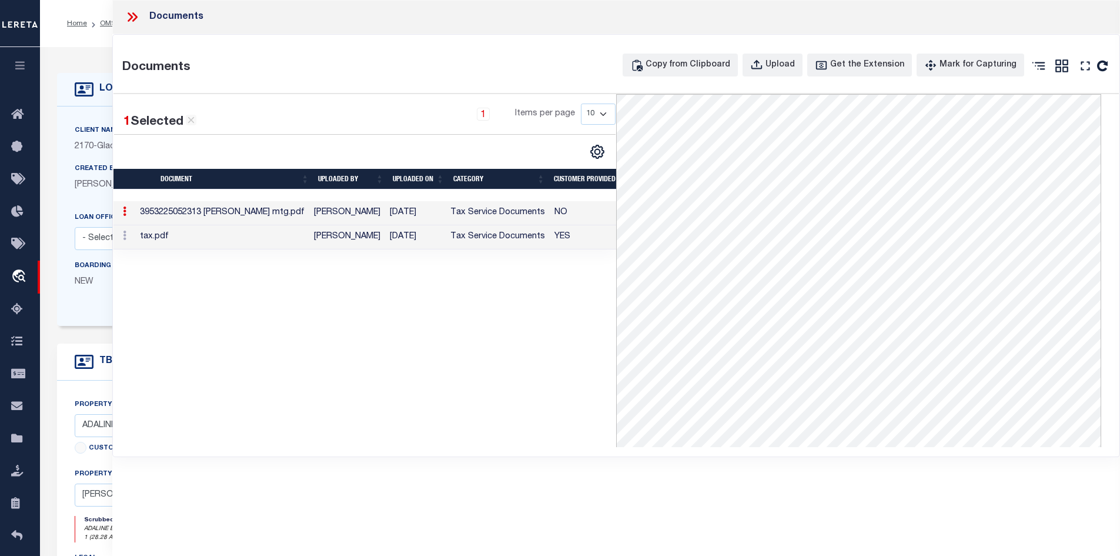
click at [206, 218] on td "3953225052313 SCHAULAND mtg.pdf" at bounding box center [222, 213] width 174 height 24
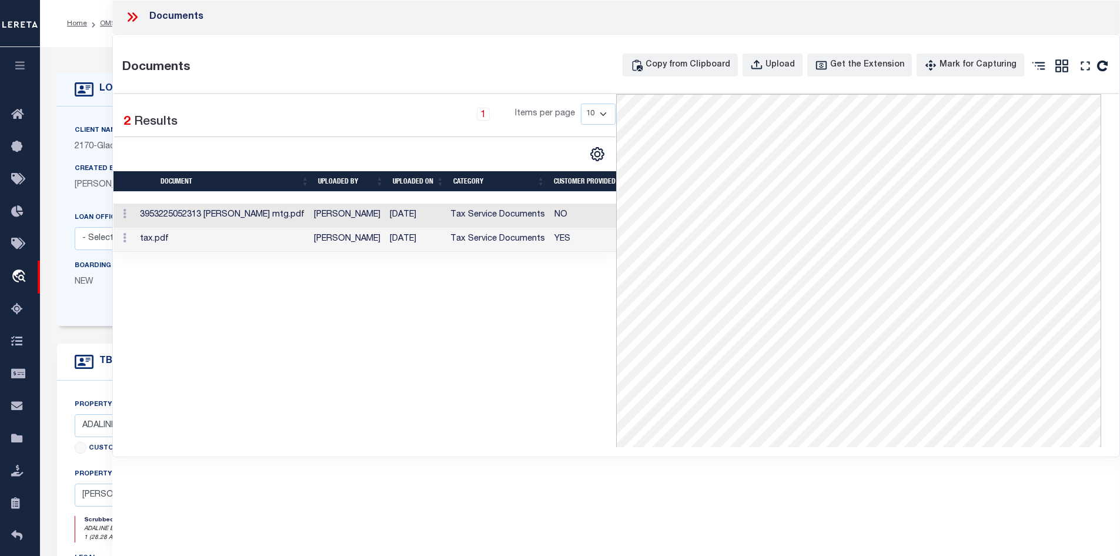
click at [132, 16] on icon at bounding box center [130, 16] width 5 height 9
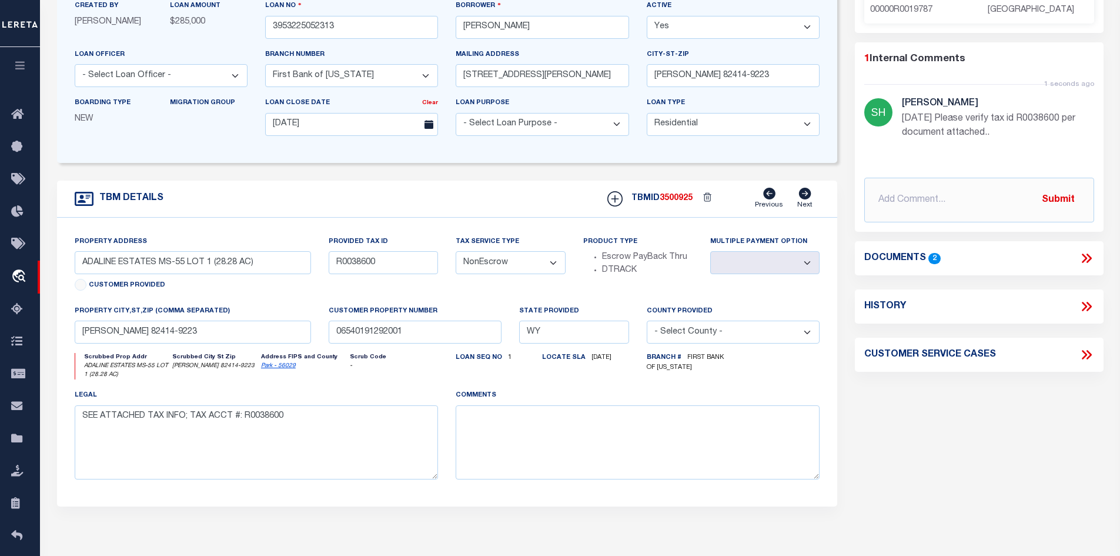
scroll to position [176, 0]
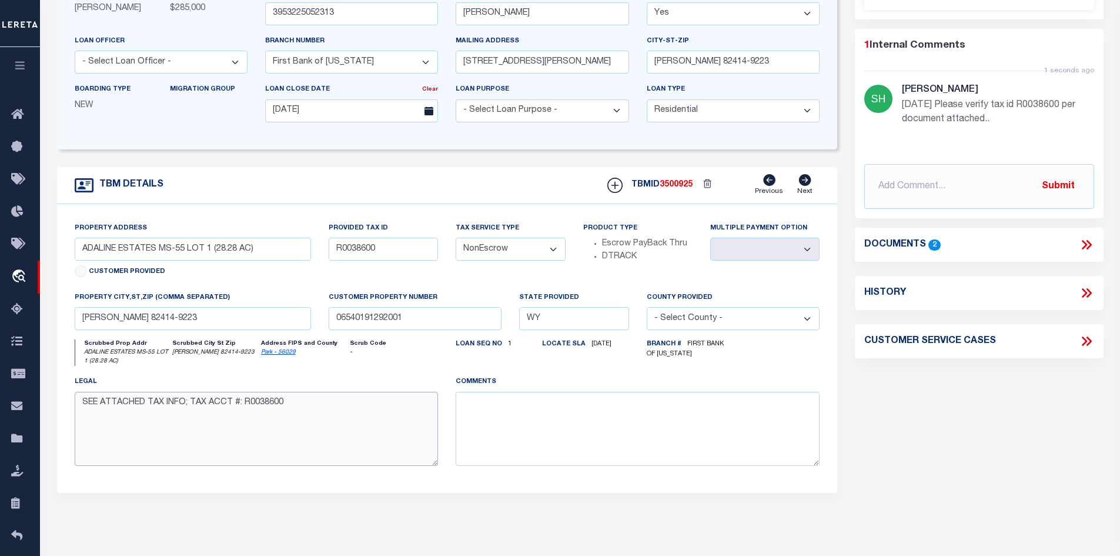
drag, startPoint x: 291, startPoint y: 410, endPoint x: 242, endPoint y: 407, distance: 48.3
click at [242, 407] on textarea "SEE ATTACHED TAX INFO; TAX ACCT #: R0038600" at bounding box center [257, 429] width 364 height 74
drag, startPoint x: 567, startPoint y: 15, endPoint x: 515, endPoint y: 14, distance: 52.3
click at [520, 11] on input "MATTHEW J SCHAULAND" at bounding box center [542, 14] width 173 height 23
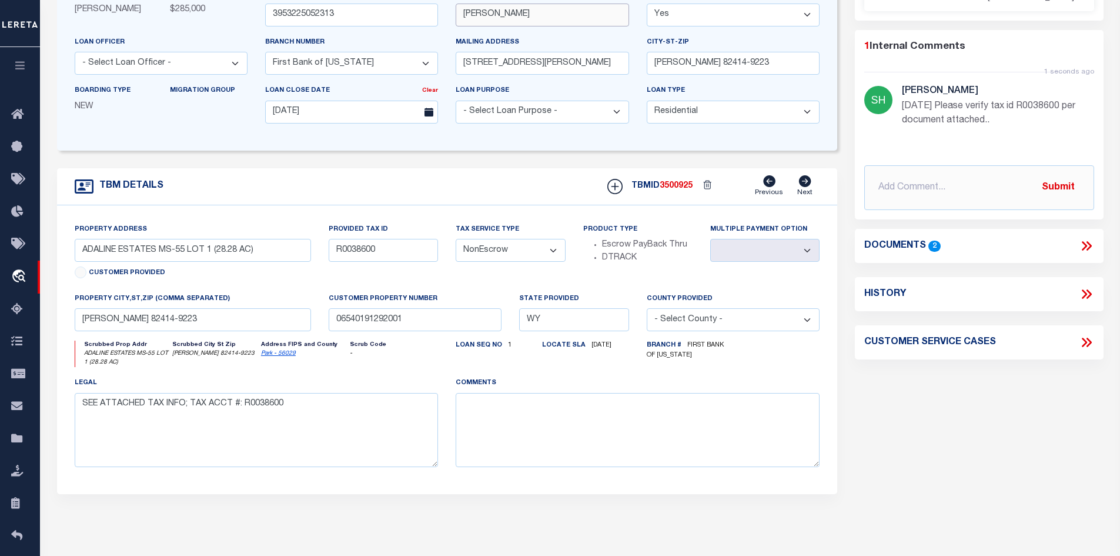
click at [519, 13] on input "MATTHEW J SCHAULAND" at bounding box center [542, 15] width 173 height 23
click at [580, 13] on input "MATTHEW J SCHAULAND" at bounding box center [542, 15] width 173 height 23
drag, startPoint x: 573, startPoint y: 15, endPoint x: 514, endPoint y: 15, distance: 59.4
click at [514, 15] on input "MATTHEW J SCHAULAND" at bounding box center [542, 15] width 173 height 23
drag, startPoint x: 506, startPoint y: 12, endPoint x: 453, endPoint y: 16, distance: 53.1
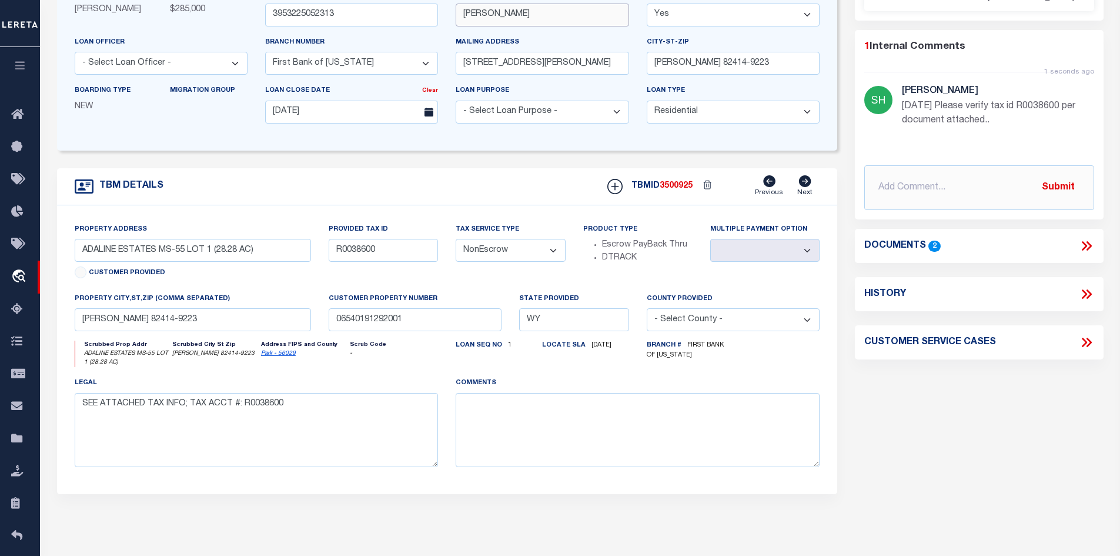
click at [453, 16] on div "Borrower MATTHEW J SCHAULAND" at bounding box center [542, 11] width 191 height 48
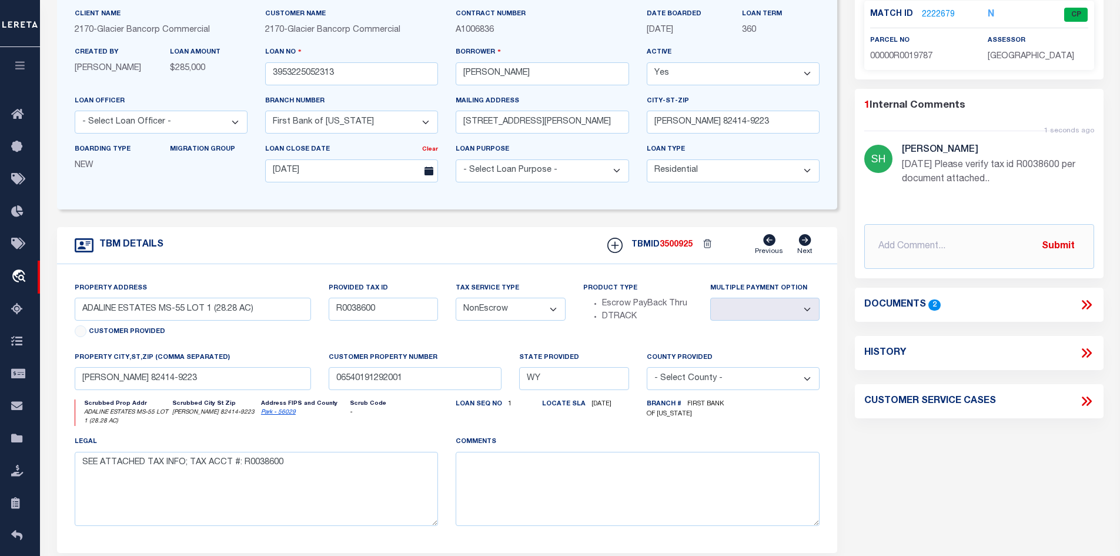
scroll to position [0, 0]
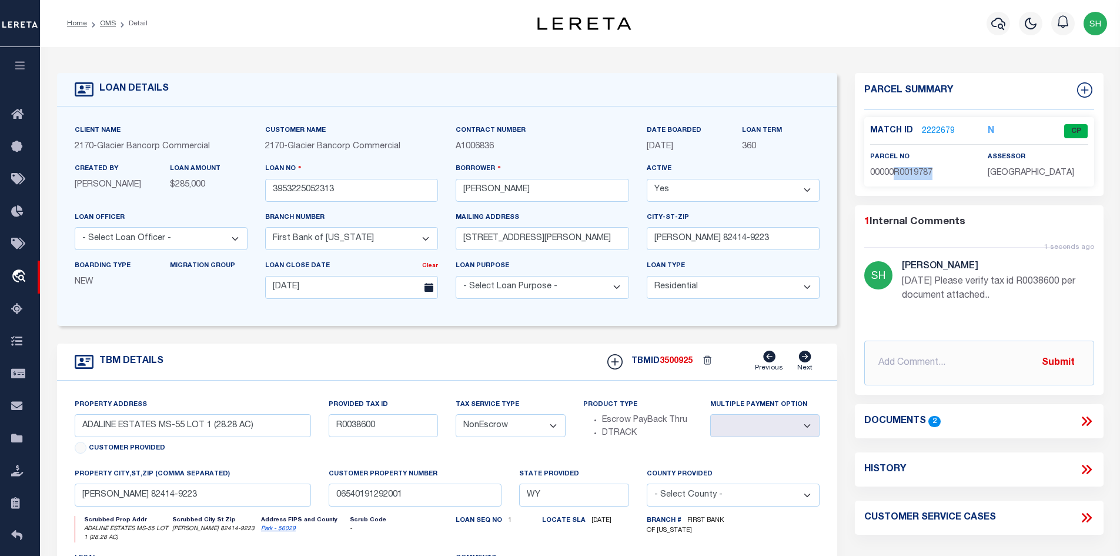
drag, startPoint x: 951, startPoint y: 174, endPoint x: 894, endPoint y: 172, distance: 57.1
click at [894, 172] on p "00000R0019787" at bounding box center [920, 173] width 100 height 13
copy span "R0019787"
drag, startPoint x: 570, startPoint y: 190, endPoint x: 514, endPoint y: 191, distance: 55.9
click at [514, 191] on input "MATTHEW J SCHAULAND" at bounding box center [542, 190] width 173 height 23
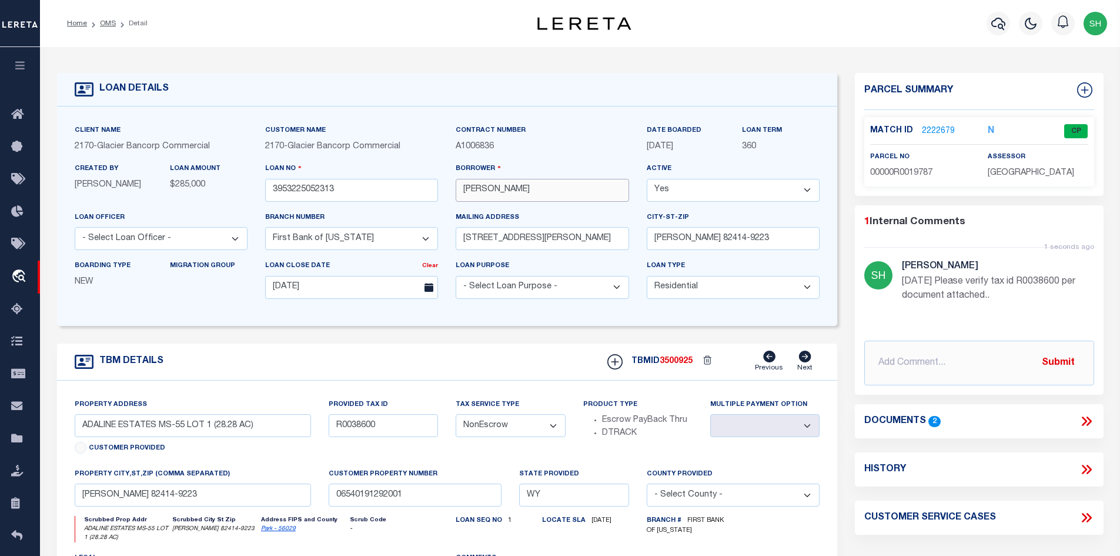
scroll to position [235, 0]
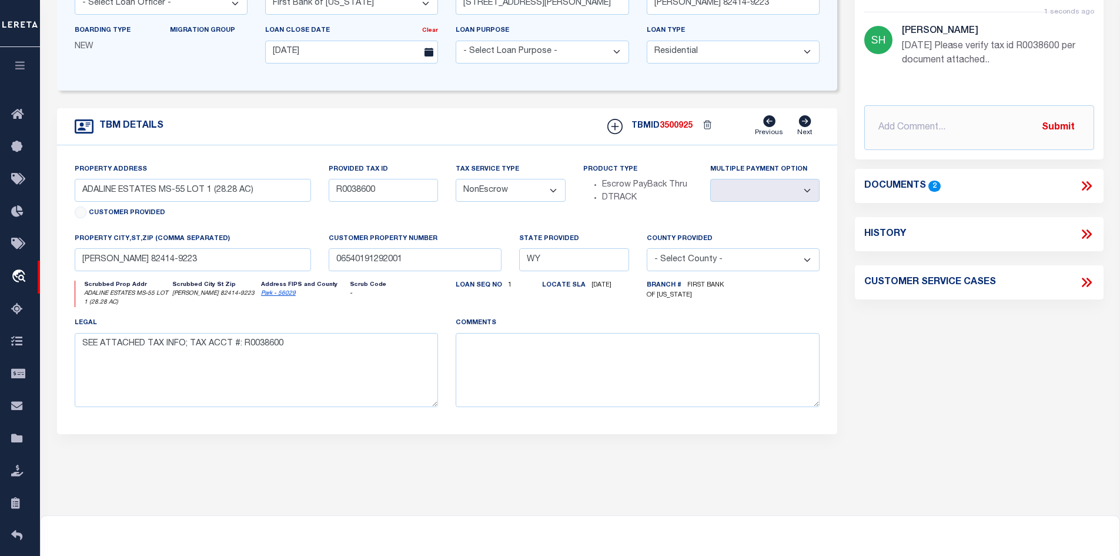
click at [274, 296] on link "Park - 56029" at bounding box center [278, 294] width 35 height 6
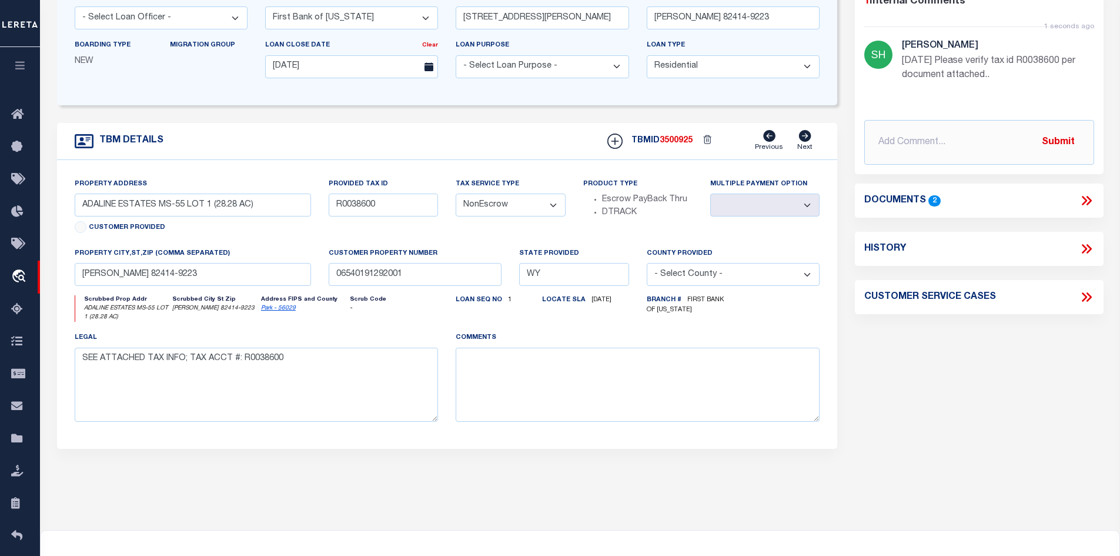
scroll to position [118, 0]
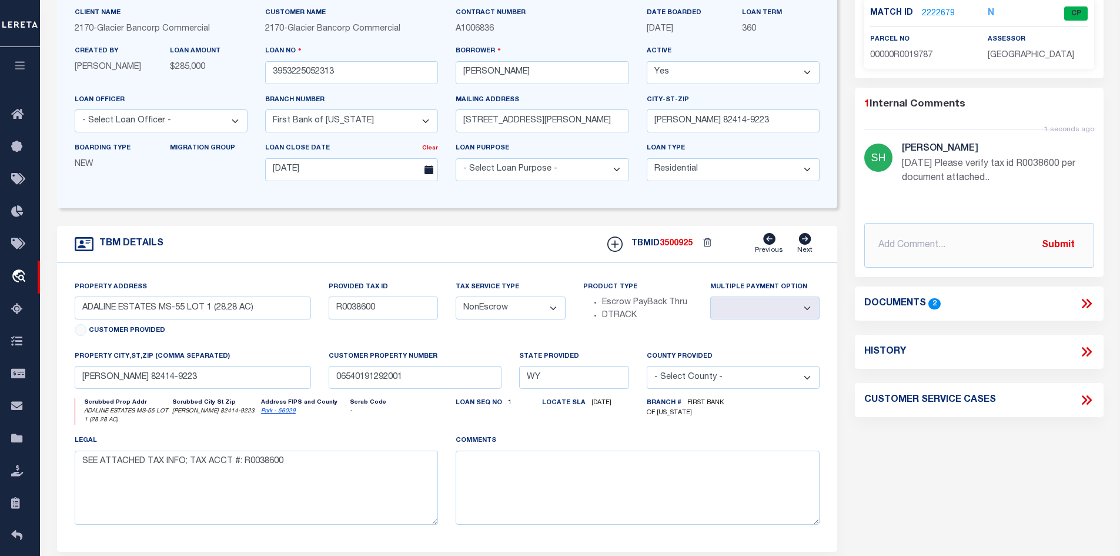
click at [944, 9] on link "2222679" at bounding box center [938, 14] width 33 height 12
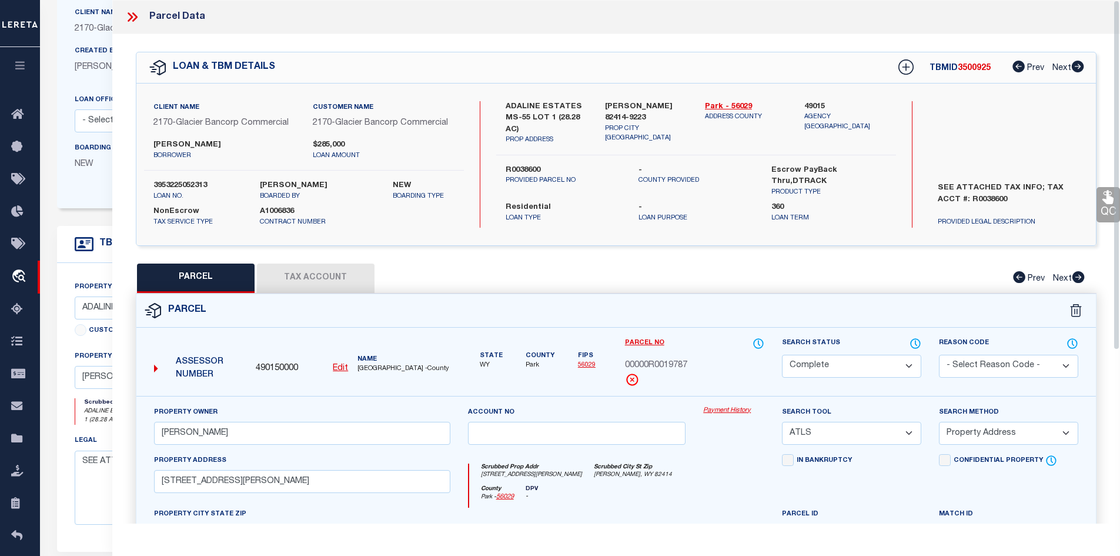
click at [324, 279] on button "Tax Account" at bounding box center [316, 277] width 118 height 29
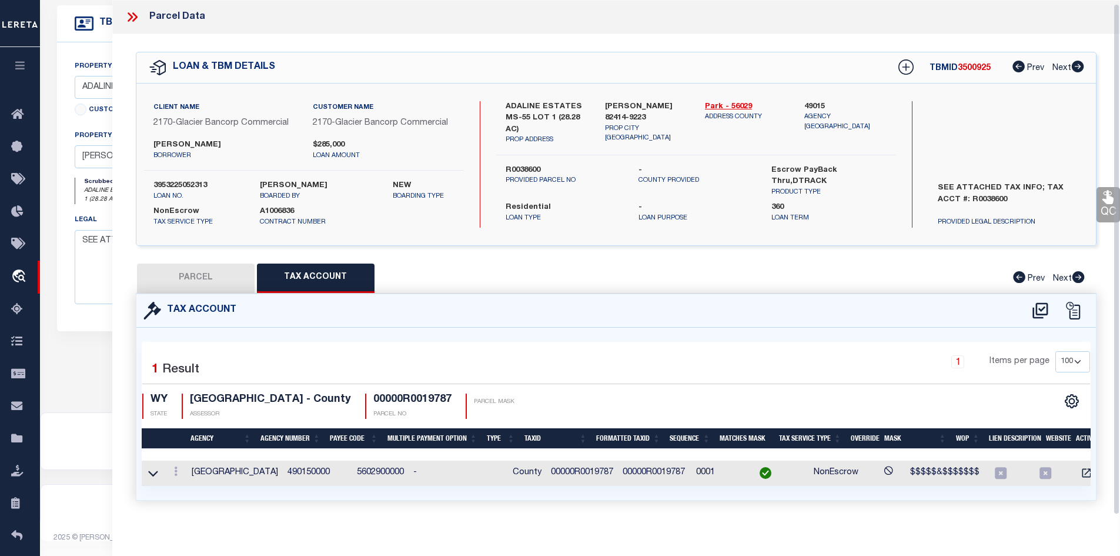
scroll to position [12, 0]
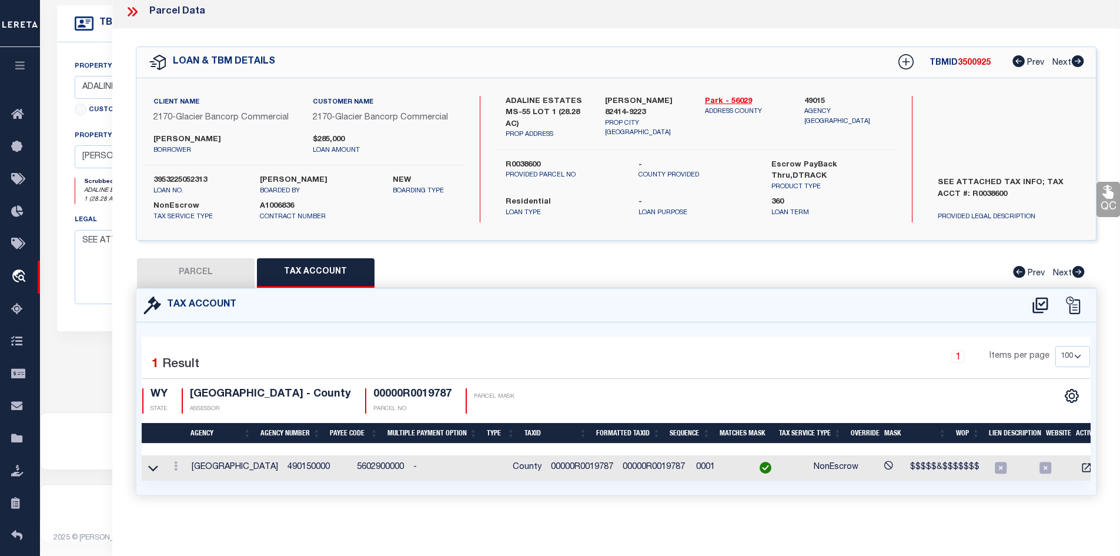
click at [181, 267] on button "PARCEL" at bounding box center [196, 272] width 118 height 29
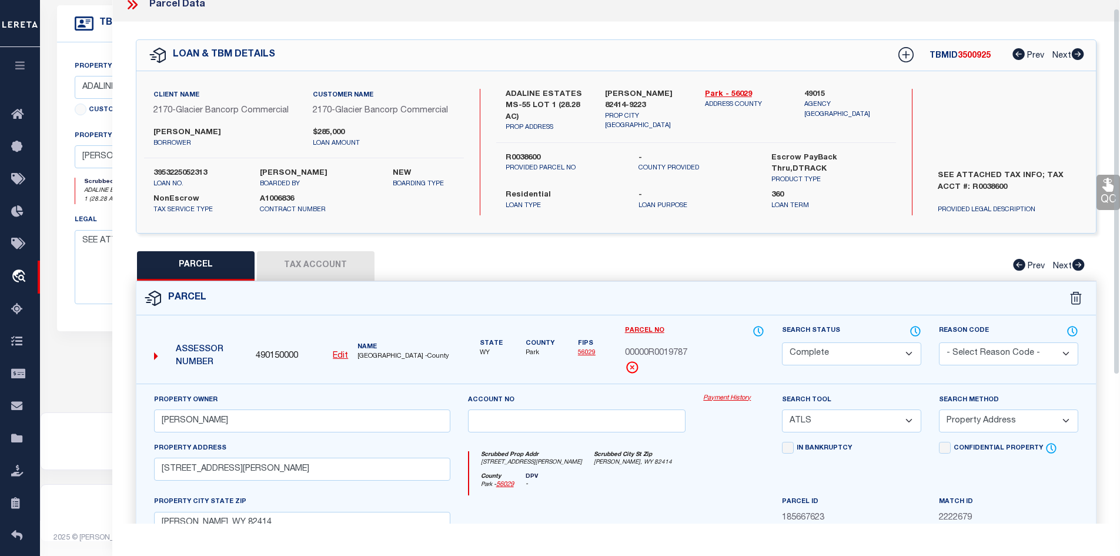
click at [131, 4] on icon at bounding box center [130, 4] width 5 height 9
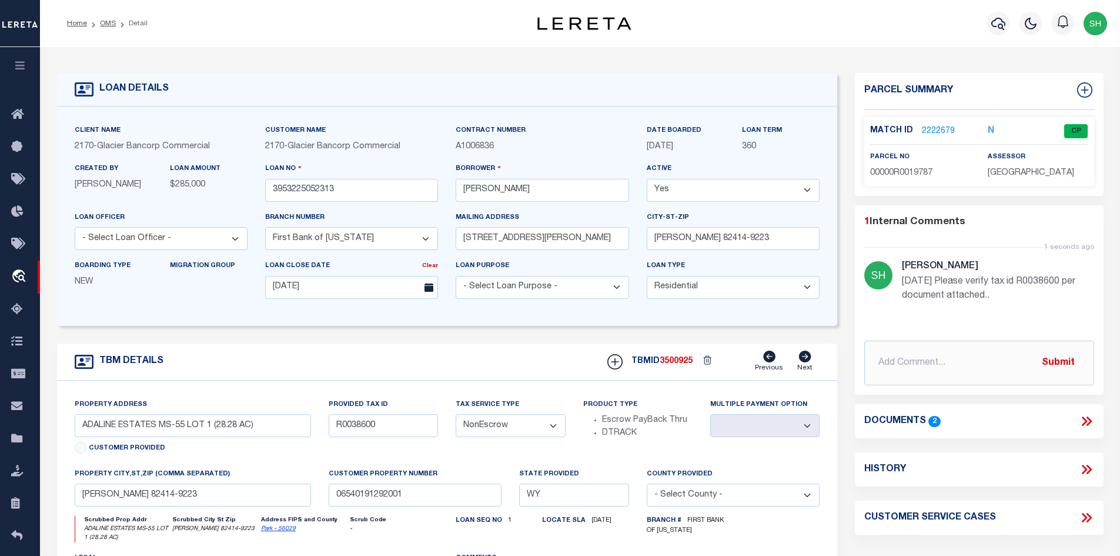
scroll to position [59, 0]
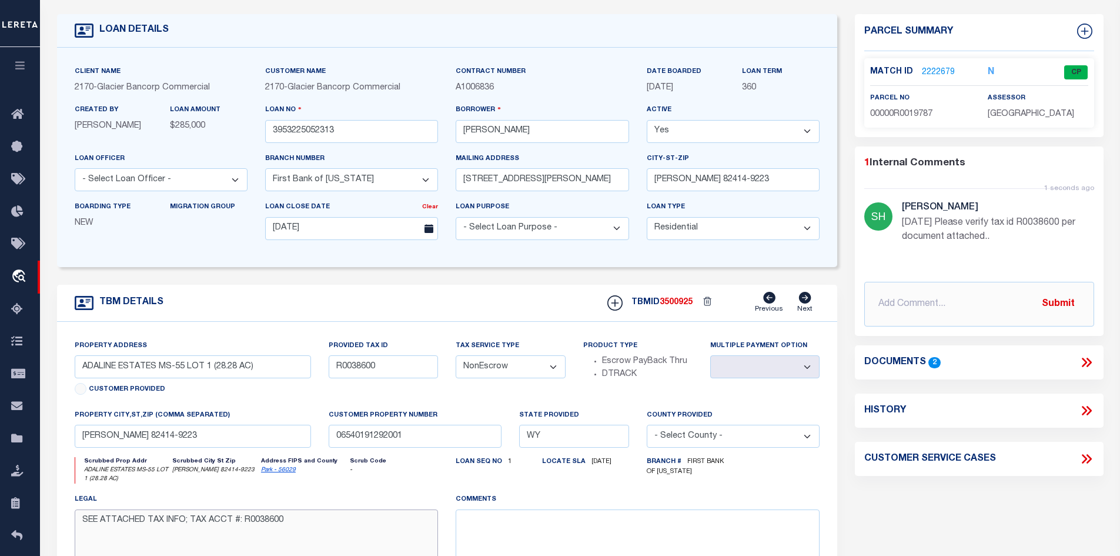
drag, startPoint x: 281, startPoint y: 520, endPoint x: 245, endPoint y: 523, distance: 36.0
click at [245, 523] on textarea "SEE ATTACHED TAX INFO; TAX ACCT #: R0038600" at bounding box center [257, 546] width 364 height 74
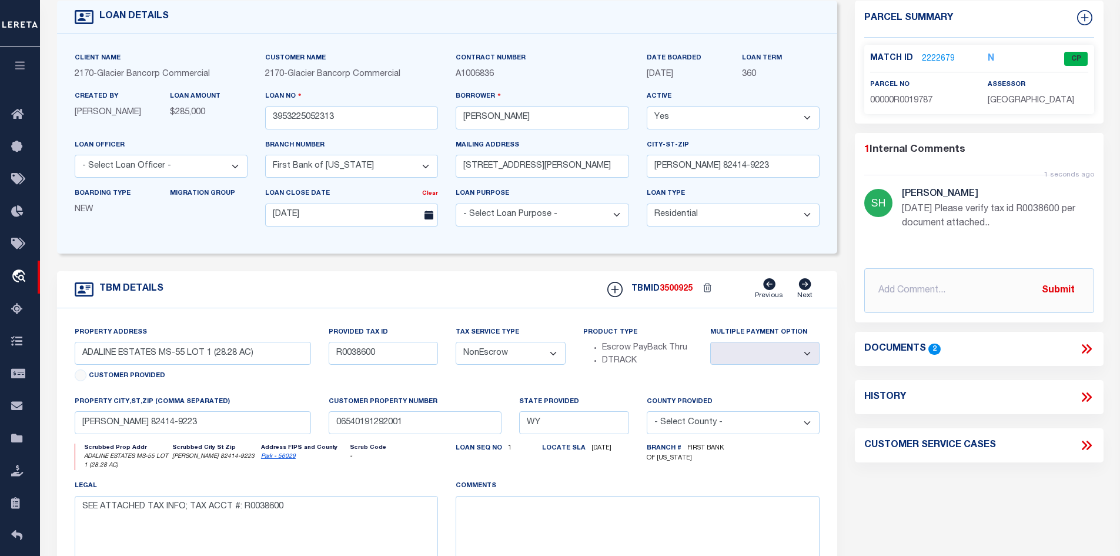
scroll to position [118, 0]
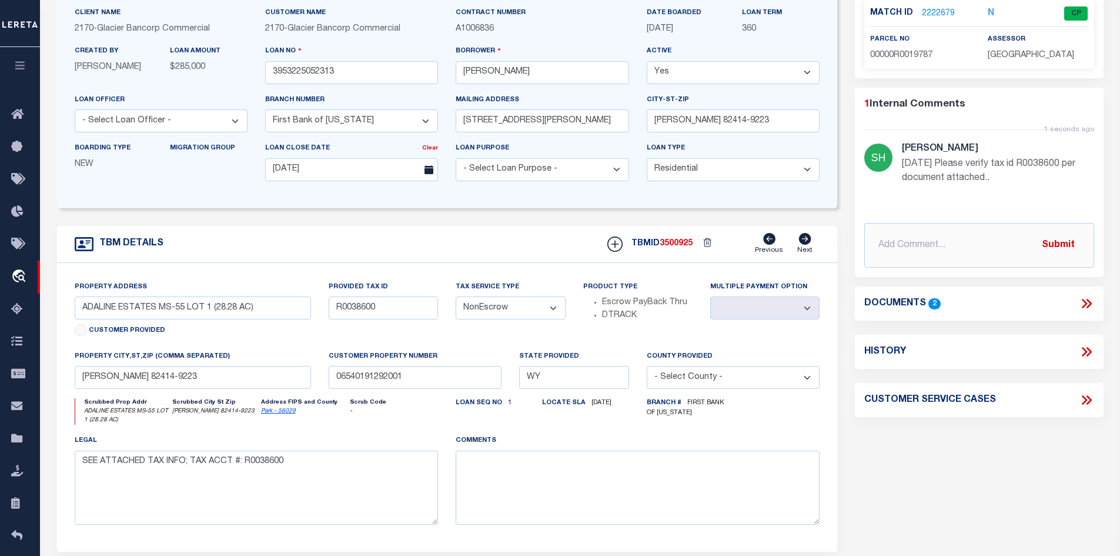
click at [1087, 302] on icon at bounding box center [1084, 303] width 5 height 9
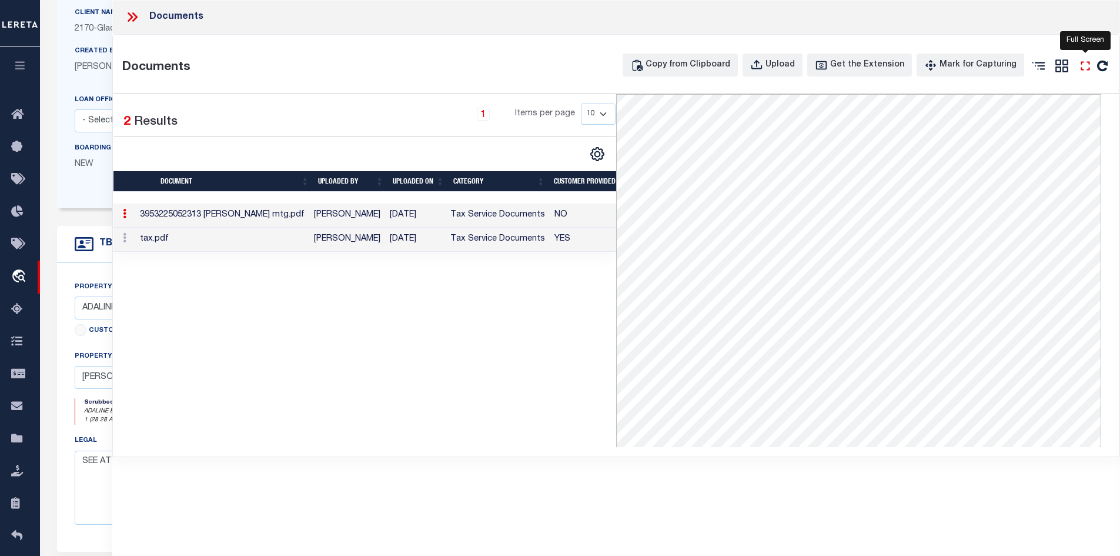
click at [1083, 63] on icon "" at bounding box center [1085, 65] width 15 height 15
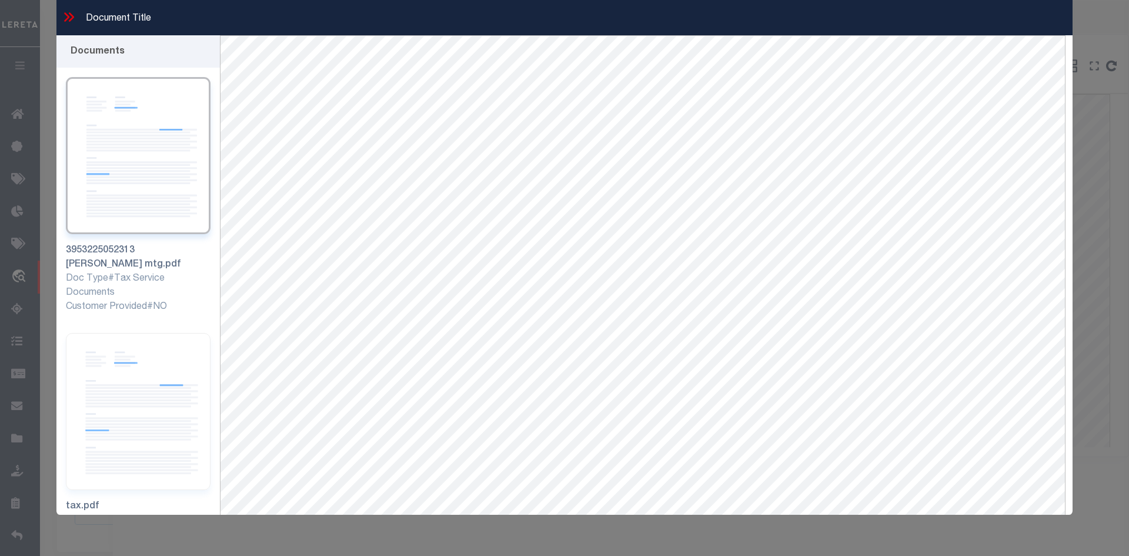
click at [66, 19] on icon at bounding box center [66, 16] width 5 height 9
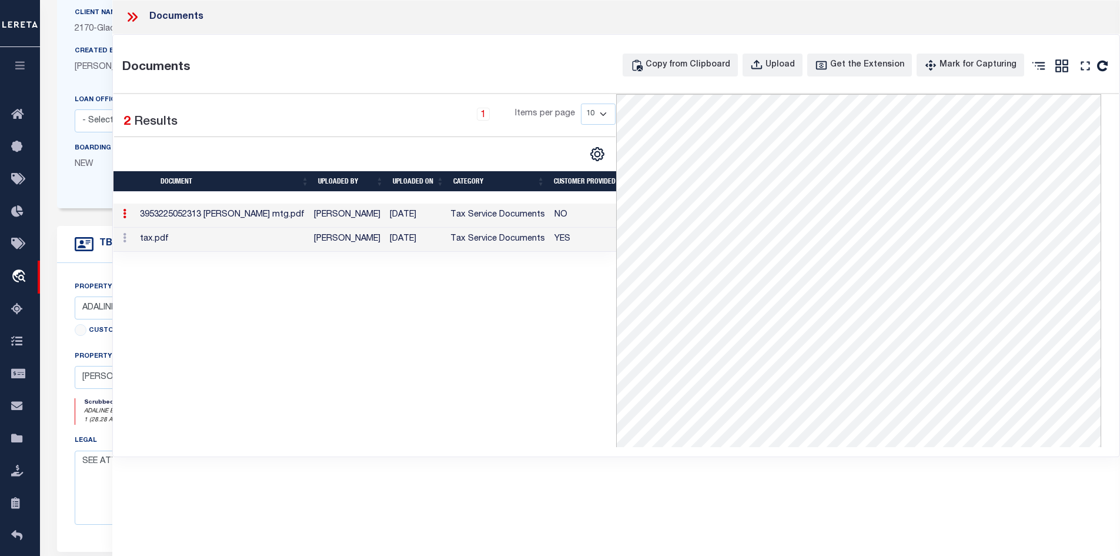
click at [136, 21] on icon at bounding box center [132, 16] width 15 height 15
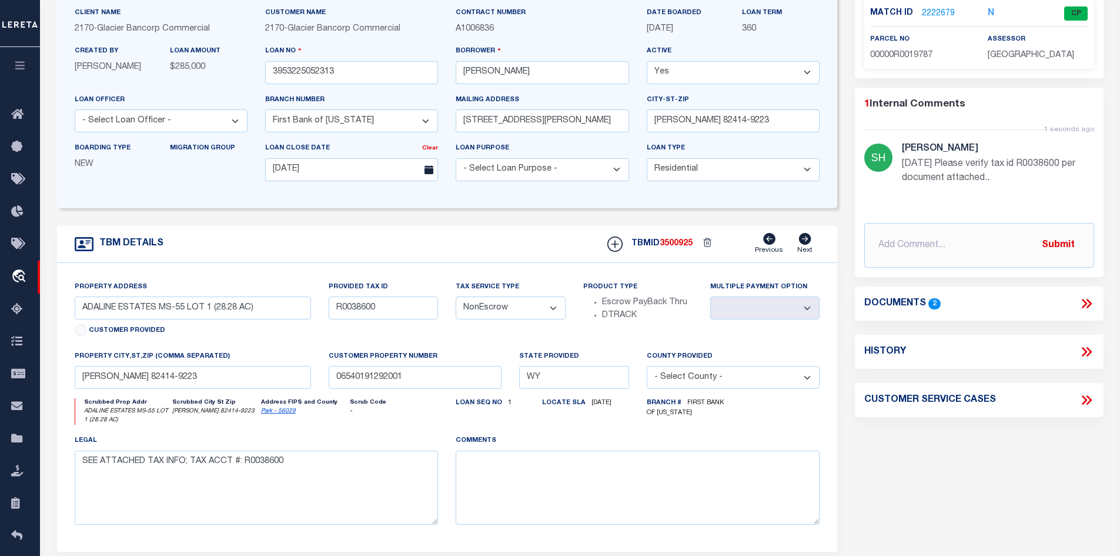
scroll to position [0, 0]
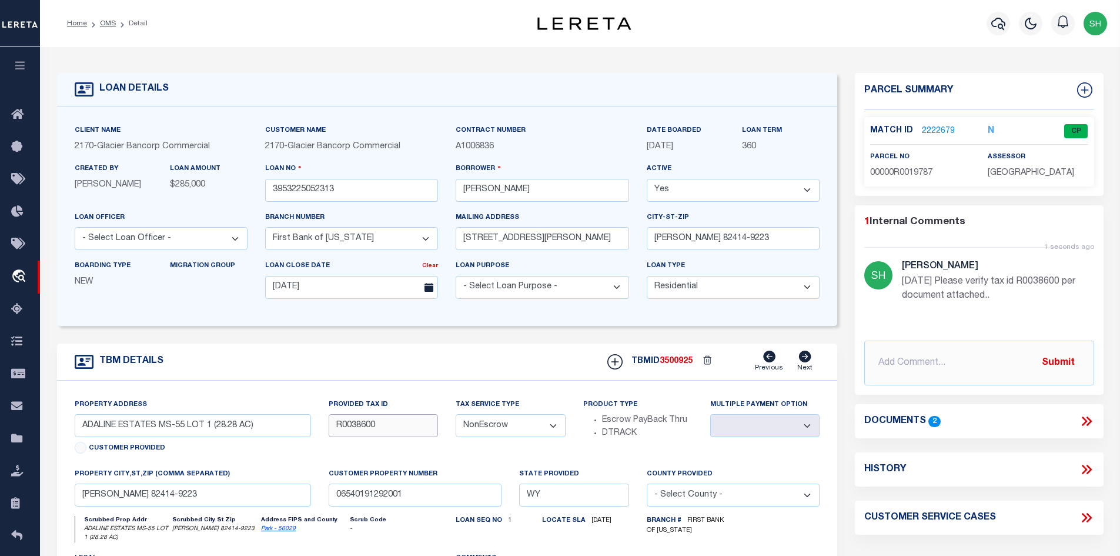
drag, startPoint x: 373, startPoint y: 435, endPoint x: 349, endPoint y: 433, distance: 24.2
click at [349, 433] on input "R0038600" at bounding box center [383, 425] width 109 height 23
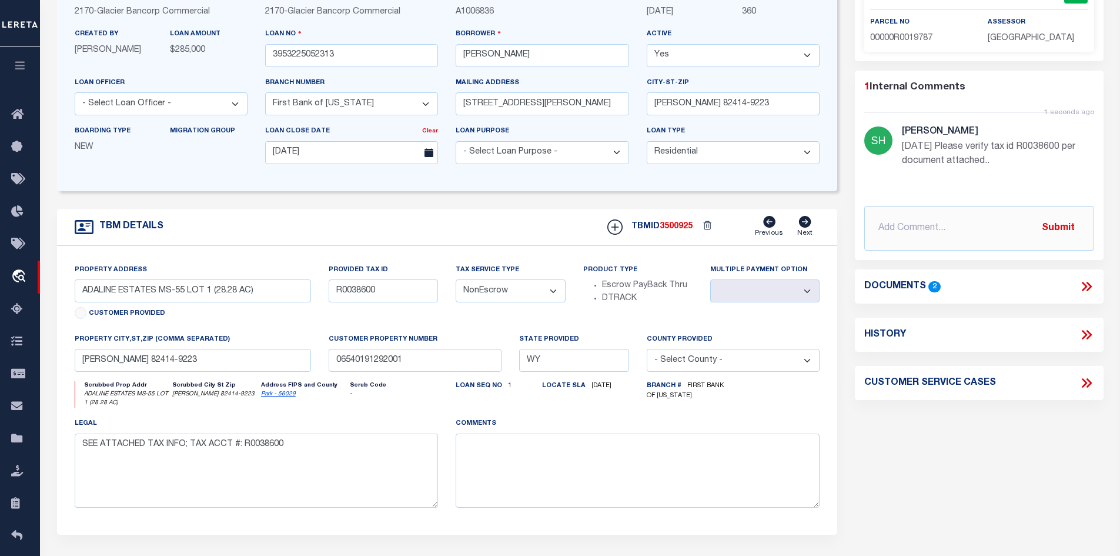
scroll to position [235, 0]
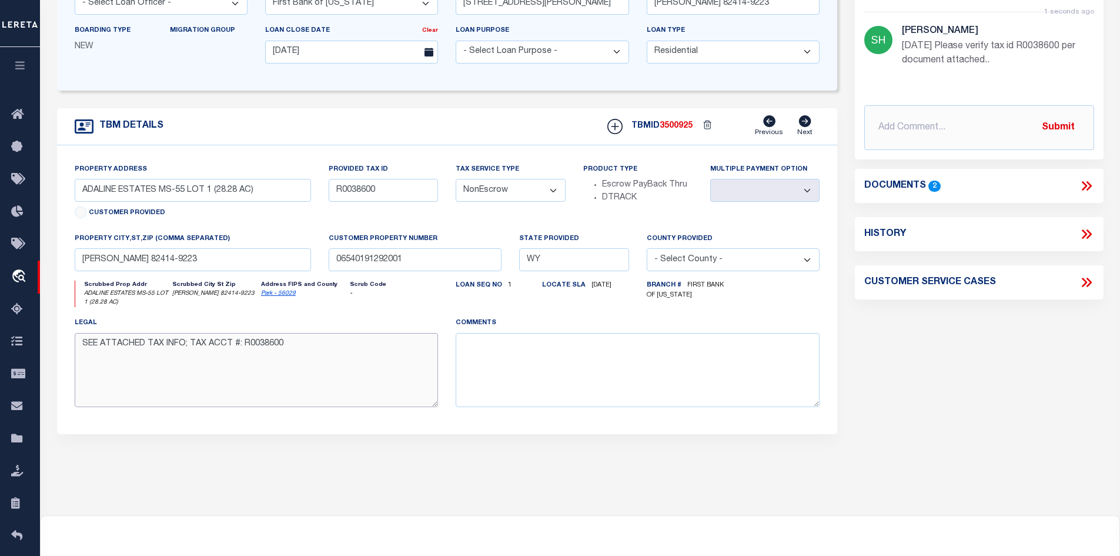
drag, startPoint x: 285, startPoint y: 352, endPoint x: 243, endPoint y: 346, distance: 42.3
click at [243, 346] on textarea "SEE ATTACHED TAX INFO; TAX ACCT #: R0038600" at bounding box center [257, 370] width 364 height 74
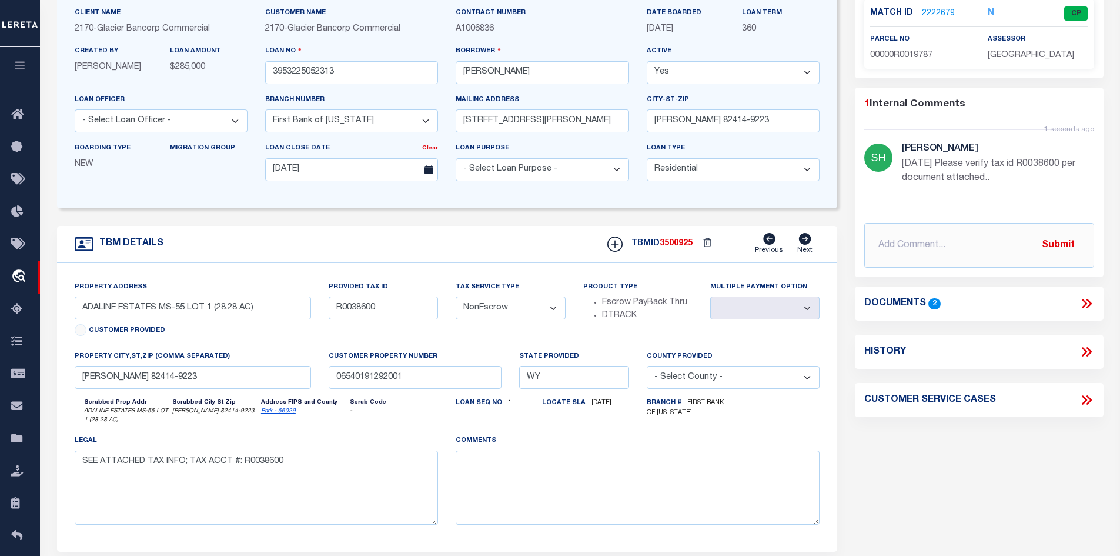
scroll to position [59, 0]
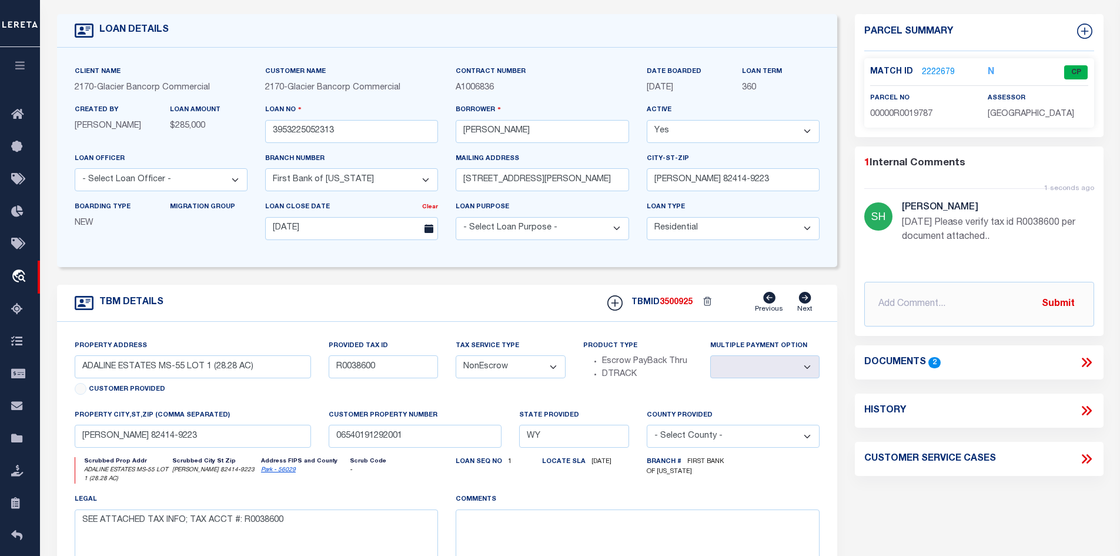
click at [933, 66] on link "2222679" at bounding box center [938, 72] width 33 height 12
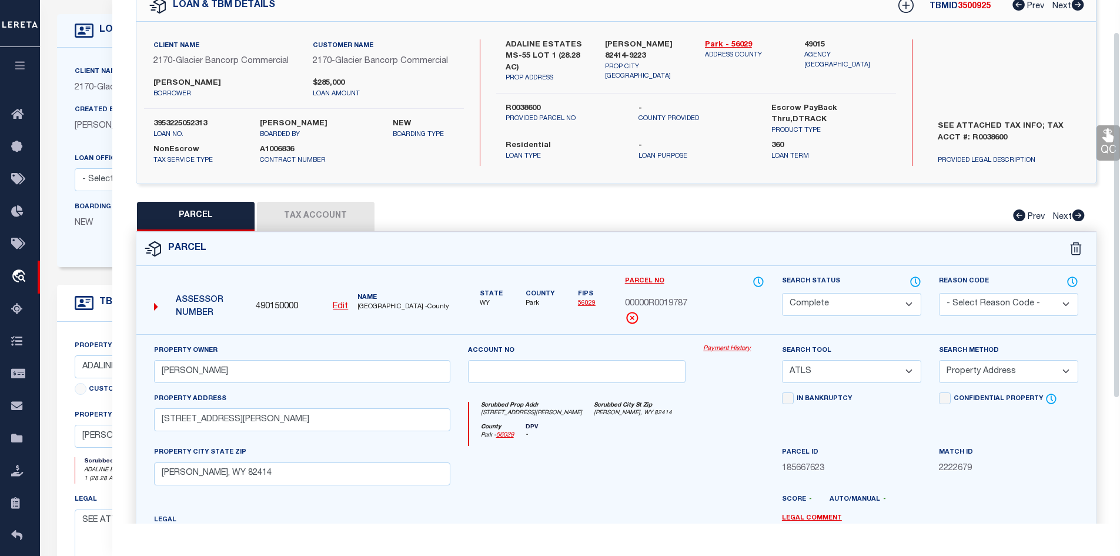
scroll to position [118, 0]
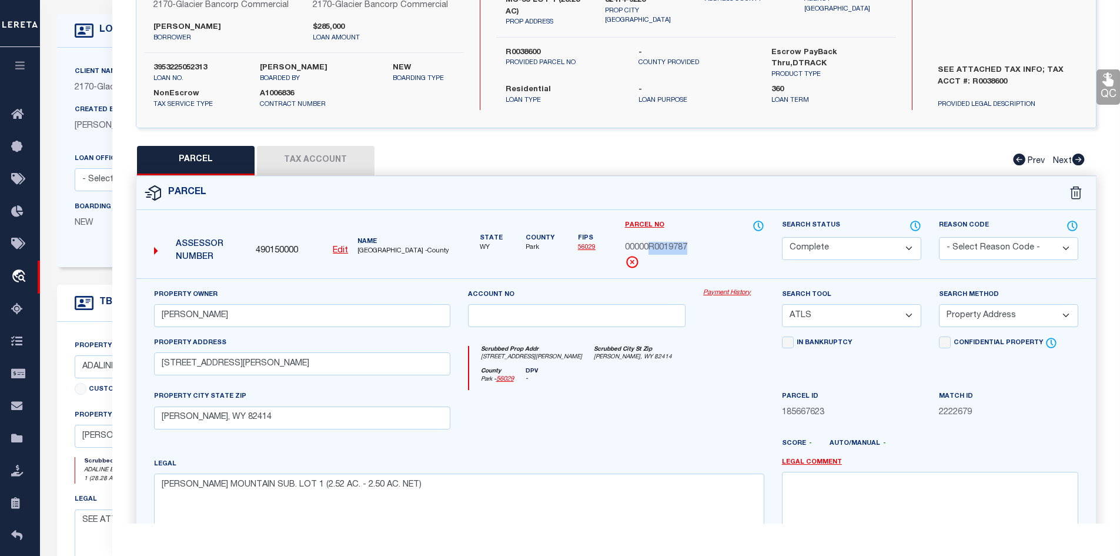
drag, startPoint x: 697, startPoint y: 256, endPoint x: 649, endPoint y: 248, distance: 48.9
click at [649, 248] on div "Parcel No 00000R0019787" at bounding box center [694, 243] width 139 height 49
copy div "R0019787"
drag, startPoint x: 317, startPoint y: 248, endPoint x: 253, endPoint y: 242, distance: 63.7
click at [253, 242] on div "Assessor Number 490150000 Edit Name PARK COUNTY -County" at bounding box center [302, 246] width 306 height 45
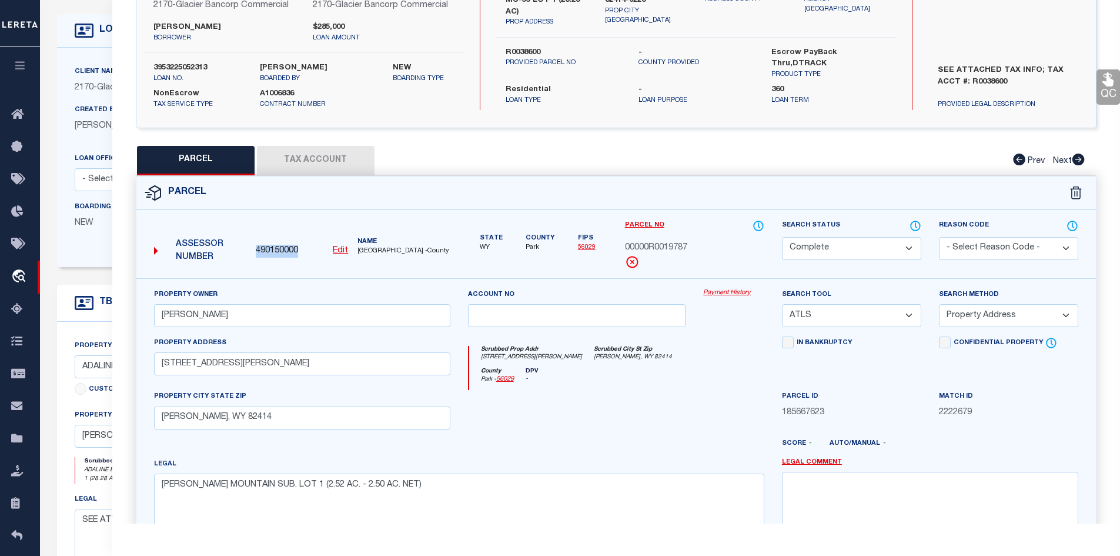
copy div "490150000"
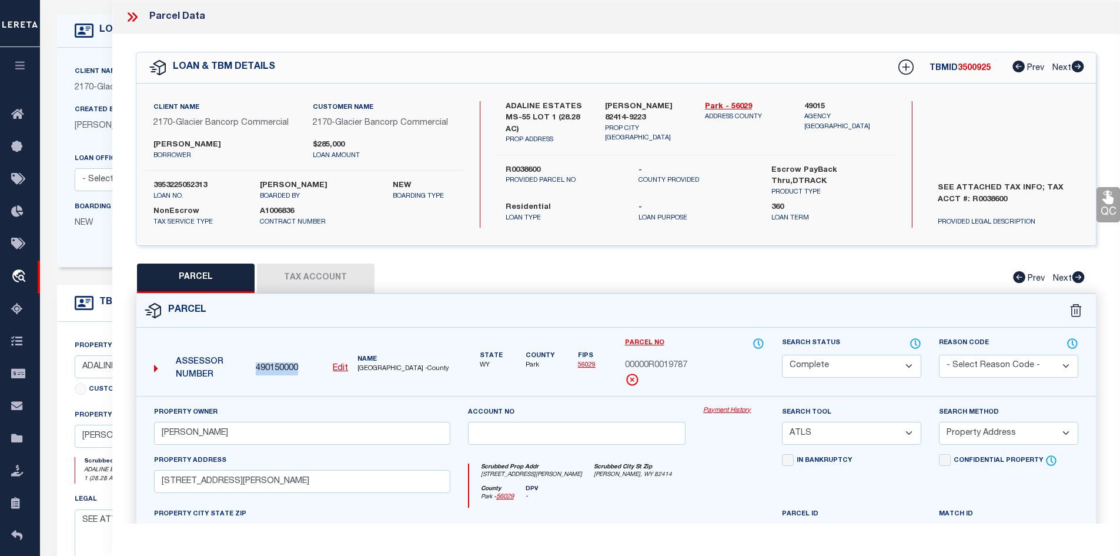
scroll to position [0, 0]
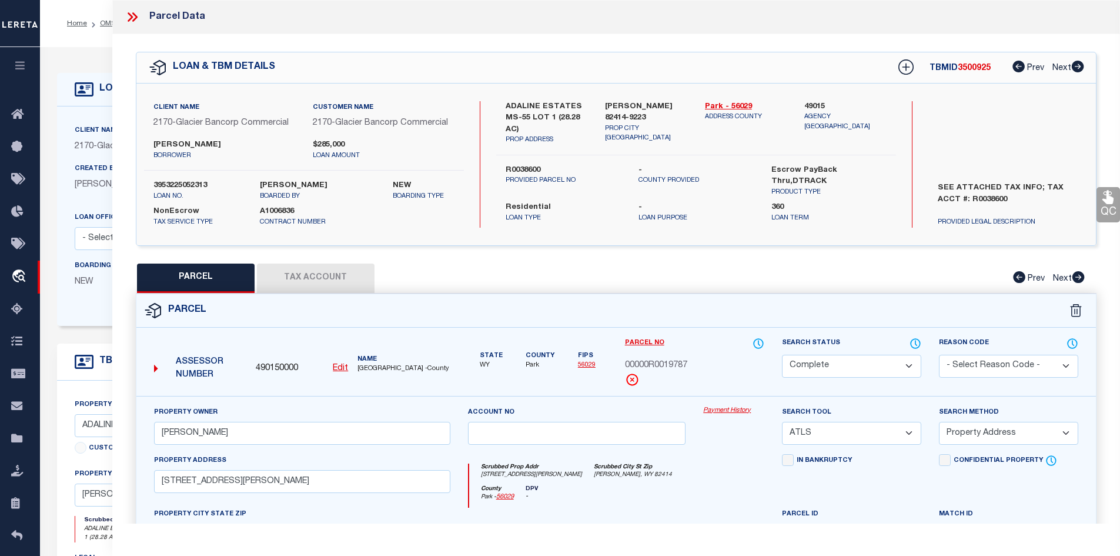
click at [123, 10] on div "Parcel Data" at bounding box center [616, 17] width 1009 height 34
click at [136, 21] on icon at bounding box center [132, 16] width 15 height 15
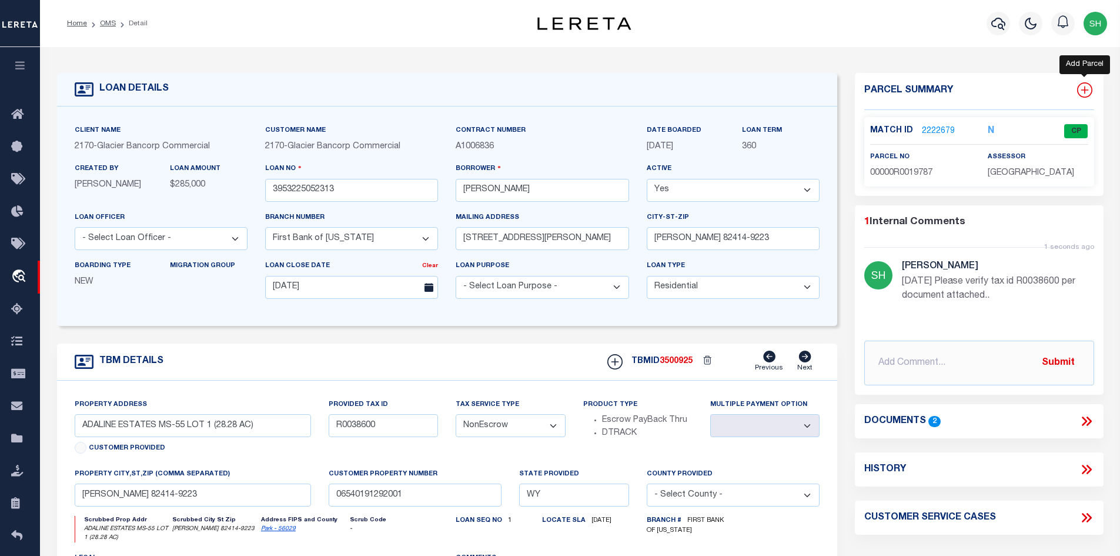
click at [1092, 90] on icon at bounding box center [1084, 89] width 15 height 15
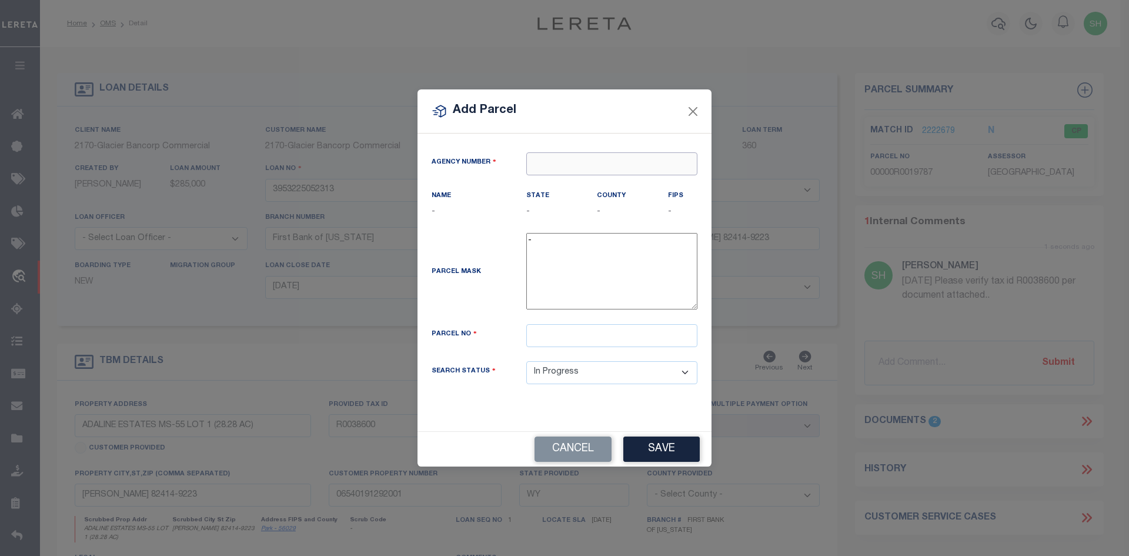
paste input "490150000"
click at [551, 177] on div "490150000 : PARK COUNTY" at bounding box center [611, 193] width 171 height 34
click at [547, 339] on input "text" at bounding box center [611, 335] width 171 height 23
click at [596, 373] on select "Automated Search Bad Parcel Complete Duplicate Parcel High Dollar Reporting In …" at bounding box center [611, 372] width 171 height 23
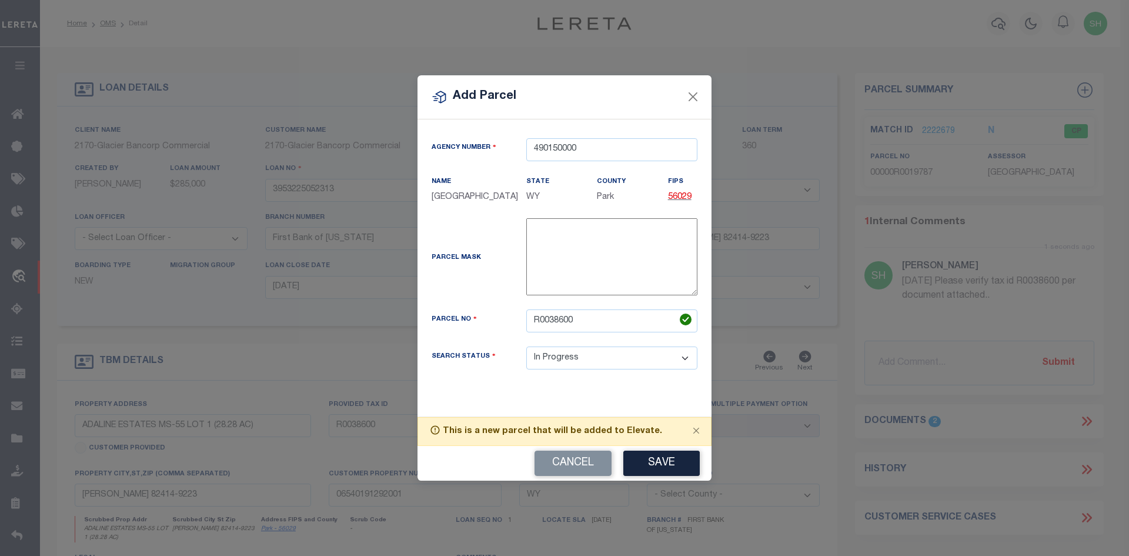
click at [598, 386] on div "Agency Number 490150000 Name PARK COUNTY State WY County FIPS 56029" at bounding box center [564, 263] width 283 height 251
click at [660, 463] on button "Save" at bounding box center [661, 462] width 76 height 25
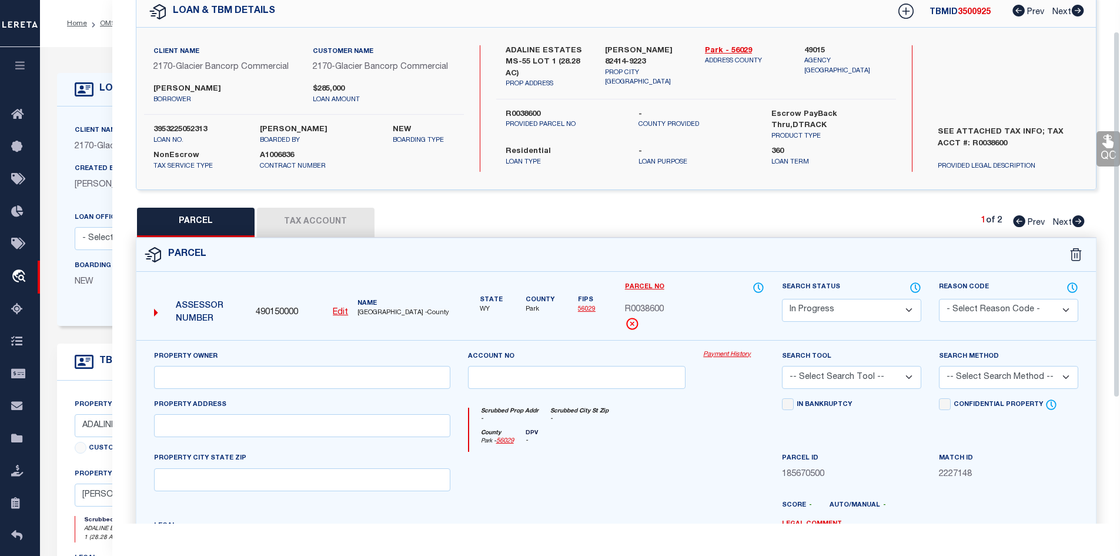
scroll to position [59, 0]
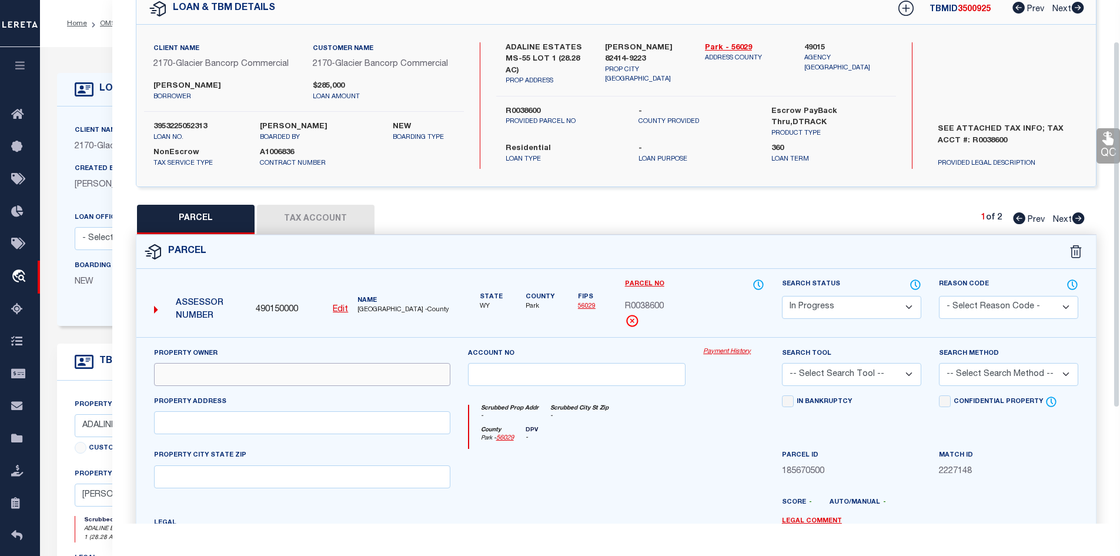
click at [306, 379] on input "text" at bounding box center [302, 374] width 296 height 23
click at [374, 99] on p "loan amount" at bounding box center [384, 97] width 142 height 10
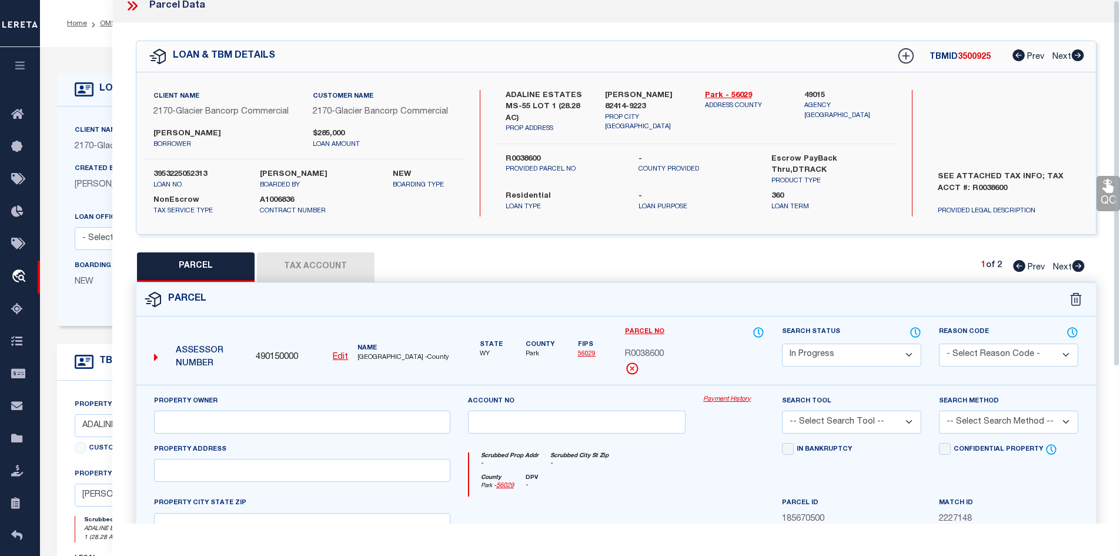
scroll to position [0, 0]
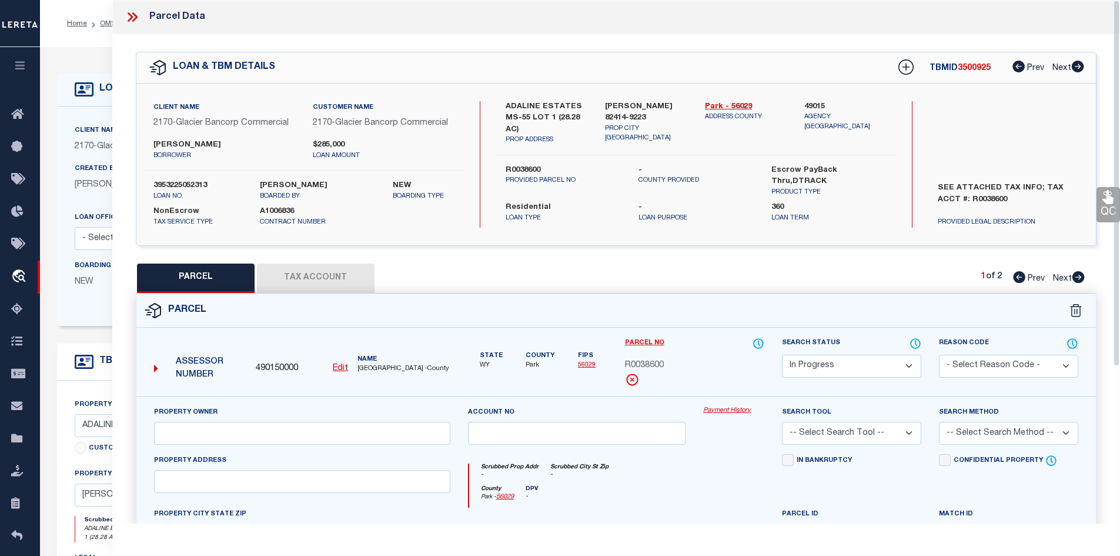
click at [132, 18] on icon at bounding box center [130, 16] width 5 height 9
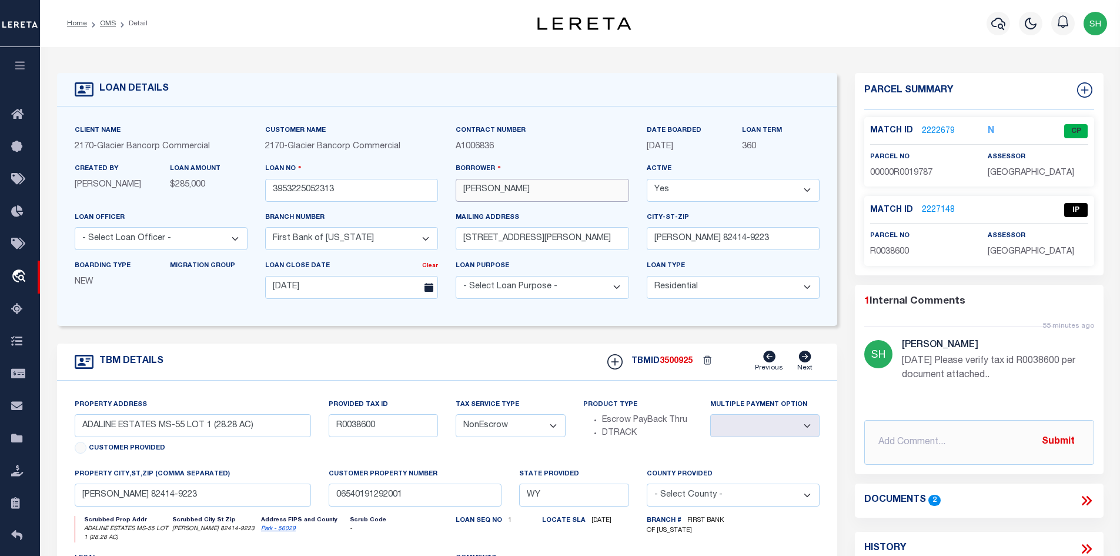
drag, startPoint x: 575, startPoint y: 193, endPoint x: 442, endPoint y: 184, distance: 133.2
click at [442, 184] on div "Client Name 2170 - Glacier Bancorp Commercial Customer Name 2170 - Glacier Banc…" at bounding box center [447, 216] width 763 height 184
click at [930, 206] on link "2227148" at bounding box center [938, 210] width 33 height 12
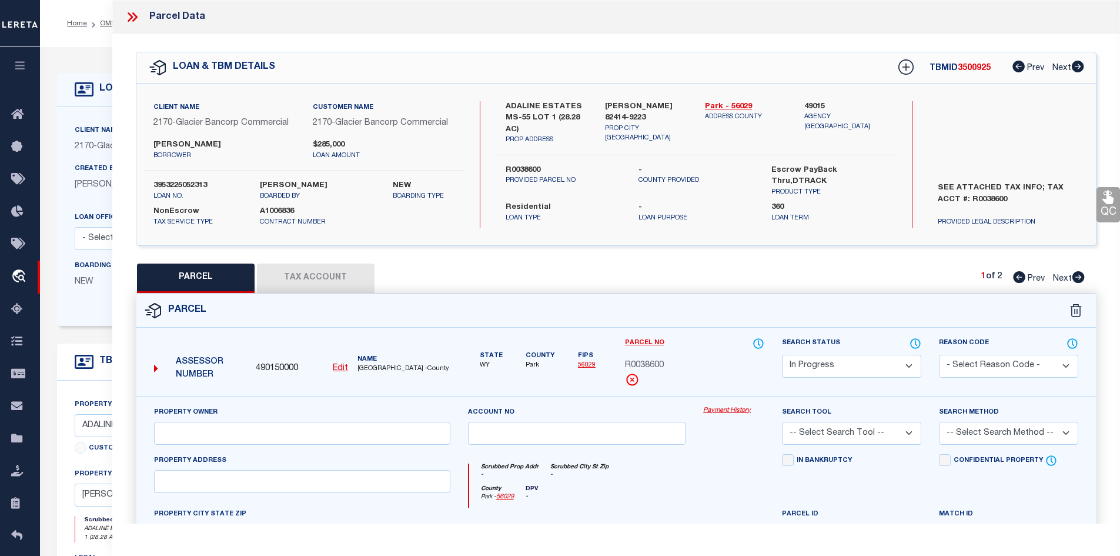
click at [132, 18] on icon at bounding box center [130, 16] width 5 height 9
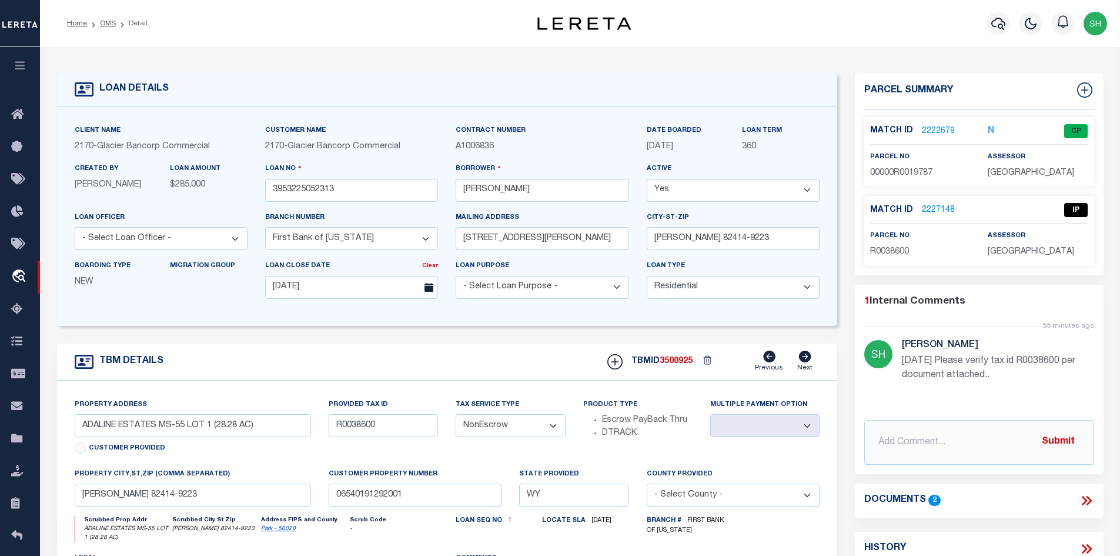
click at [927, 208] on link "2227148" at bounding box center [938, 210] width 33 height 12
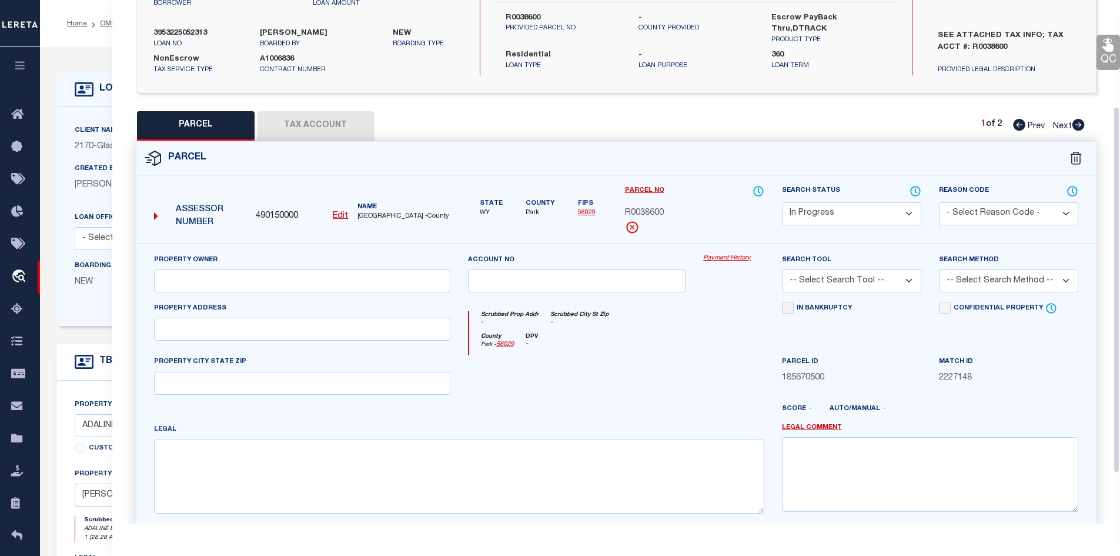
scroll to position [224, 0]
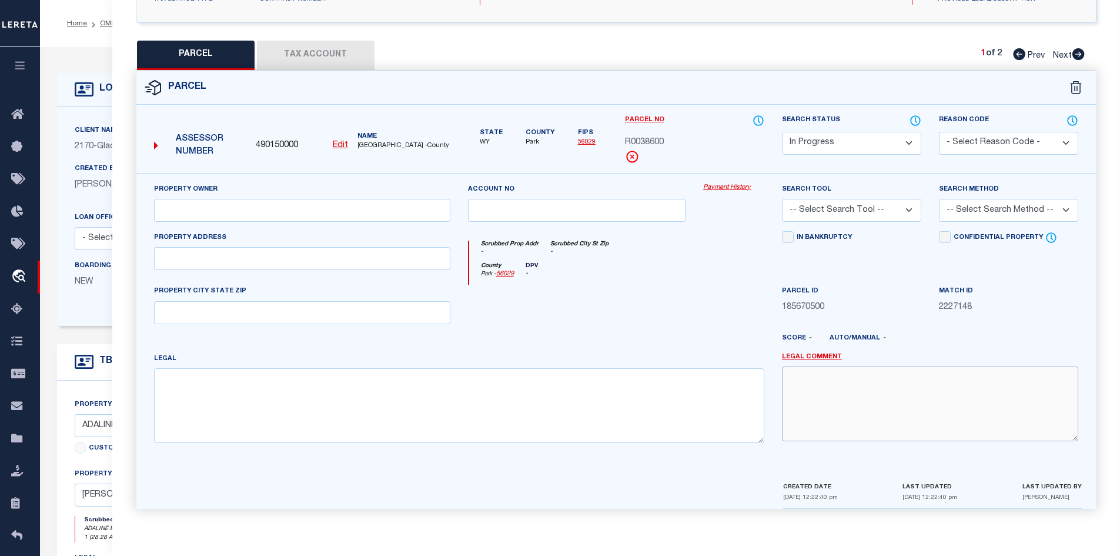
click at [814, 381] on textarea at bounding box center [930, 403] width 296 height 74
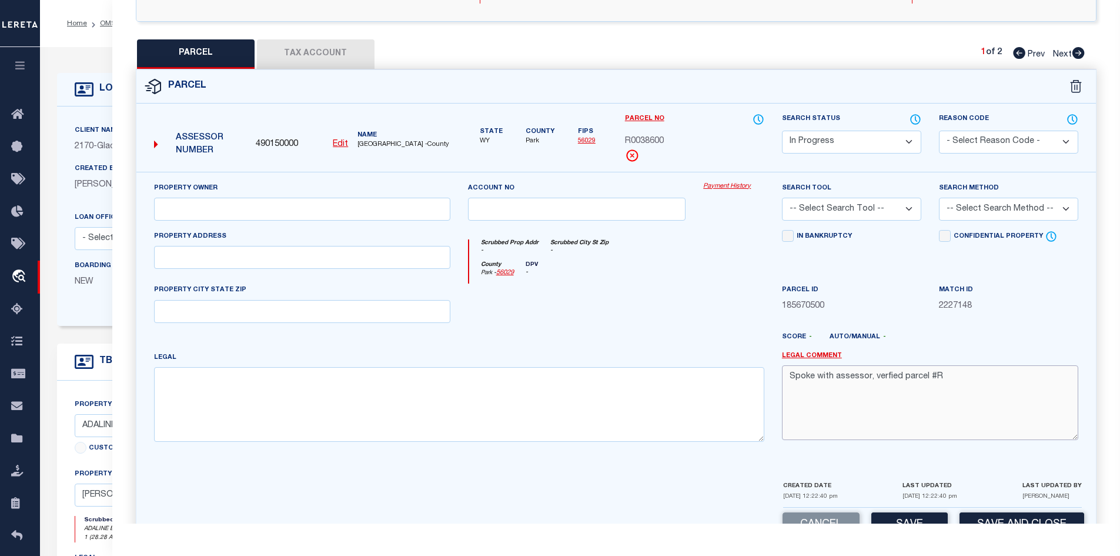
click at [953, 371] on textarea "Spoke with assessor, verfied parcel #R" at bounding box center [930, 402] width 296 height 74
click at [181, 211] on input "text" at bounding box center [302, 209] width 296 height 23
click at [890, 378] on textarea "Spoke with assessor, verfied parcel #R0038600 - LOT 1- ADALINE ESTATE." at bounding box center [930, 402] width 296 height 74
click at [886, 380] on textarea "Spoke with assessor, verfied parcel #R0038600 - LOT 1- ADALINE ESTATE." at bounding box center [930, 402] width 296 height 74
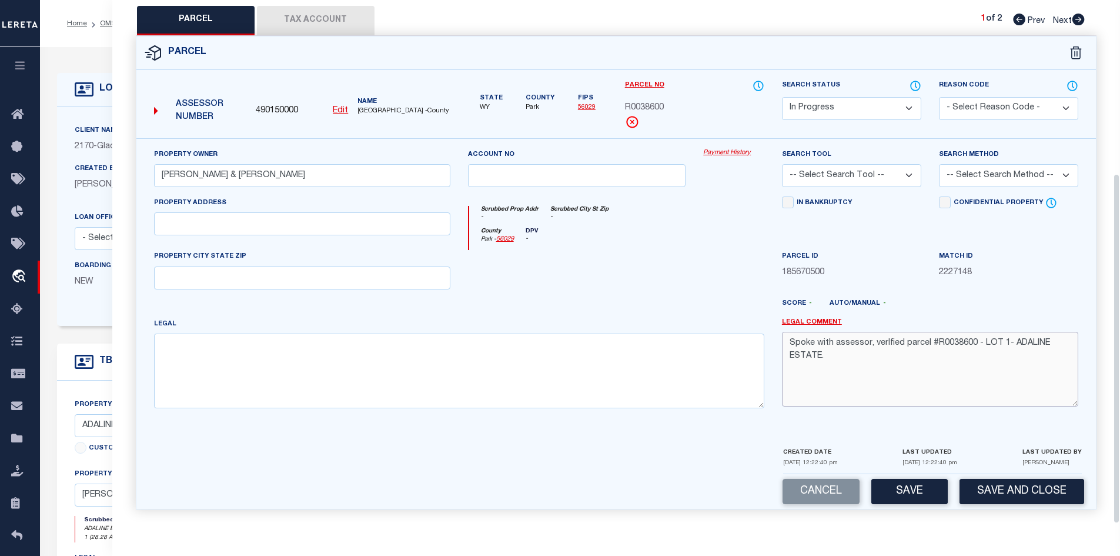
scroll to position [259, 0]
click at [296, 13] on button "Tax Account" at bounding box center [316, 20] width 118 height 29
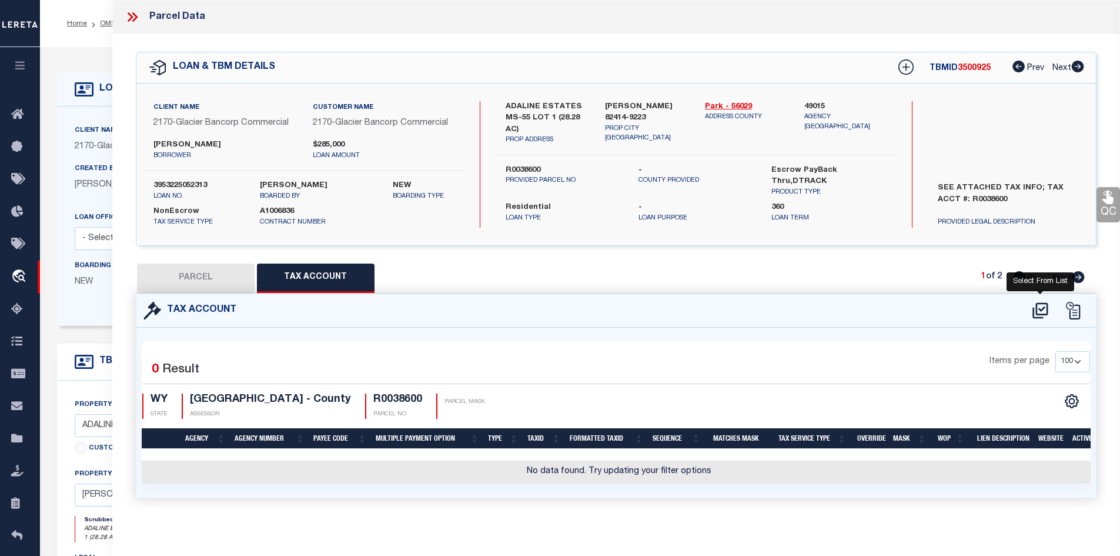
click at [1041, 311] on icon at bounding box center [1040, 310] width 19 height 19
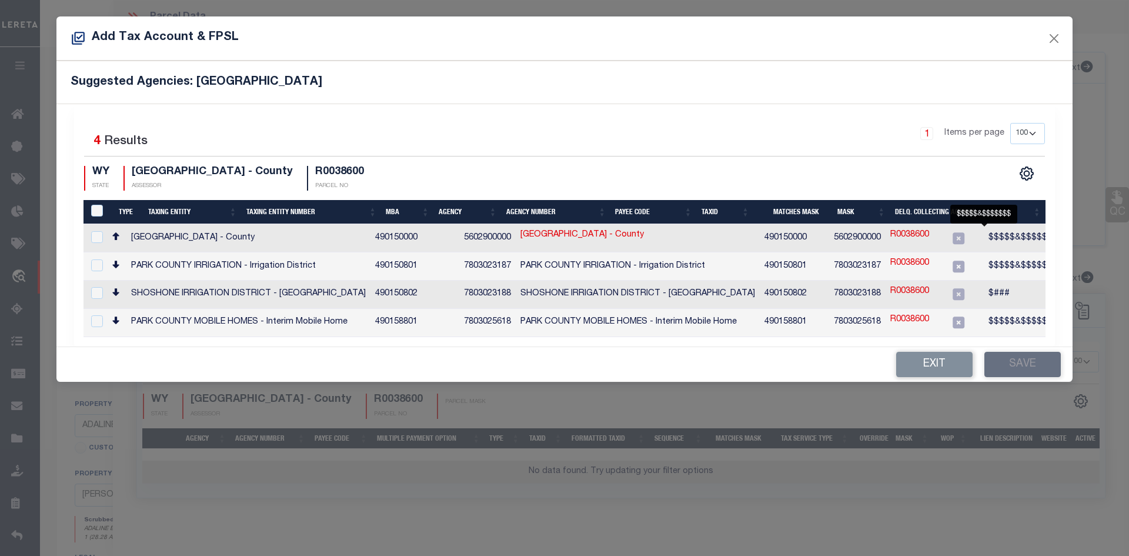
click at [989, 233] on span "$$$$$&$$$$$$$" at bounding box center [1023, 237] width 69 height 8
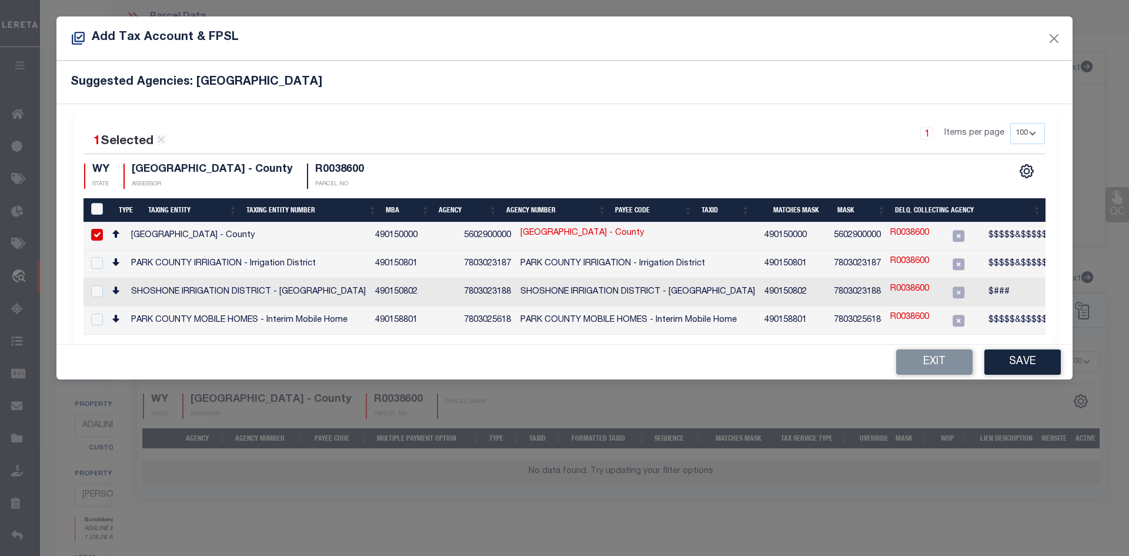
click at [989, 239] on span "$$$$$&$$$$$$$" at bounding box center [1023, 235] width 69 height 8
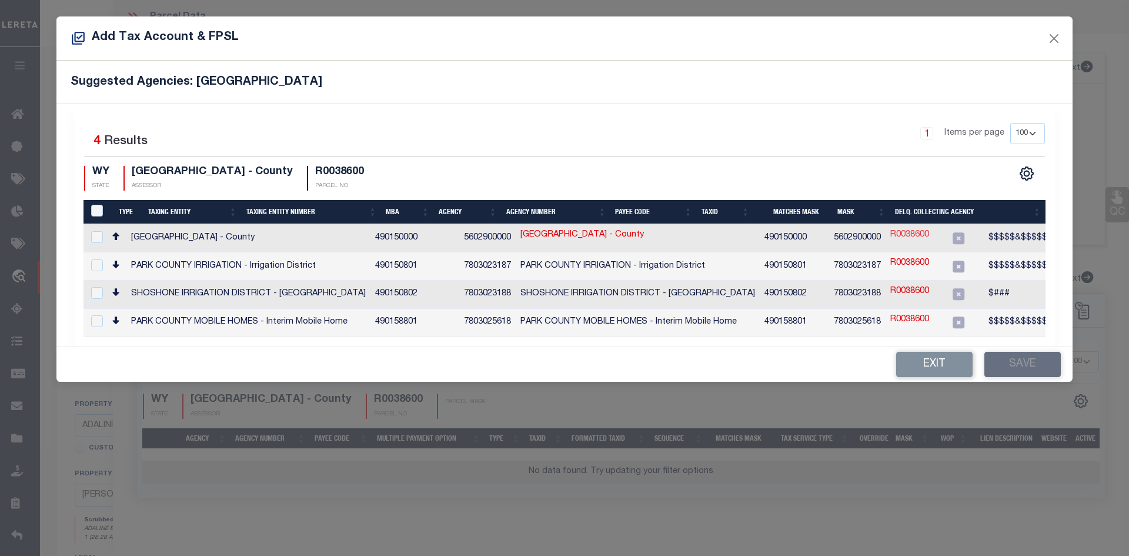
click at [890, 232] on link "R0038600" at bounding box center [909, 235] width 39 height 13
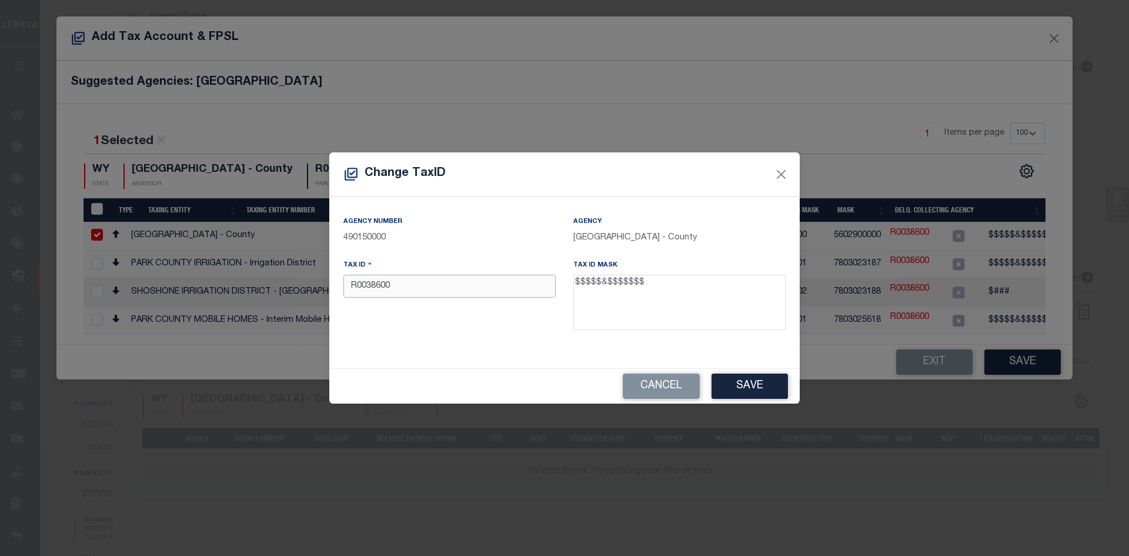
click at [349, 286] on input "R0038600" at bounding box center [449, 286] width 212 height 23
click at [745, 383] on button "Save" at bounding box center [750, 385] width 76 height 25
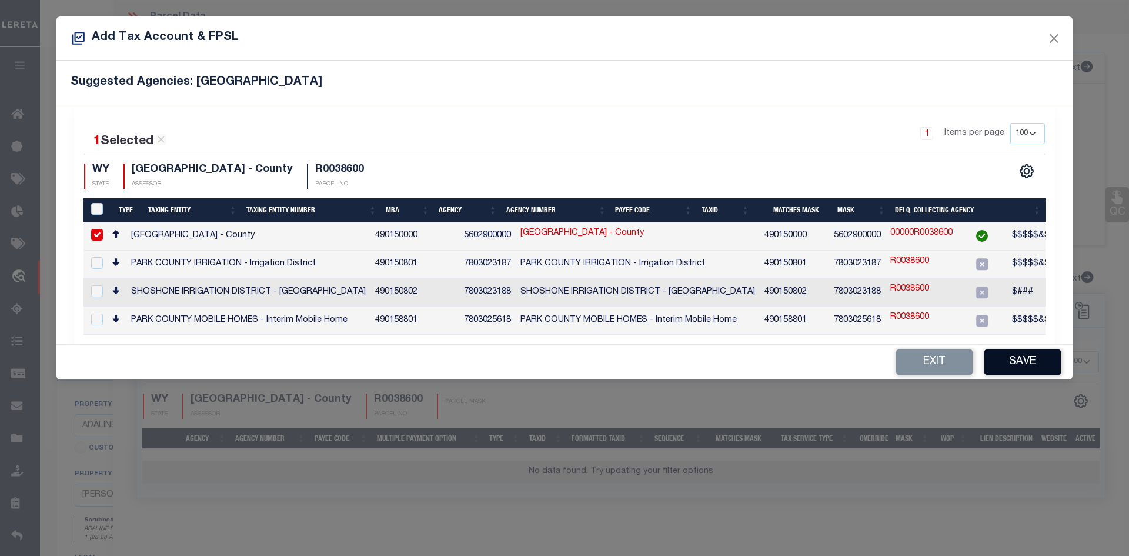
click at [1036, 361] on button "Save" at bounding box center [1022, 361] width 76 height 25
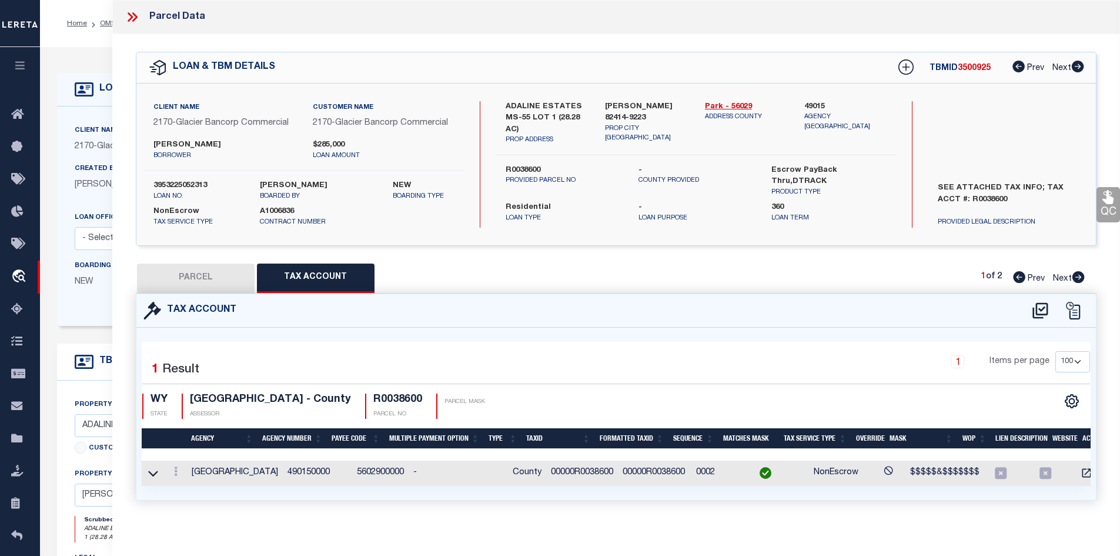
click at [184, 272] on button "PARCEL" at bounding box center [196, 277] width 118 height 29
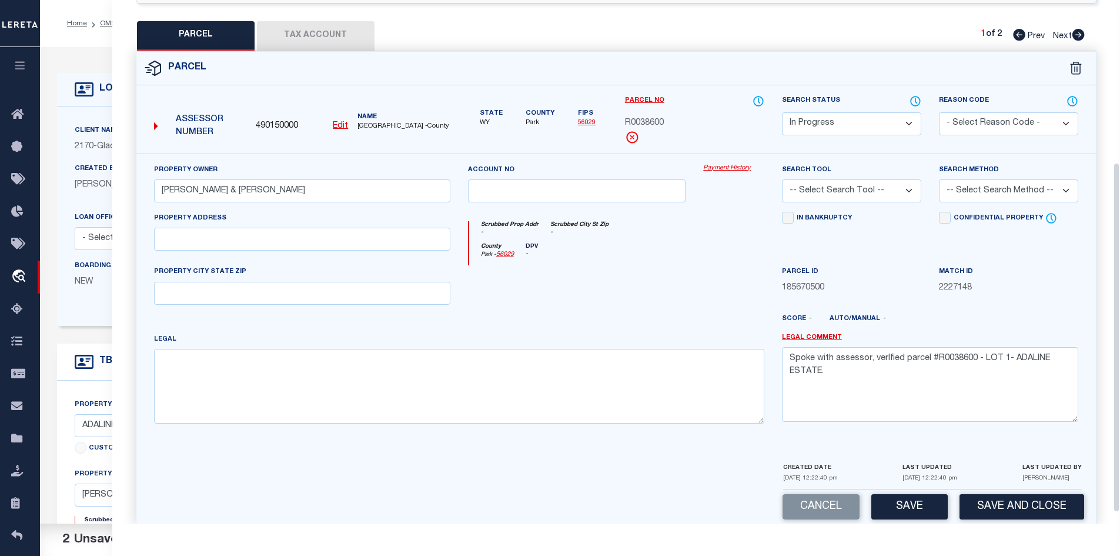
scroll to position [259, 0]
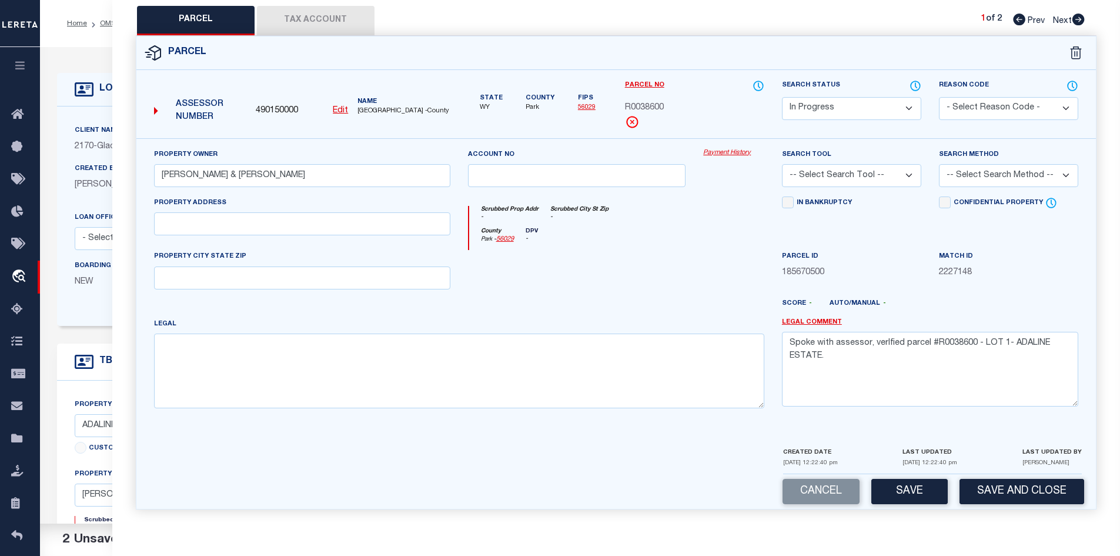
click at [802, 105] on select "Automated Search Bad Parcel Complete Duplicate Parcel High Dollar Reporting In …" at bounding box center [851, 108] width 139 height 23
click at [782, 97] on select "Automated Search Bad Parcel Complete Duplicate Parcel High Dollar Reporting In …" at bounding box center [851, 108] width 139 height 23
click at [889, 343] on textarea "Spoke with assessor, verIfied parcel #R0038600 - LOT 1- ADALINE ESTATE." at bounding box center [930, 369] width 296 height 74
click at [886, 348] on textarea "Spoke with assessor, verIfied parcel #R0038600 - LOT 1- ADALINE ESTATE." at bounding box center [930, 369] width 296 height 74
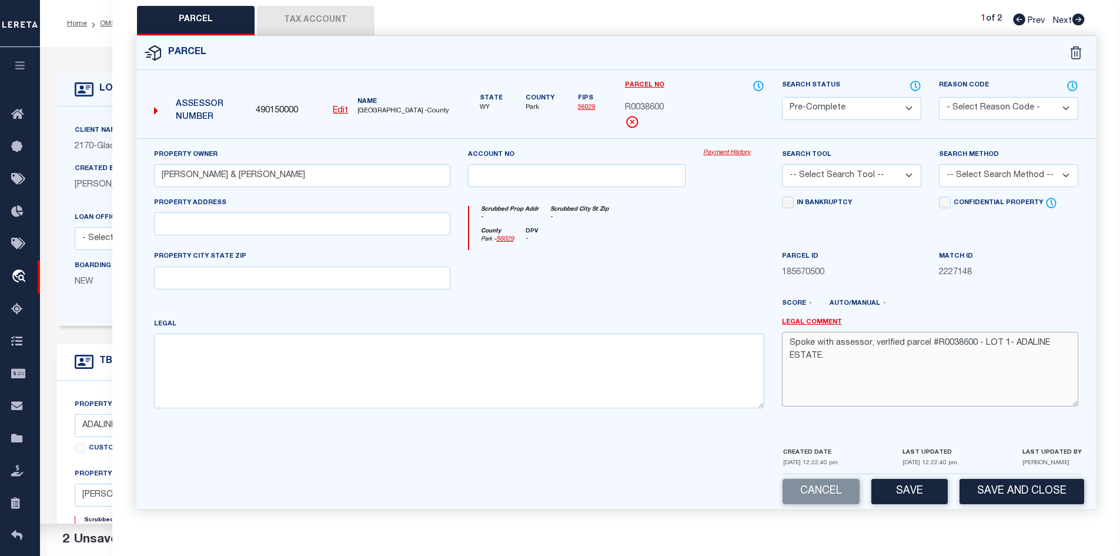
click at [911, 346] on textarea "Spoke with assessor, verIfied parcel #R0038600 - LOT 1- ADALINE ESTATE." at bounding box center [930, 369] width 296 height 74
click at [886, 343] on textarea "Spoke with assessor, verIfied parcel #R0038600 - LOT 1- ADALINE ESTATE." at bounding box center [930, 369] width 296 height 74
click at [897, 483] on button "Save" at bounding box center [910, 491] width 76 height 25
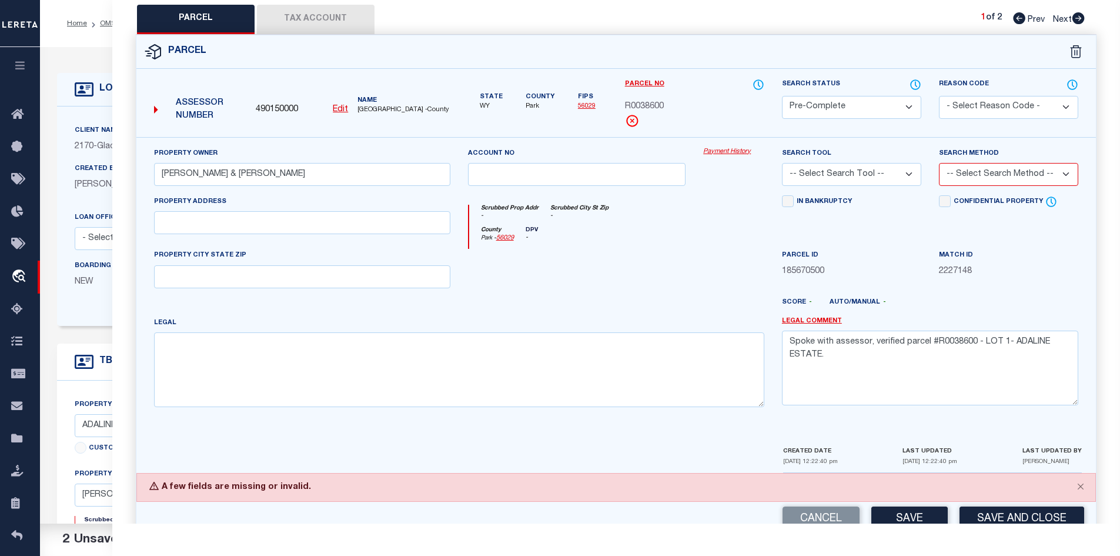
click at [892, 181] on select "-- Select Search Tool -- 3rd Party Website Agency File Agency Website ATLS CNV-…" at bounding box center [851, 174] width 139 height 23
click at [782, 163] on select "-- Select Search Tool -- 3rd Party Website Agency File Agency Website ATLS CNV-…" at bounding box center [851, 174] width 139 height 23
click at [964, 172] on select "-- Select Search Method -- Property Address Legal Liability Info Provided" at bounding box center [1008, 174] width 139 height 23
click at [939, 163] on select "-- Select Search Method -- Property Address Legal Liability Info Provided" at bounding box center [1008, 174] width 139 height 23
click at [896, 517] on button "Save" at bounding box center [910, 518] width 76 height 25
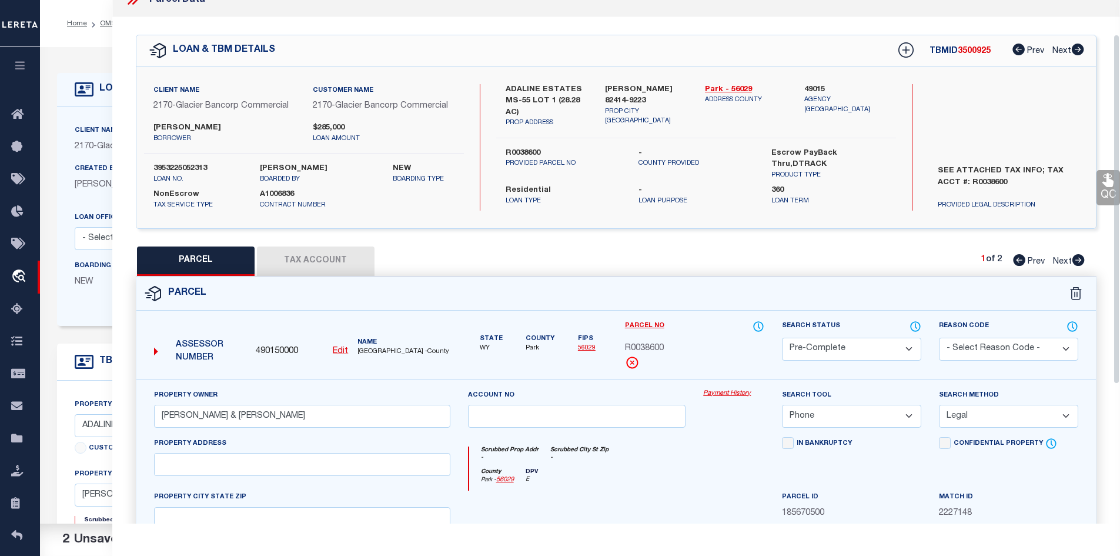
scroll to position [0, 0]
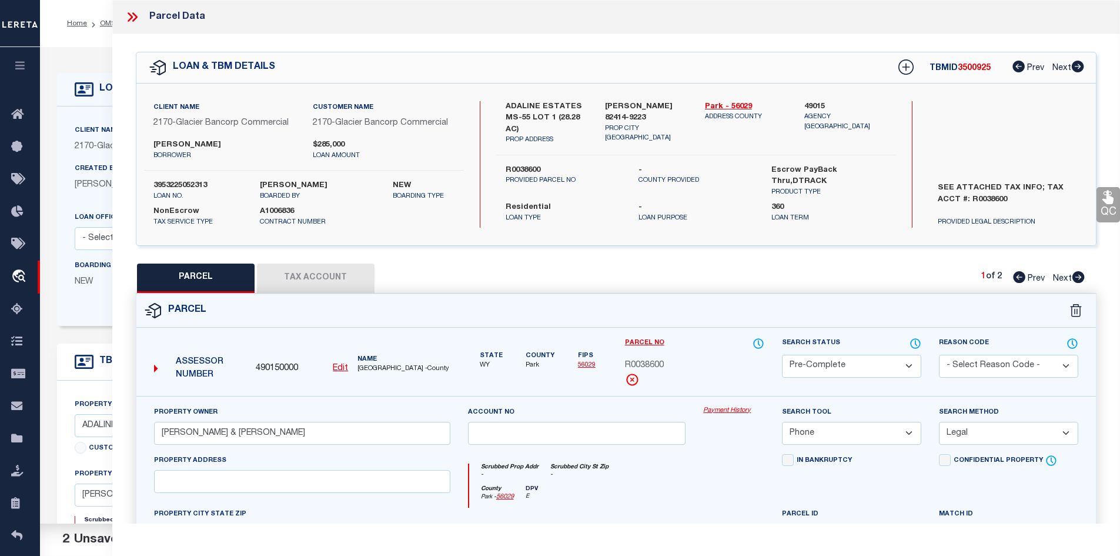
click at [129, 15] on icon at bounding box center [130, 16] width 5 height 9
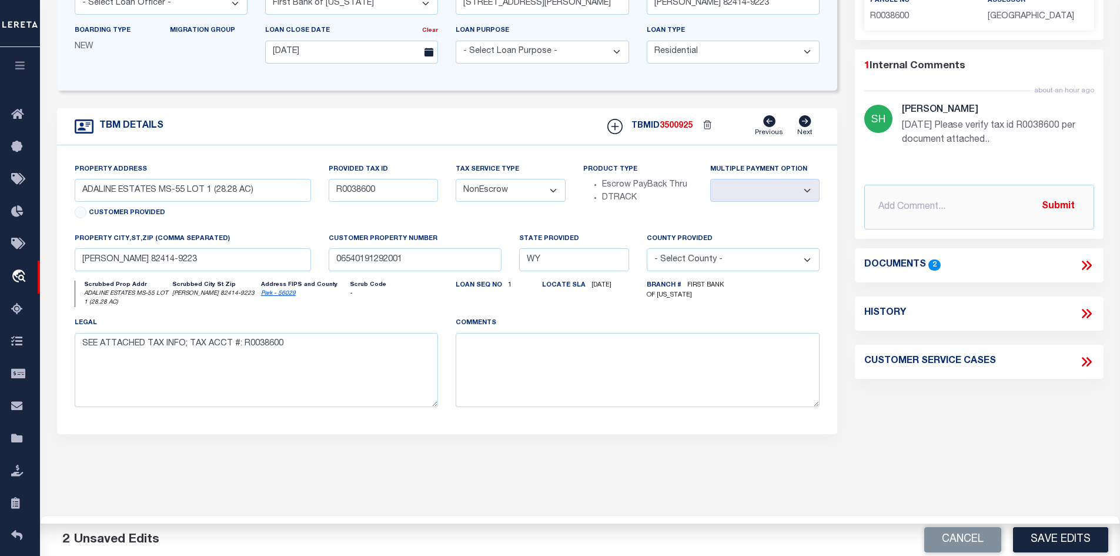
scroll to position [176, 0]
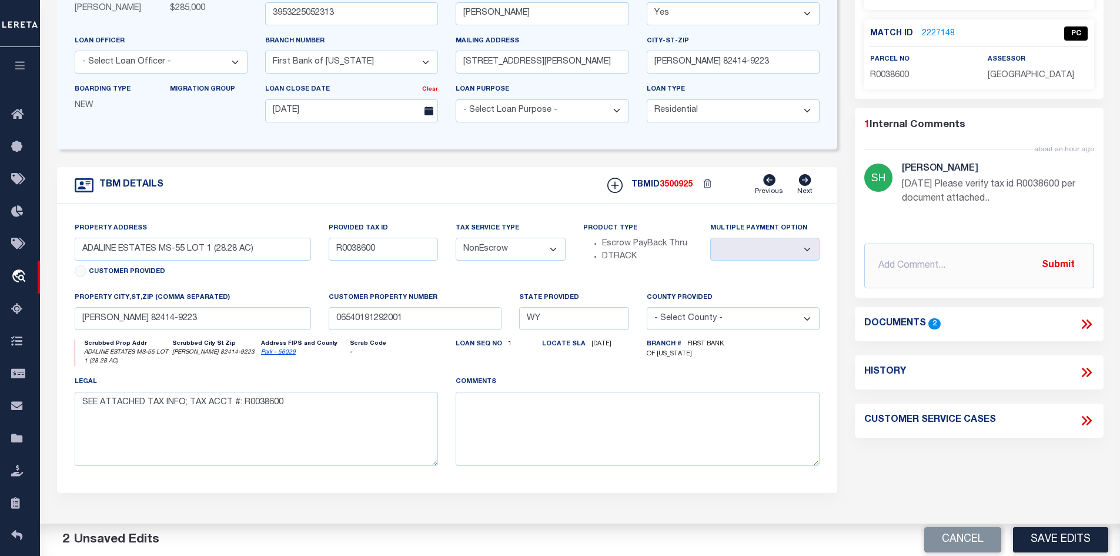
click at [1086, 323] on icon at bounding box center [1084, 323] width 5 height 9
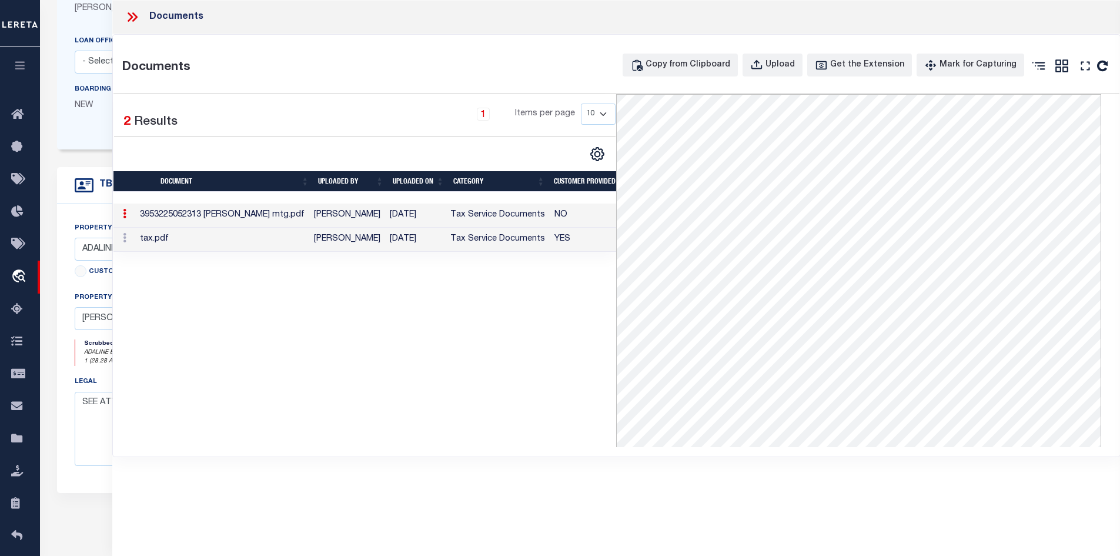
click at [354, 235] on td "Brittany Johnson" at bounding box center [347, 240] width 76 height 24
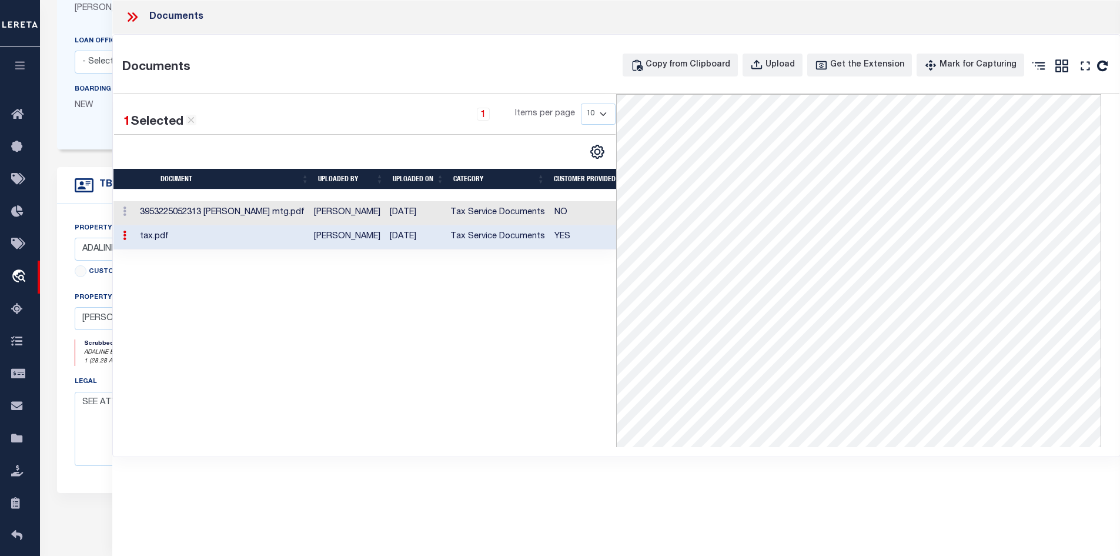
click at [358, 246] on td "Brittany Johnson" at bounding box center [347, 237] width 76 height 24
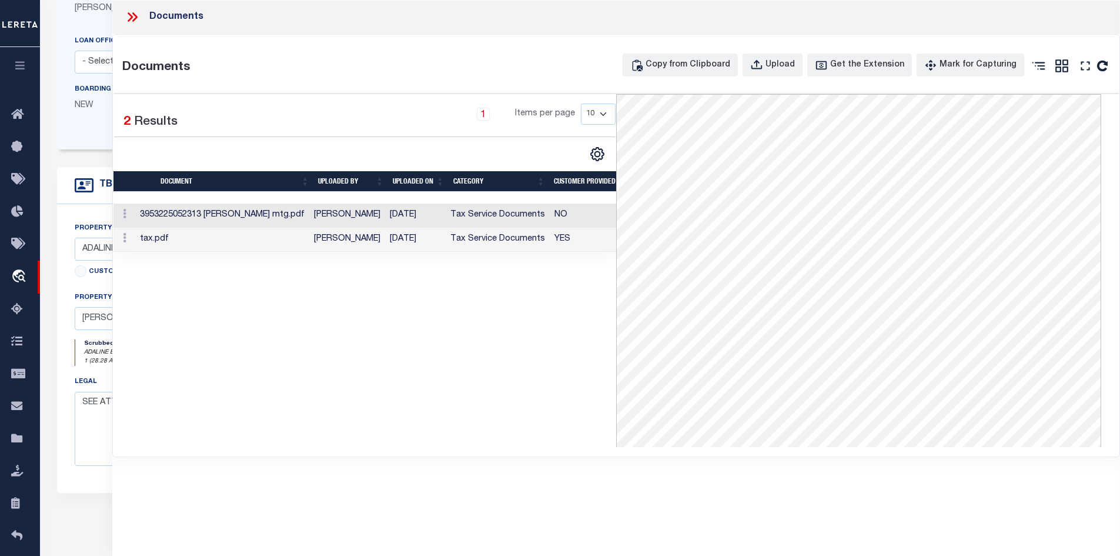
click at [132, 19] on icon at bounding box center [132, 16] width 15 height 15
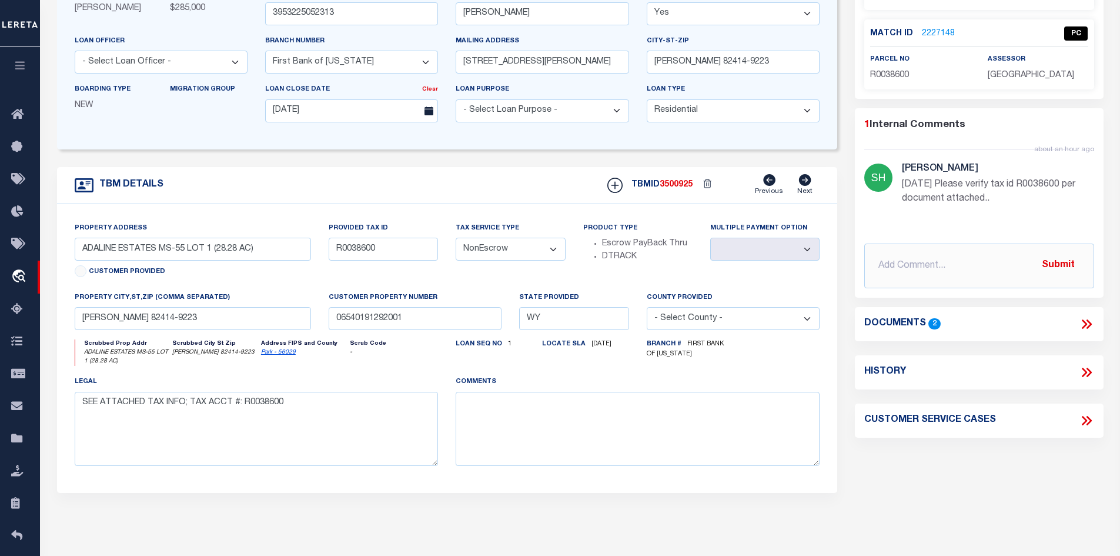
scroll to position [0, 0]
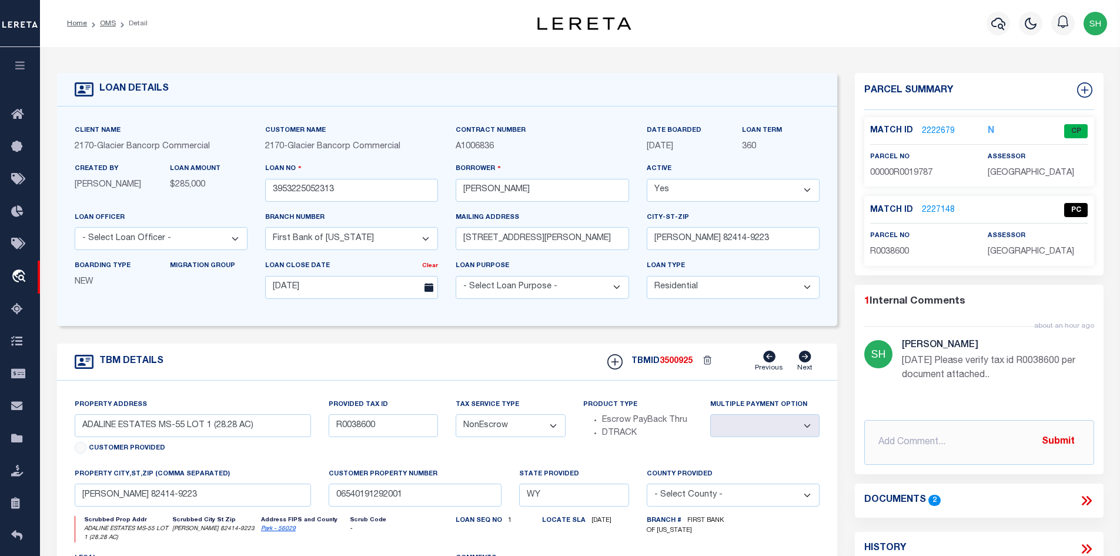
click at [932, 130] on link "2222679" at bounding box center [938, 131] width 33 height 12
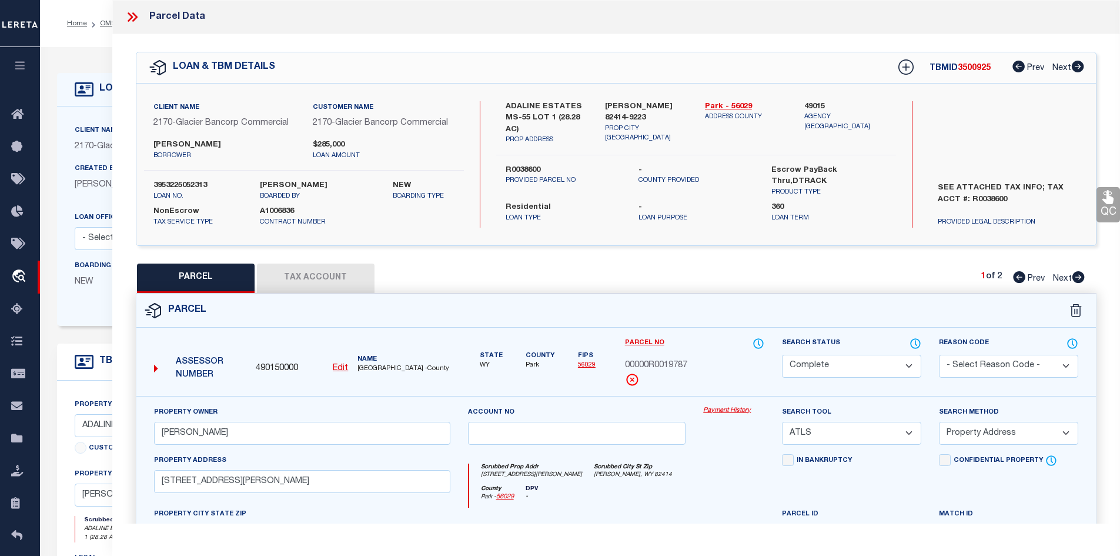
click at [130, 16] on icon at bounding box center [132, 16] width 15 height 15
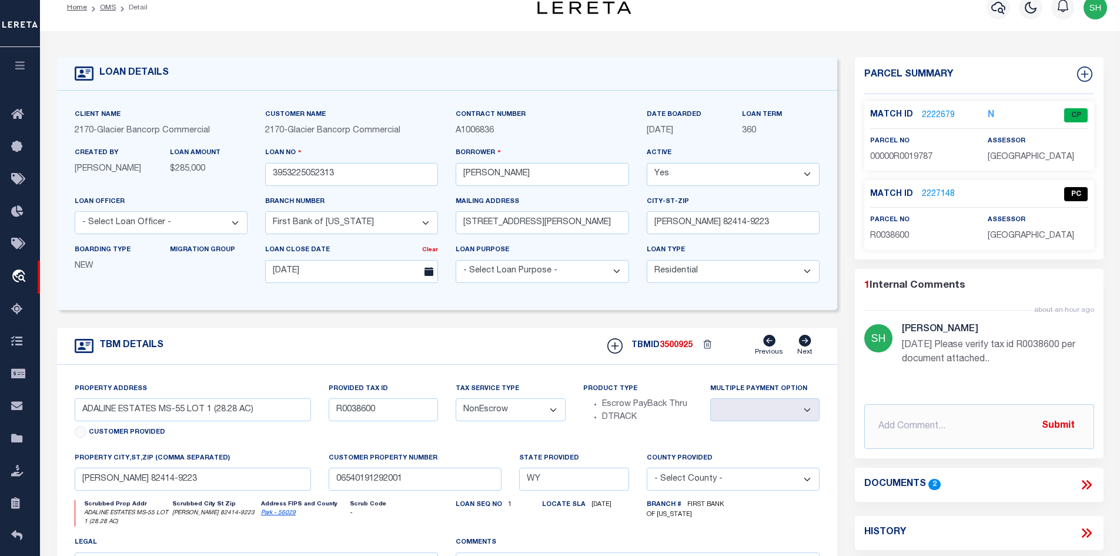
scroll to position [118, 0]
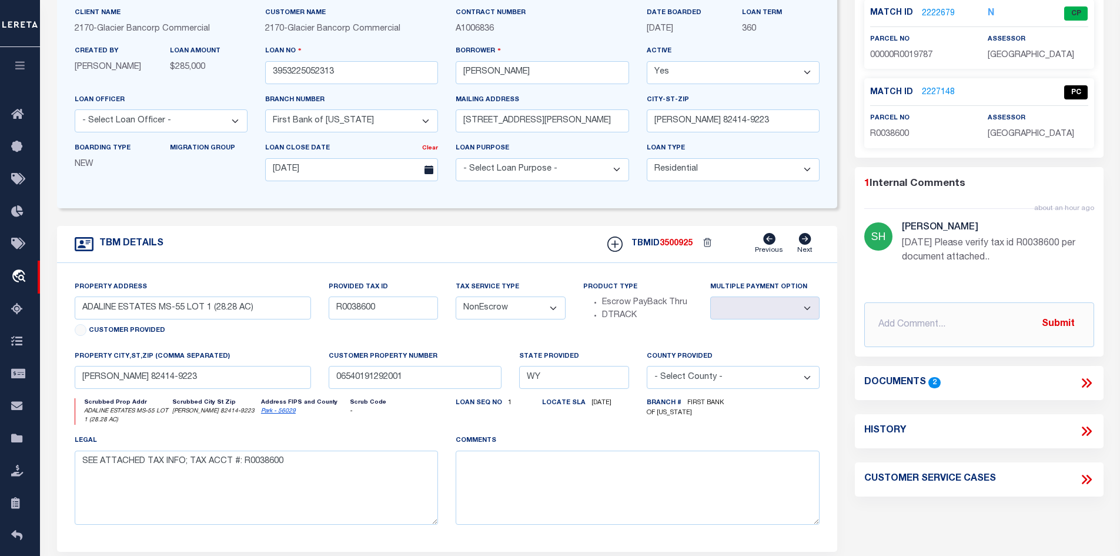
click at [1096, 380] on div "Documents 2" at bounding box center [979, 382] width 249 height 15
click at [1086, 379] on icon at bounding box center [1086, 382] width 15 height 15
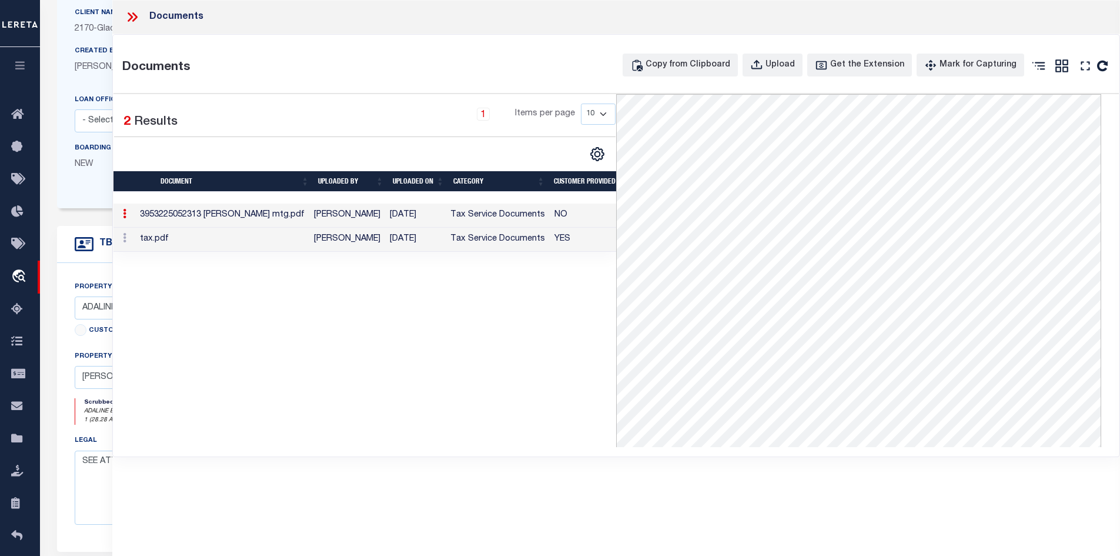
click at [298, 209] on td "3953225052313 SCHAULAND mtg.pdf" at bounding box center [222, 215] width 174 height 24
click at [302, 218] on td "3953225052313 SCHAULAND mtg.pdf" at bounding box center [222, 215] width 174 height 24
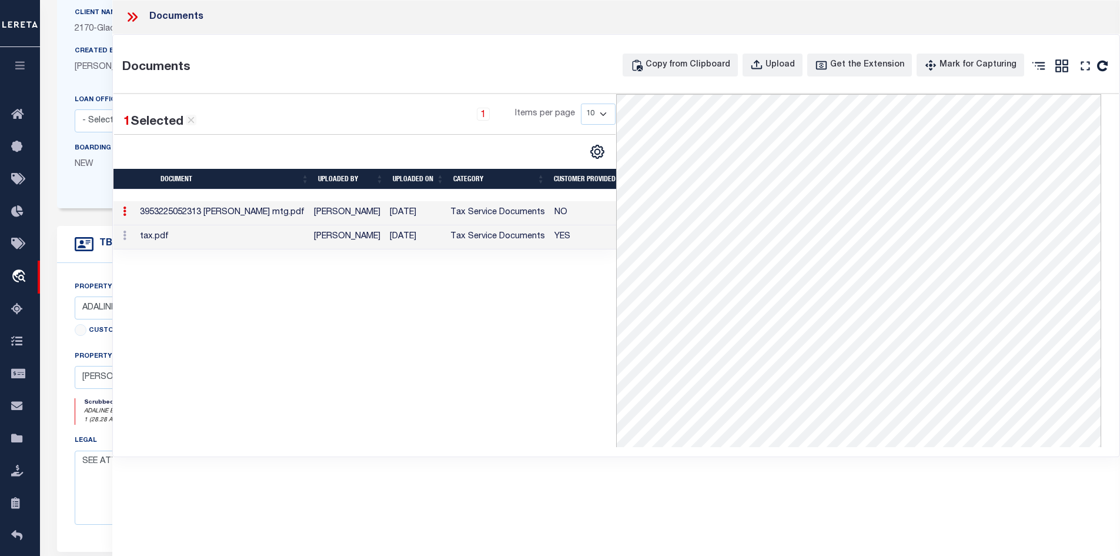
click at [132, 15] on icon at bounding box center [132, 16] width 15 height 15
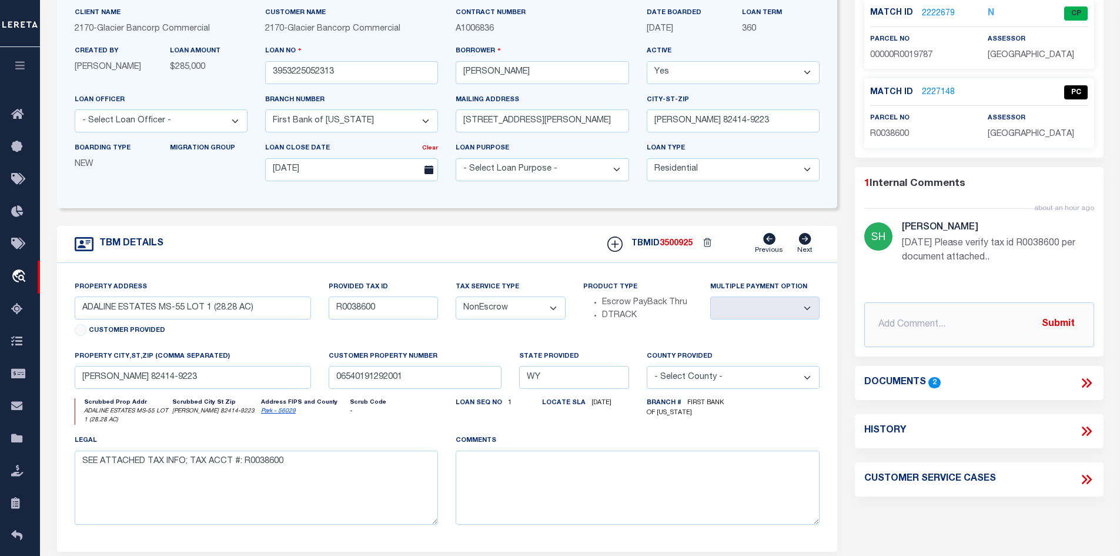
click at [946, 9] on link "2222679" at bounding box center [938, 14] width 33 height 12
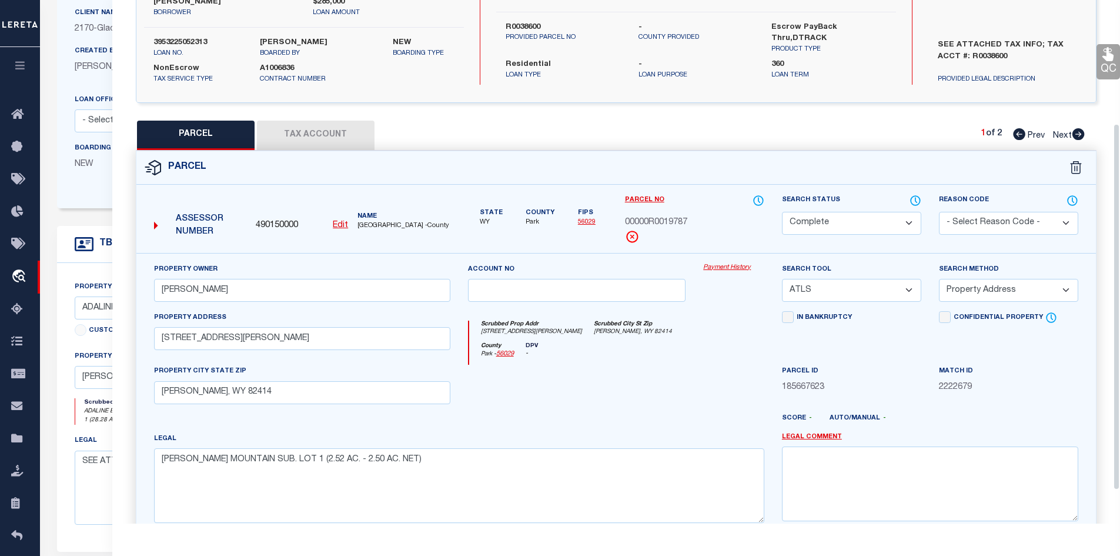
scroll to position [176, 0]
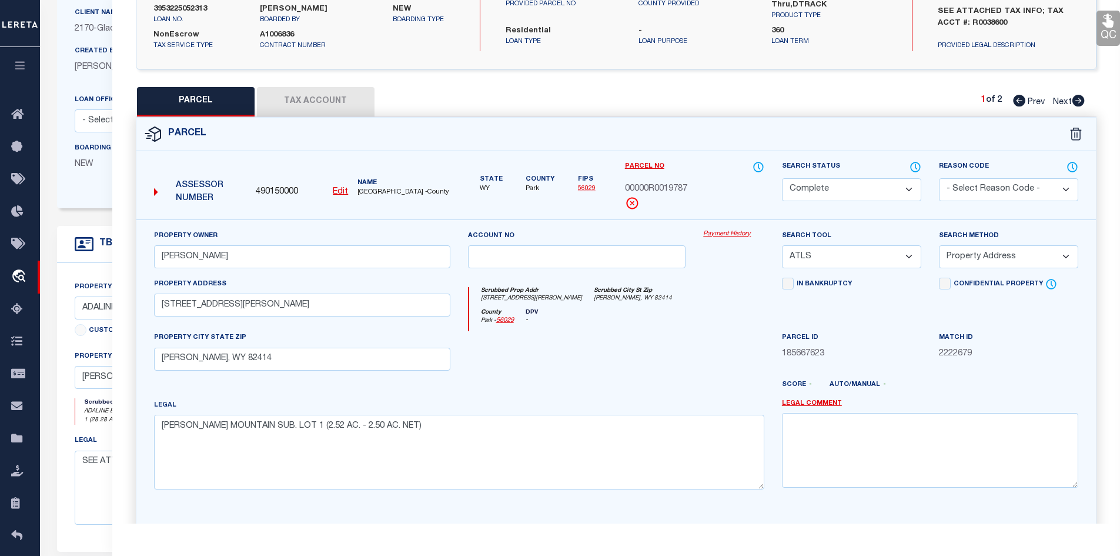
click at [871, 194] on select "Automated Search Bad Parcel Complete Duplicate Parcel High Dollar Reporting In …" at bounding box center [851, 189] width 139 height 23
click at [782, 178] on select "Automated Search Bad Parcel Complete Duplicate Parcel High Dollar Reporting In …" at bounding box center [851, 189] width 139 height 23
click at [882, 440] on textarea at bounding box center [930, 450] width 296 height 74
click at [869, 422] on textarea "Legal call for parcel r0038600" at bounding box center [930, 450] width 296 height 74
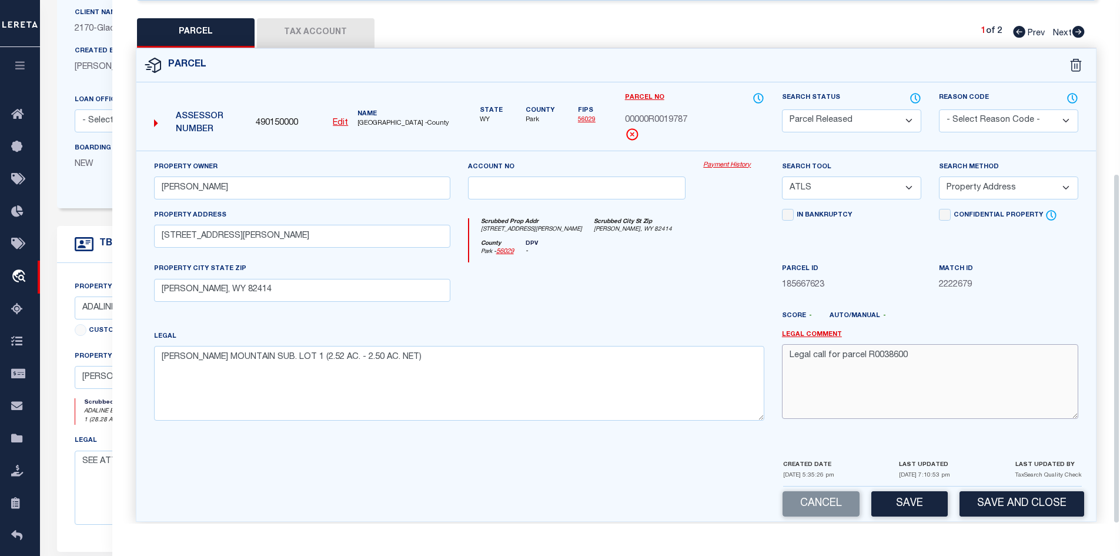
scroll to position [259, 0]
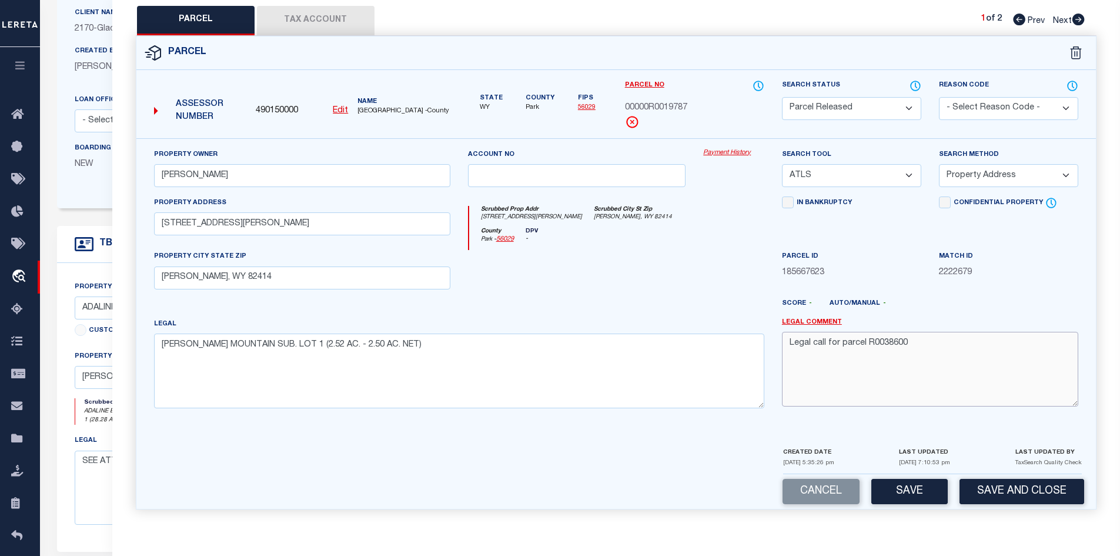
drag, startPoint x: 930, startPoint y: 343, endPoint x: 675, endPoint y: 343, distance: 255.8
click at [675, 343] on div "Property Owner SCHAULAND,MARK R Account no Payment History Search Tool -- Selec…" at bounding box center [616, 282] width 943 height 269
click at [986, 102] on select "- Select Reason Code - 099 - Other (Provide additional detail) ACT - Agency Cha…" at bounding box center [1008, 108] width 139 height 23
click at [939, 97] on select "- Select Reason Code - 099 - Other (Provide additional detail) ACT - Agency Cha…" at bounding box center [1008, 108] width 139 height 23
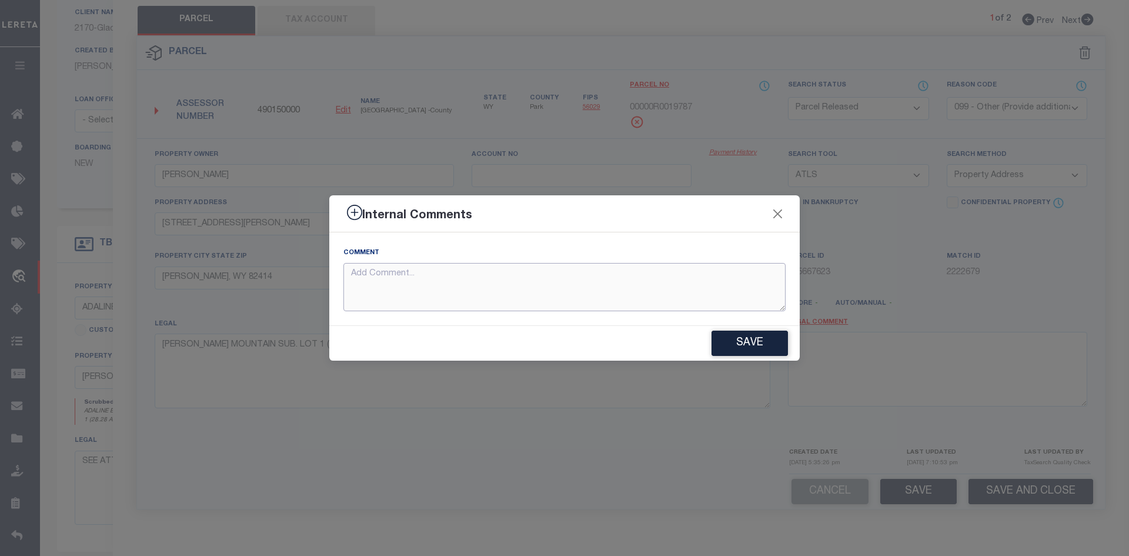
paste textarea "Legal call for parcel R0038600"
click at [736, 335] on button "Save" at bounding box center [750, 343] width 76 height 25
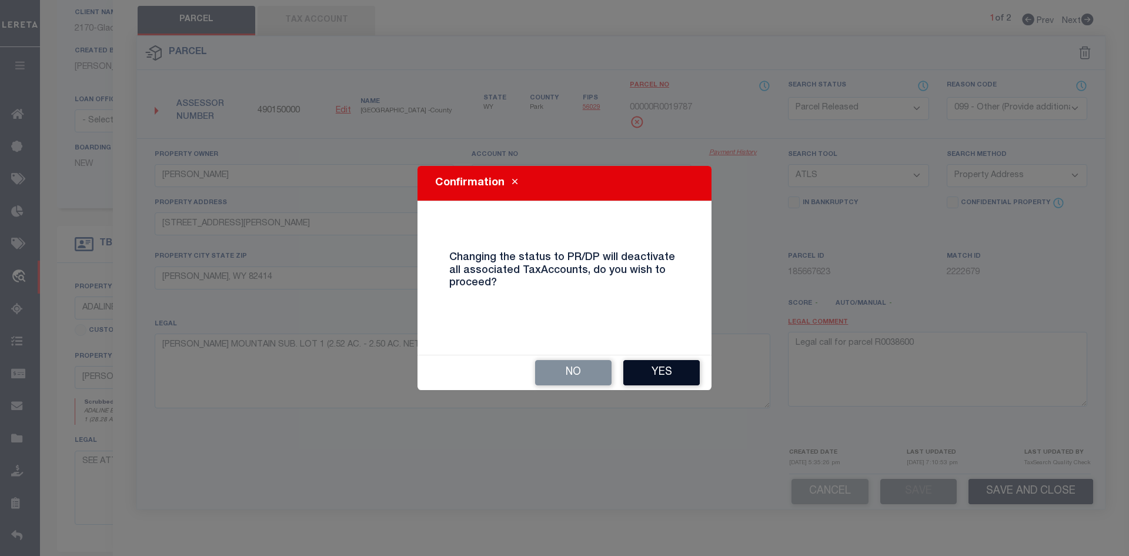
click at [669, 365] on button "Yes" at bounding box center [661, 372] width 76 height 25
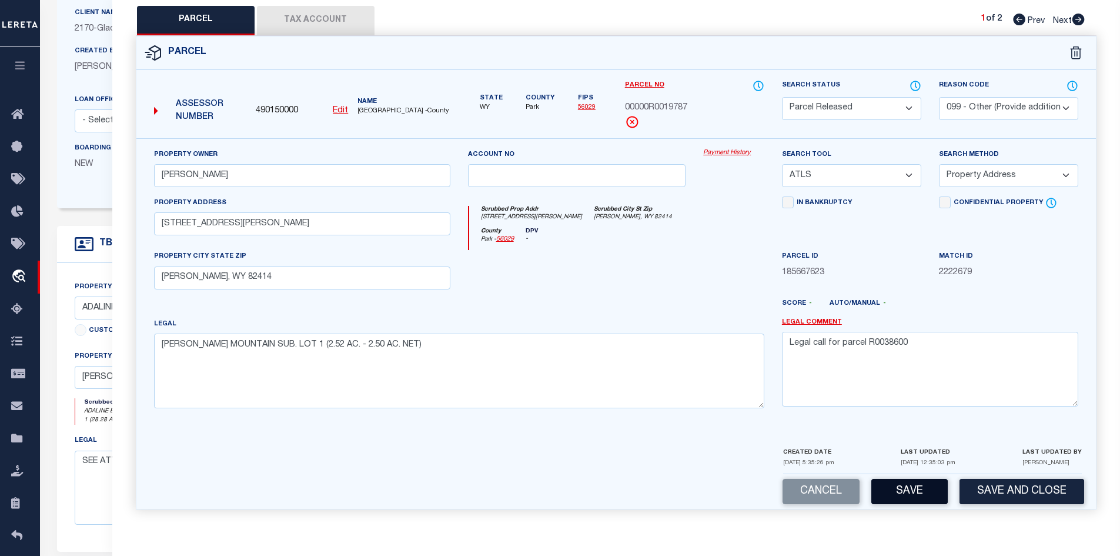
click at [899, 481] on button "Save" at bounding box center [910, 491] width 76 height 25
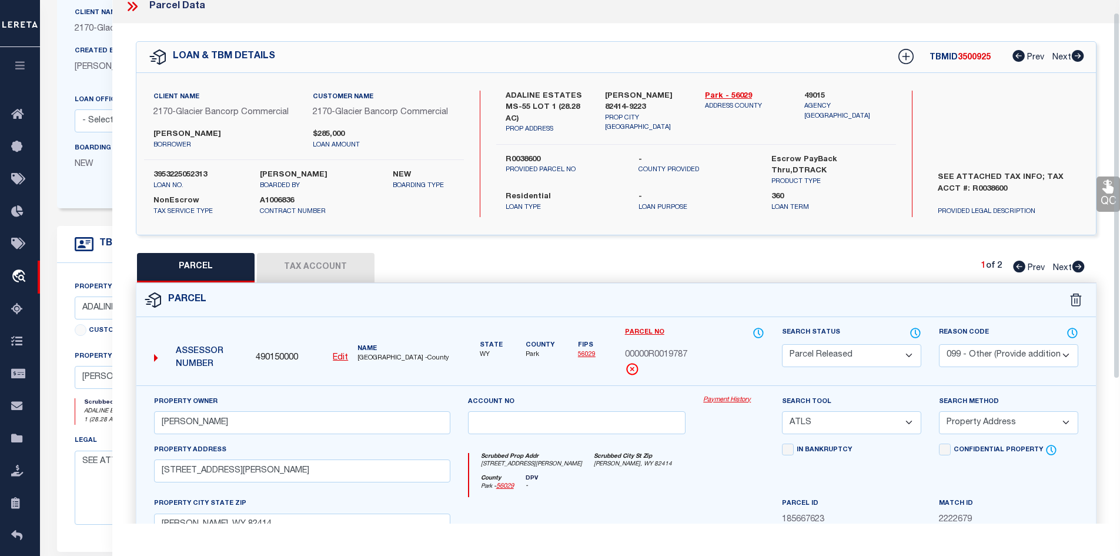
scroll to position [0, 0]
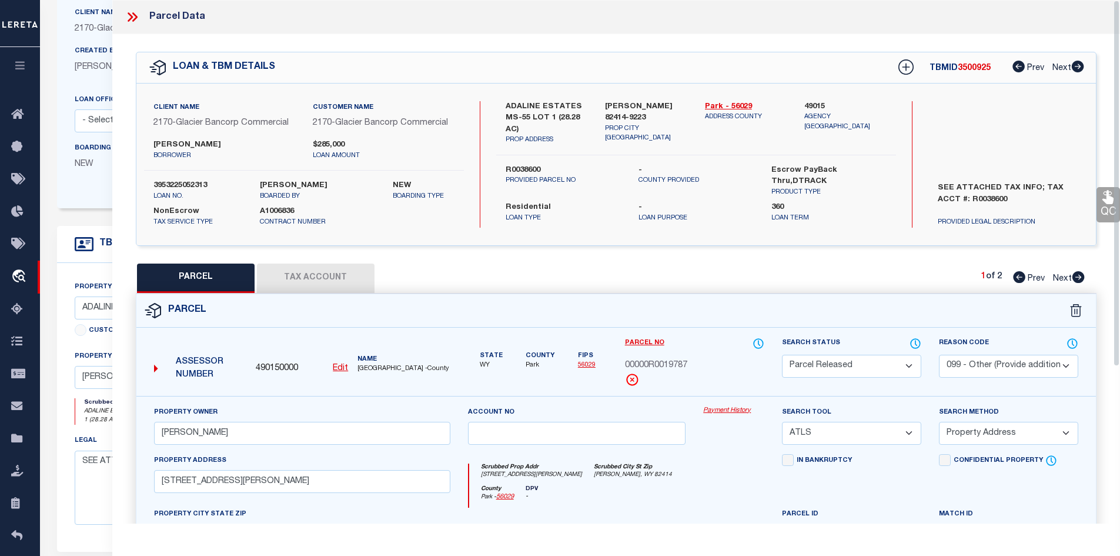
click at [130, 16] on icon at bounding box center [130, 16] width 5 height 9
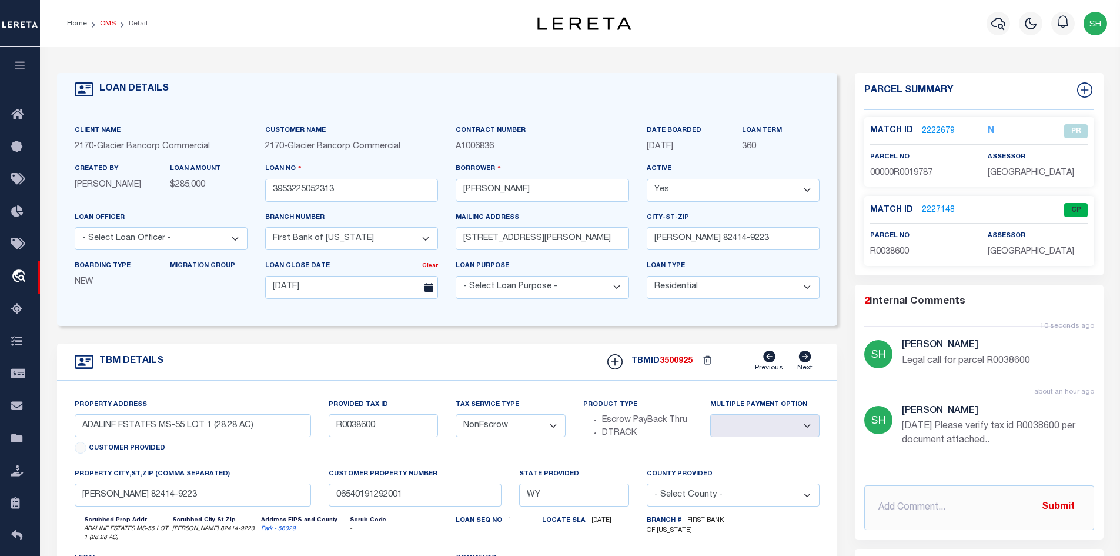
click at [111, 25] on link "OMS" at bounding box center [108, 23] width 16 height 7
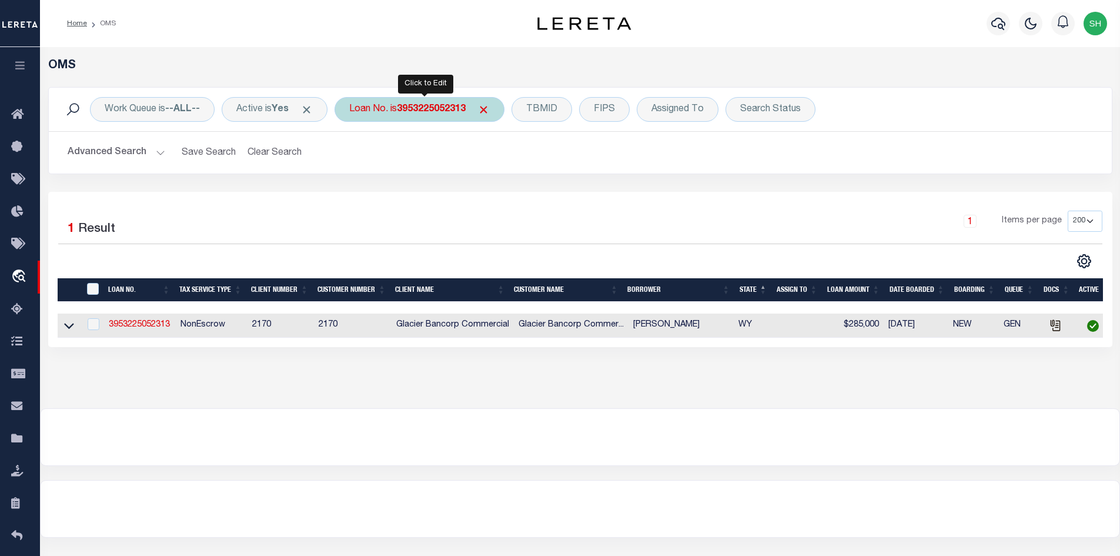
click at [439, 106] on b "3953225052313" at bounding box center [431, 109] width 69 height 9
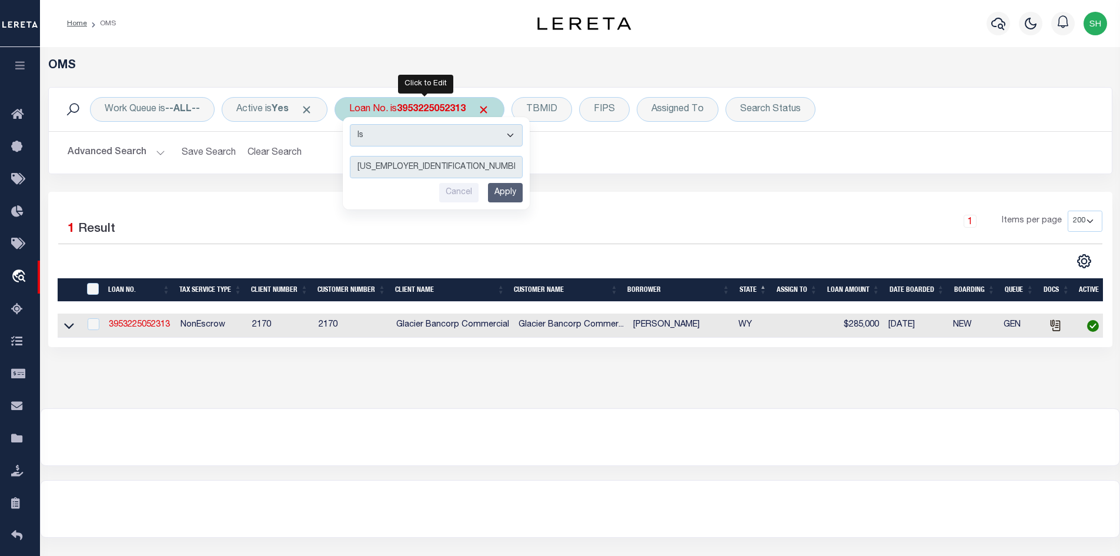
click at [511, 190] on input "Apply" at bounding box center [505, 192] width 35 height 19
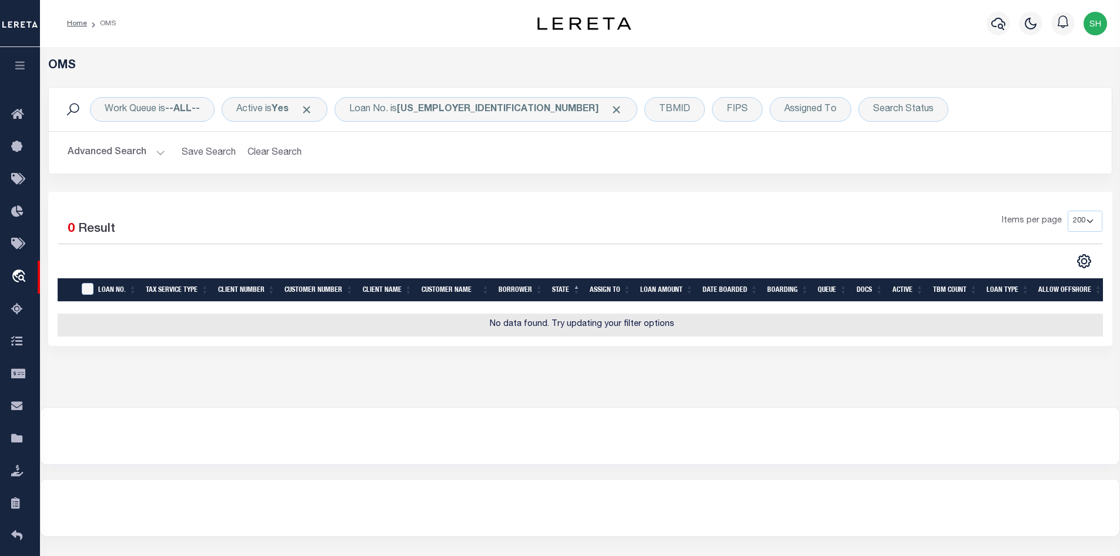
drag, startPoint x: 263, startPoint y: 157, endPoint x: 488, endPoint y: 146, distance: 224.9
click at [408, 165] on div "Advanced Search Save Search Clear Search tblSearchTopScreen_dynamictable_____De…" at bounding box center [580, 153] width 1063 height 42
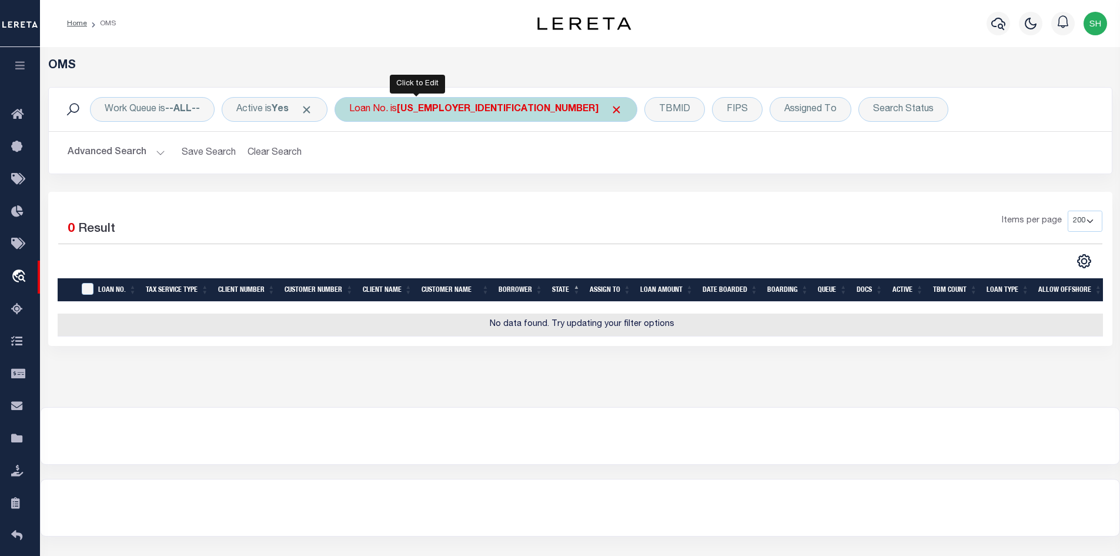
click at [395, 102] on div "Loan No. is 87-3096680" at bounding box center [486, 109] width 303 height 25
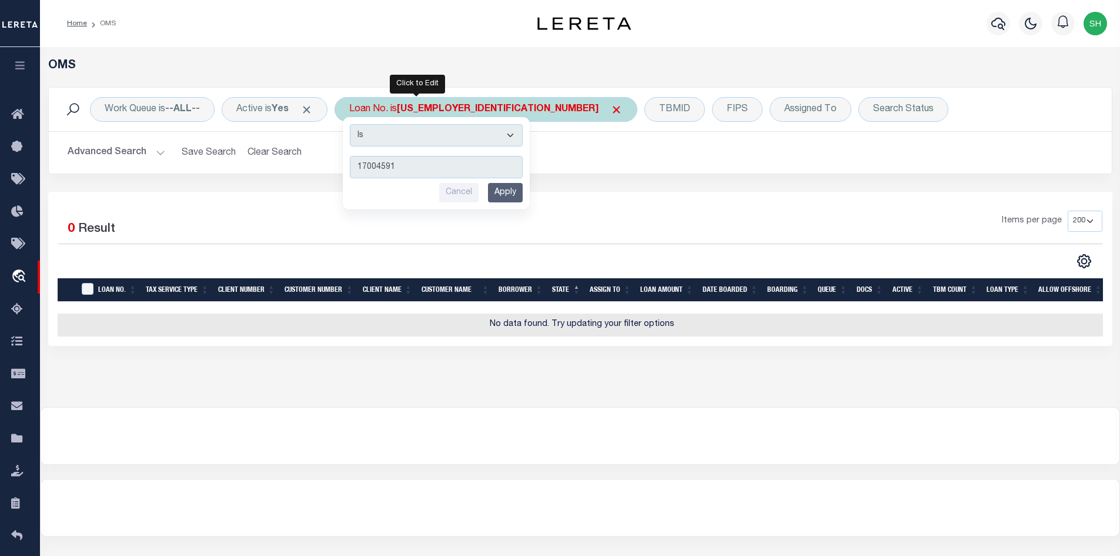
click at [498, 191] on input "Apply" at bounding box center [505, 192] width 35 height 19
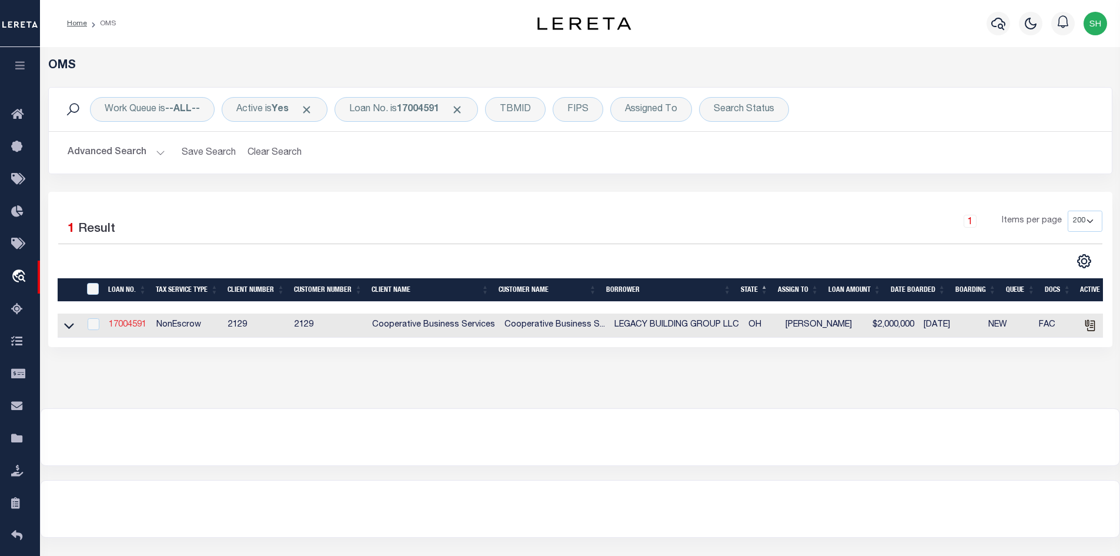
click at [126, 328] on link "17004591" at bounding box center [128, 325] width 38 height 8
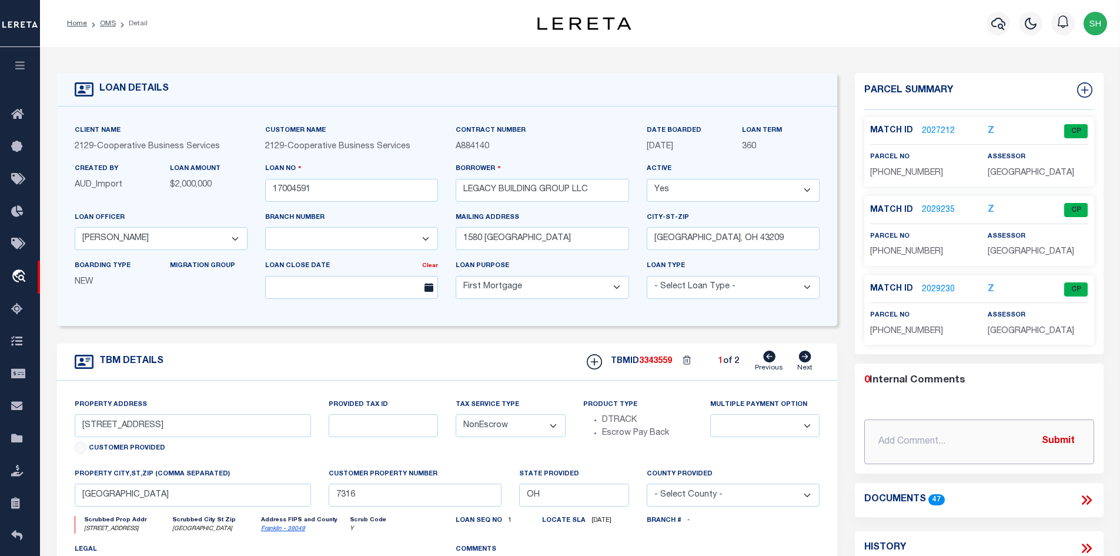
click at [928, 439] on input "text" at bounding box center [979, 441] width 230 height 45
paste input "Please release parcel: 87-3096680"
click at [1066, 438] on button "Submit" at bounding box center [1058, 441] width 48 height 24
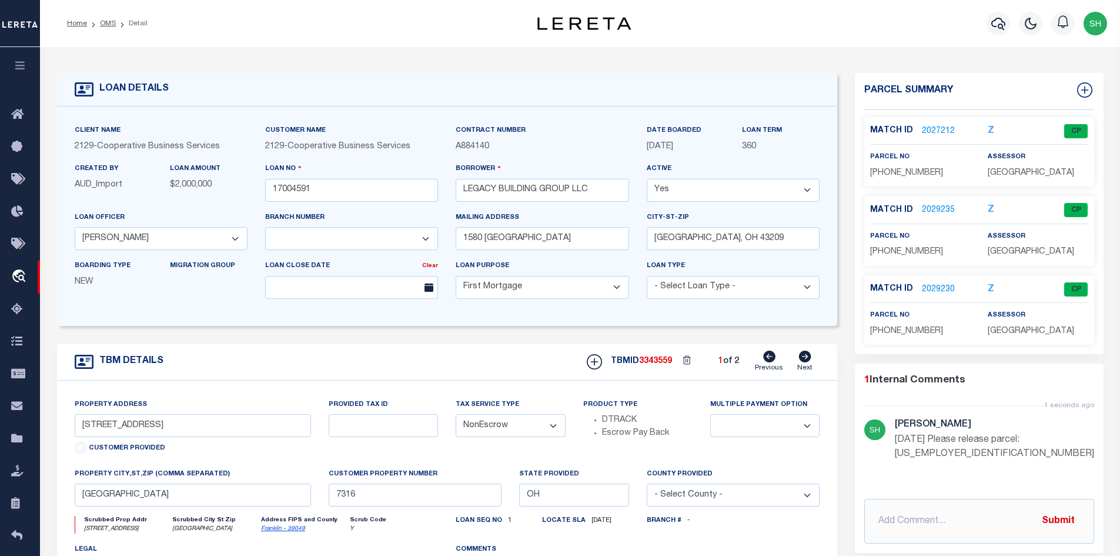
click at [805, 358] on icon at bounding box center [805, 357] width 12 height 12
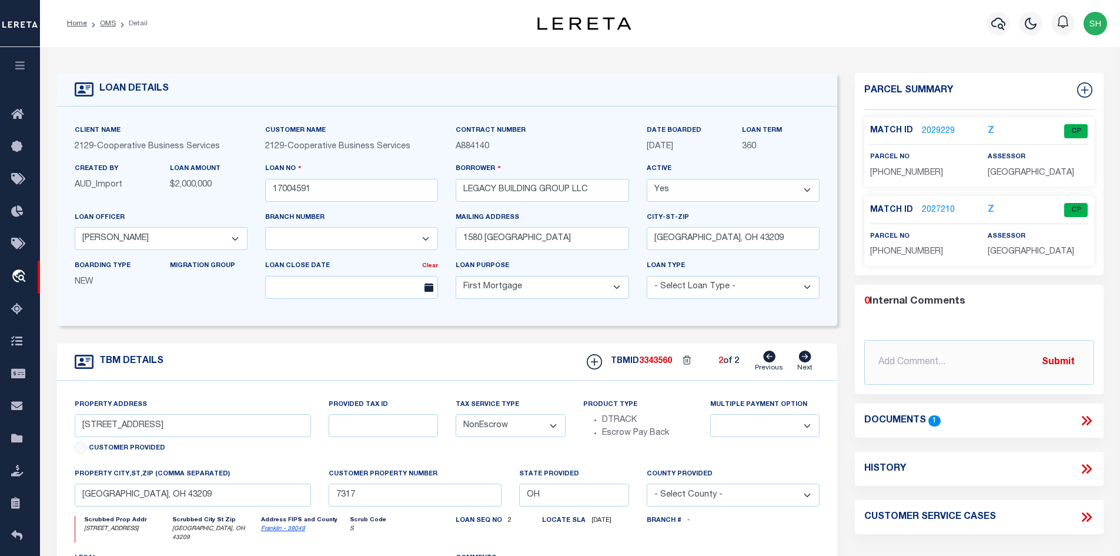
click at [768, 356] on icon at bounding box center [769, 357] width 12 height 12
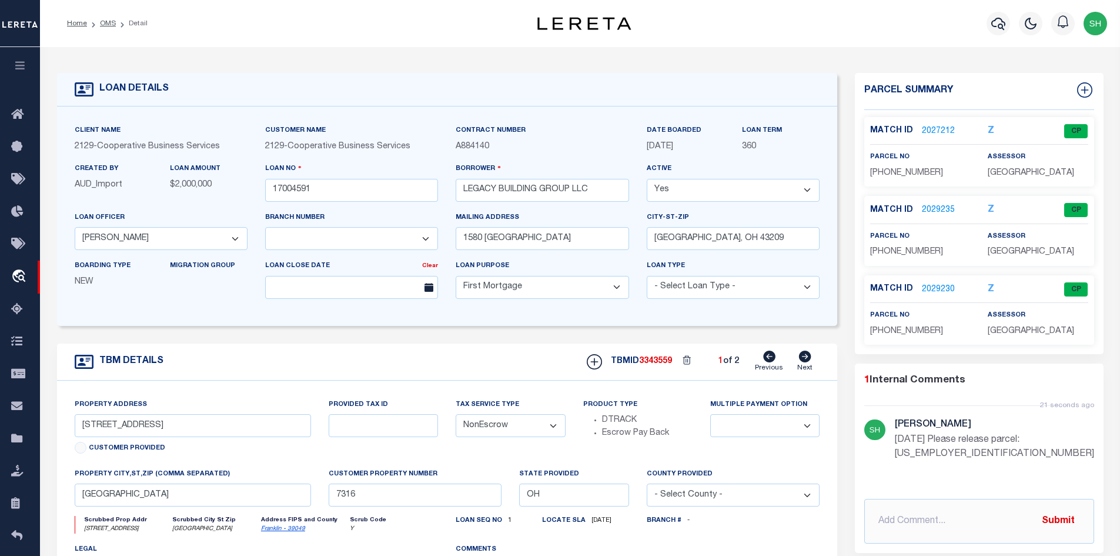
click at [805, 356] on icon at bounding box center [805, 357] width 12 height 12
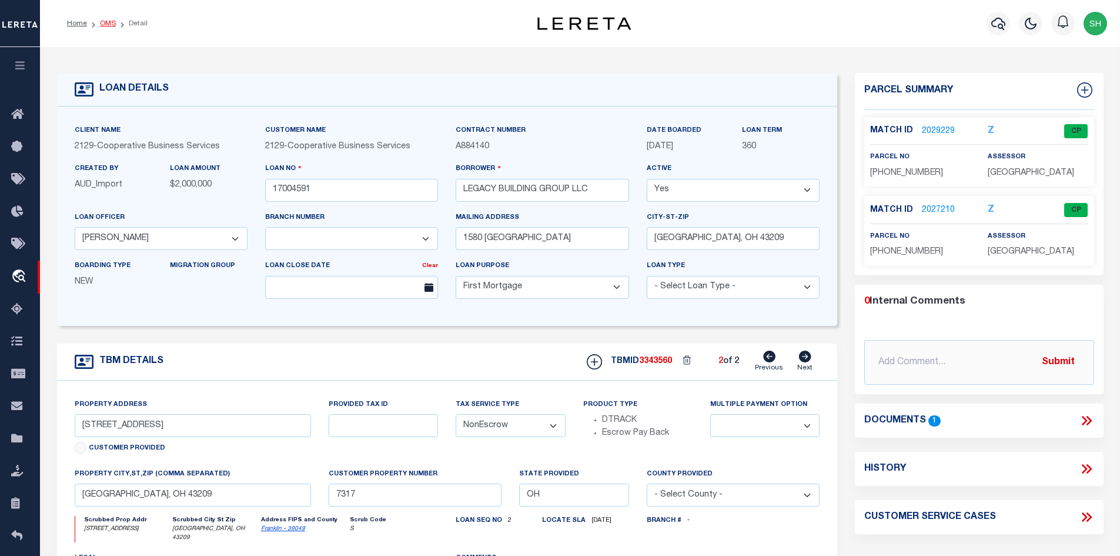
click at [106, 23] on link "OMS" at bounding box center [108, 23] width 16 height 7
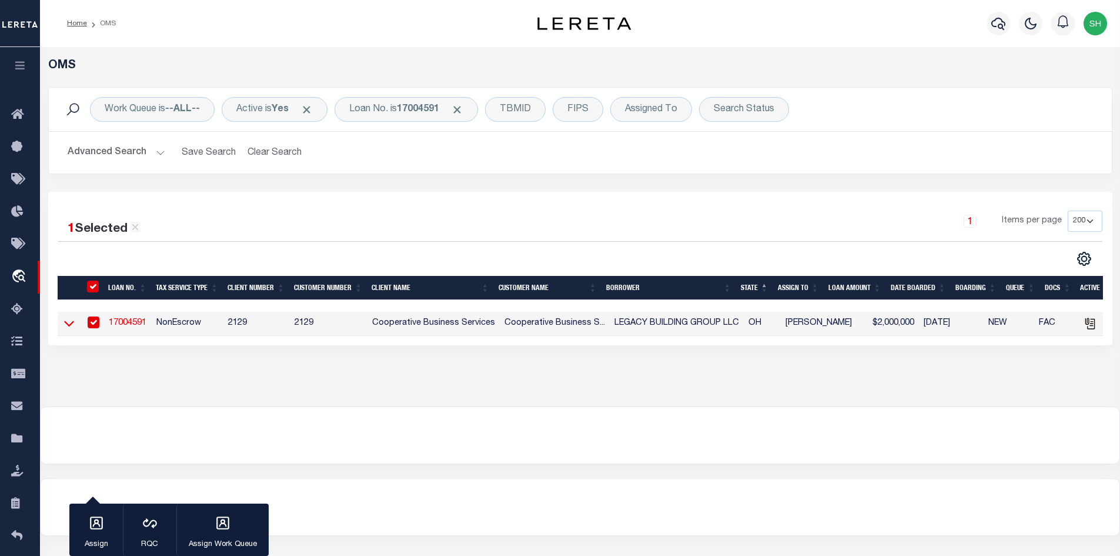
click at [71, 326] on icon at bounding box center [69, 324] width 10 height 6
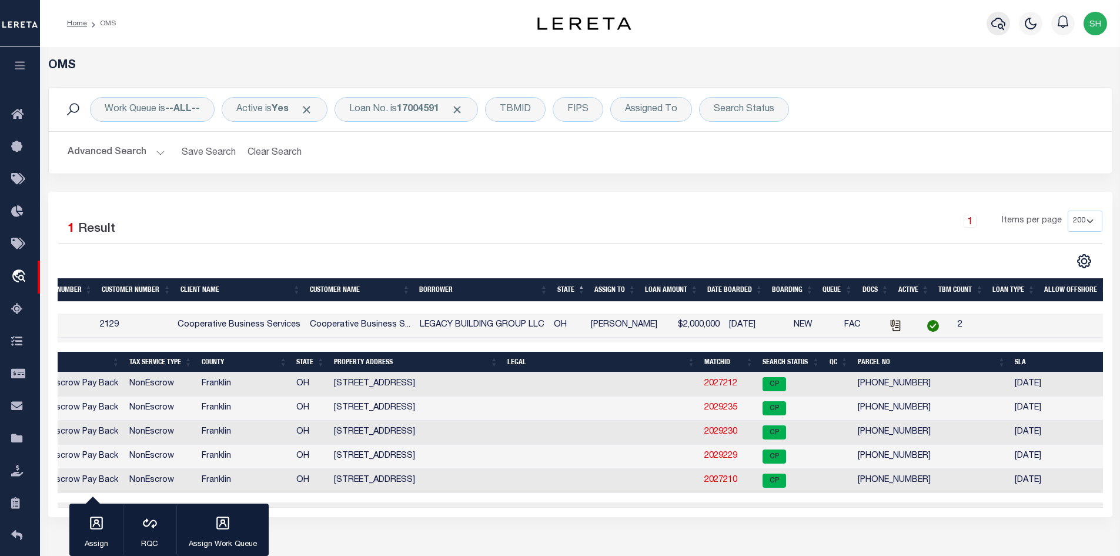
click at [998, 29] on icon "button" at bounding box center [999, 23] width 14 height 14
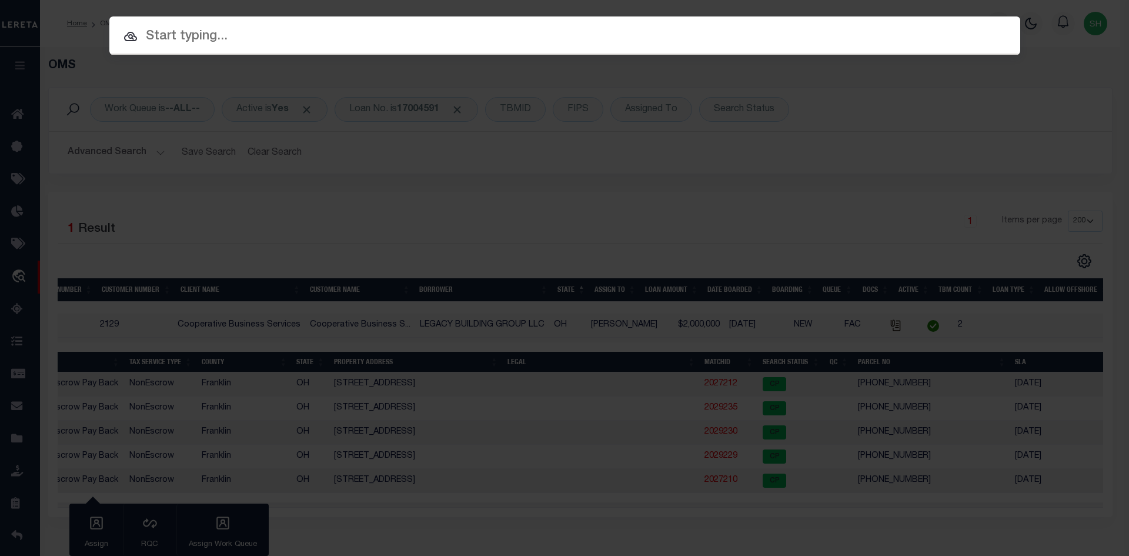
paste input "87-3096680"
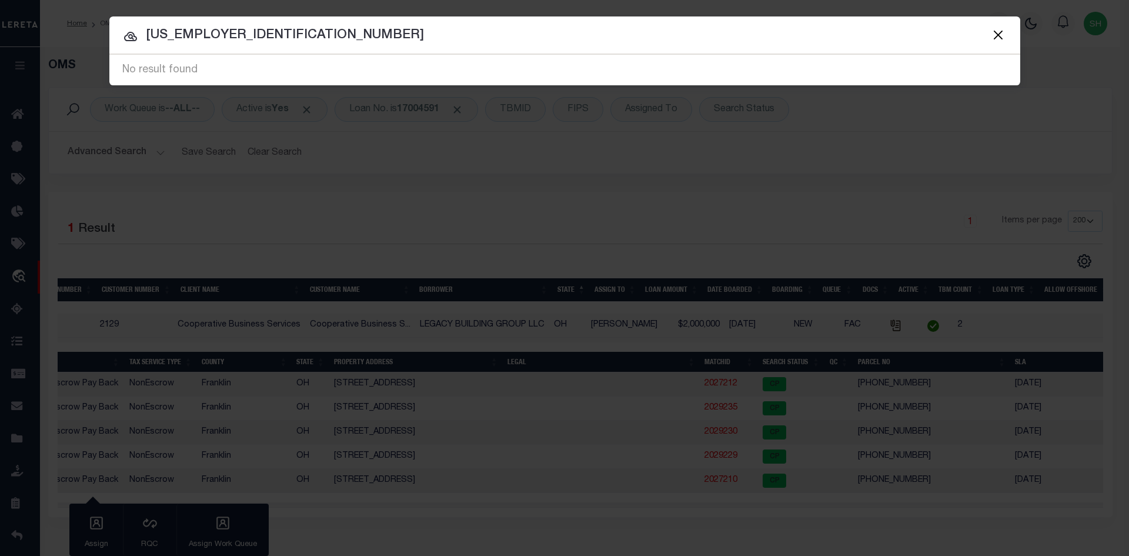
click at [995, 34] on button "Close" at bounding box center [998, 34] width 15 height 15
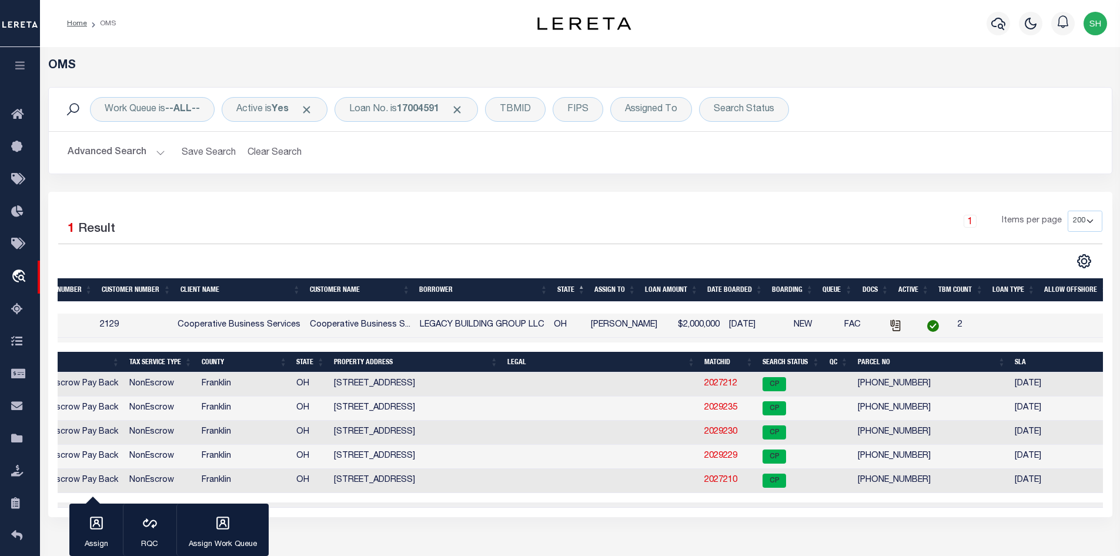
click at [153, 153] on button "Advanced Search" at bounding box center [117, 152] width 98 height 23
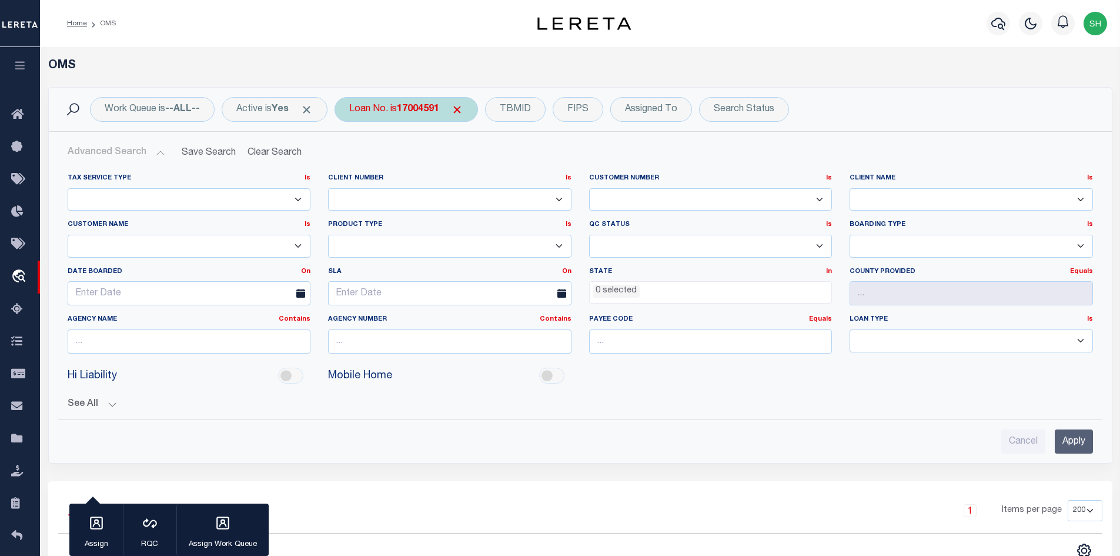
click at [415, 105] on b "17004591" at bounding box center [418, 109] width 42 height 9
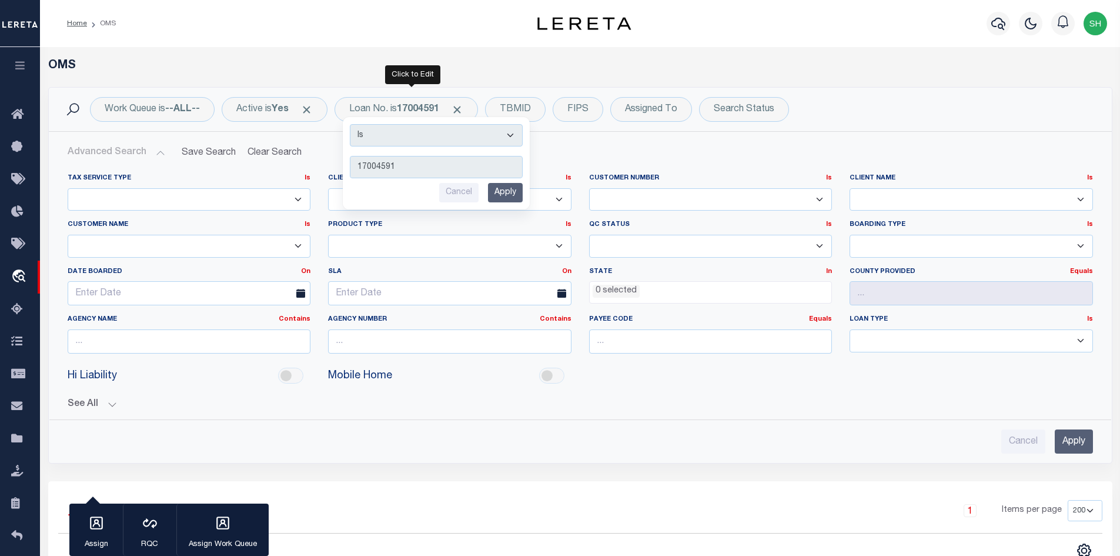
click at [512, 191] on input "Apply" at bounding box center [505, 192] width 35 height 19
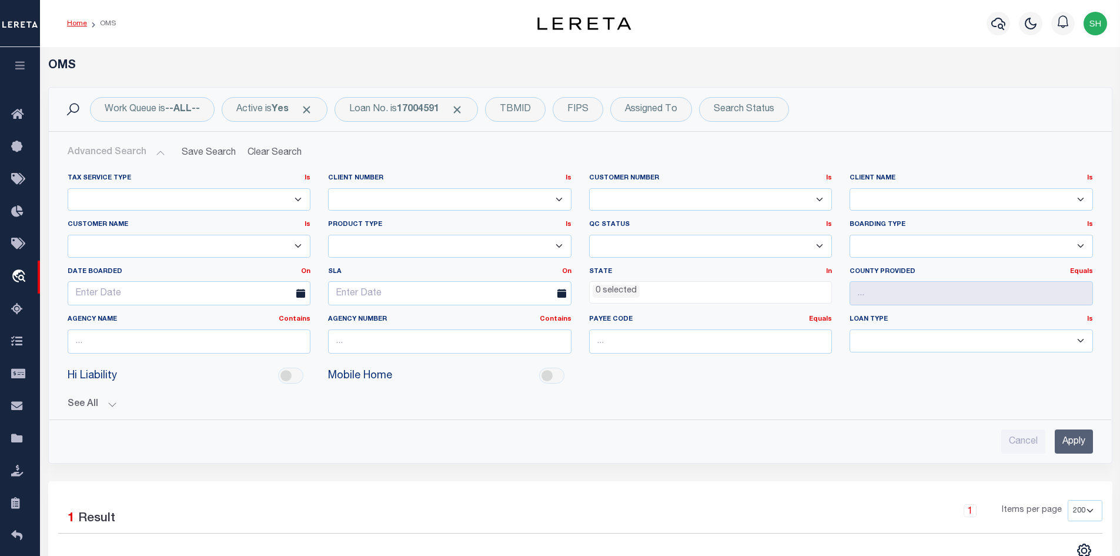
click at [80, 22] on link "Home" at bounding box center [77, 23] width 20 height 7
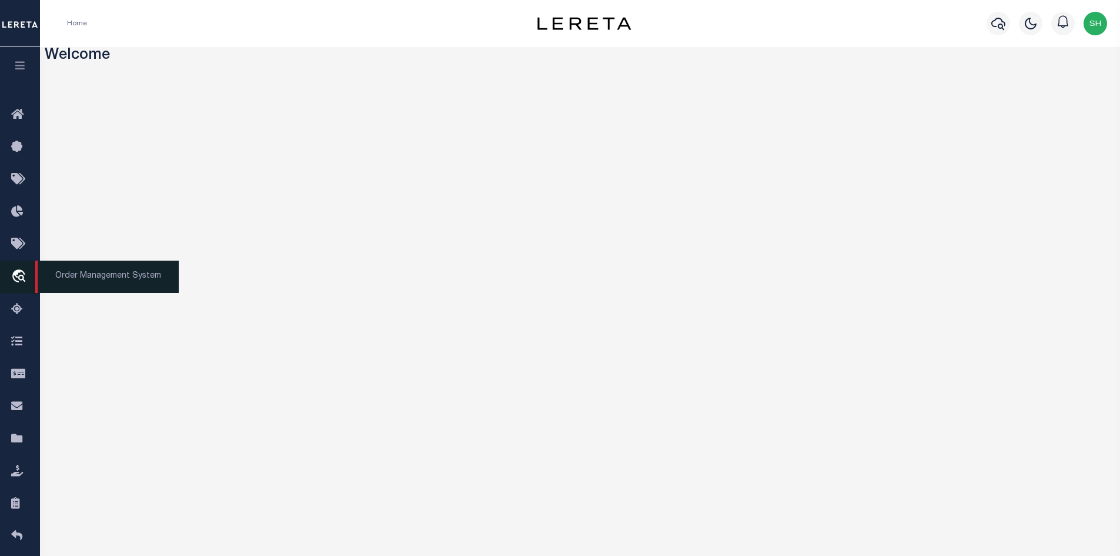
click at [129, 276] on span "Order Management System" at bounding box center [106, 277] width 143 height 32
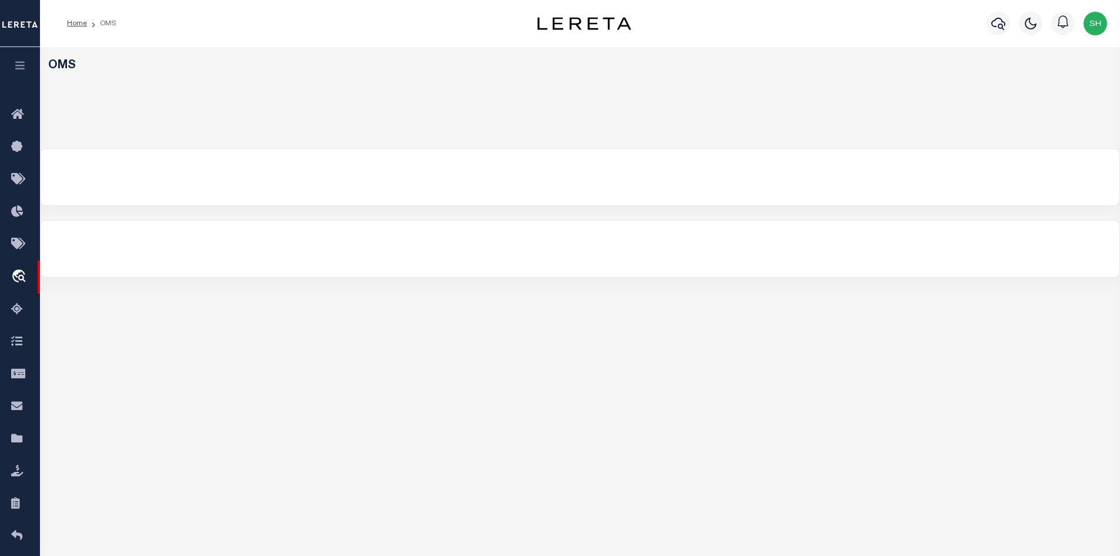
select select "200"
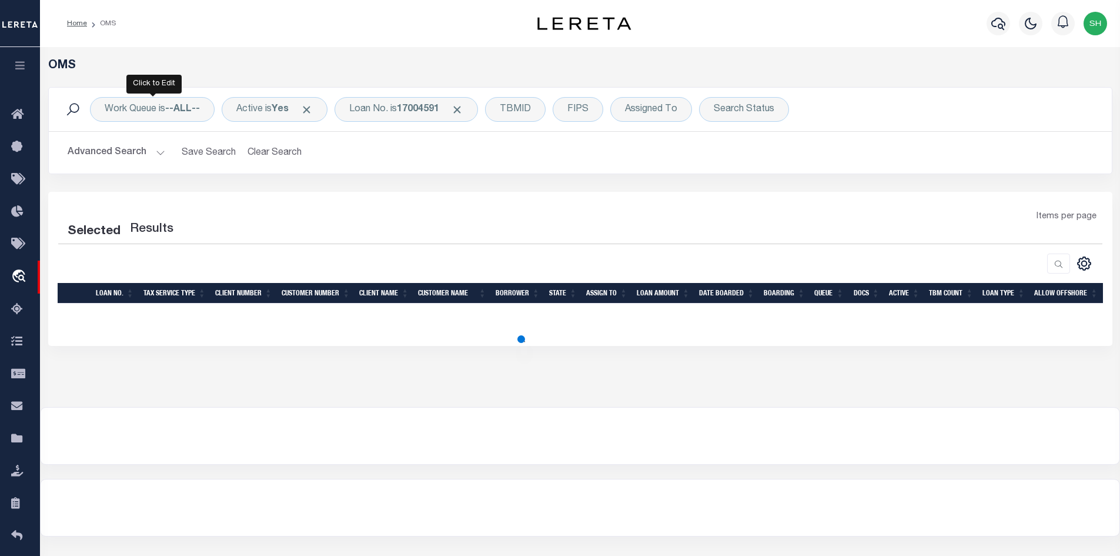
select select "200"
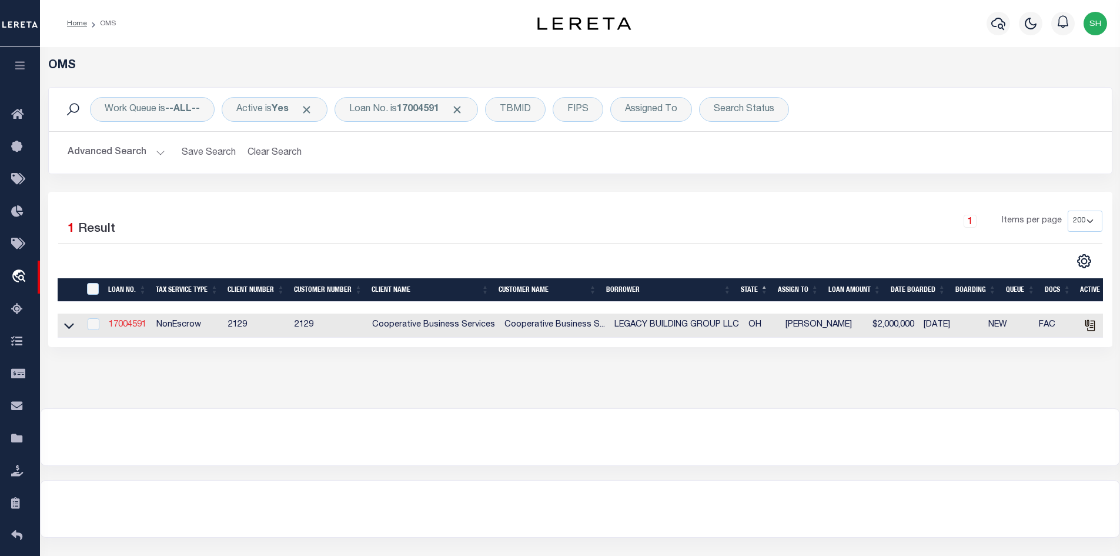
click at [133, 327] on link "17004591" at bounding box center [128, 325] width 38 height 8
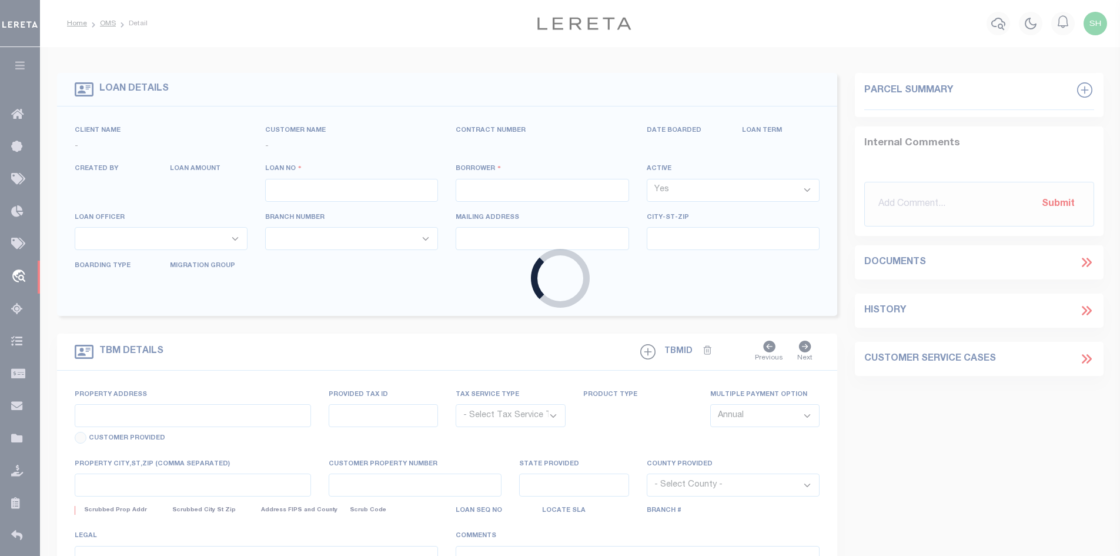
type input "17004591"
type input "LEGACY BUILDING GROUP LLC"
select select
type input "1580 KENWICK ROAD"
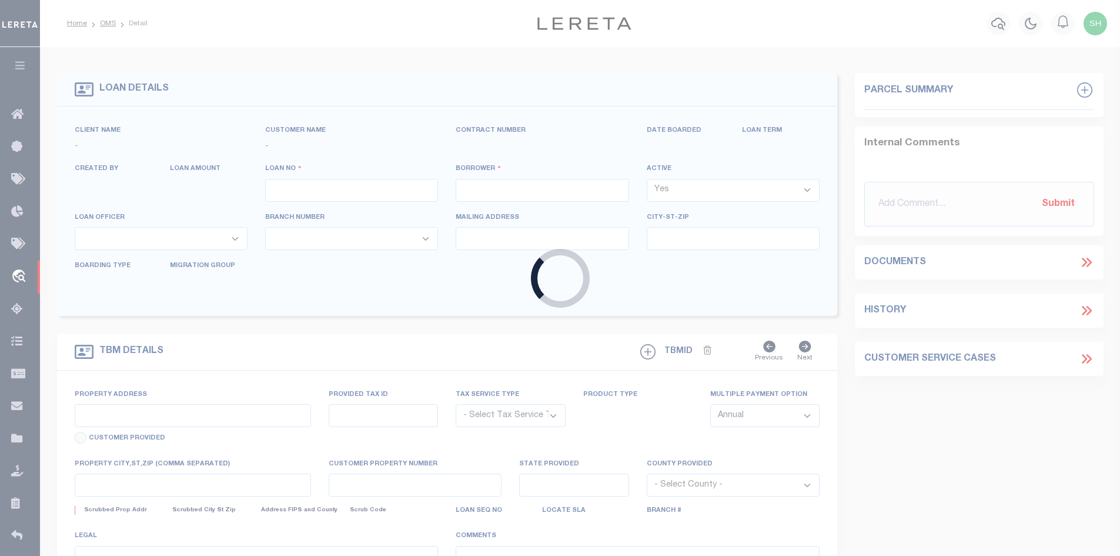
type input "COLUMBUS, OH 43209"
select select "10"
select select "NonEscrow"
select select "7366"
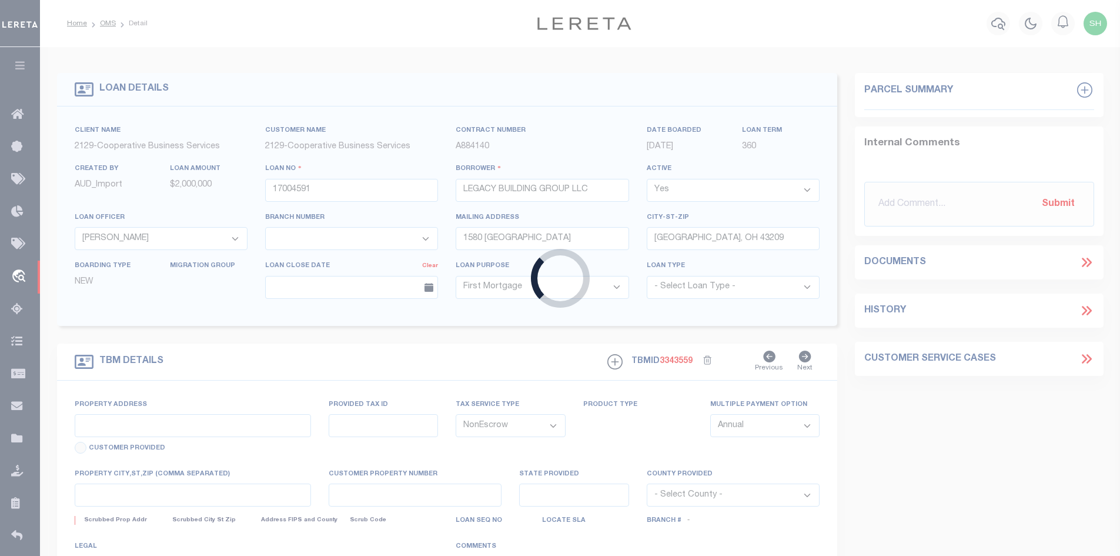
type input "1890 EAST MAIN STREET"
select select
type input "COLUMBUS, OH 43205"
type input "7316"
type input "OH"
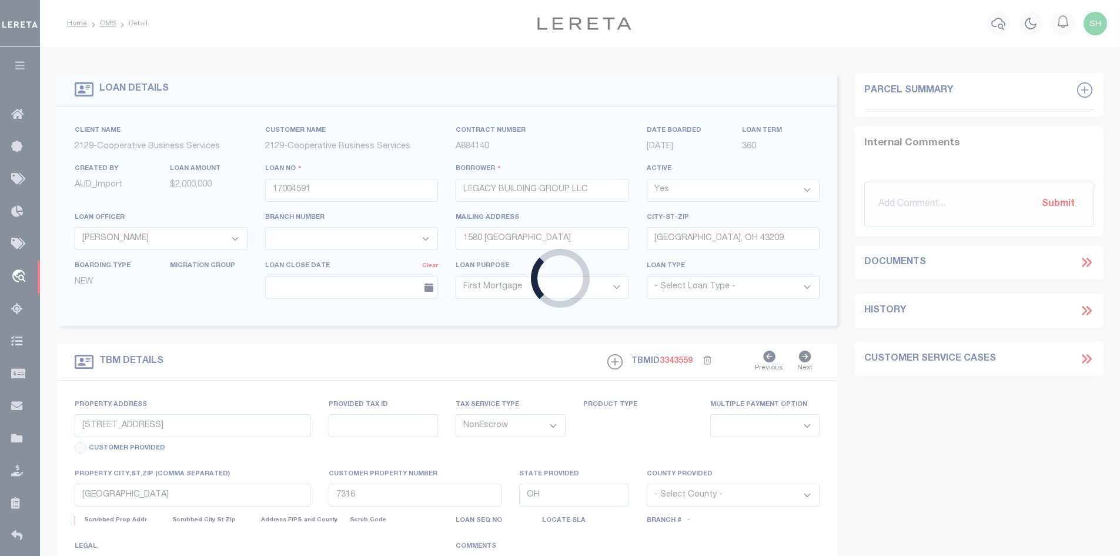
select select "3334"
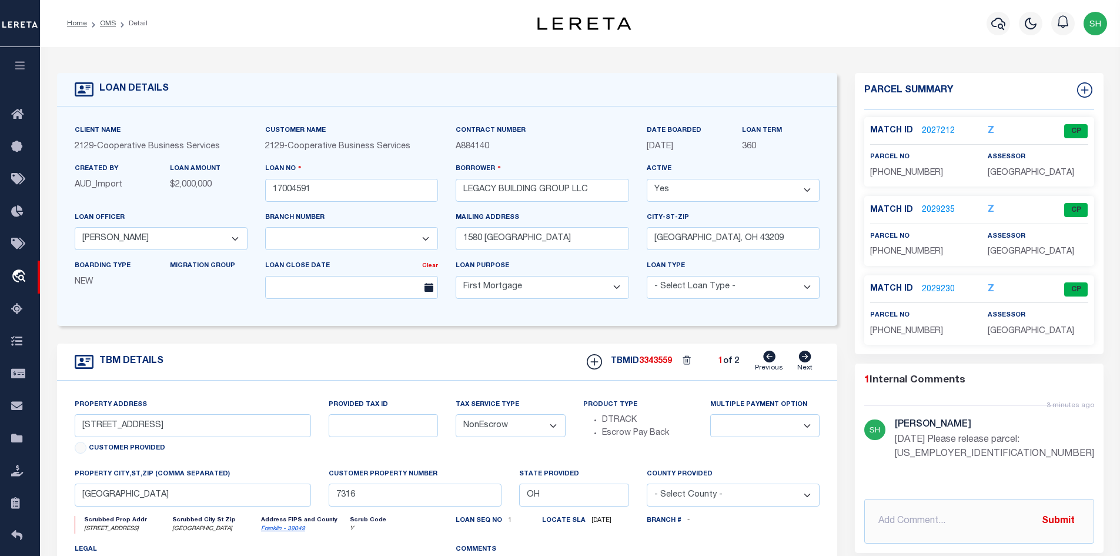
click at [806, 360] on icon at bounding box center [805, 357] width 13 height 12
type input "2882-2888 EAST MAIN STREET"
select select
type input "COLUMBUS, OH 43209"
type input "7317"
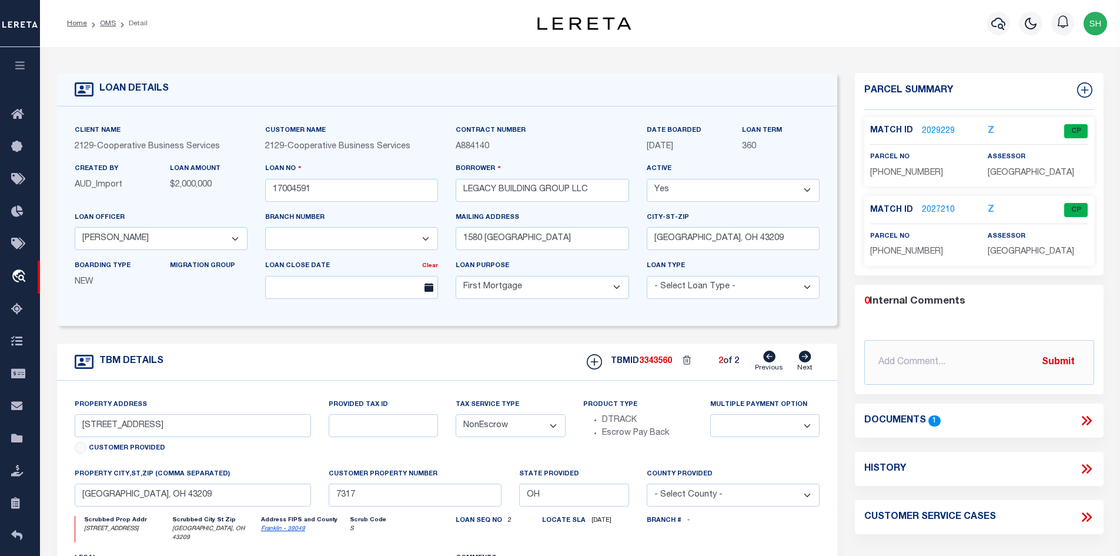
click at [762, 355] on link "Previous" at bounding box center [769, 362] width 28 height 22
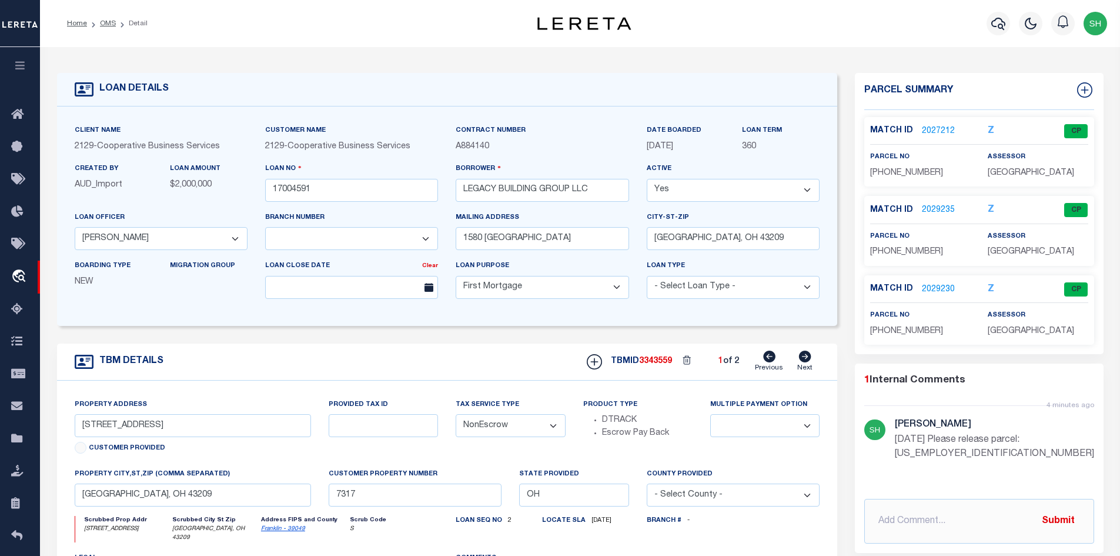
type input "1890 EAST MAIN STREET"
select select
type input "COLUMBUS, OH 43205"
type input "7316"
click at [111, 26] on link "OMS" at bounding box center [108, 23] width 16 height 7
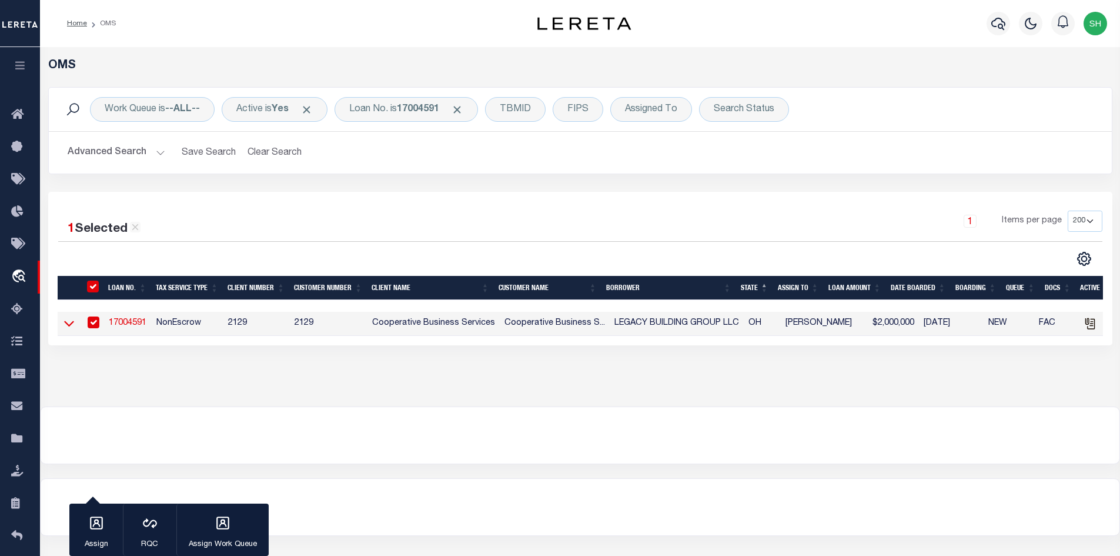
click at [64, 328] on icon at bounding box center [69, 323] width 10 height 12
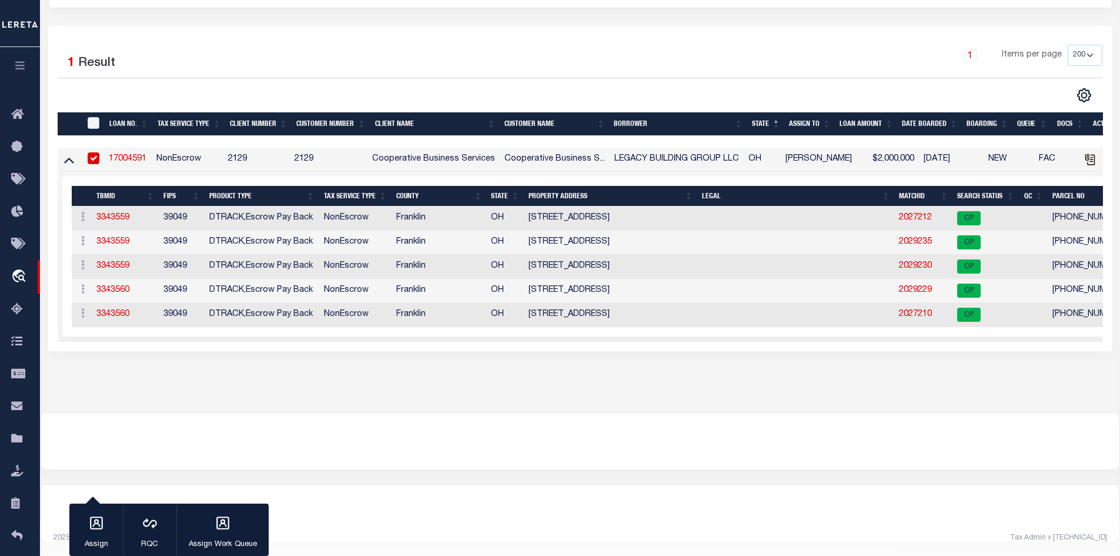
scroll to position [0, 211]
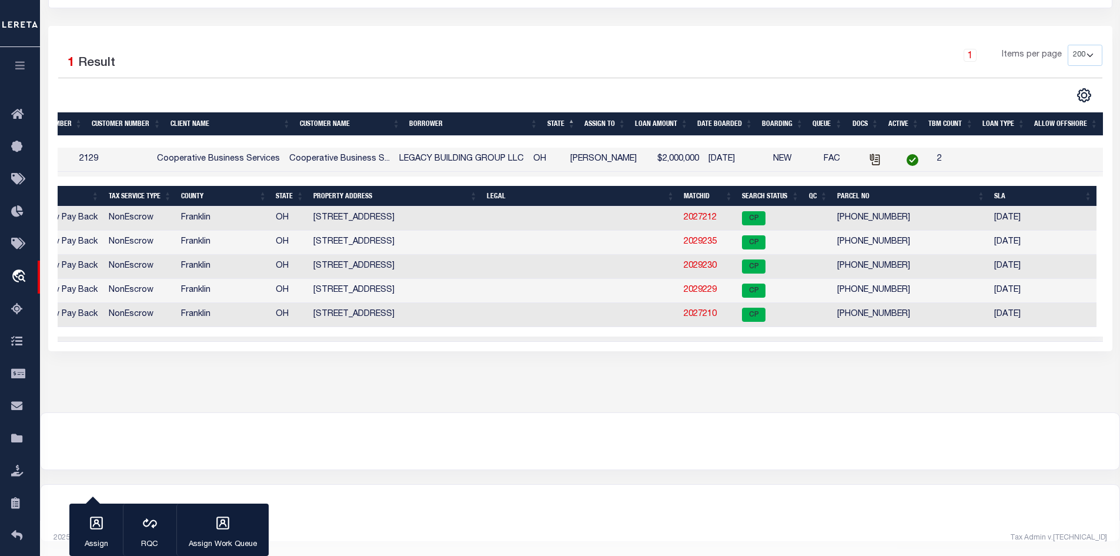
click at [99, 45] on div "1 Selected 1 Result" at bounding box center [182, 61] width 248 height 33
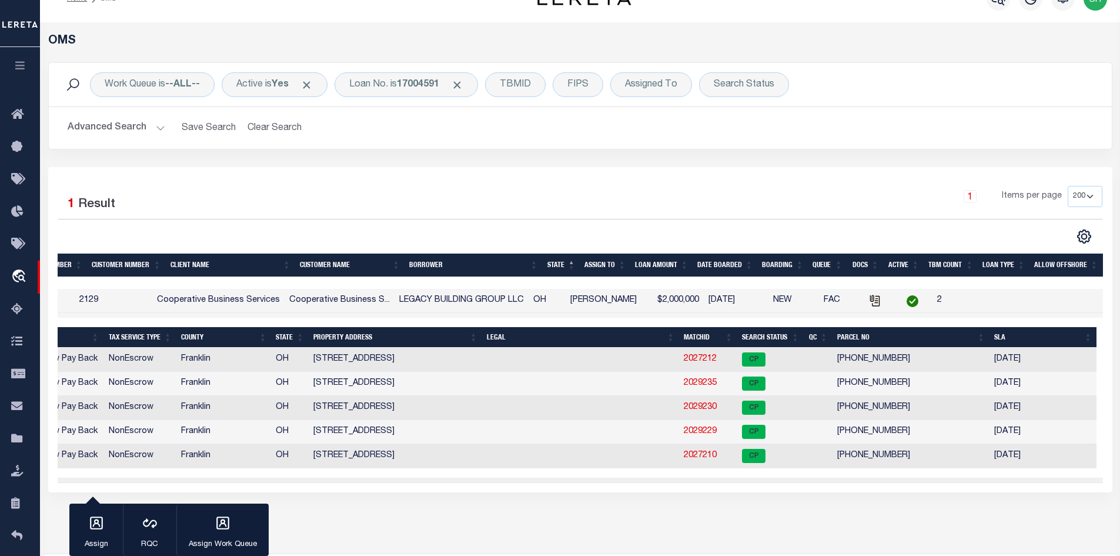
scroll to position [0, 0]
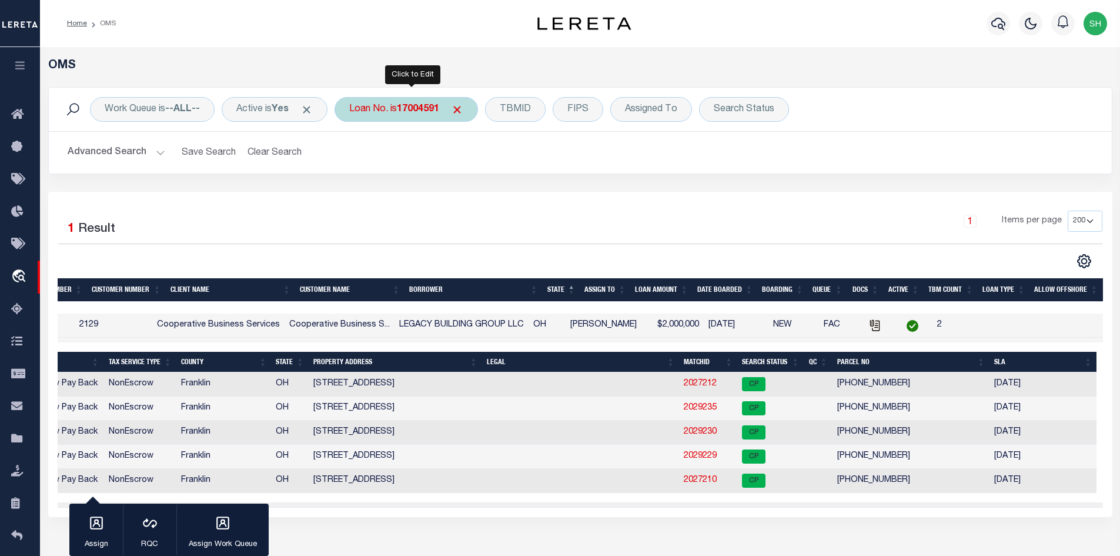
click at [372, 108] on div "Loan No. is 17004591" at bounding box center [406, 109] width 143 height 25
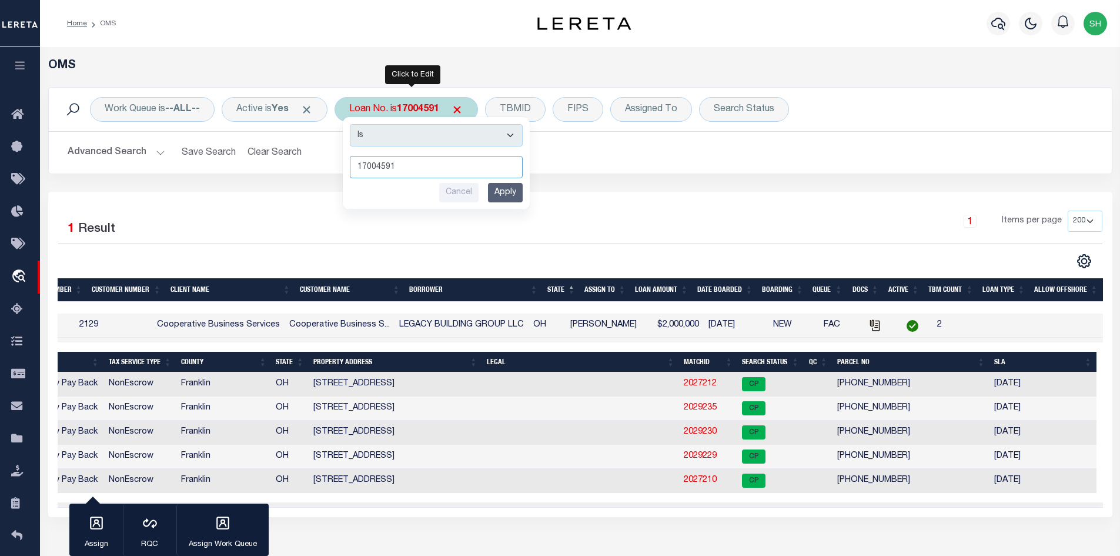
paste input "0389"
type input "10389"
click at [522, 195] on input "Apply" at bounding box center [505, 192] width 35 height 19
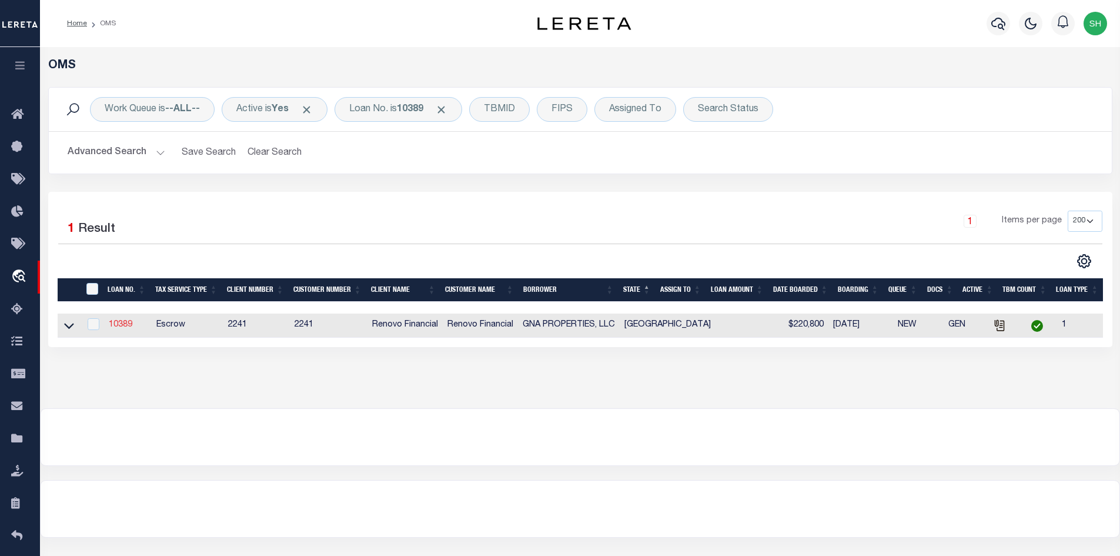
click at [119, 326] on link "10389" at bounding box center [121, 325] width 24 height 8
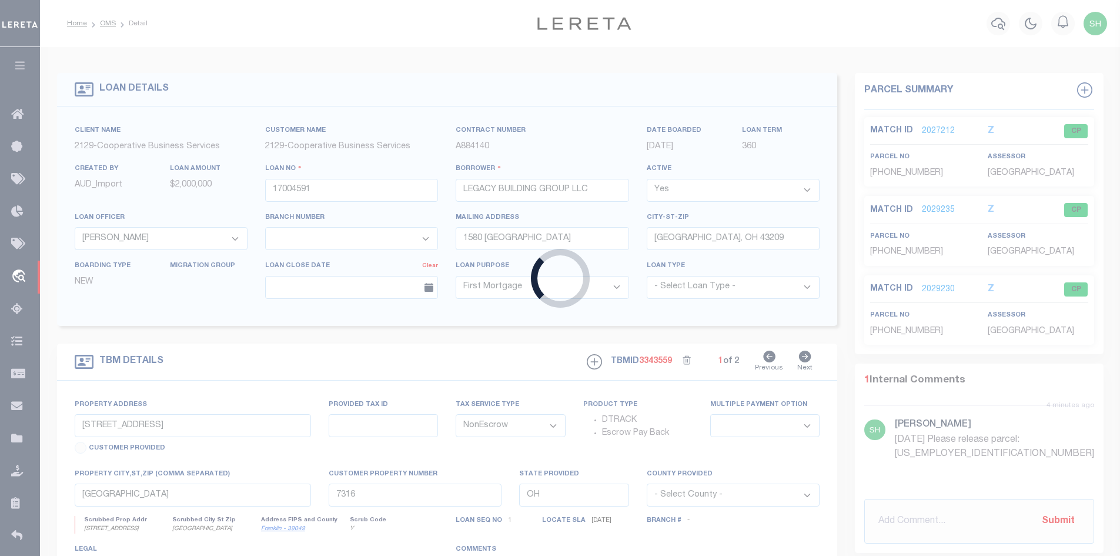
type input "10389"
type input "GNA PROPERTIES, LLC"
select select
type input "102 Kirkwood"
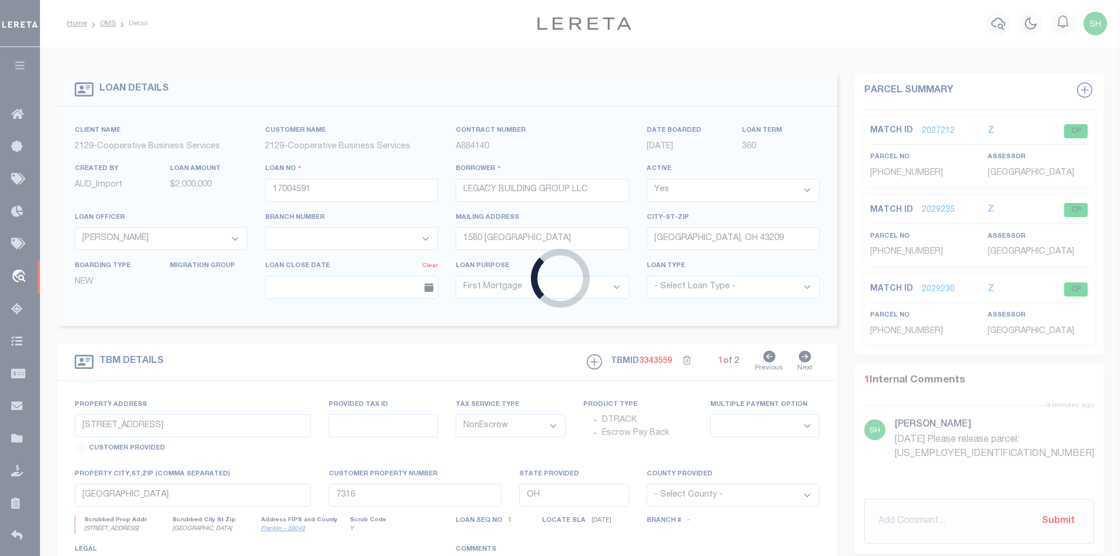
type input "San Antonio TX 78214"
select select
select select "Escrow"
type input "104 Shenandoah Street"
select select
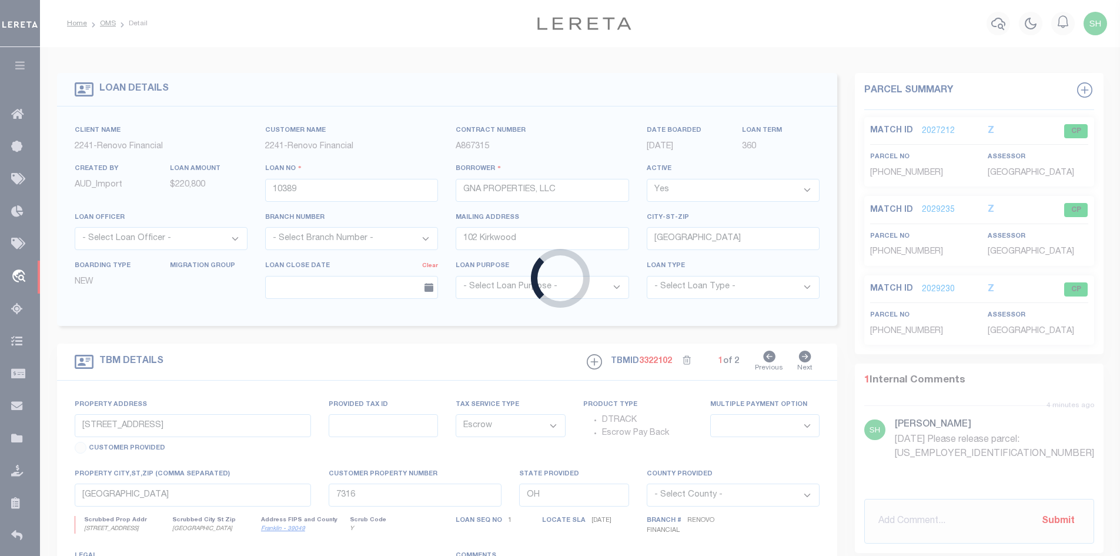
type input "San Antonio, TX 78210"
type input "a0k8Y00000jISP9"
type input "TX"
select select
type textarea "LEGAL REQUIRED"
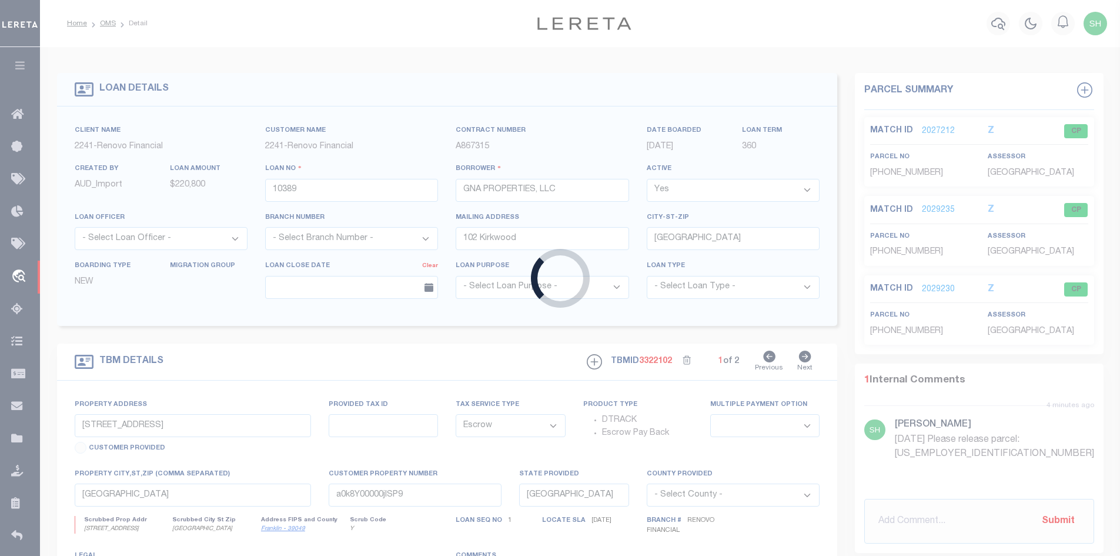
select select "14701"
select select "25066"
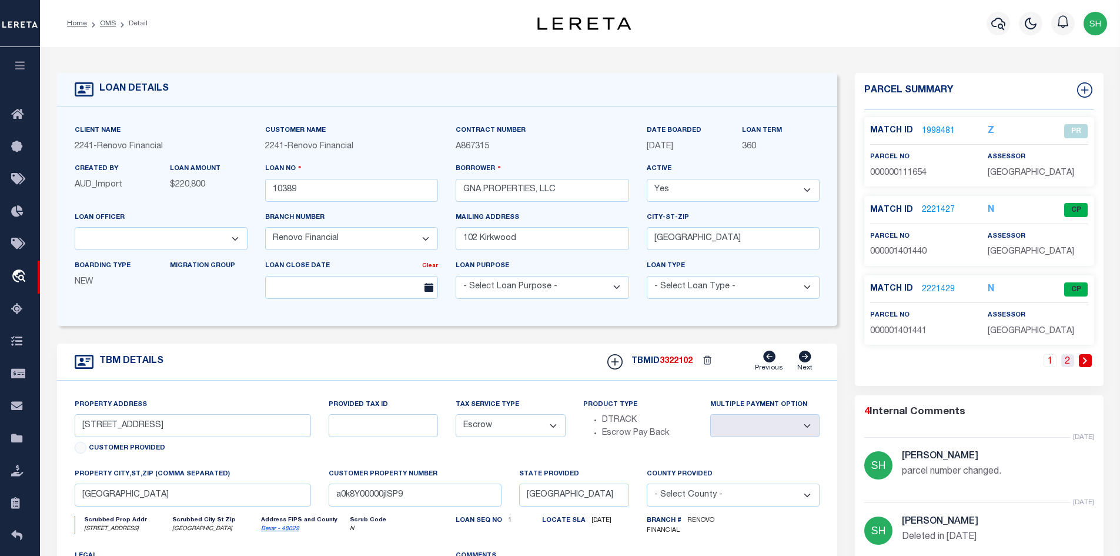
click at [1068, 362] on link "2" at bounding box center [1067, 360] width 13 height 13
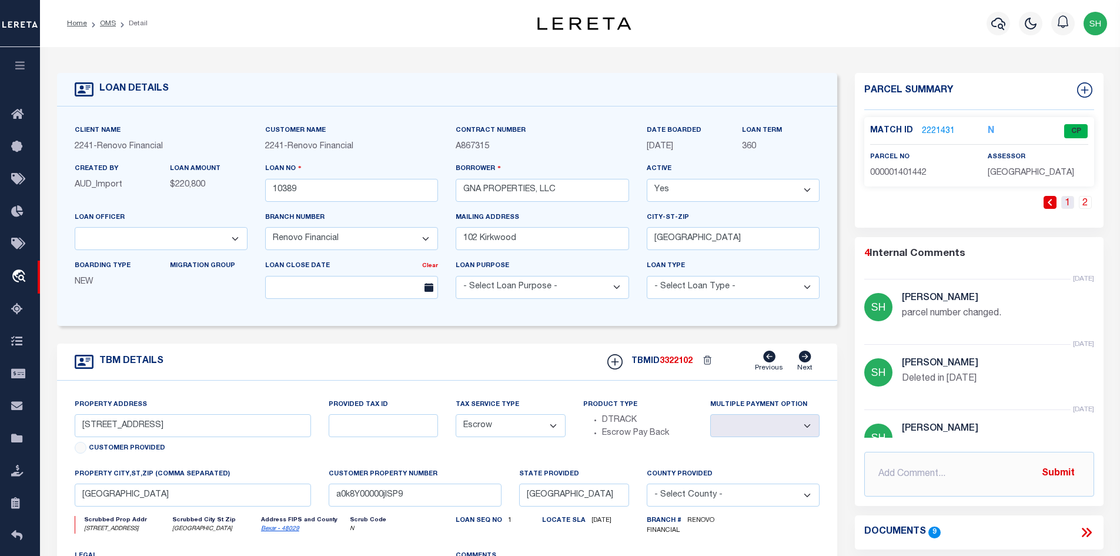
click at [1067, 202] on link "1" at bounding box center [1067, 202] width 13 height 13
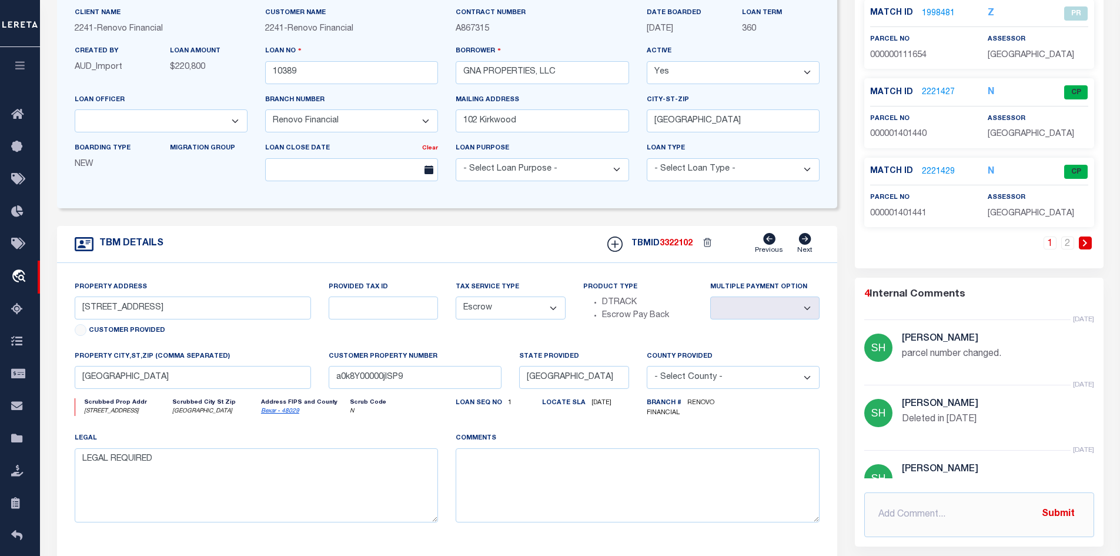
scroll to position [148, 0]
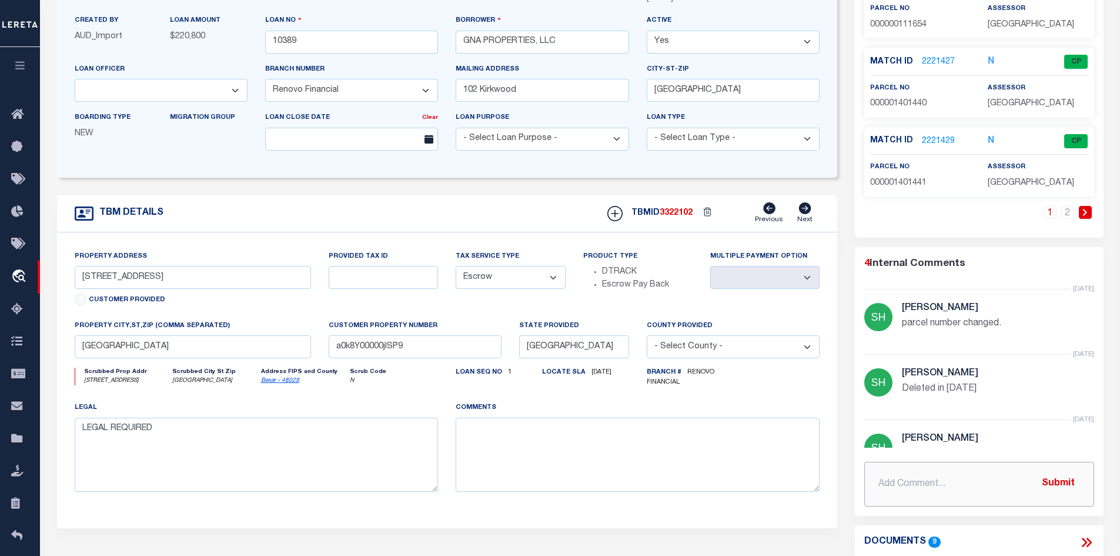
click at [924, 488] on input "text" at bounding box center [979, 484] width 230 height 45
paste input "looks like there was some changes made to the parcel for loan # 10389, I am bei…"
type input "8/11/25 looks like there was some changes made to the parcel for loan # 10389, …"
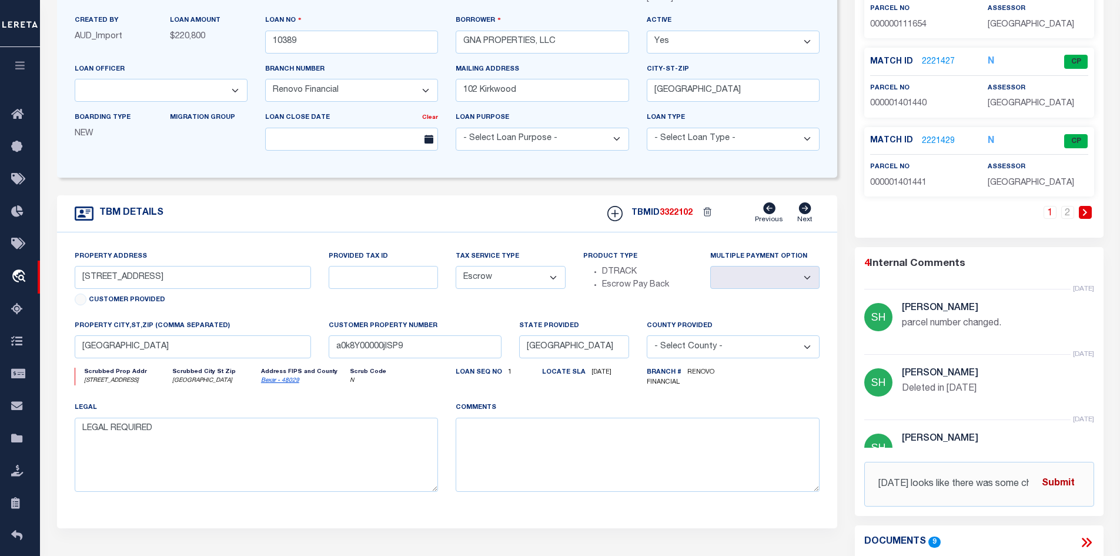
click at [1062, 479] on button "Submit" at bounding box center [1058, 484] width 48 height 24
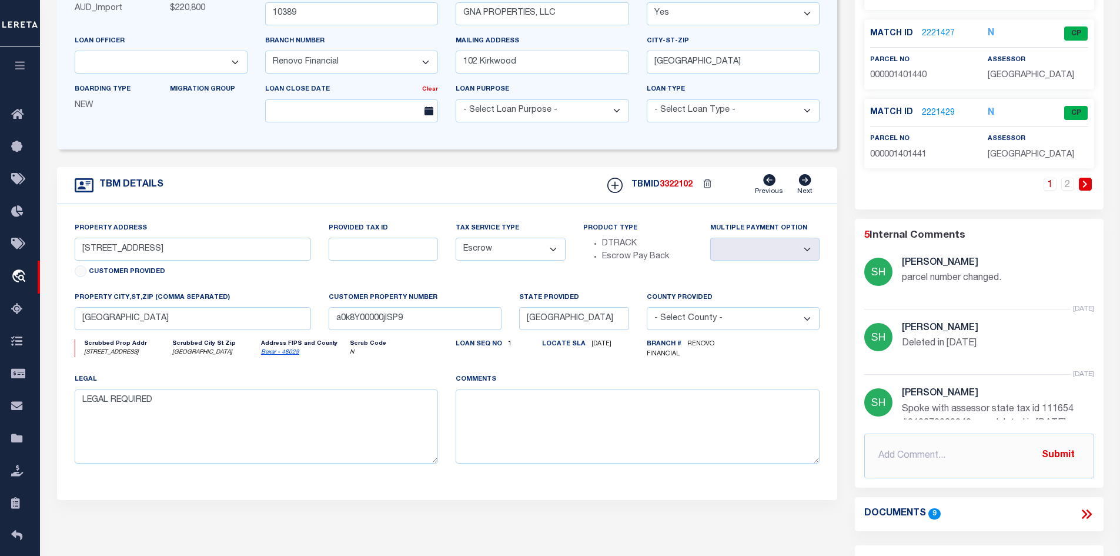
scroll to position [235, 0]
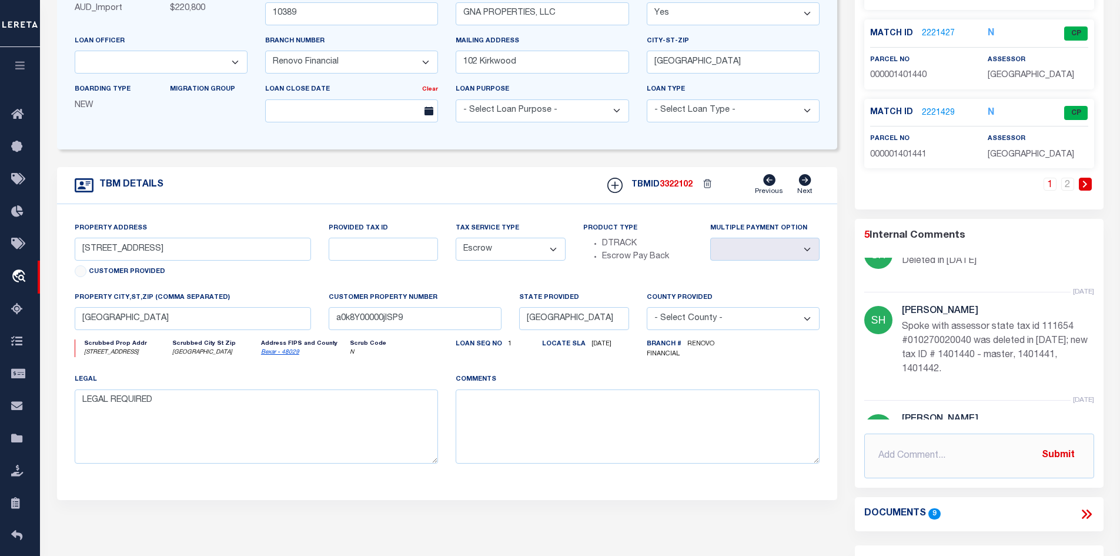
click at [1086, 515] on icon at bounding box center [1084, 513] width 5 height 9
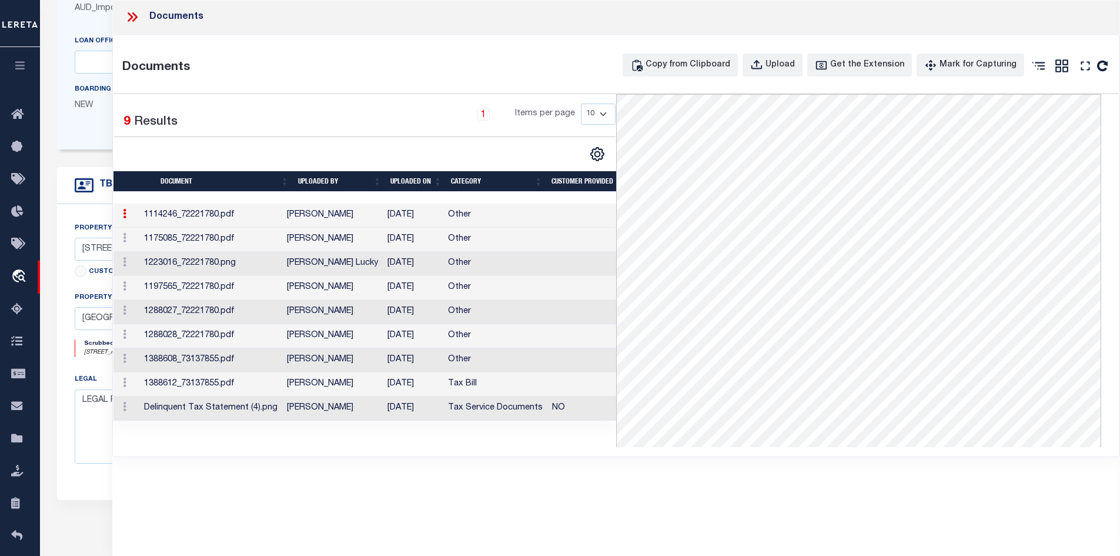
click at [441, 410] on td "08/06/2025" at bounding box center [413, 408] width 61 height 24
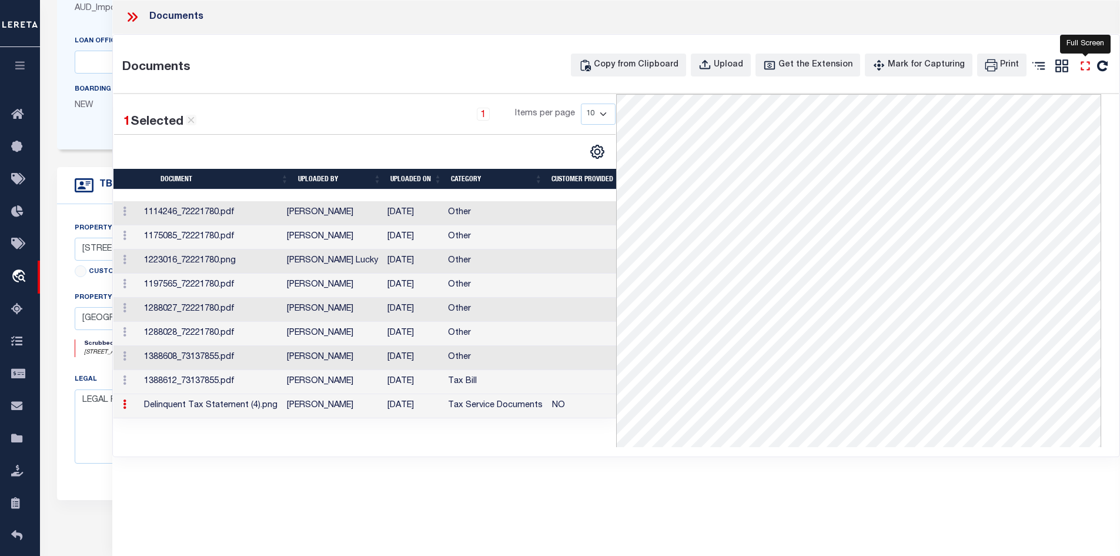
click at [1082, 66] on icon "" at bounding box center [1085, 65] width 15 height 15
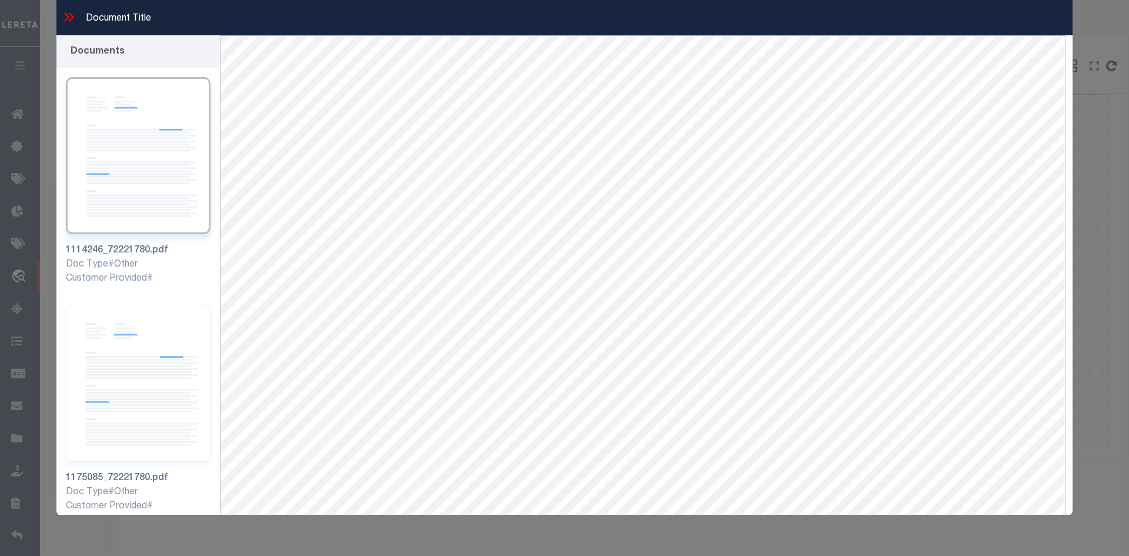
click at [65, 21] on icon at bounding box center [66, 16] width 5 height 9
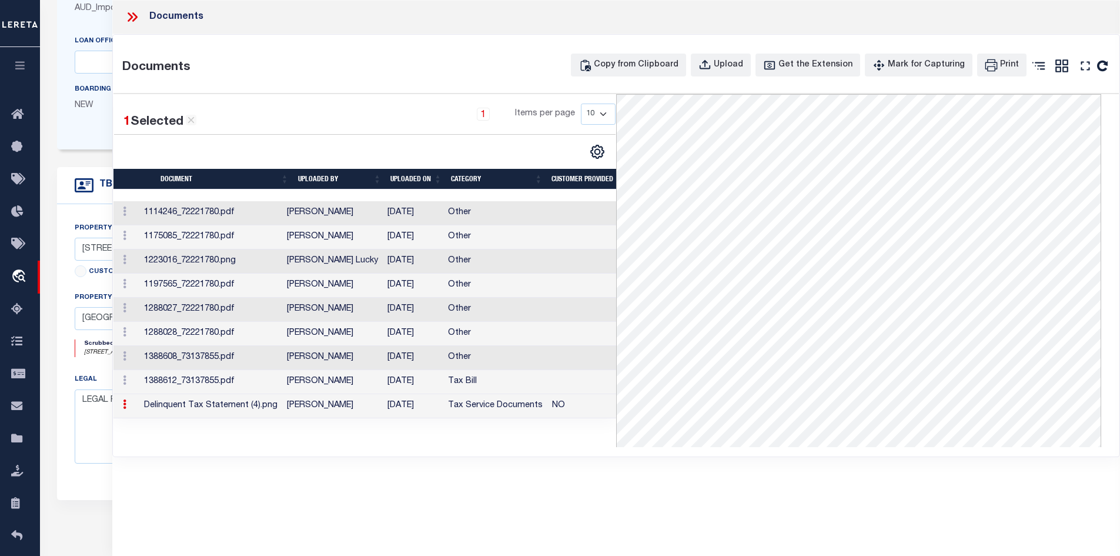
click at [309, 213] on td "Padmini Shastry" at bounding box center [332, 213] width 101 height 24
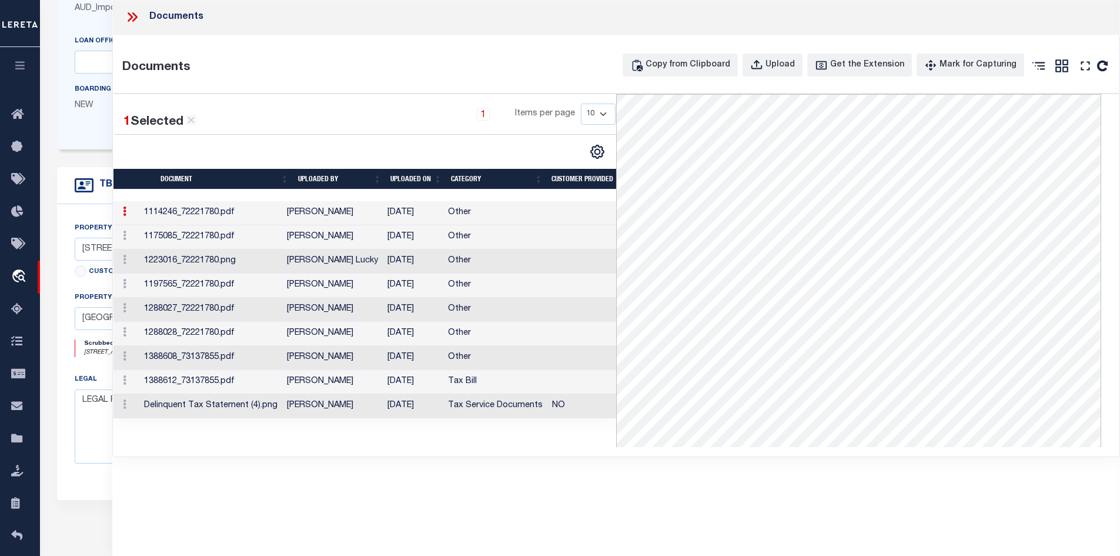
click at [372, 242] on td "Sanaulla Shariff" at bounding box center [332, 237] width 101 height 24
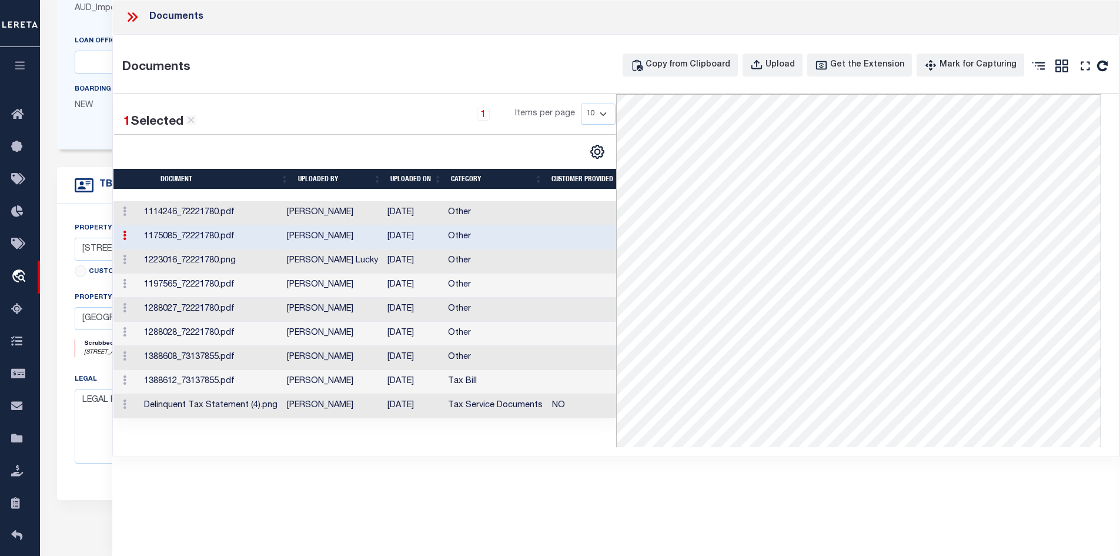
click at [379, 261] on td "JoEllen Lucky" at bounding box center [332, 261] width 101 height 24
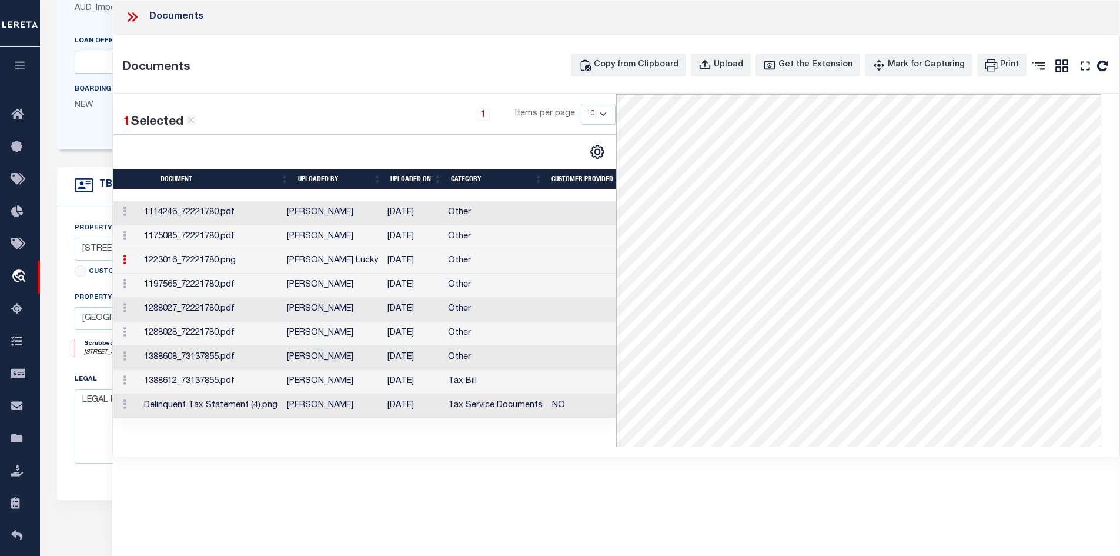
click at [376, 280] on td "Thejaswini Manjunath" at bounding box center [332, 285] width 101 height 24
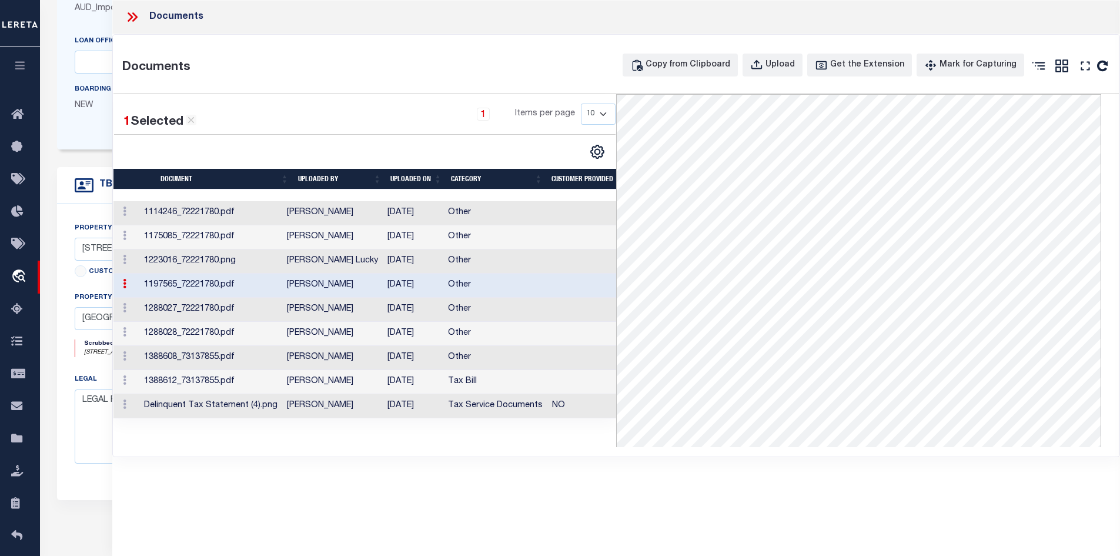
click at [358, 310] on td "Umme Aiman" at bounding box center [332, 310] width 101 height 24
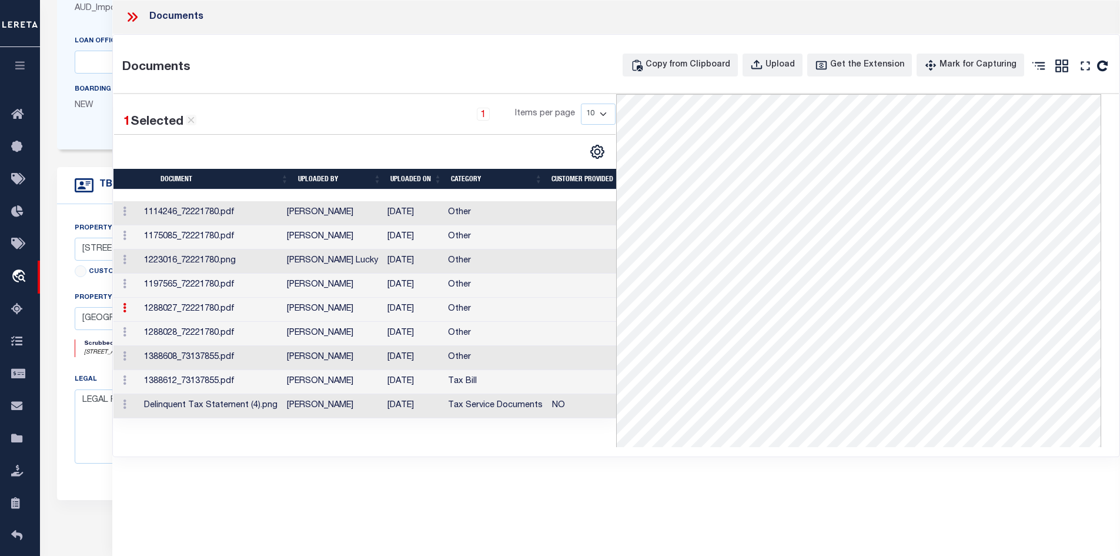
click at [329, 339] on td "Umme Aiman" at bounding box center [332, 334] width 101 height 24
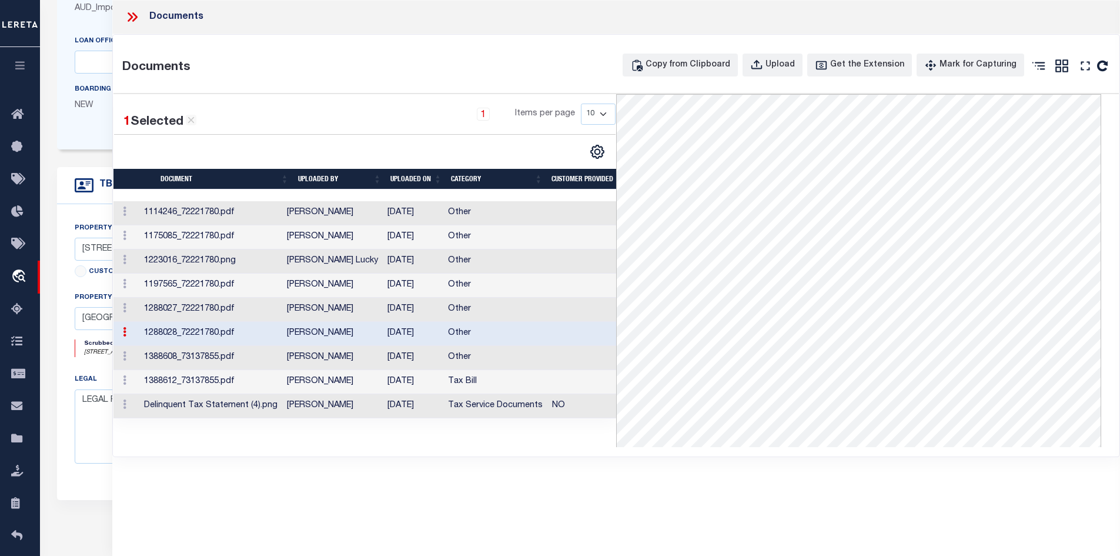
click at [328, 355] on td "Chethan Kasturi" at bounding box center [332, 358] width 101 height 24
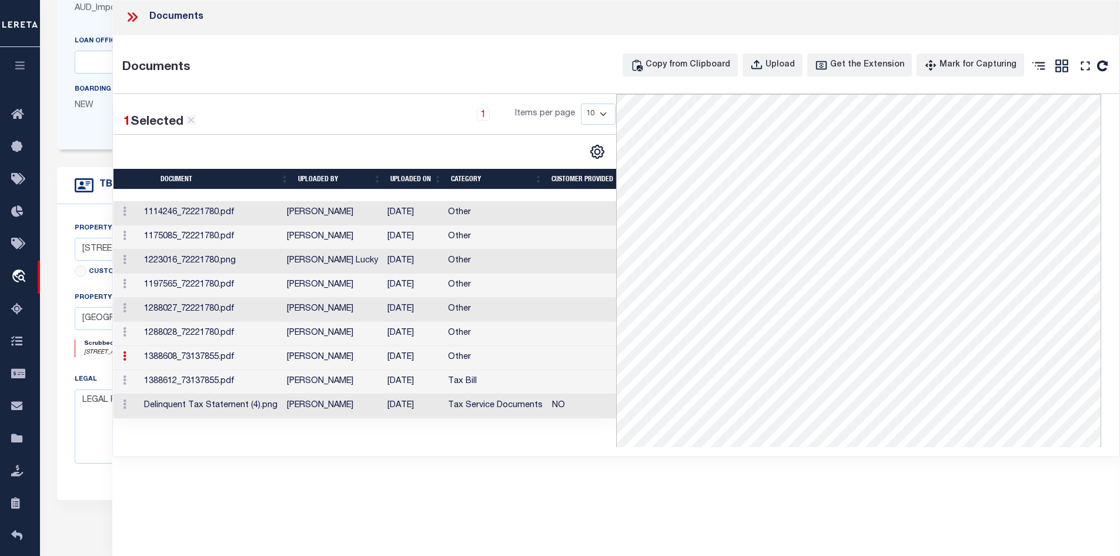
click at [328, 382] on td "Chethan Kasturi" at bounding box center [332, 382] width 101 height 24
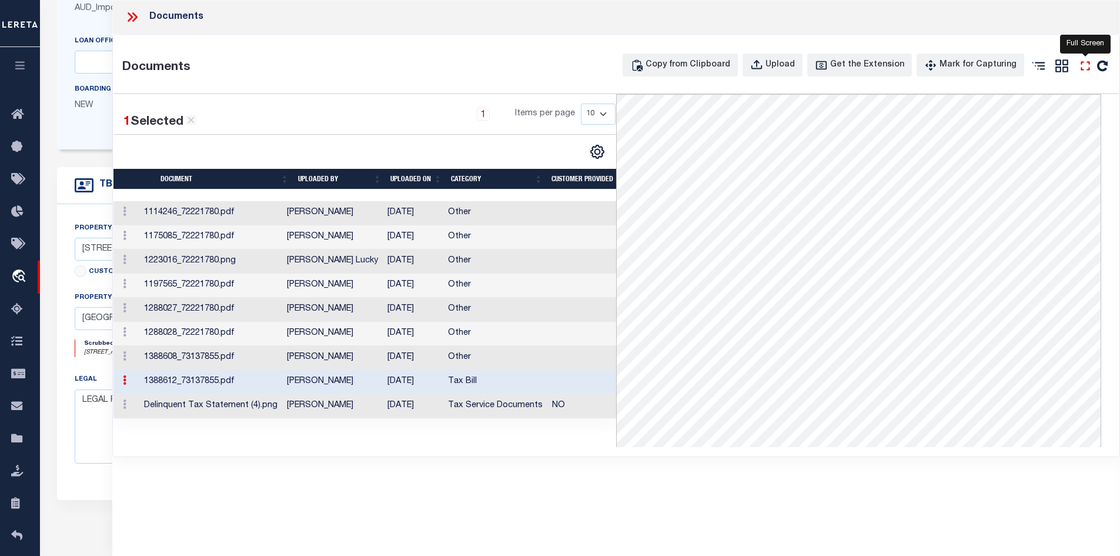
click at [1085, 65] on icon "" at bounding box center [1085, 65] width 15 height 15
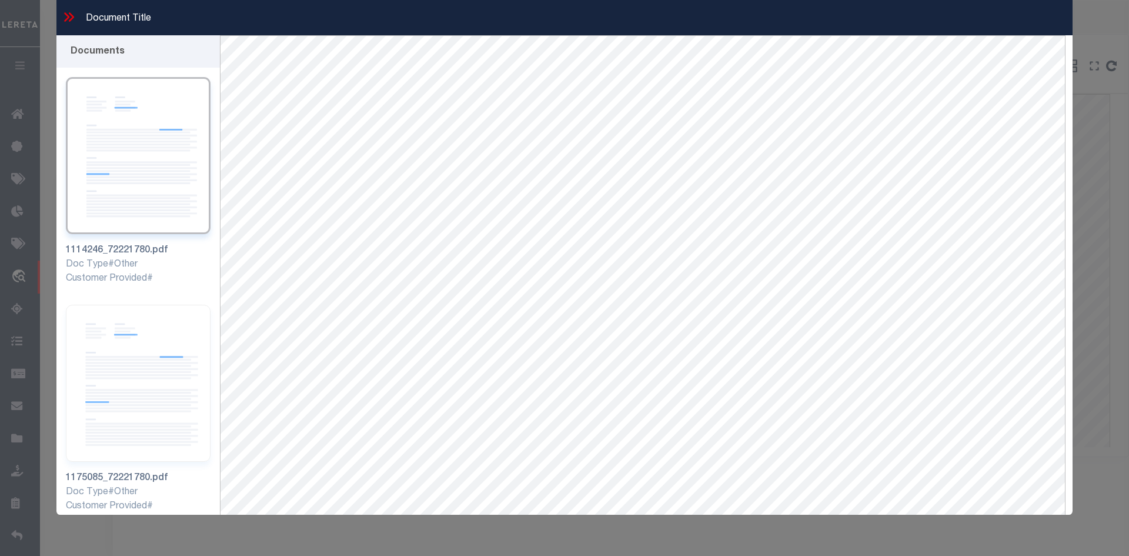
click at [72, 16] on icon at bounding box center [71, 16] width 5 height 9
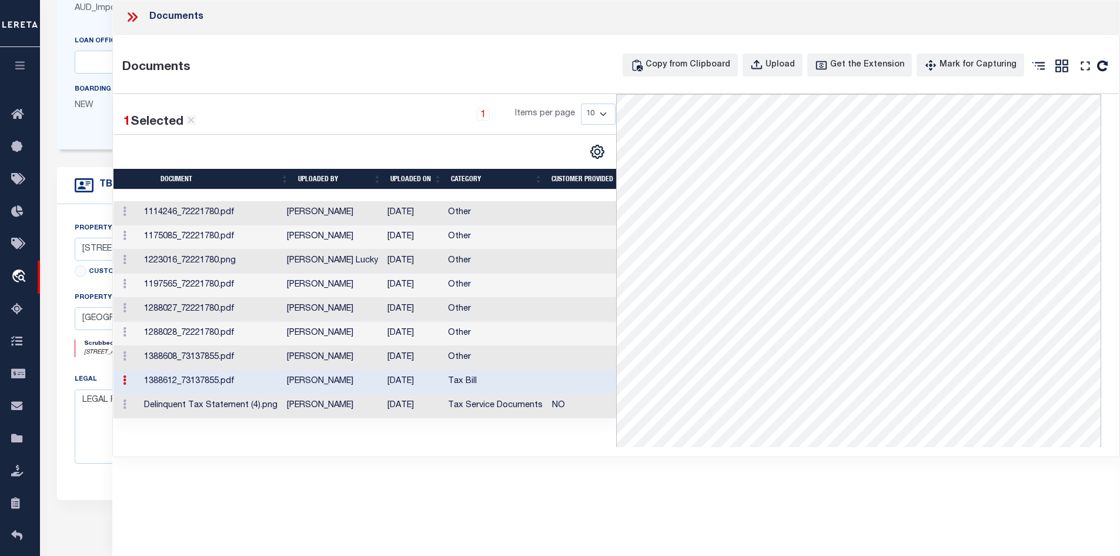
click at [273, 408] on td "Delinquent Tax Statement (4).png" at bounding box center [210, 406] width 143 height 24
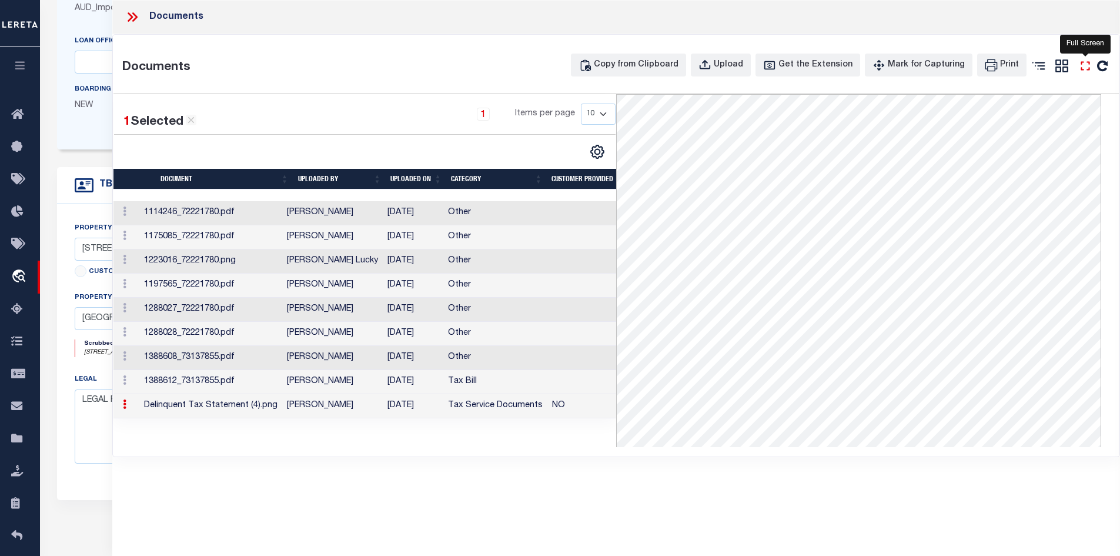
click at [1085, 66] on icon "" at bounding box center [1085, 65] width 15 height 15
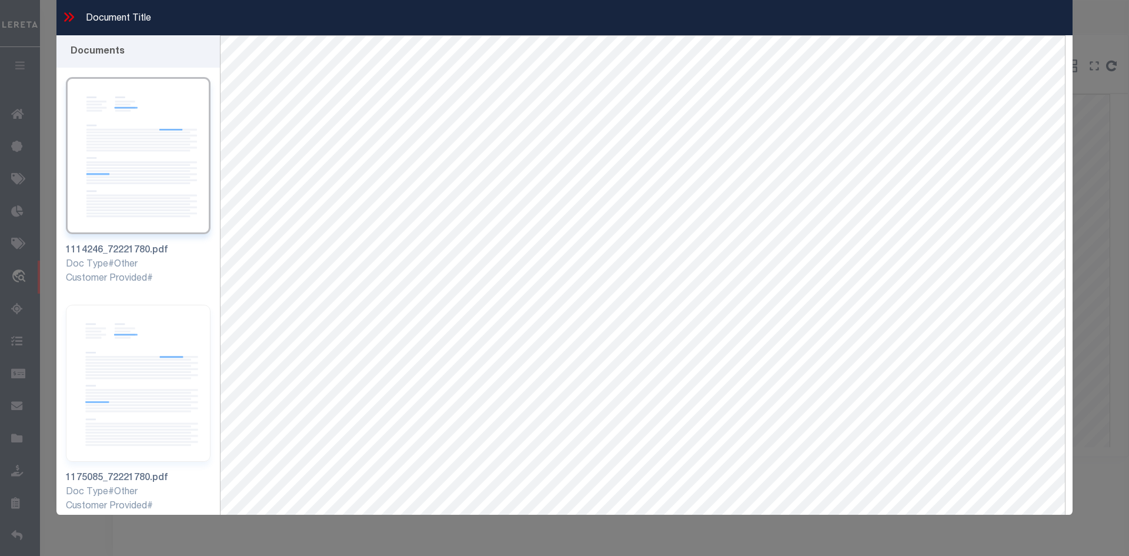
click at [69, 13] on icon at bounding box center [71, 16] width 5 height 9
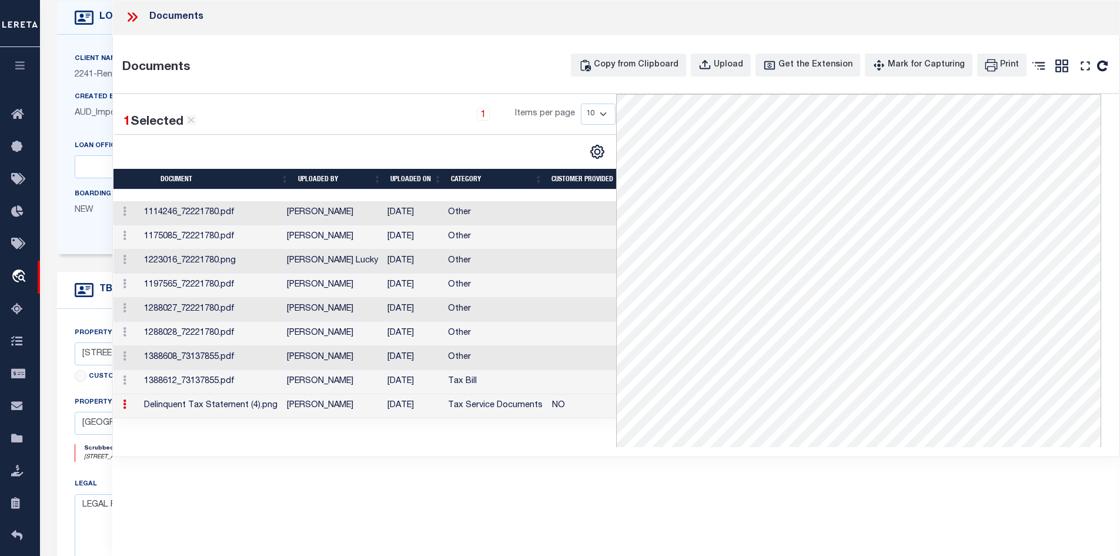
scroll to position [59, 0]
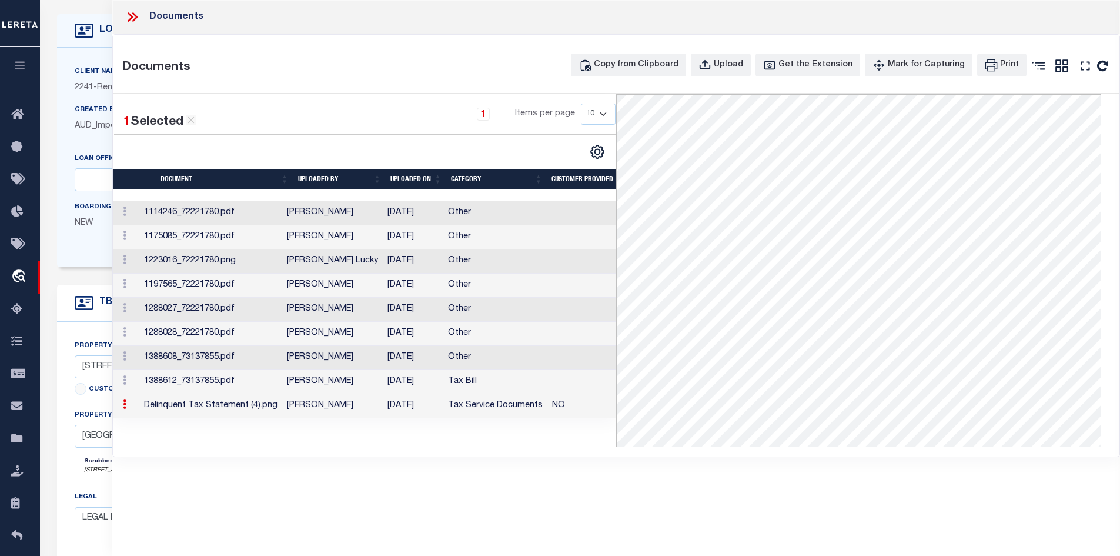
click at [131, 14] on icon at bounding box center [132, 16] width 15 height 15
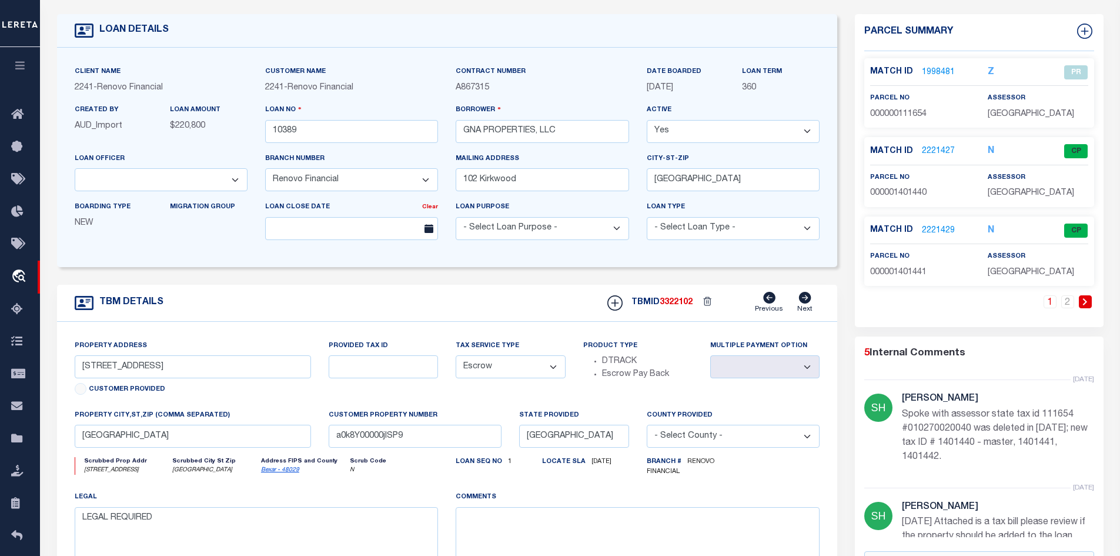
scroll to position [294, 0]
